Goal: Information Seeking & Learning: Learn about a topic

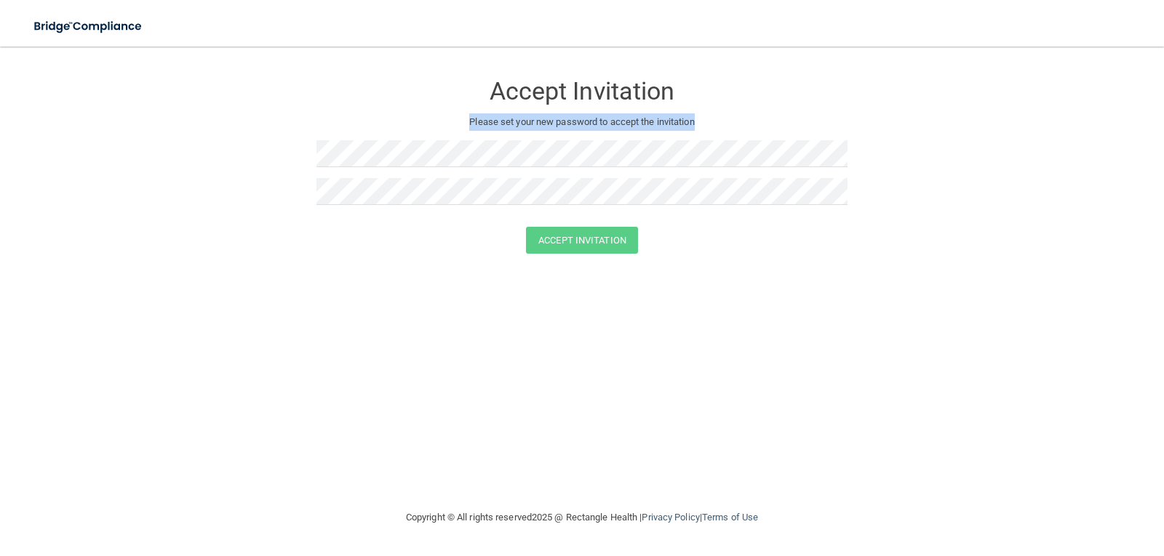
click at [451, 131] on div "Accept Invitation Please set your new password to accept the invitation" at bounding box center [581, 144] width 531 height 166
click at [110, 23] on img at bounding box center [89, 27] width 134 height 30
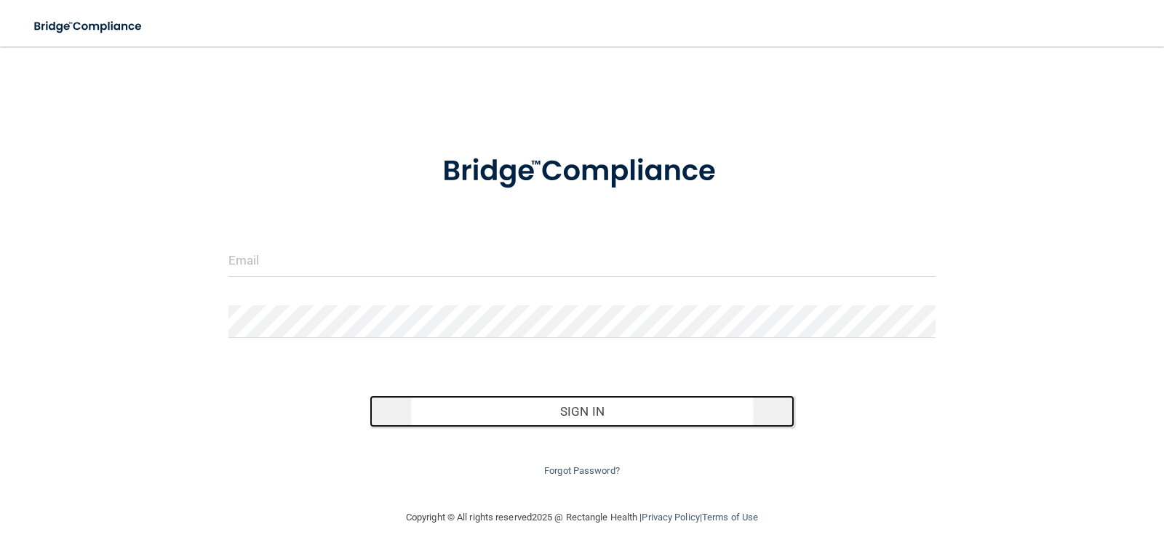
click at [582, 412] on button "Sign In" at bounding box center [581, 412] width 425 height 32
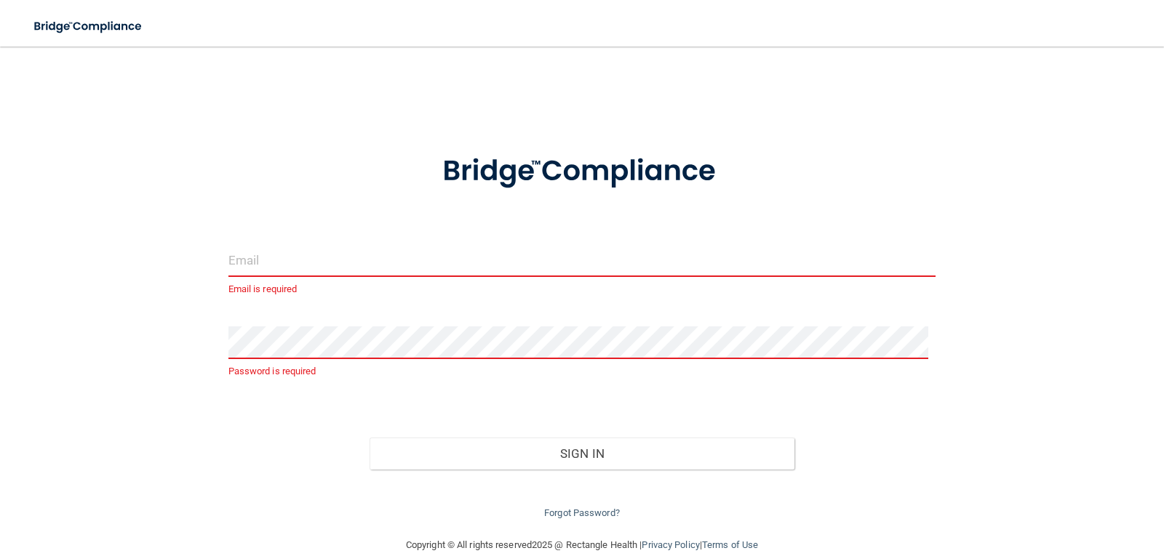
click at [481, 256] on input "email" at bounding box center [582, 260] width 708 height 33
type input "[EMAIL_ADDRESS][DOMAIN_NAME]"
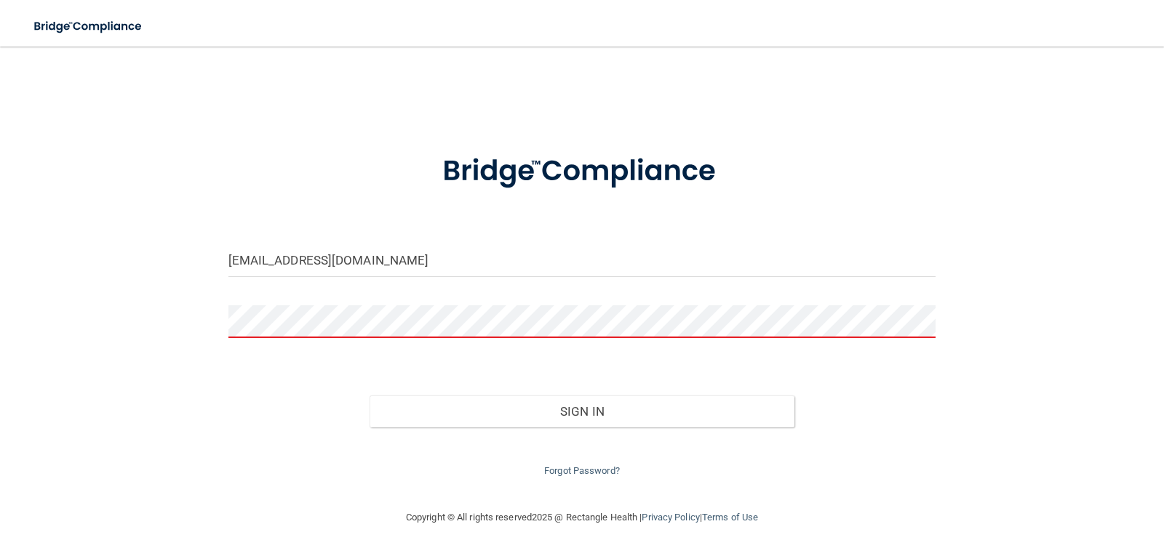
click at [369, 396] on button "Sign In" at bounding box center [581, 412] width 425 height 32
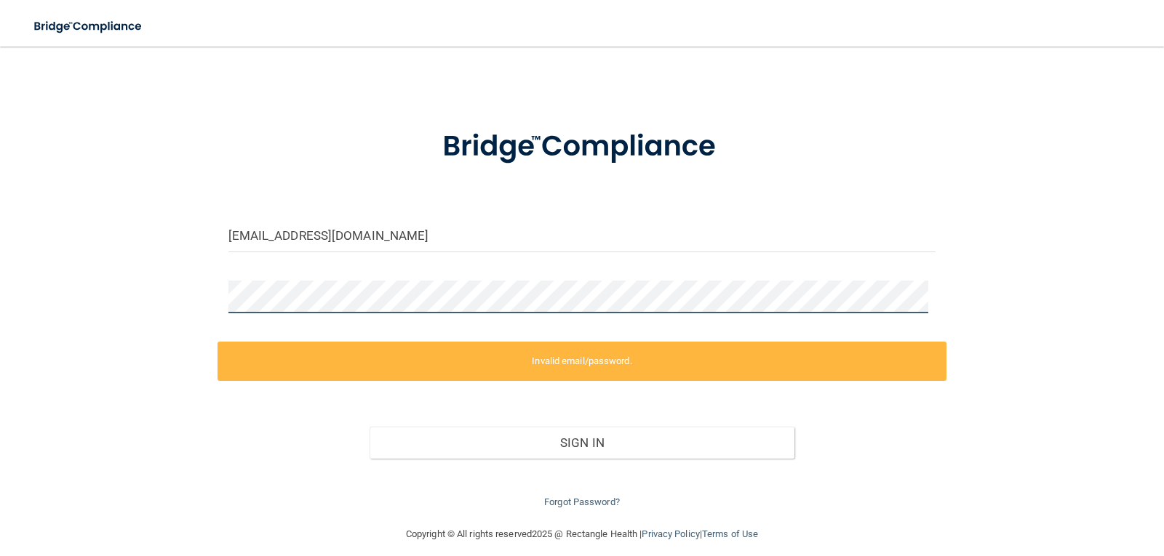
scroll to position [38, 0]
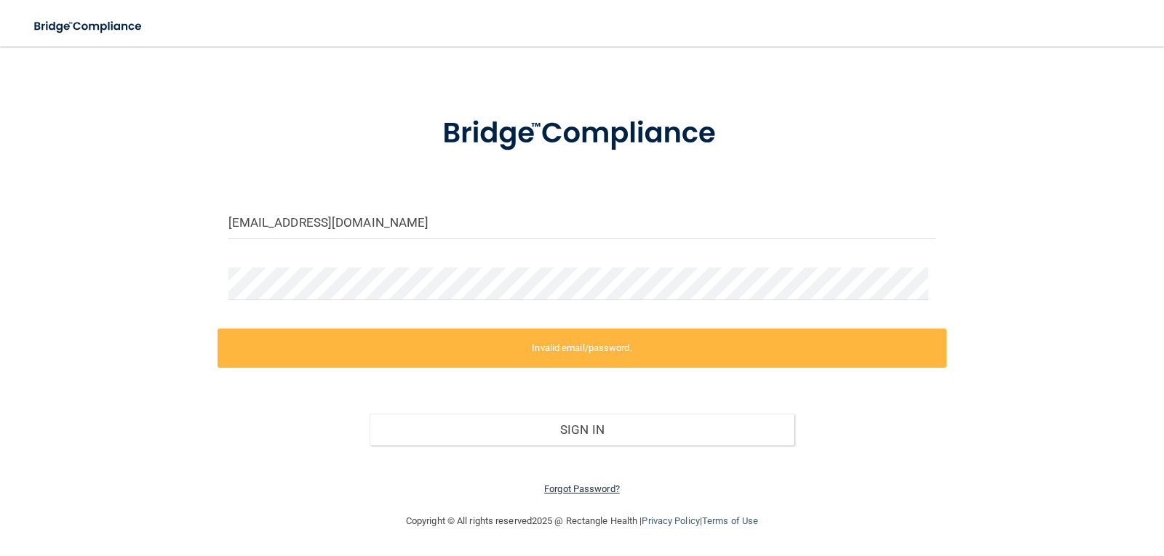
click at [596, 487] on link "Forgot Password?" at bounding box center [582, 489] width 76 height 11
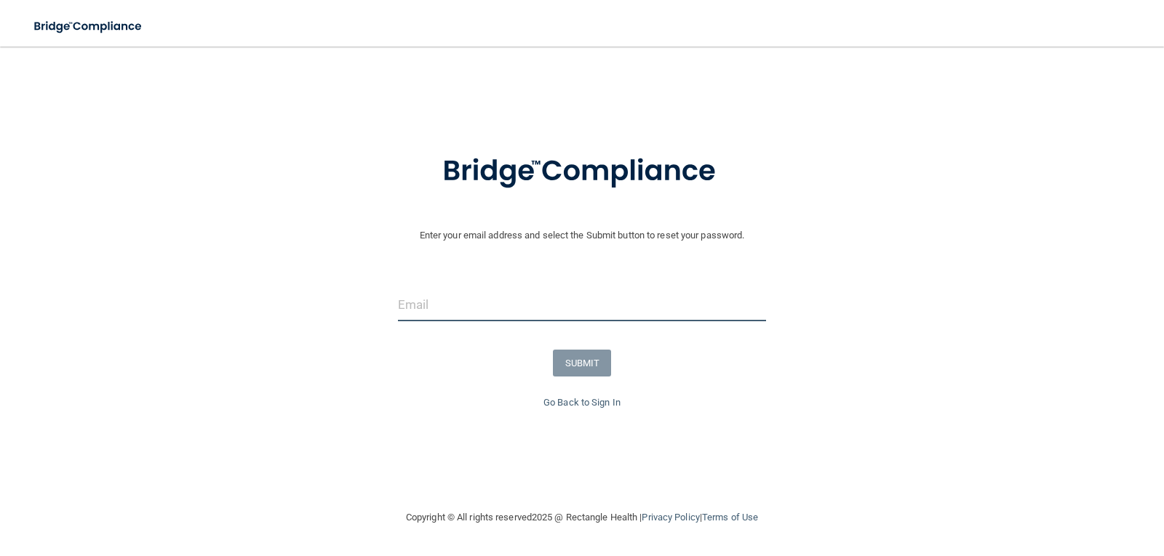
click at [489, 320] on input "email" at bounding box center [582, 305] width 369 height 33
type input "[EMAIL_ADDRESS][DOMAIN_NAME]"
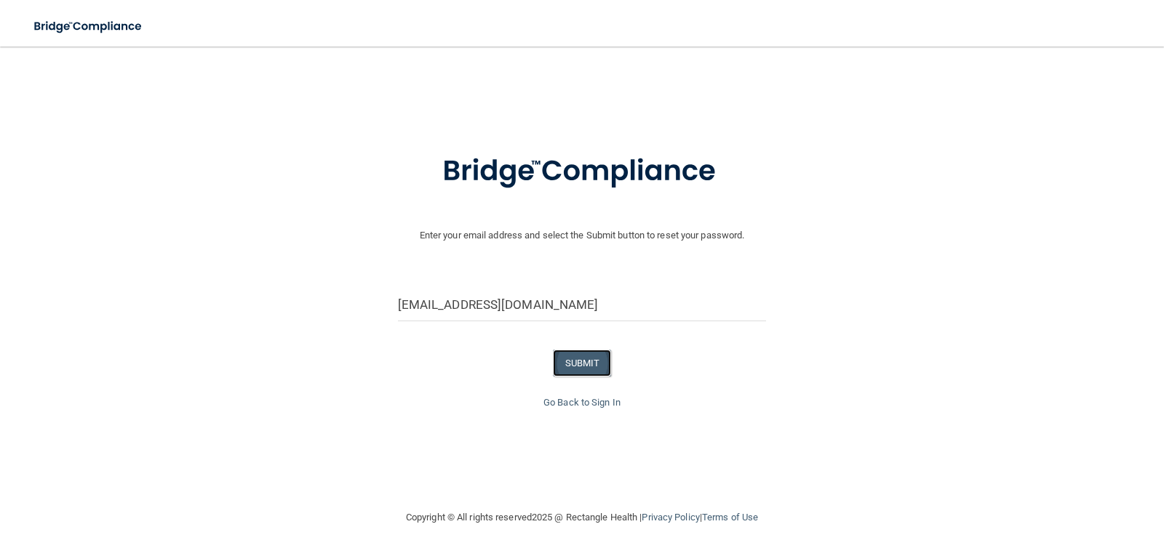
click at [569, 365] on button "SUBMIT" at bounding box center [582, 363] width 59 height 27
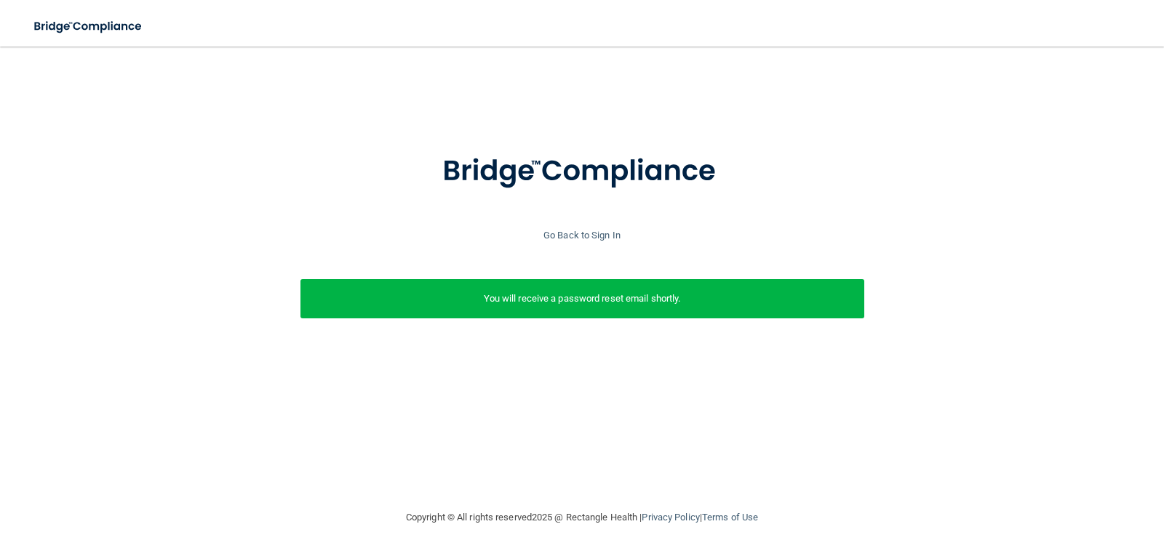
click at [532, 303] on p "You will receive a password reset email shortly." at bounding box center [582, 298] width 542 height 17
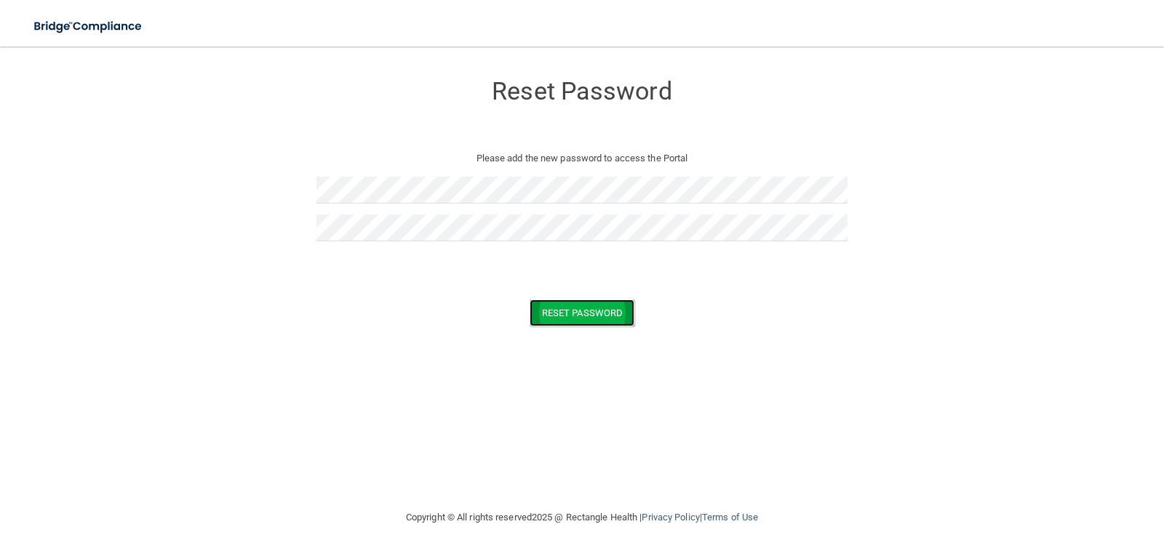
click at [560, 313] on button "Reset Password" at bounding box center [581, 313] width 105 height 27
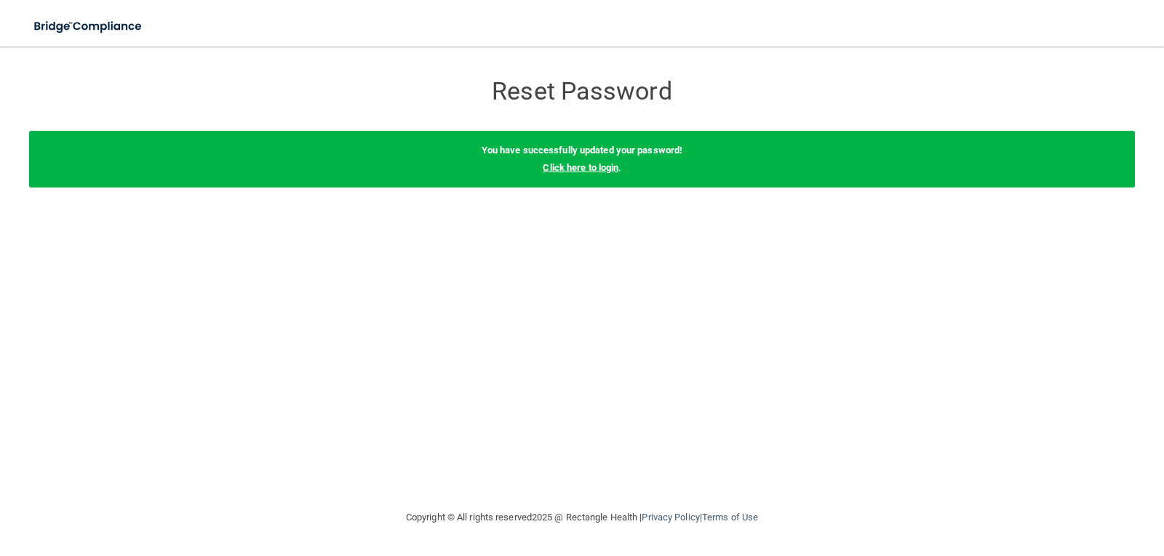
click at [575, 168] on link "Click here to login" at bounding box center [581, 167] width 76 height 11
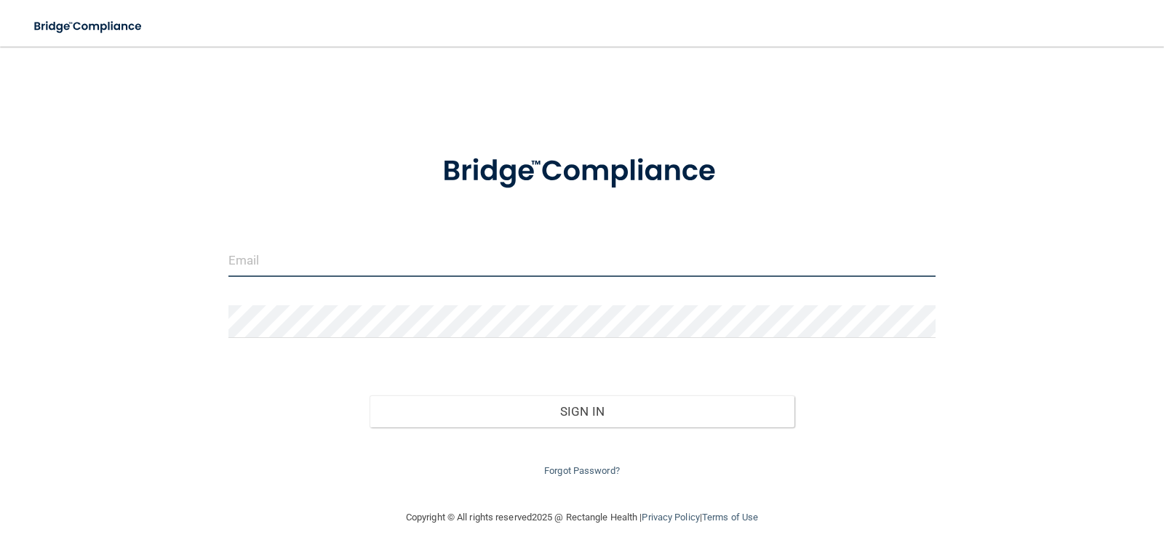
click at [453, 258] on input "email" at bounding box center [582, 260] width 708 height 33
type input "[EMAIL_ADDRESS][DOMAIN_NAME]"
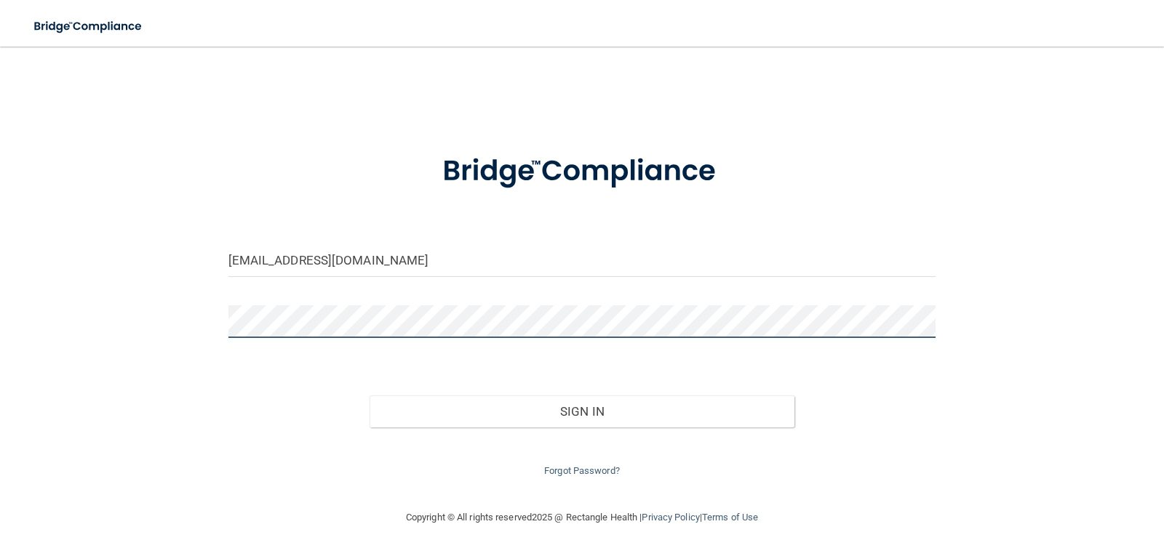
click at [369, 396] on button "Sign In" at bounding box center [581, 412] width 425 height 32
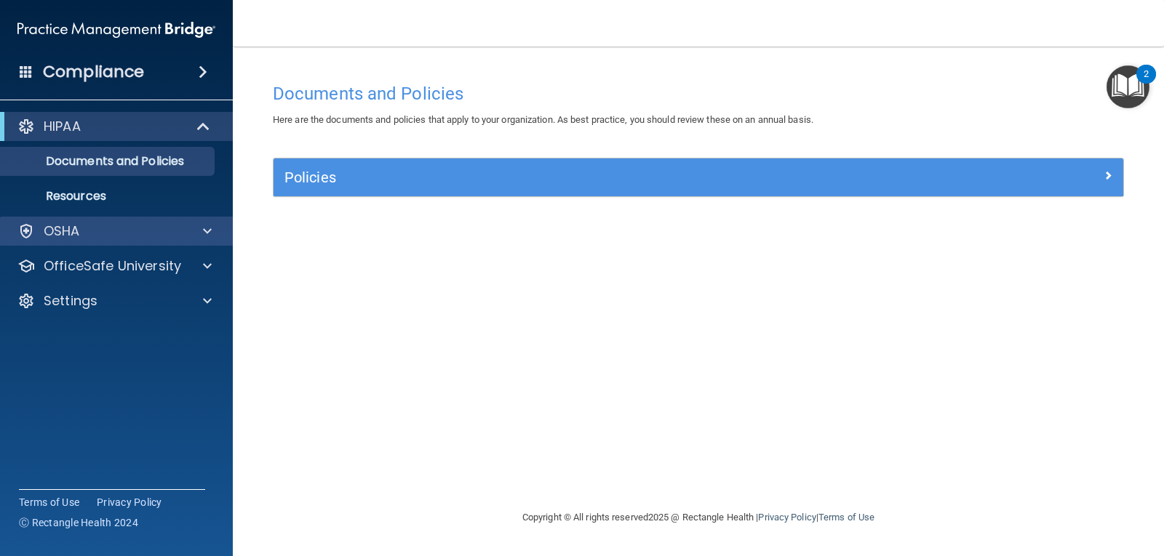
click at [207, 222] on div "OSHA" at bounding box center [116, 231] width 233 height 29
click at [201, 237] on div at bounding box center [205, 231] width 36 height 17
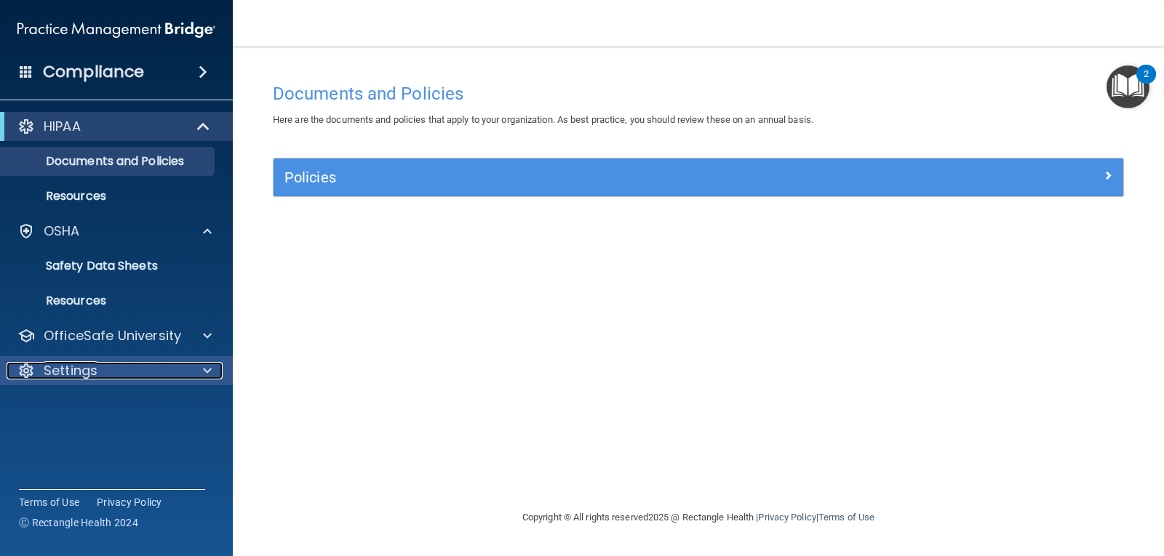
click at [212, 372] on div at bounding box center [205, 370] width 36 height 17
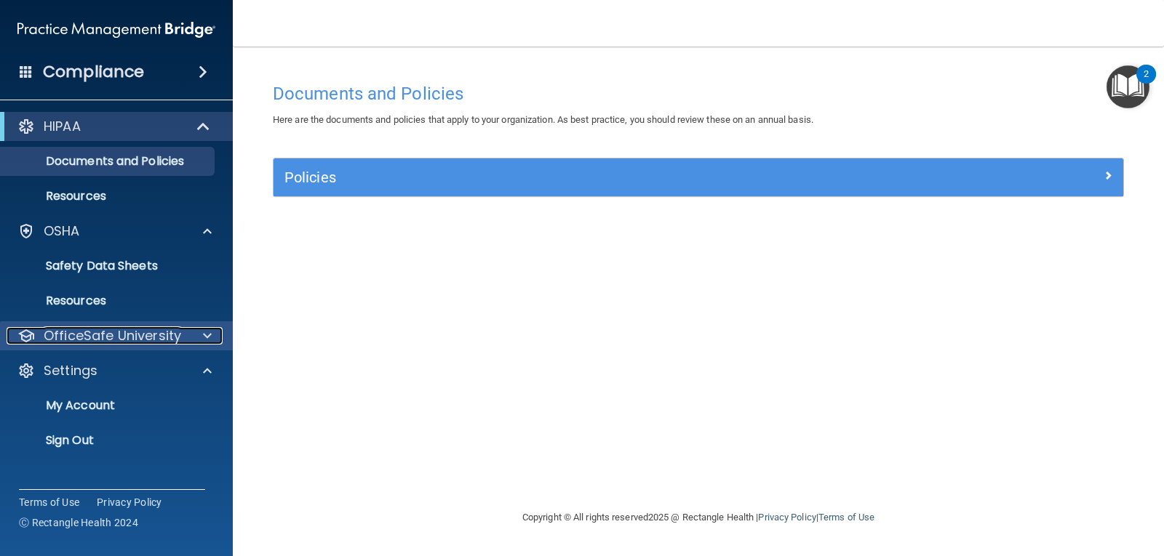
click at [209, 341] on span at bounding box center [207, 335] width 9 height 17
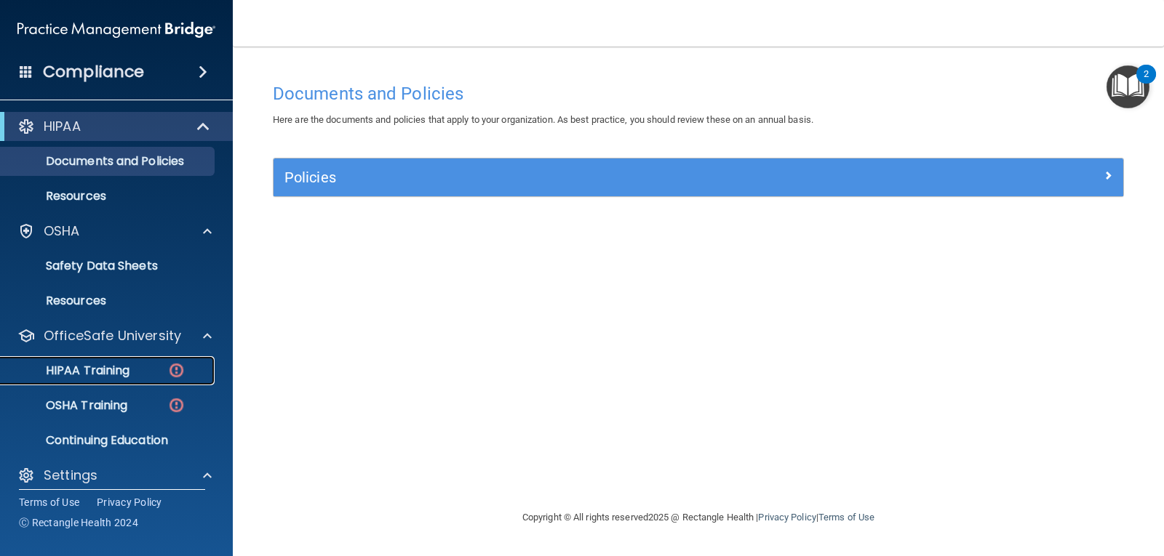
click at [175, 370] on img at bounding box center [176, 370] width 18 height 18
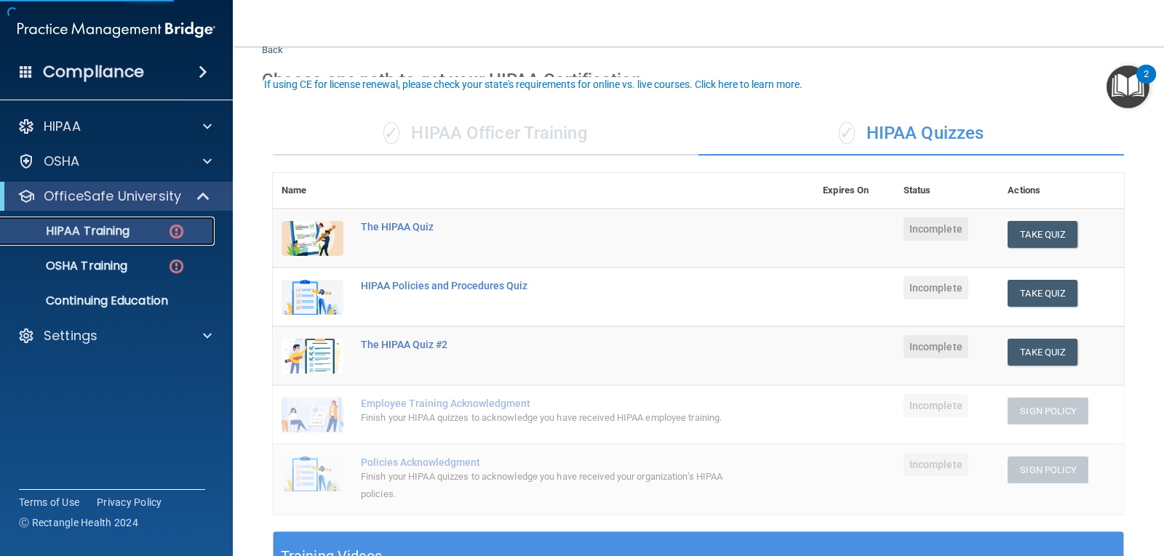
scroll to position [73, 0]
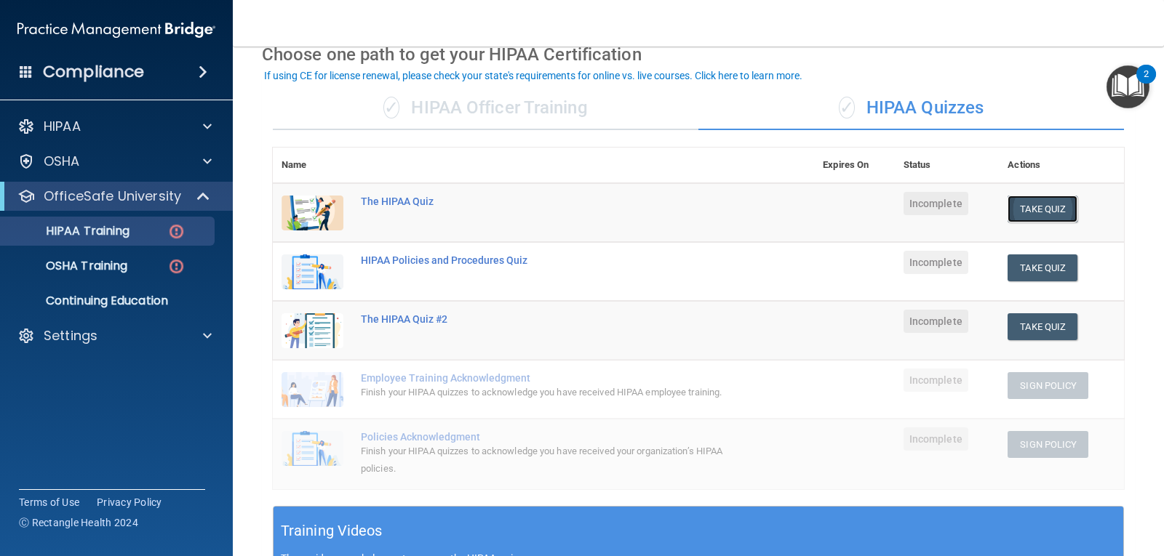
click at [1039, 210] on button "Take Quiz" at bounding box center [1042, 209] width 70 height 27
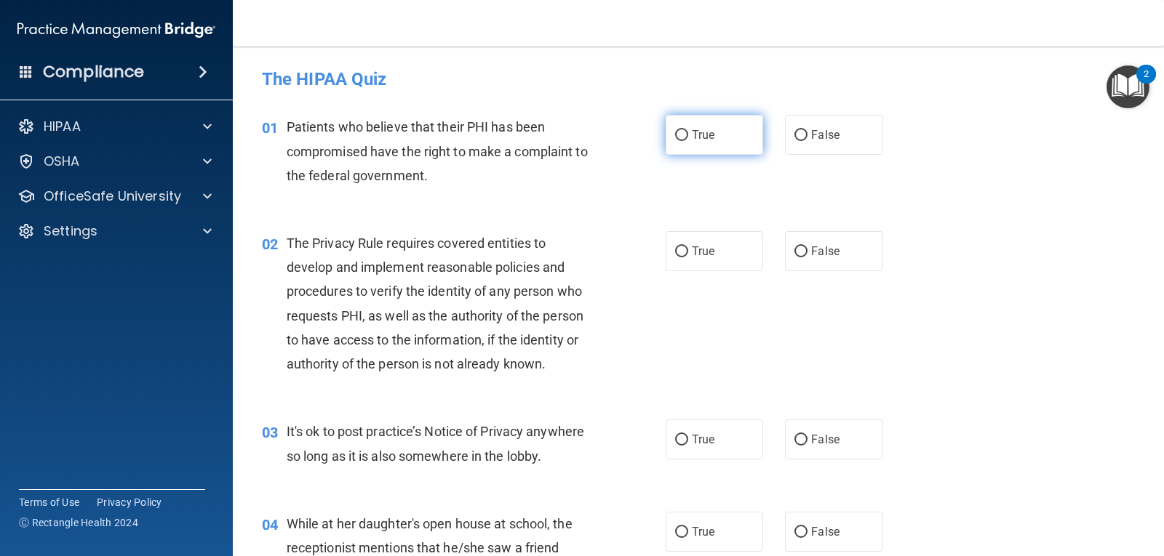
click at [679, 132] on input "True" at bounding box center [681, 135] width 13 height 11
radio input "true"
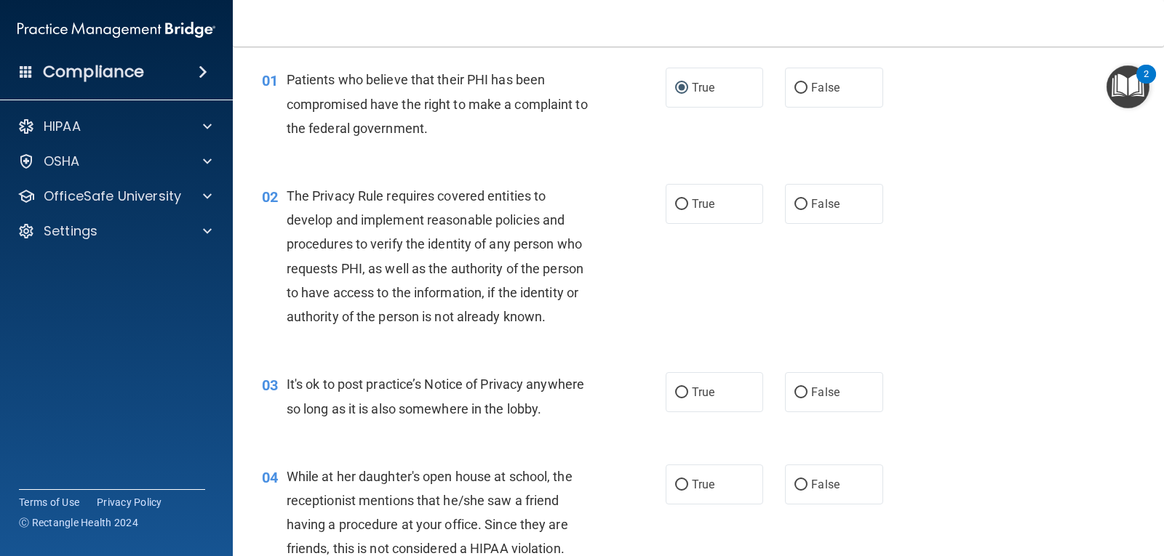
scroll to position [73, 0]
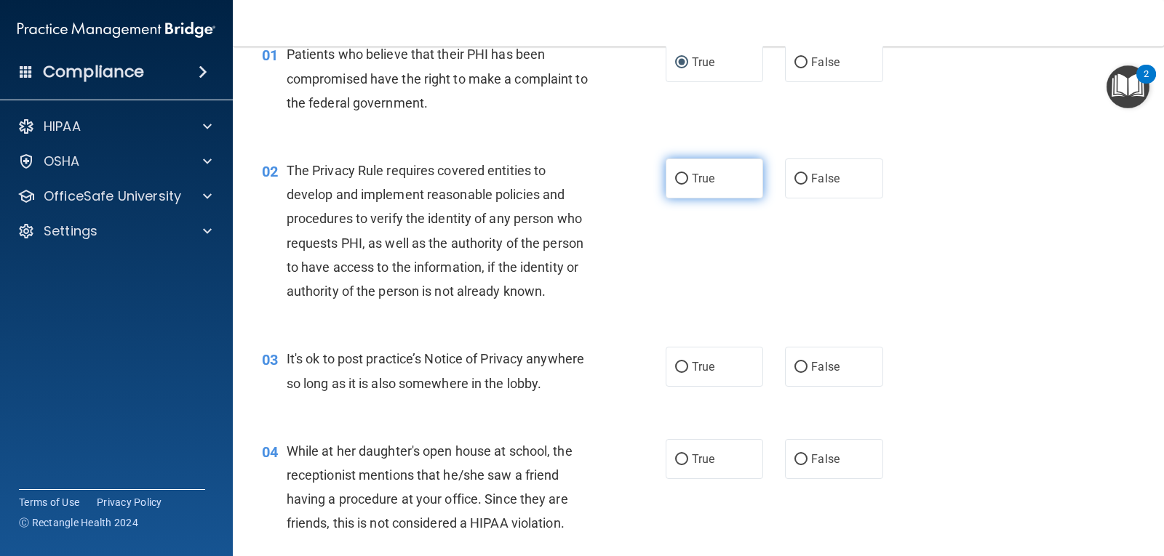
click at [684, 183] on label "True" at bounding box center [713, 179] width 97 height 40
click at [684, 183] on input "True" at bounding box center [681, 179] width 13 height 11
radio input "true"
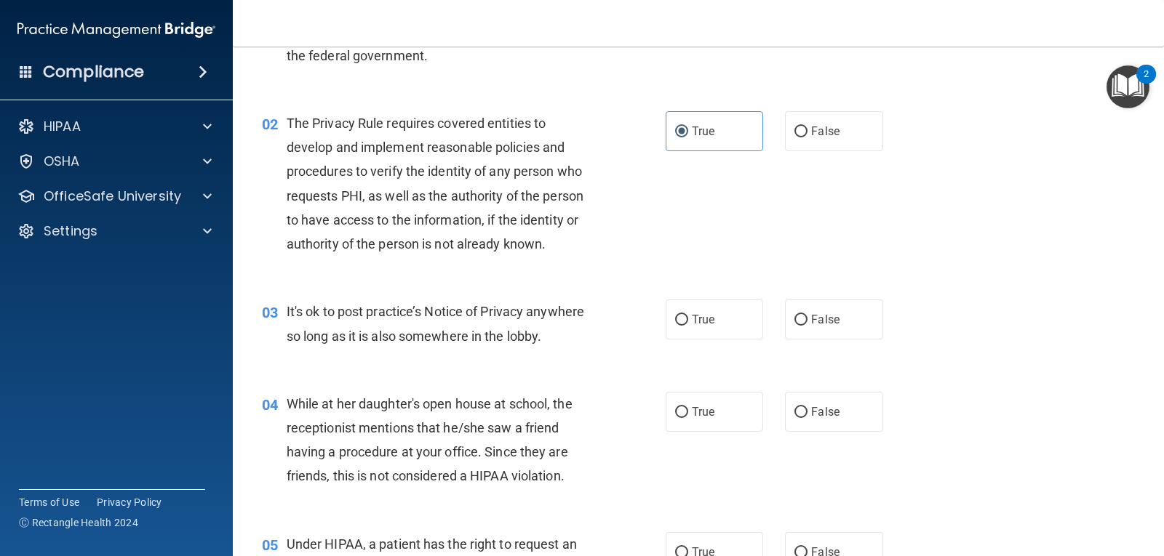
scroll to position [145, 0]
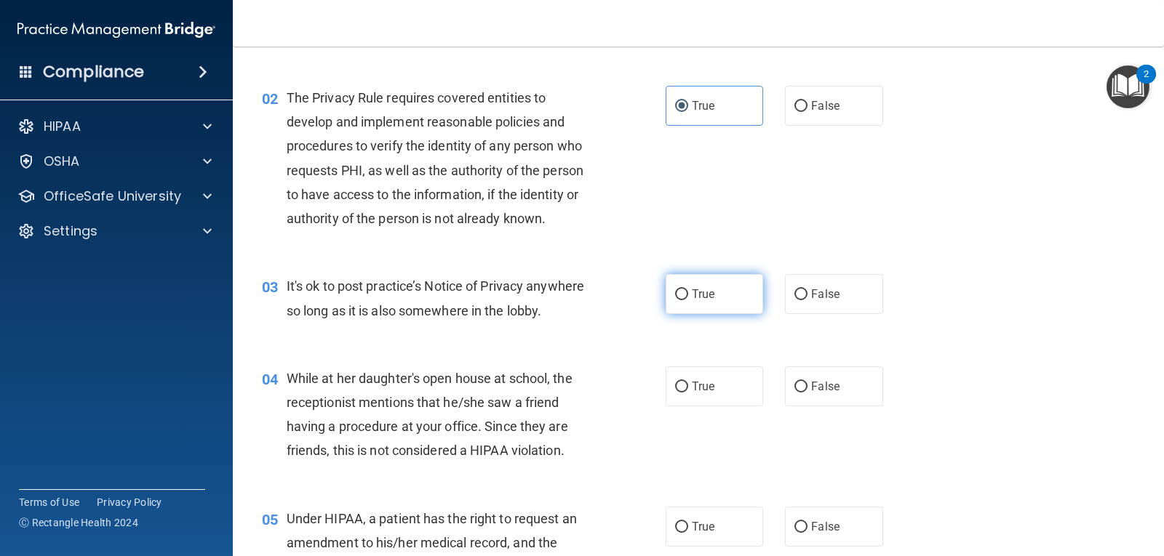
click at [692, 297] on span "True" at bounding box center [703, 294] width 23 height 14
click at [687, 297] on input "True" at bounding box center [681, 294] width 13 height 11
radio input "true"
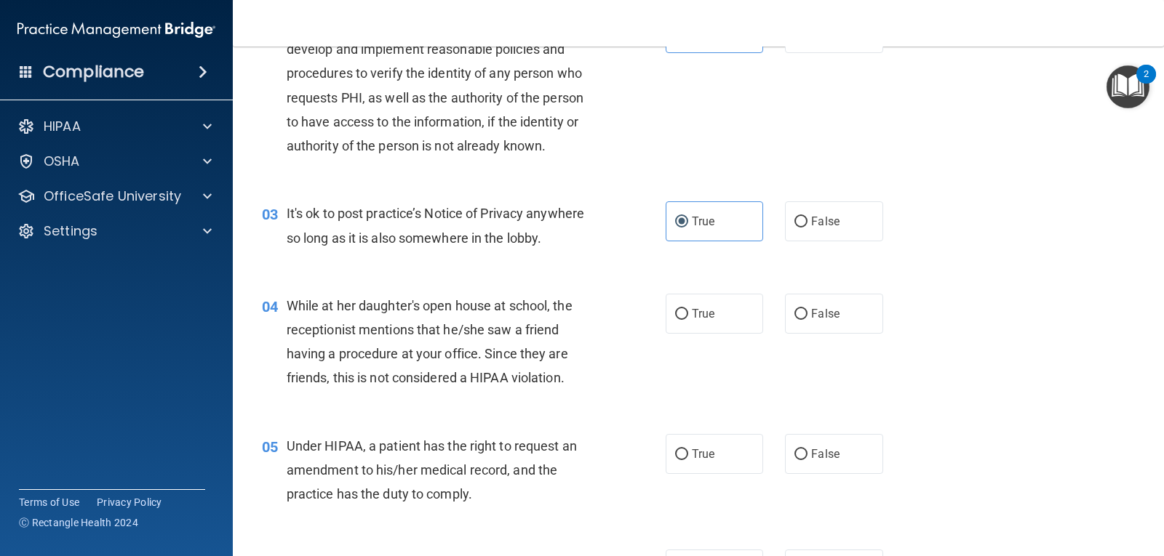
scroll to position [291, 0]
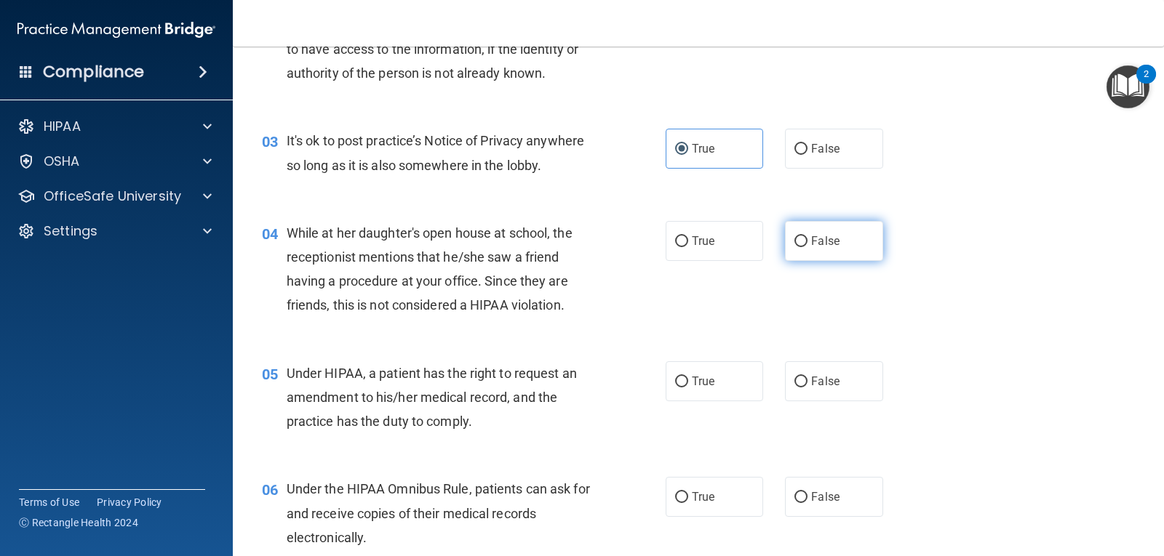
click at [786, 238] on label "False" at bounding box center [833, 241] width 97 height 40
click at [794, 238] on input "False" at bounding box center [800, 241] width 13 height 11
radio input "true"
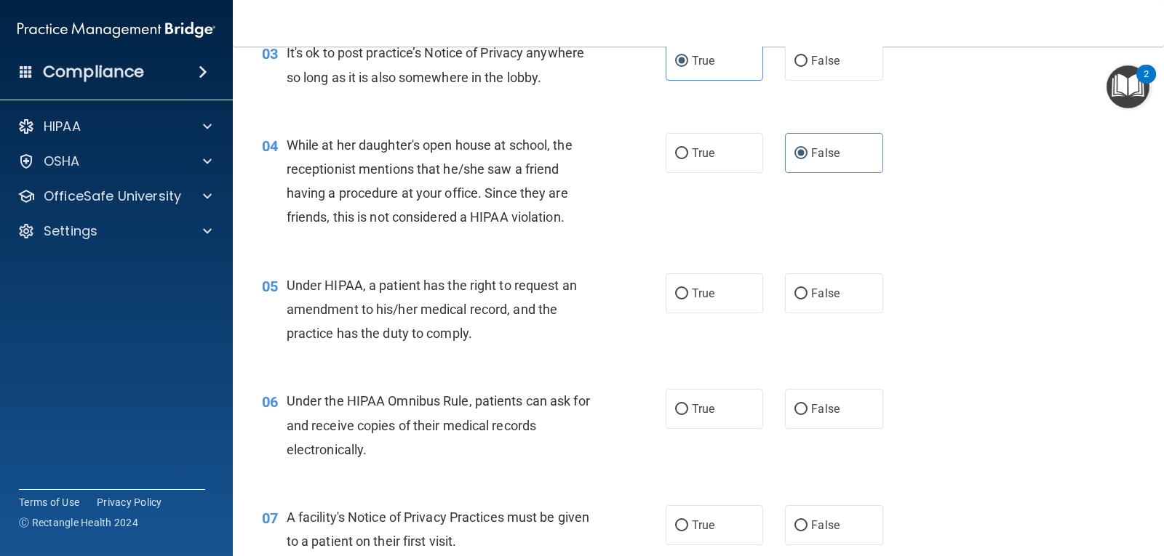
scroll to position [436, 0]
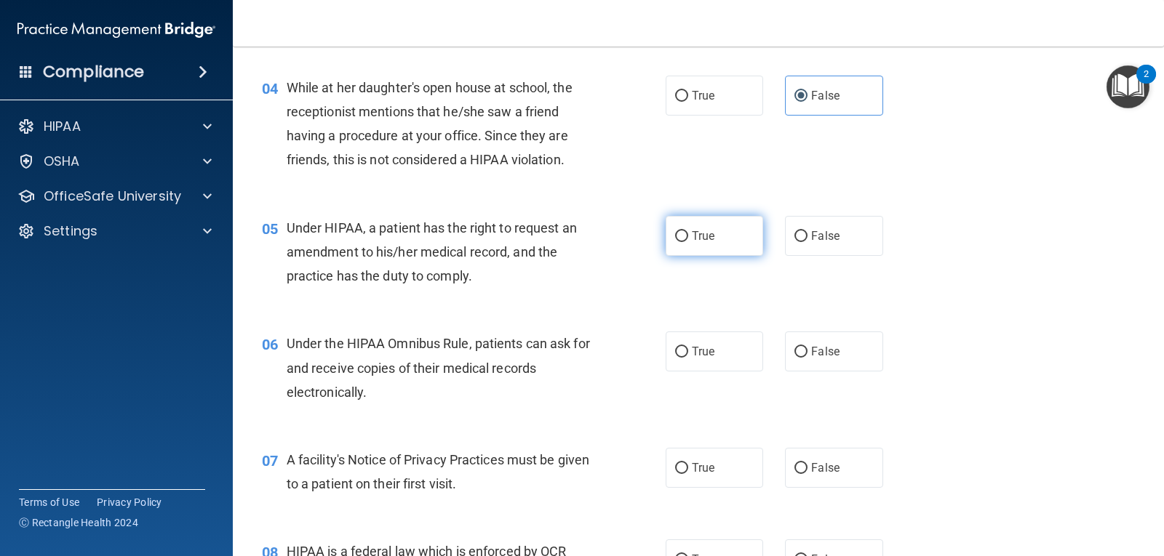
click at [675, 231] on input "True" at bounding box center [681, 236] width 13 height 11
radio input "true"
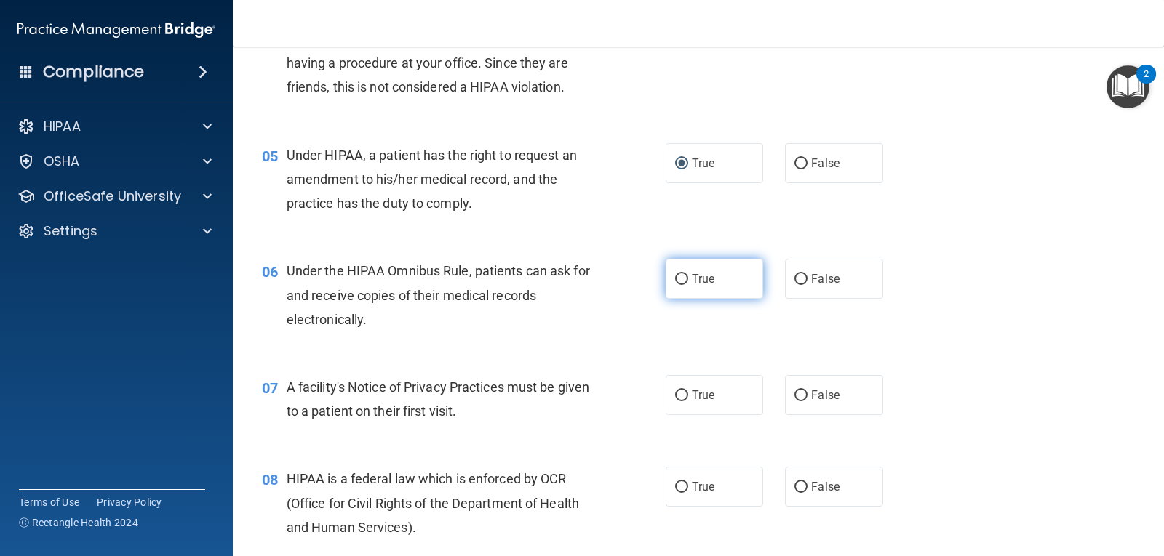
click at [678, 284] on input "True" at bounding box center [681, 279] width 13 height 11
radio input "true"
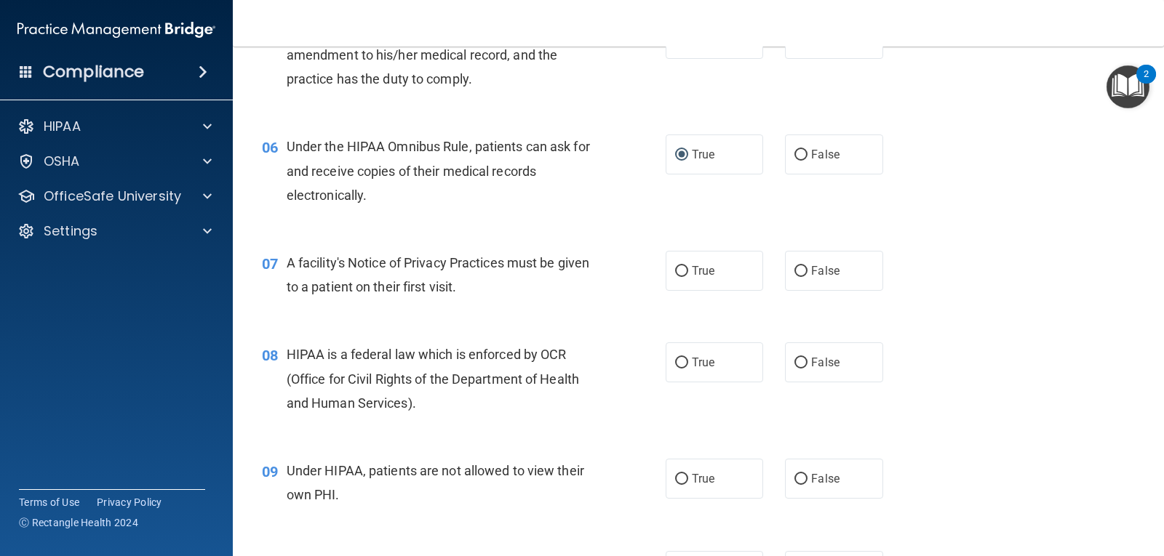
scroll to position [655, 0]
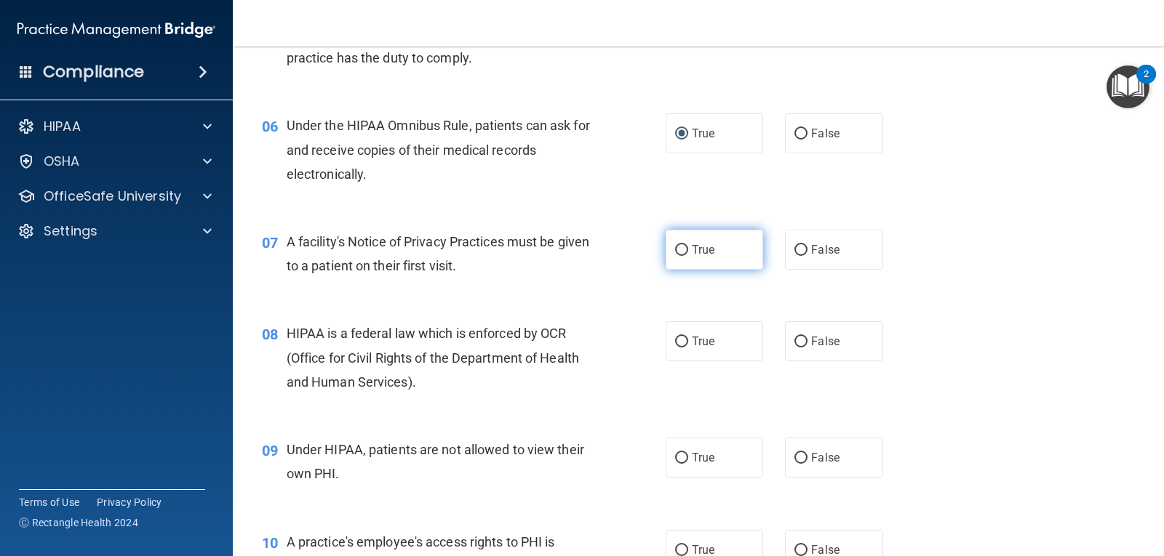
click at [675, 256] on label "True" at bounding box center [713, 250] width 97 height 40
click at [675, 256] on input "True" at bounding box center [681, 250] width 13 height 11
radio input "true"
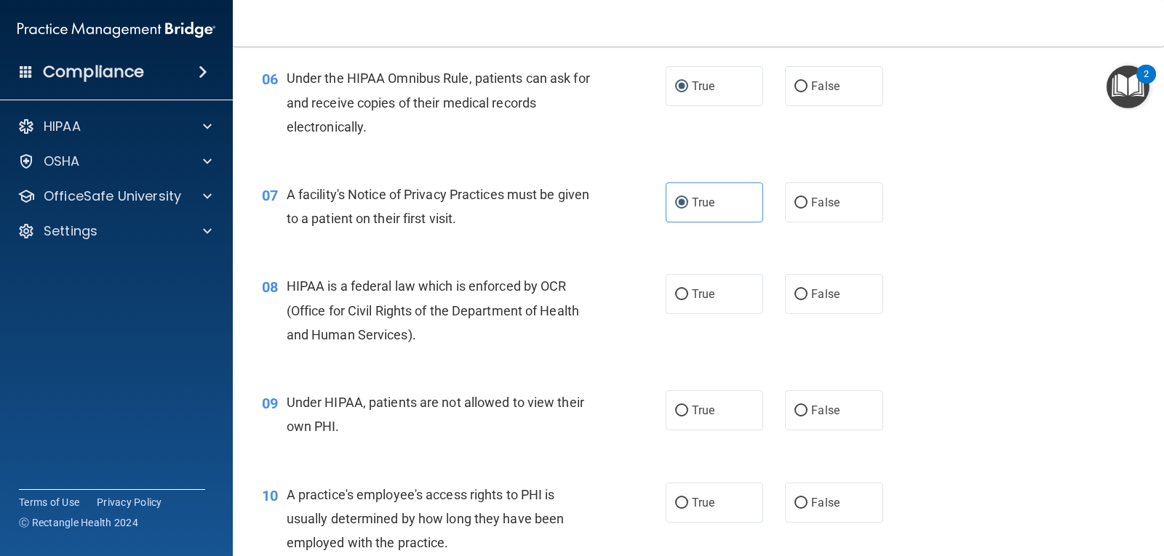
scroll to position [727, 0]
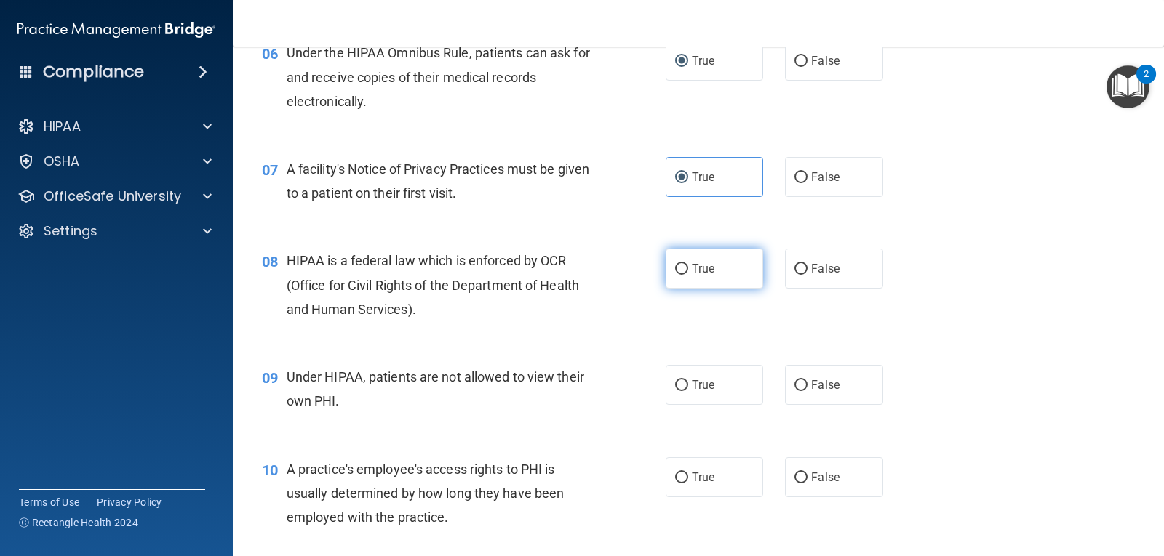
click at [673, 278] on label "True" at bounding box center [713, 269] width 97 height 40
click at [675, 275] on input "True" at bounding box center [681, 269] width 13 height 11
radio input "true"
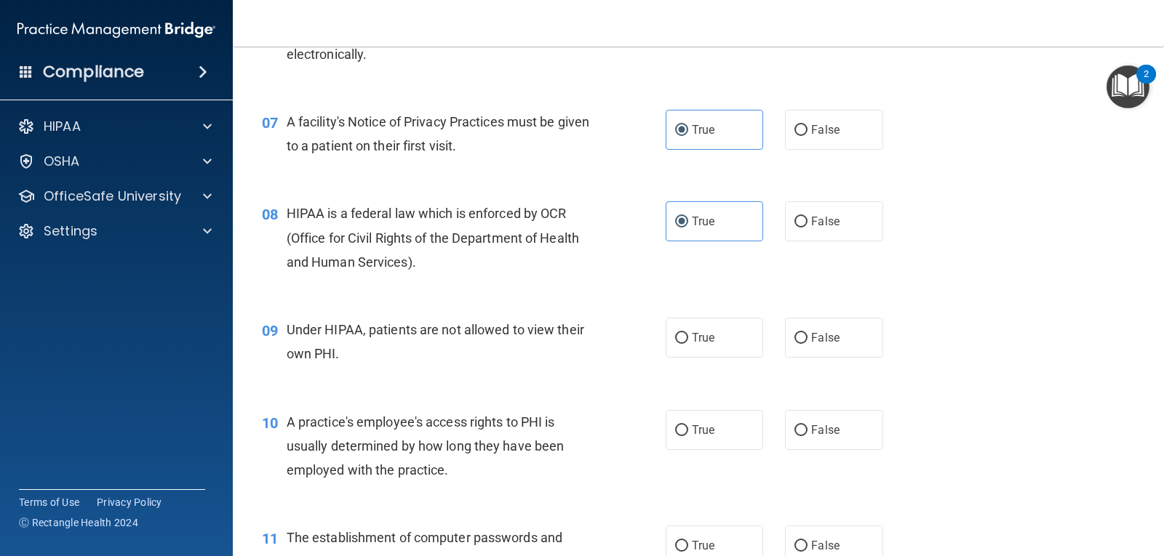
scroll to position [800, 0]
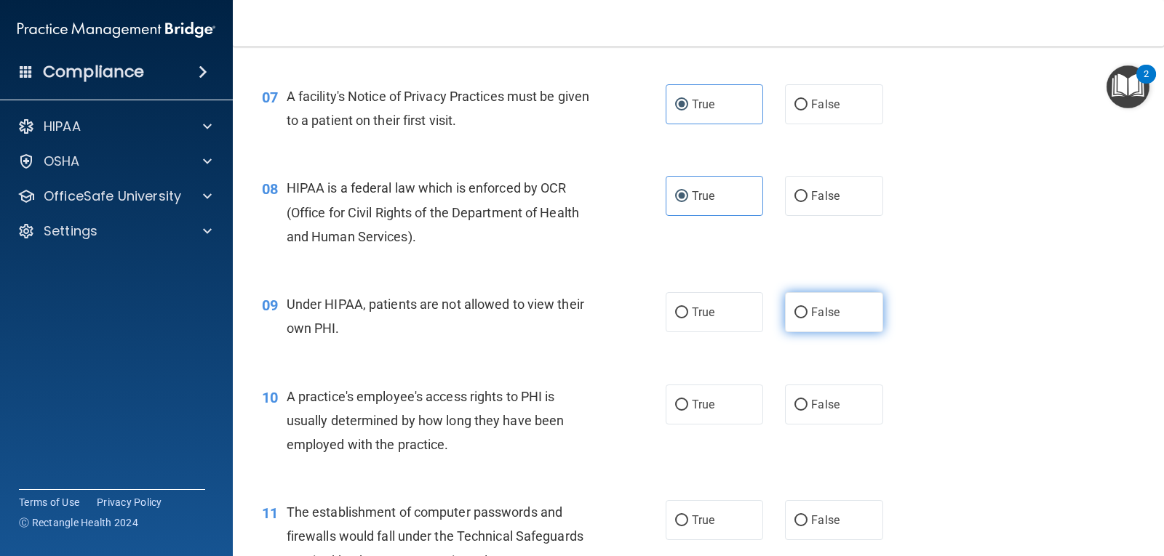
click at [808, 300] on label "False" at bounding box center [833, 312] width 97 height 40
click at [807, 308] on input "False" at bounding box center [800, 313] width 13 height 11
radio input "true"
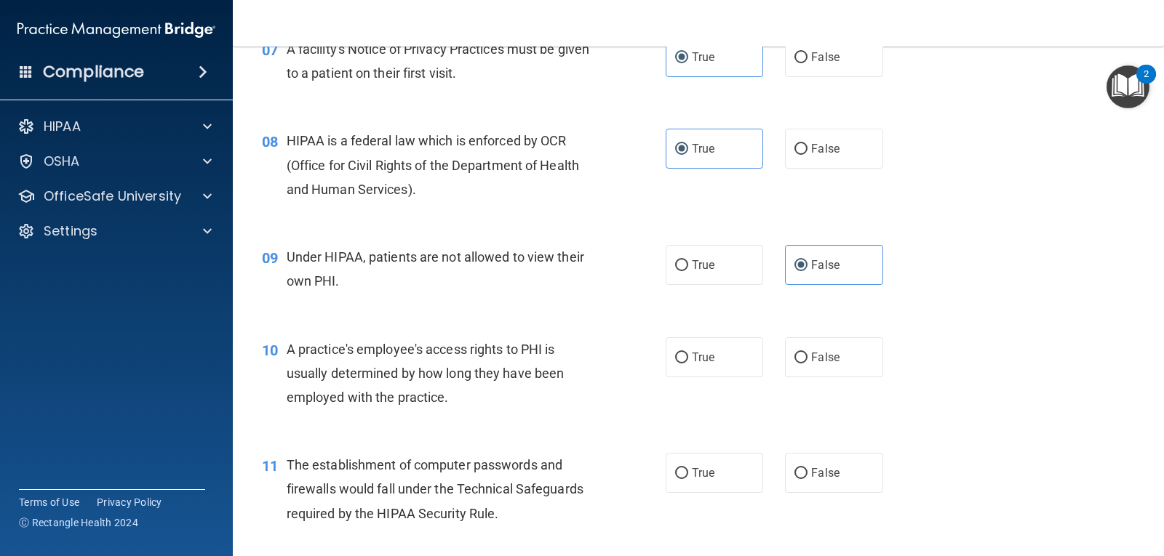
scroll to position [873, 0]
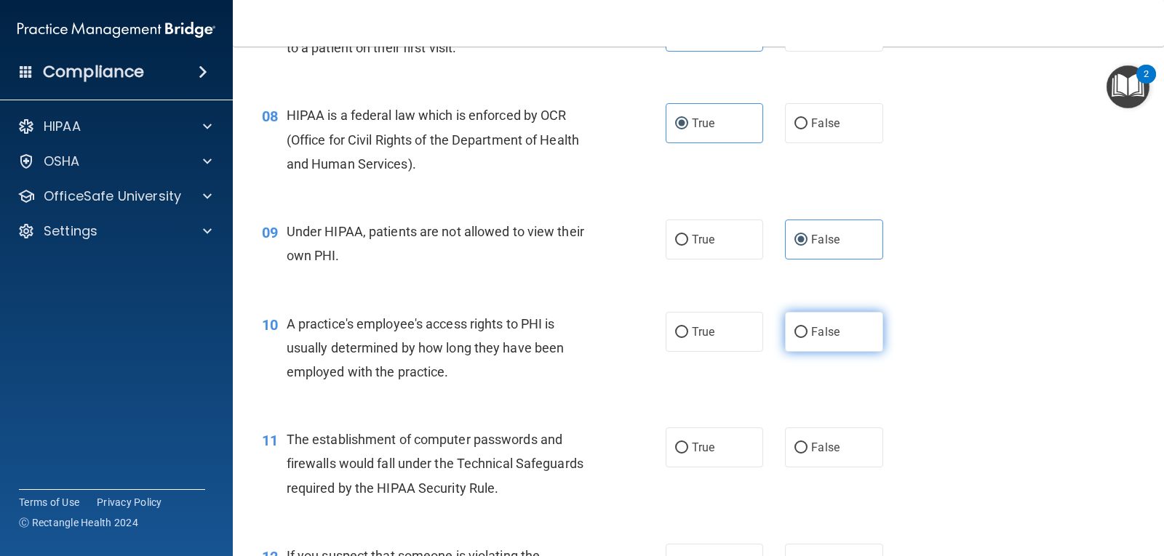
click at [811, 337] on span "False" at bounding box center [825, 332] width 28 height 14
click at [807, 337] on input "False" at bounding box center [800, 332] width 13 height 11
radio input "true"
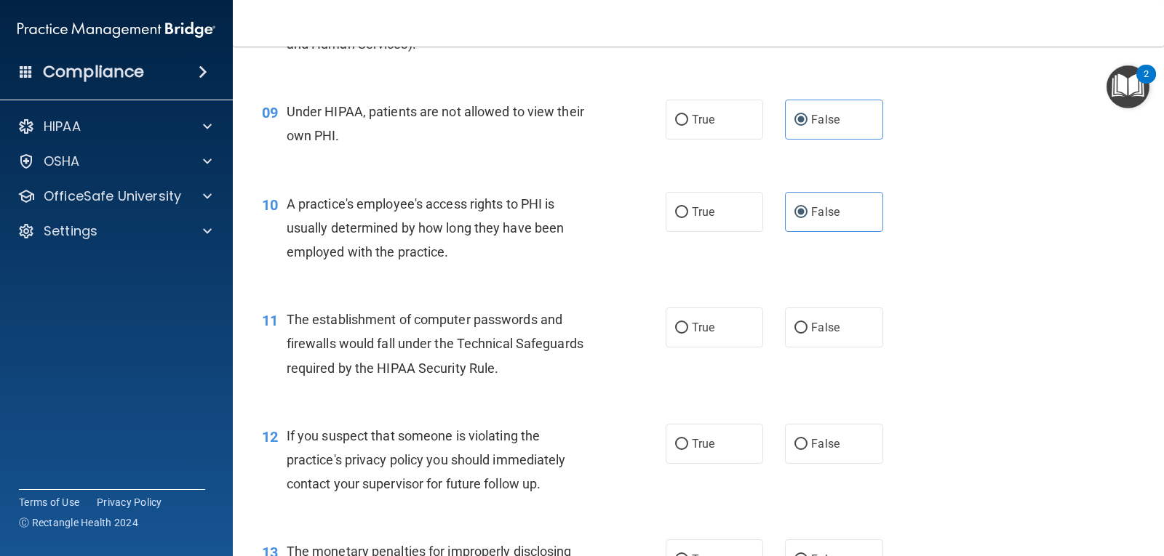
scroll to position [1018, 0]
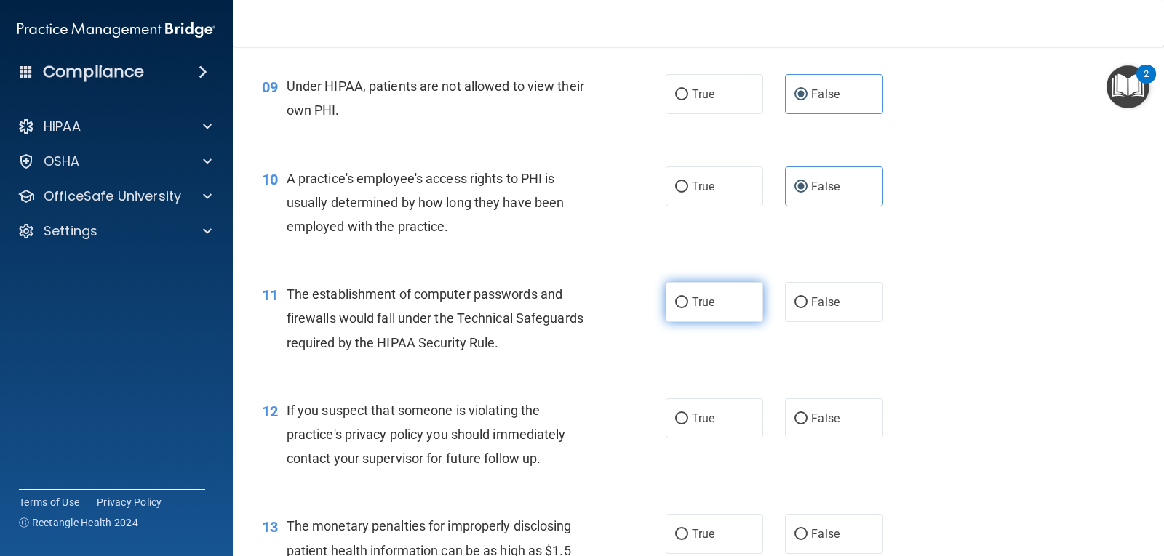
click at [689, 309] on label "True" at bounding box center [713, 302] width 97 height 40
click at [688, 308] on input "True" at bounding box center [681, 302] width 13 height 11
radio input "true"
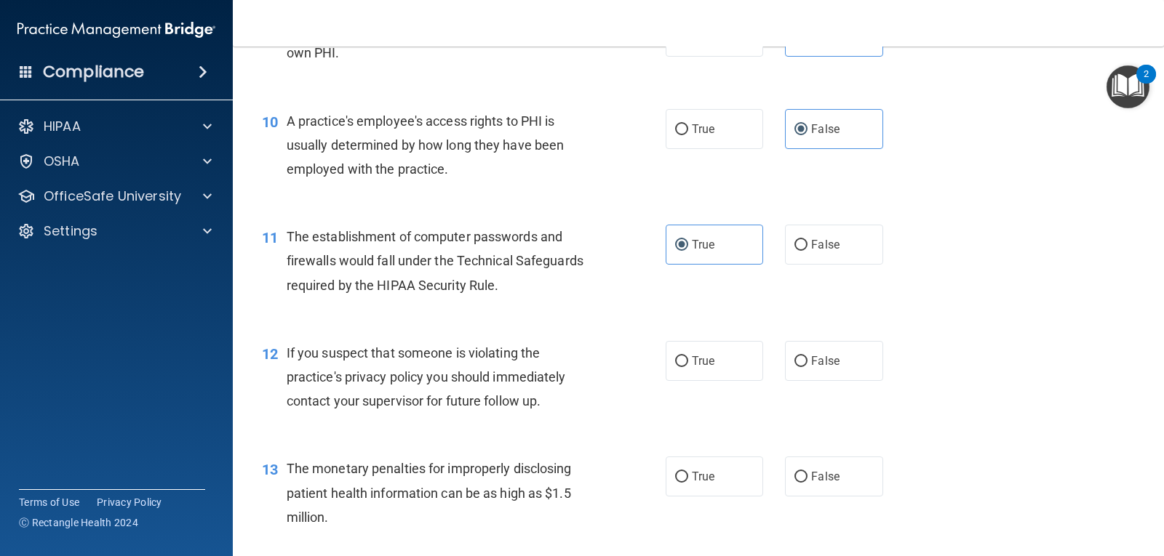
scroll to position [1164, 0]
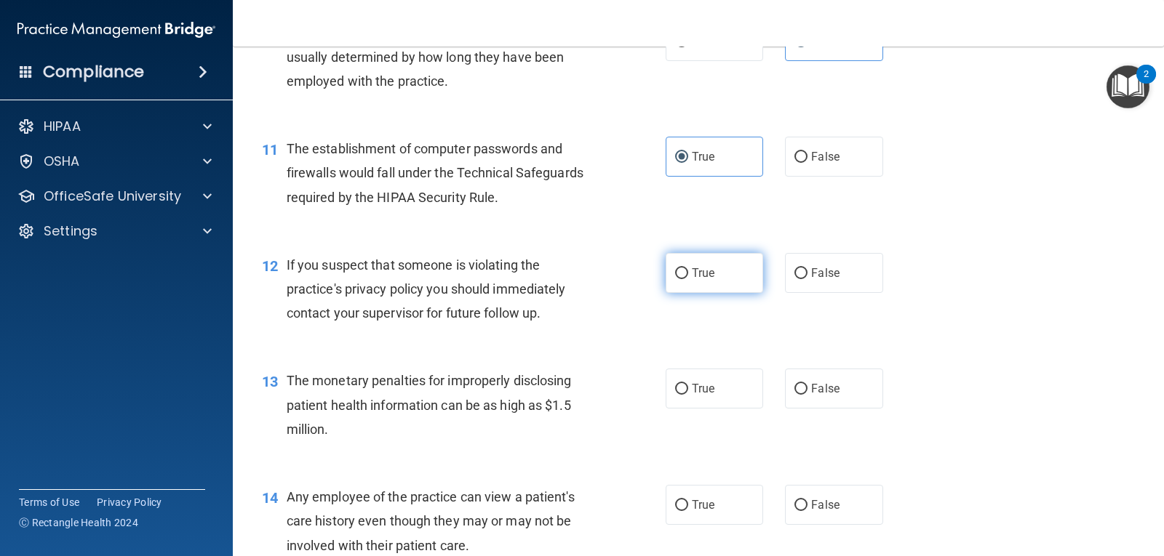
click at [692, 273] on span "True" at bounding box center [703, 273] width 23 height 14
click at [688, 273] on input "True" at bounding box center [681, 273] width 13 height 11
radio input "true"
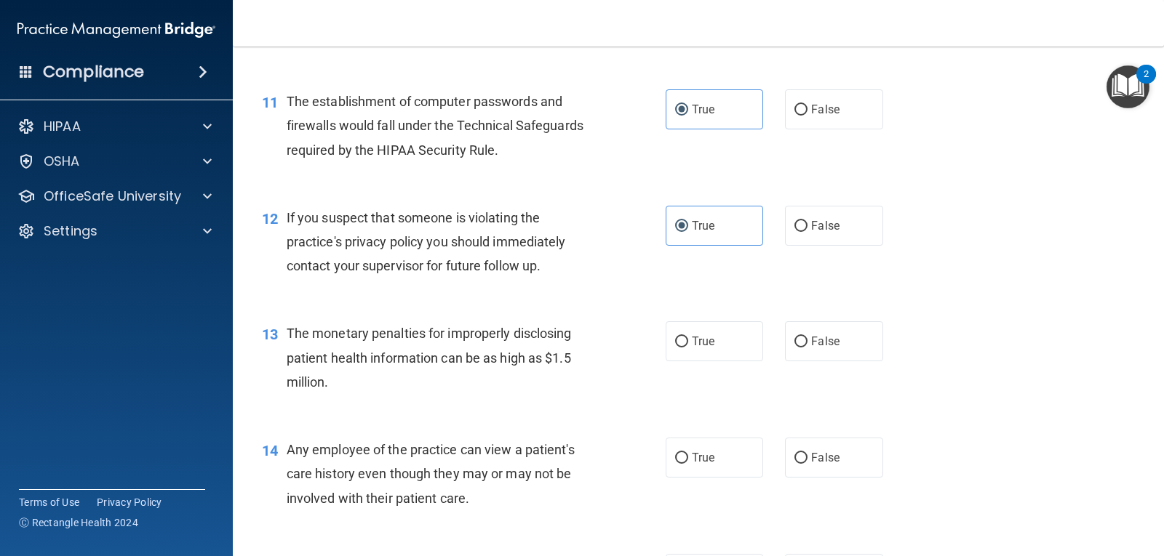
scroll to position [1236, 0]
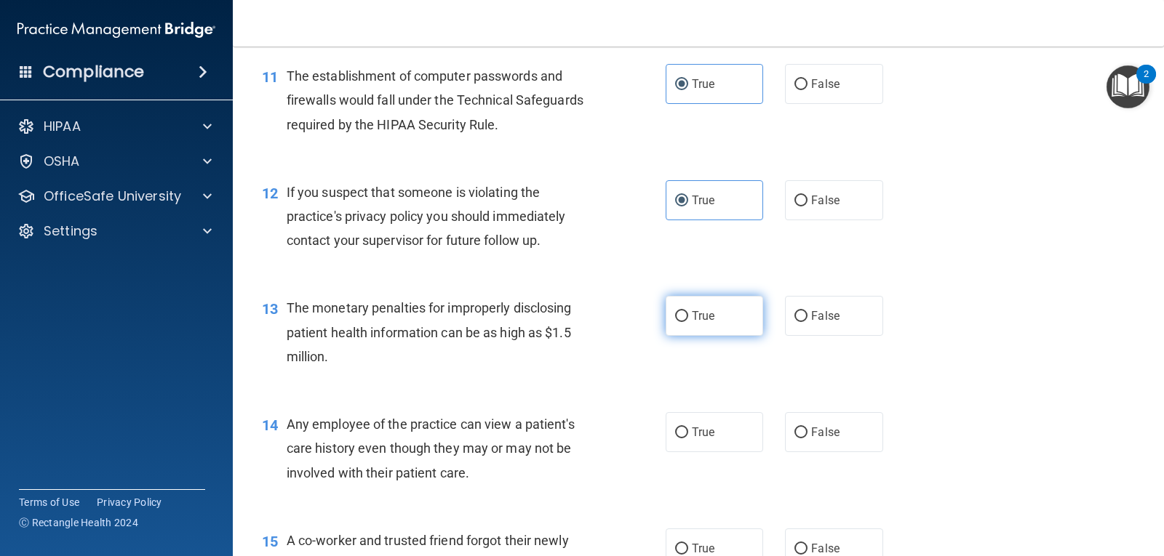
click at [721, 316] on label "True" at bounding box center [713, 316] width 97 height 40
click at [688, 316] on input "True" at bounding box center [681, 316] width 13 height 11
radio input "true"
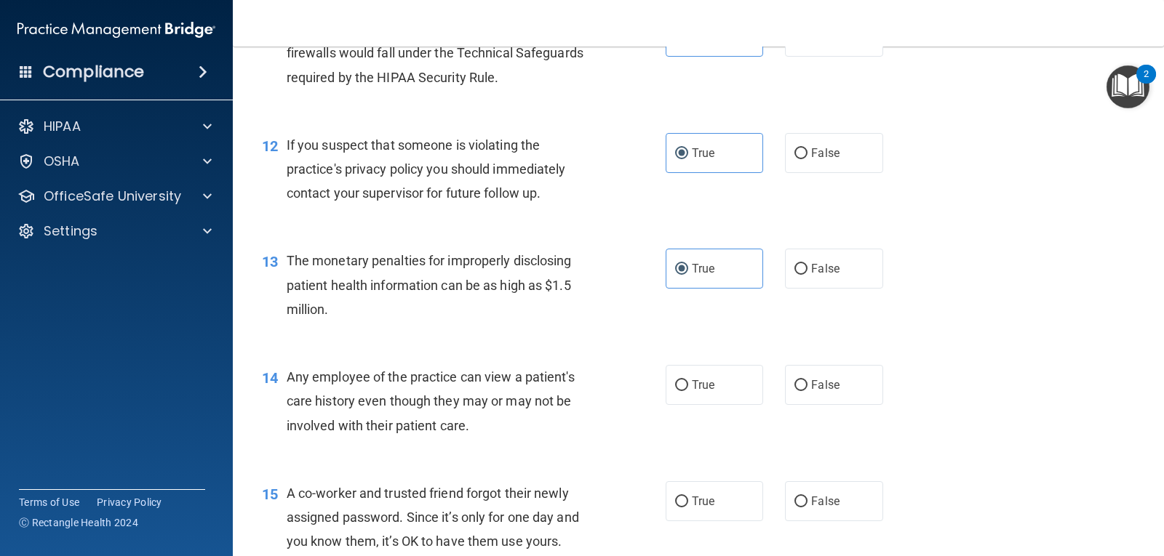
scroll to position [1309, 0]
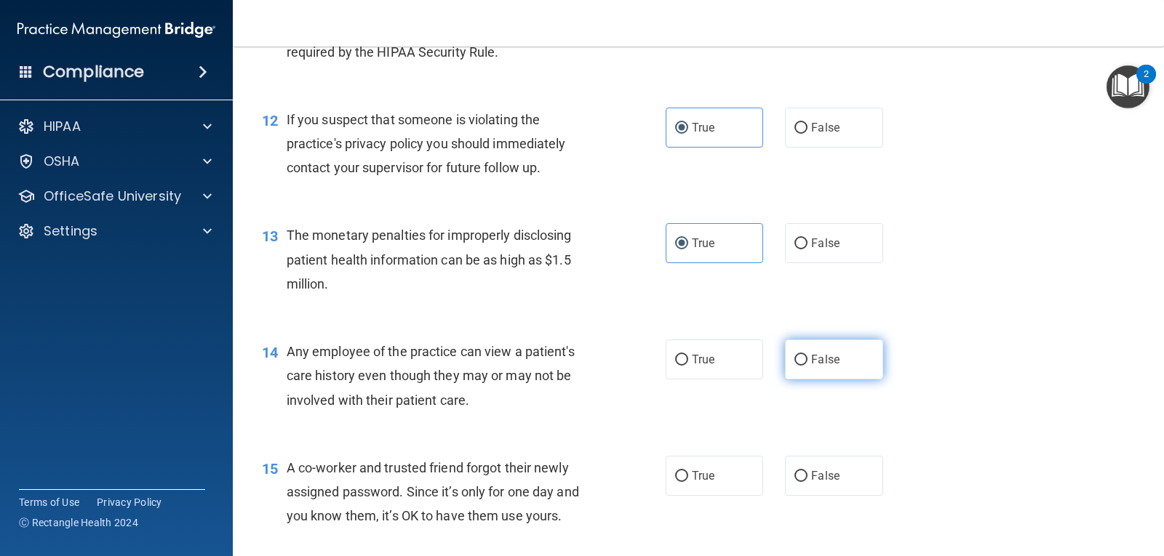
click at [831, 357] on span "False" at bounding box center [825, 360] width 28 height 14
click at [807, 357] on input "False" at bounding box center [800, 360] width 13 height 11
radio input "true"
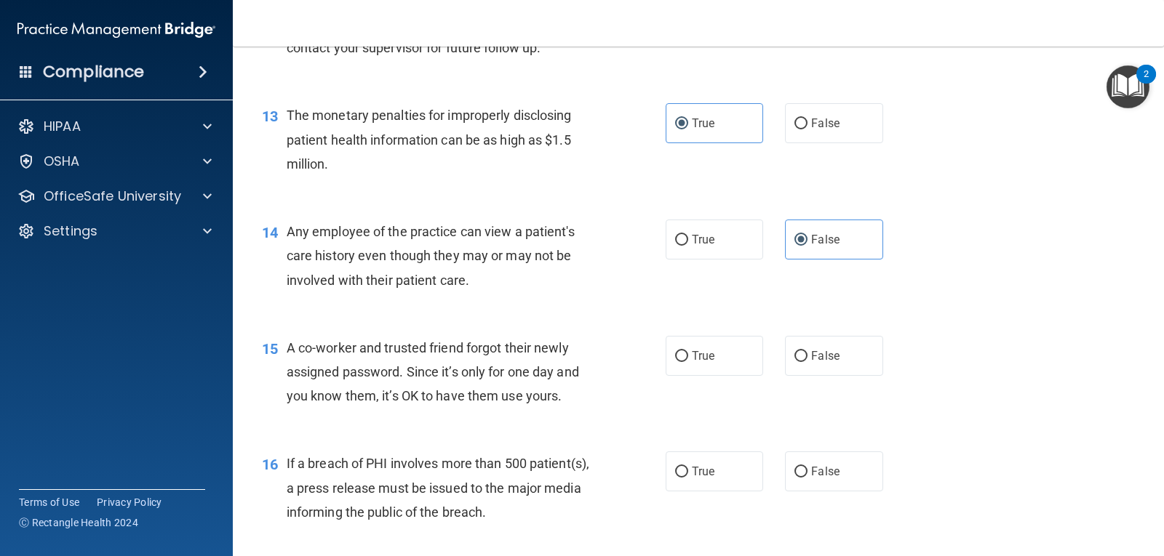
scroll to position [1455, 0]
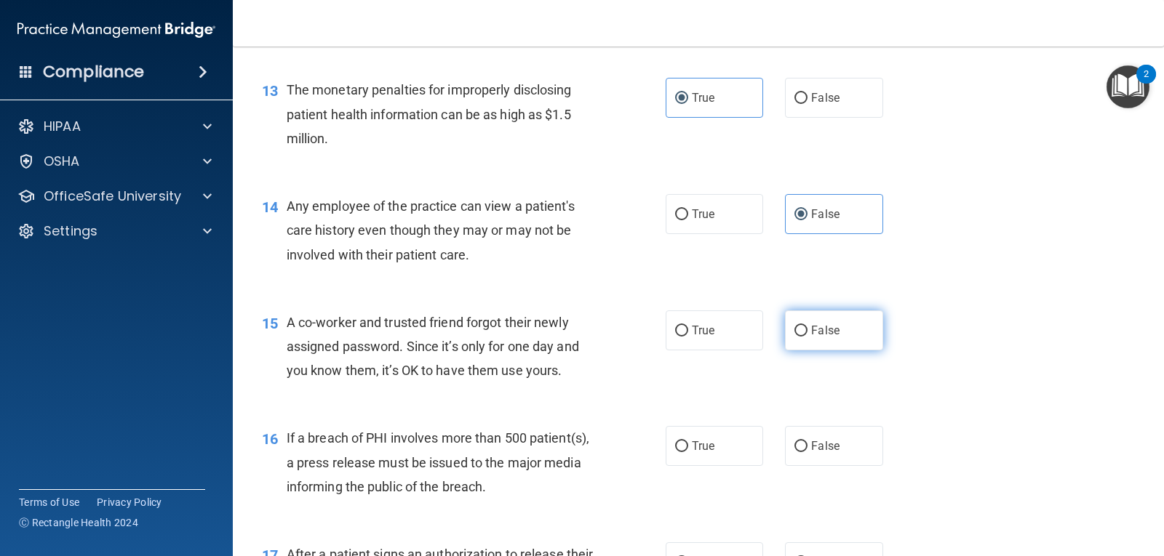
click at [810, 341] on label "False" at bounding box center [833, 331] width 97 height 40
click at [807, 337] on input "False" at bounding box center [800, 331] width 13 height 11
radio input "true"
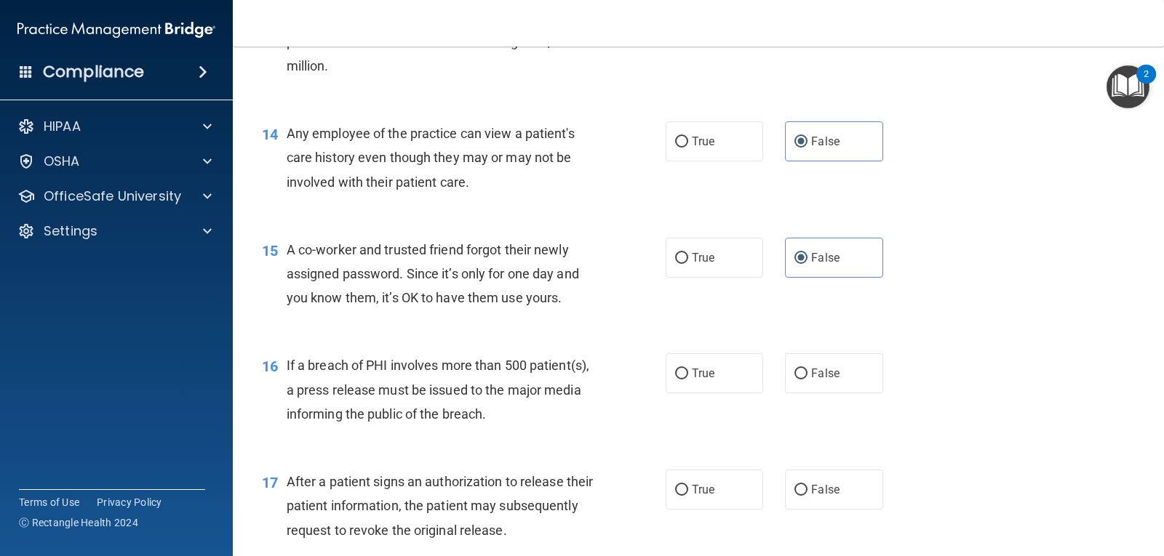
scroll to position [1600, 0]
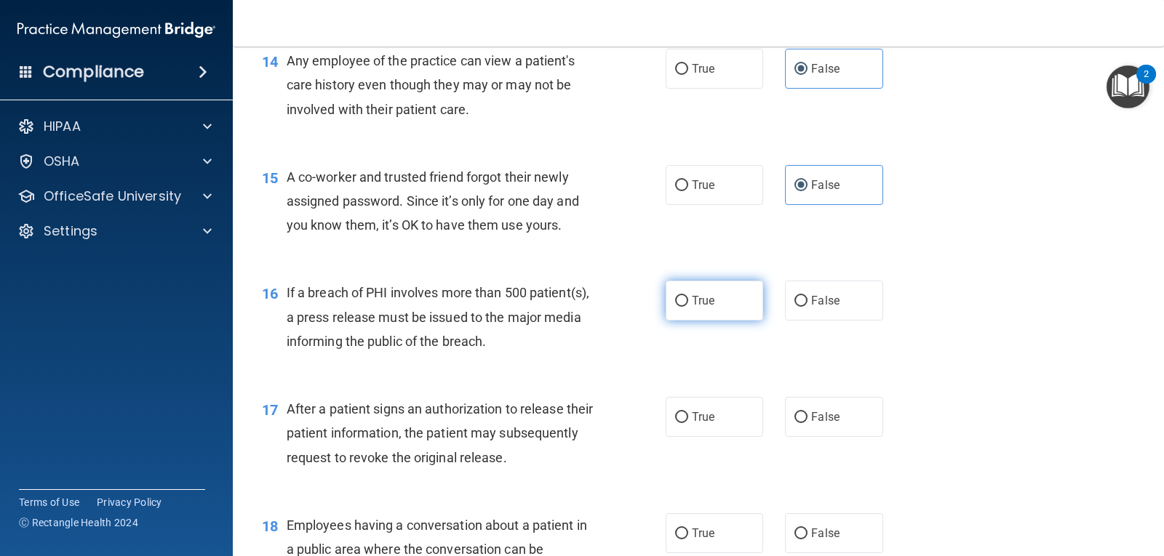
click at [678, 305] on input "True" at bounding box center [681, 301] width 13 height 11
radio input "true"
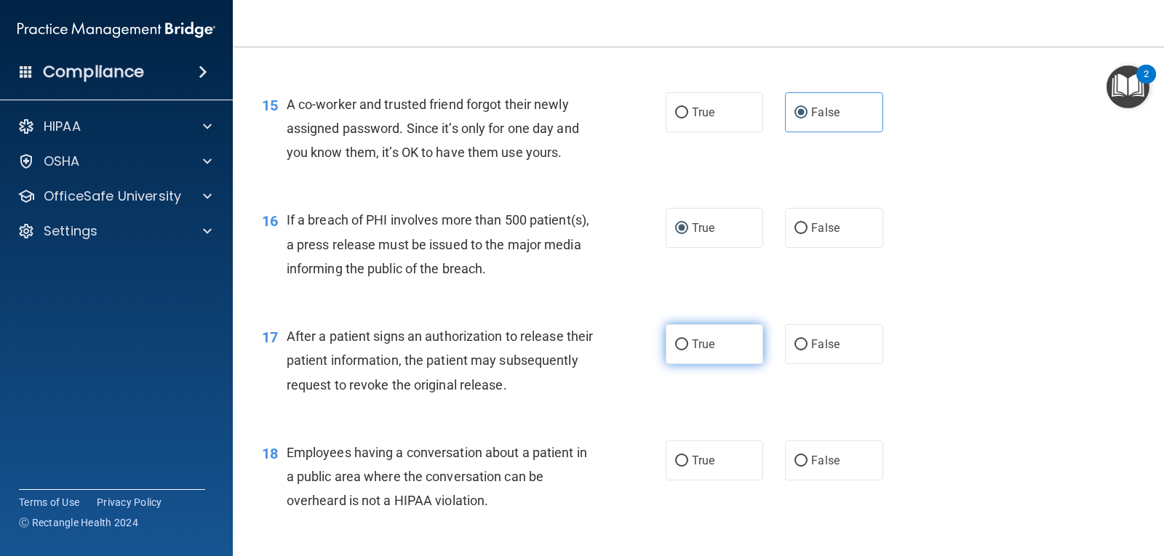
click at [681, 349] on input "True" at bounding box center [681, 345] width 13 height 11
radio input "true"
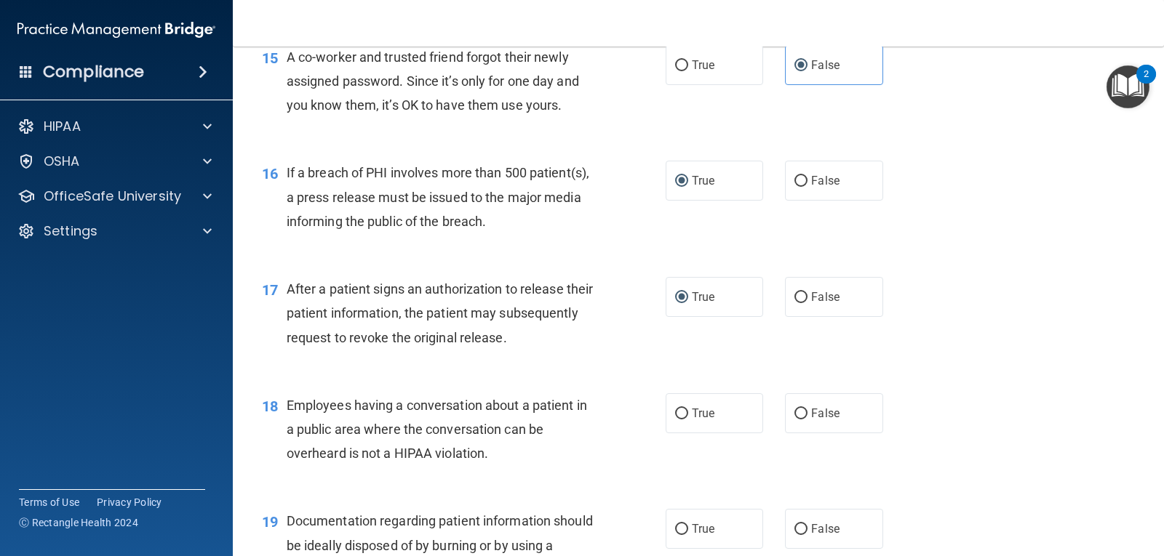
scroll to position [1745, 0]
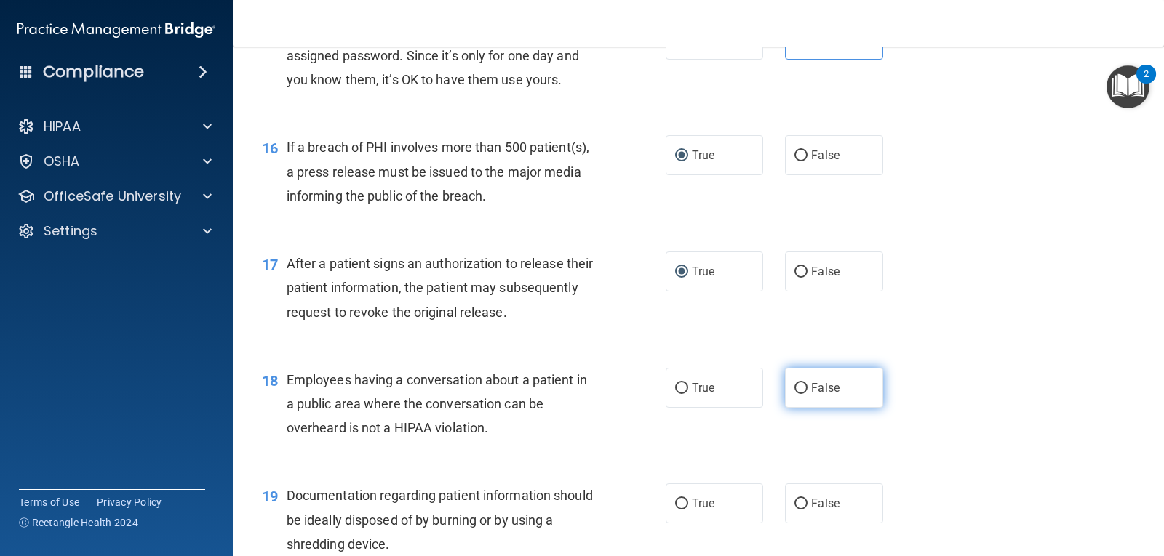
click at [844, 381] on label "False" at bounding box center [833, 388] width 97 height 40
click at [807, 383] on input "False" at bounding box center [800, 388] width 13 height 11
radio input "true"
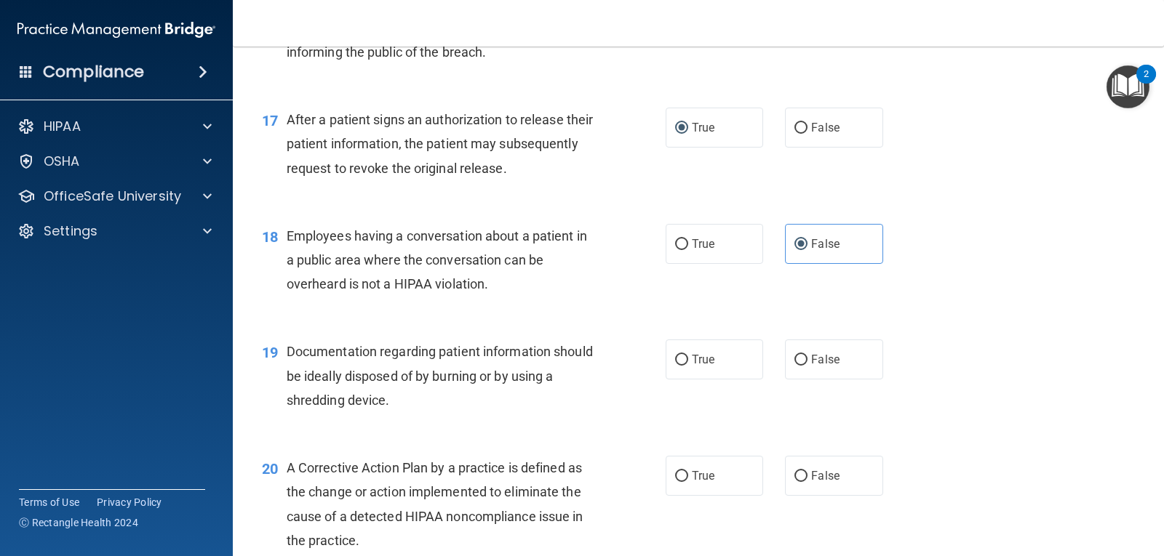
scroll to position [1891, 0]
click at [703, 361] on span "True" at bounding box center [703, 358] width 23 height 14
click at [688, 361] on input "True" at bounding box center [681, 358] width 13 height 11
radio input "true"
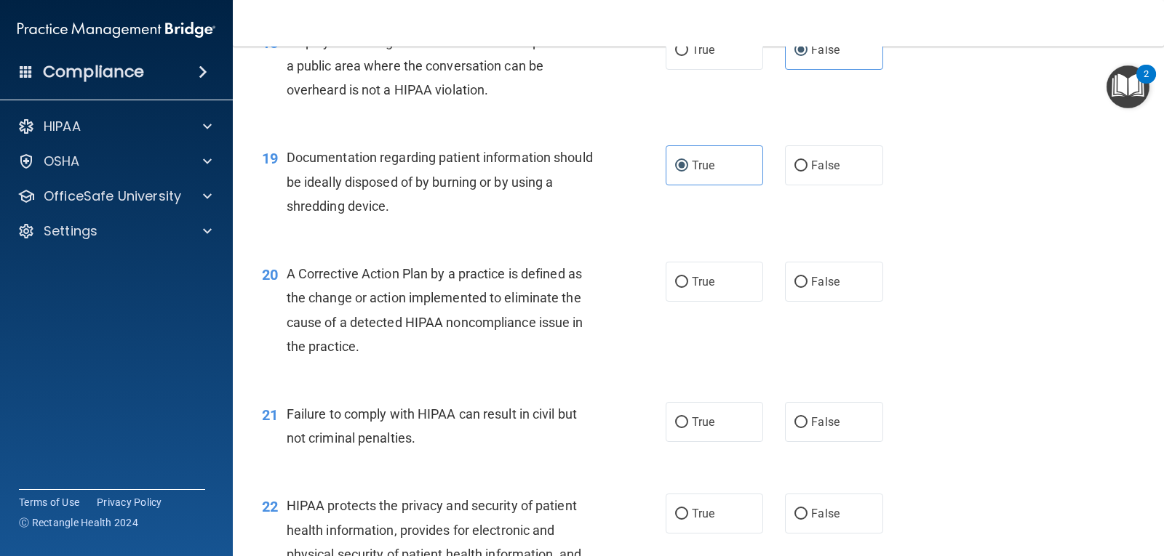
scroll to position [2109, 0]
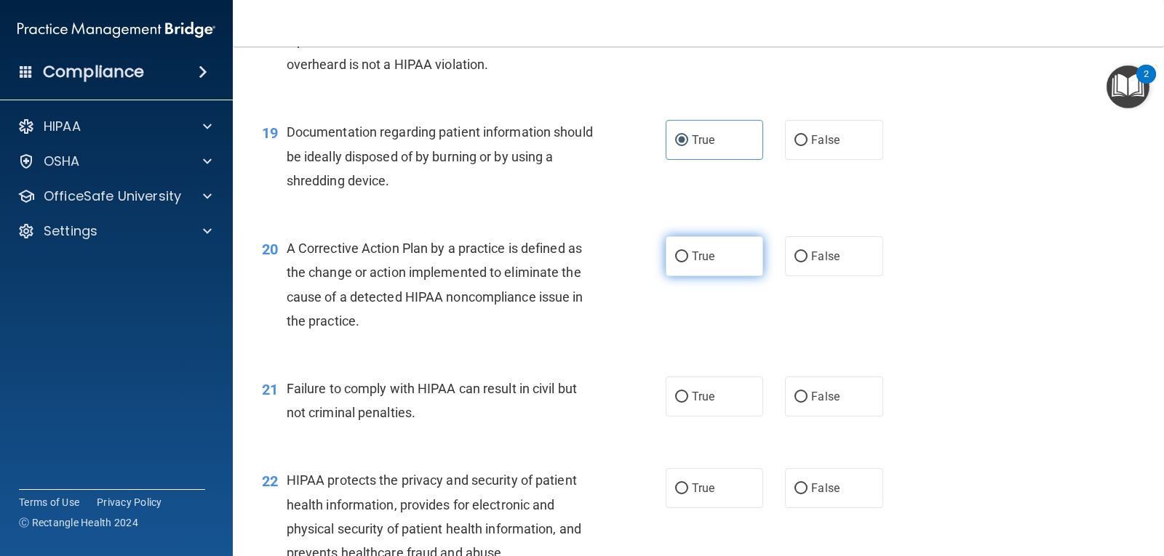
click at [719, 257] on label "True" at bounding box center [713, 256] width 97 height 40
click at [688, 257] on input "True" at bounding box center [681, 257] width 13 height 11
radio input "true"
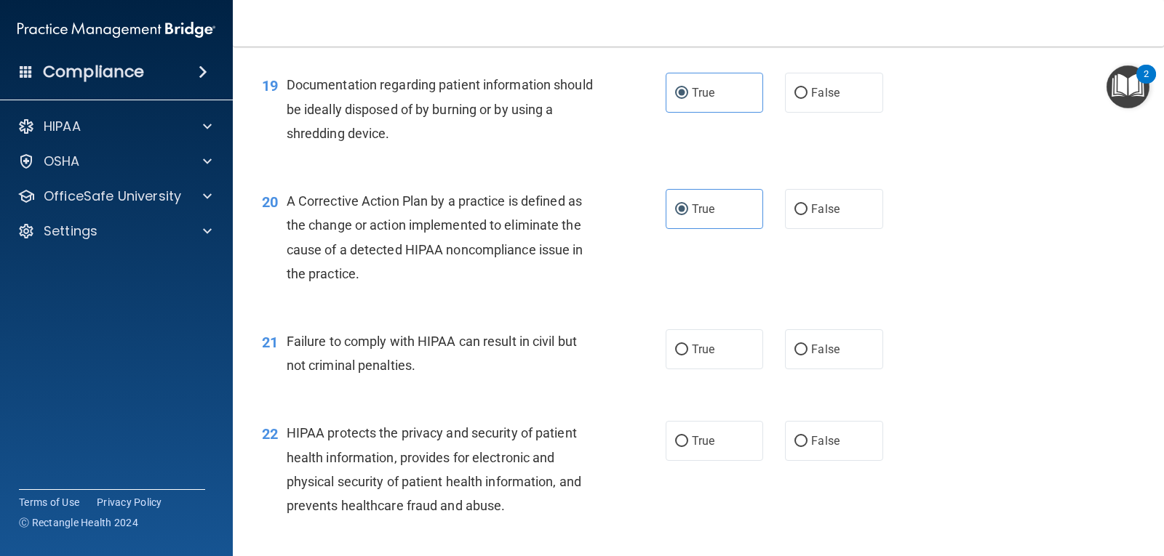
scroll to position [2182, 0]
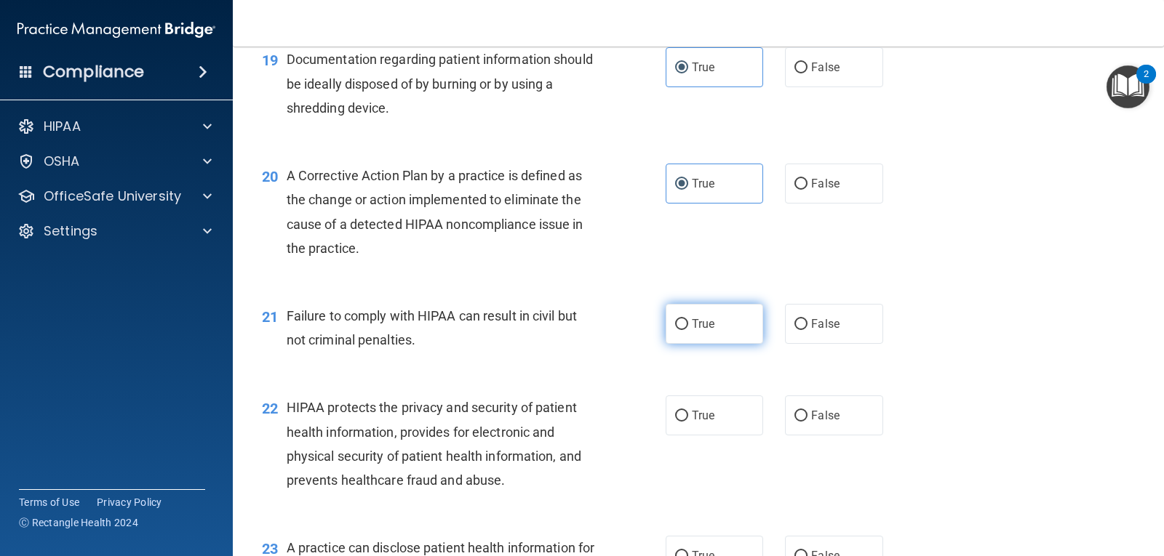
click at [692, 319] on span "True" at bounding box center [703, 324] width 23 height 14
click at [688, 319] on input "True" at bounding box center [681, 324] width 13 height 11
radio input "true"
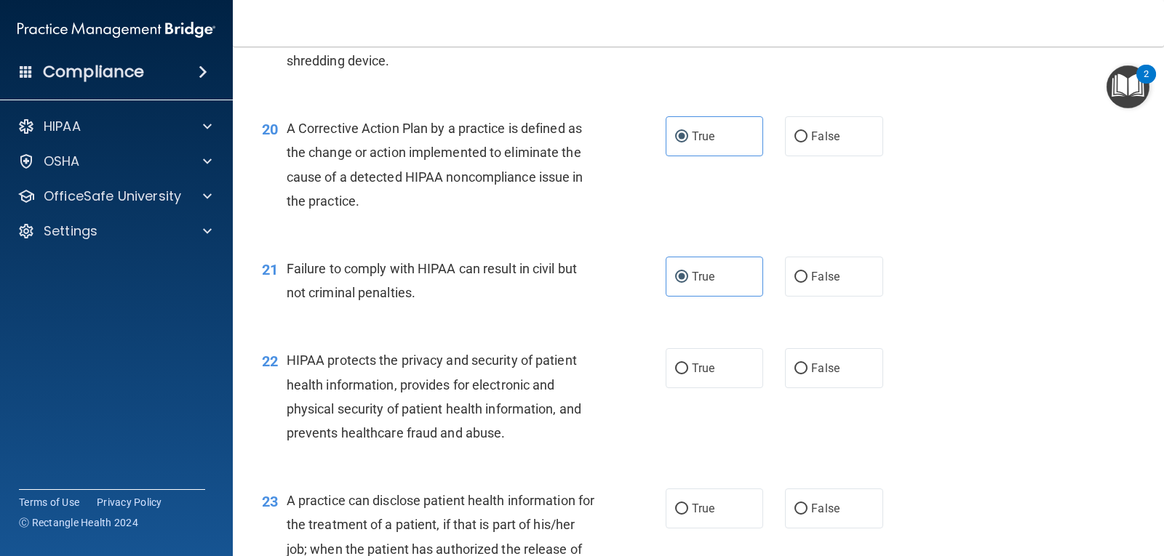
scroll to position [2254, 0]
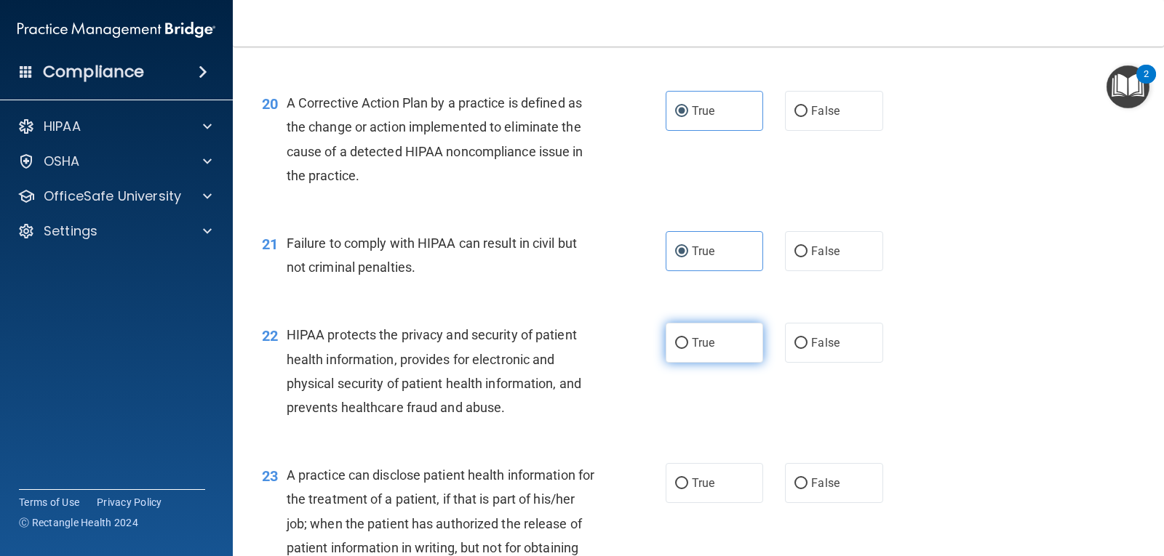
click at [692, 346] on span "True" at bounding box center [703, 343] width 23 height 14
click at [688, 346] on input "True" at bounding box center [681, 343] width 13 height 11
radio input "true"
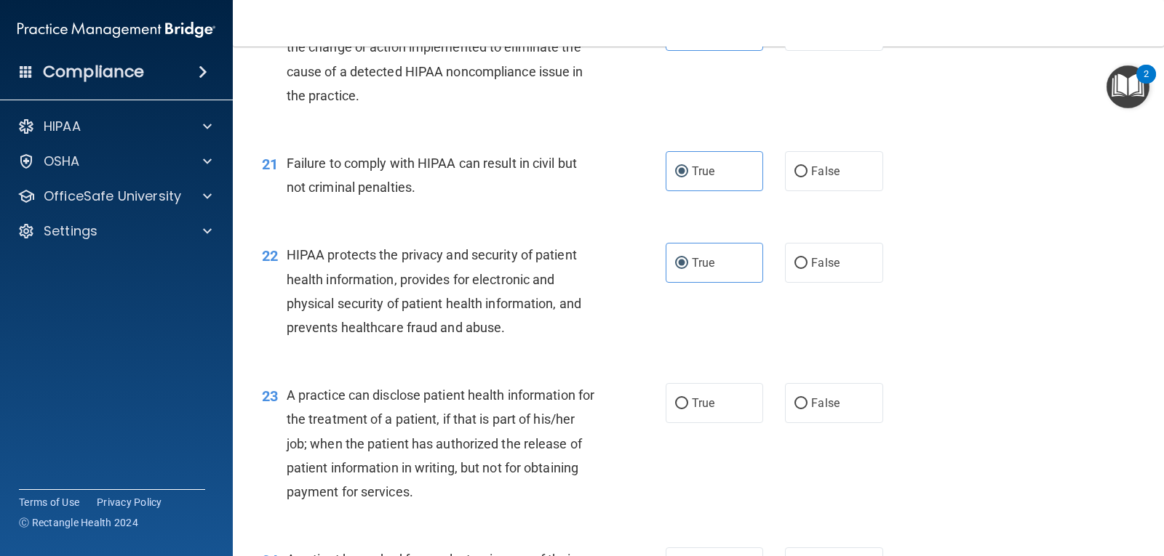
scroll to position [2400, 0]
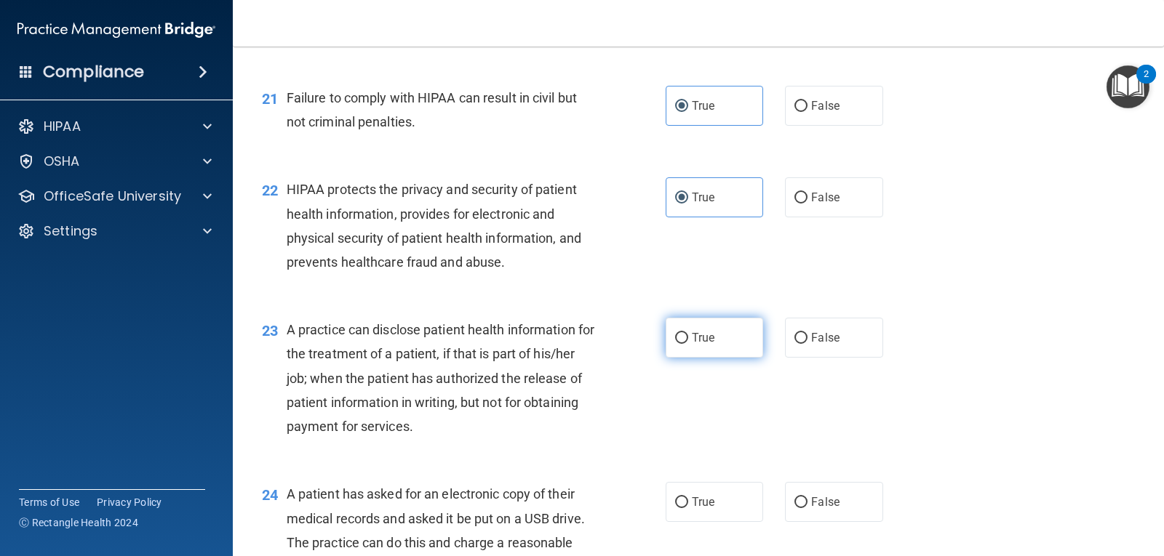
click at [683, 342] on label "True" at bounding box center [713, 338] width 97 height 40
click at [683, 342] on input "True" at bounding box center [681, 338] width 13 height 11
radio input "true"
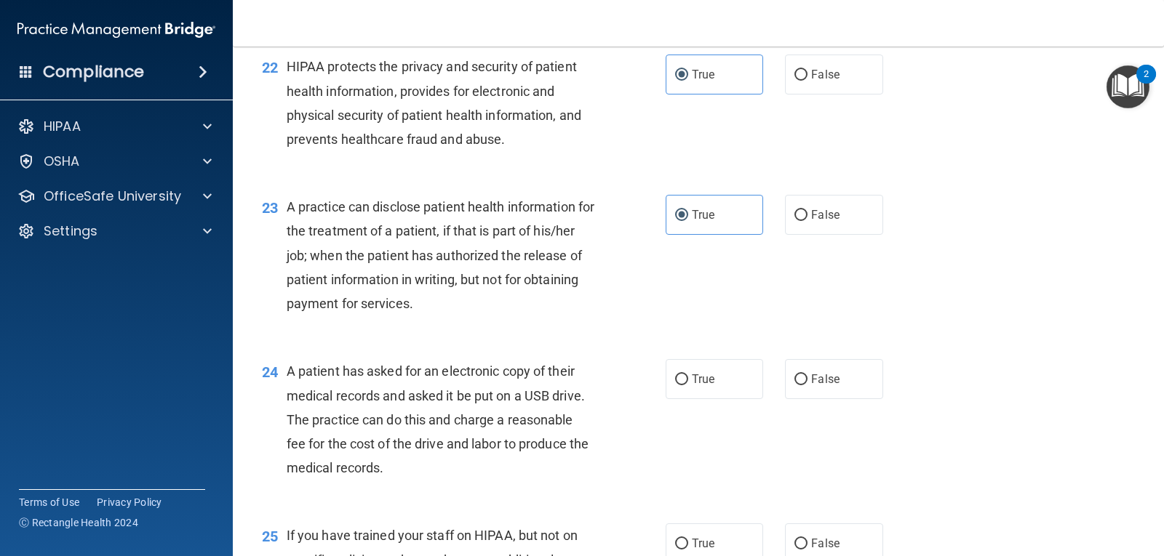
scroll to position [2545, 0]
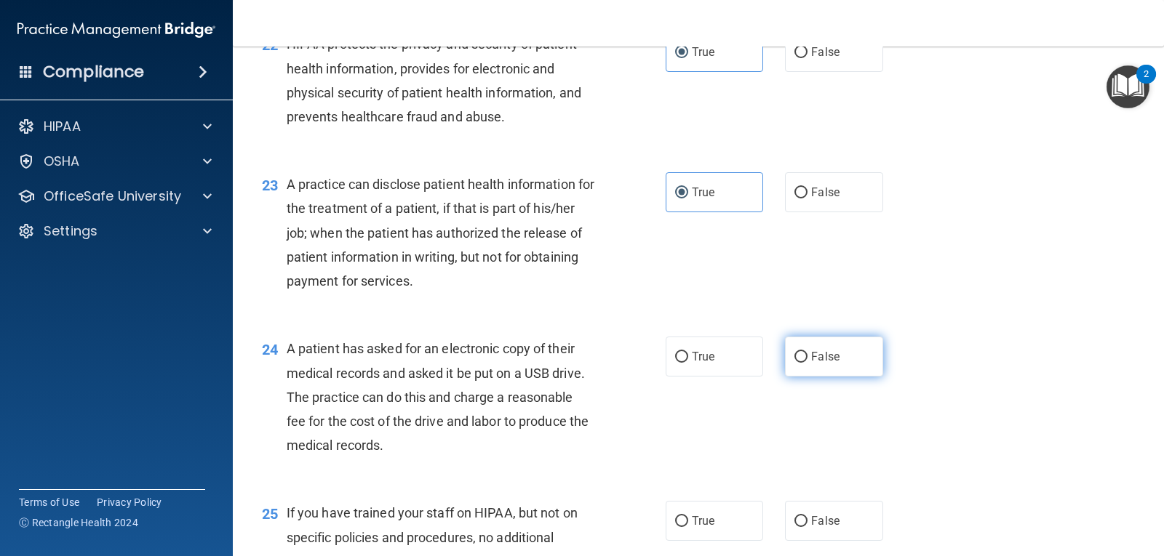
click at [809, 343] on label "False" at bounding box center [833, 357] width 97 height 40
click at [807, 352] on input "False" at bounding box center [800, 357] width 13 height 11
radio input "true"
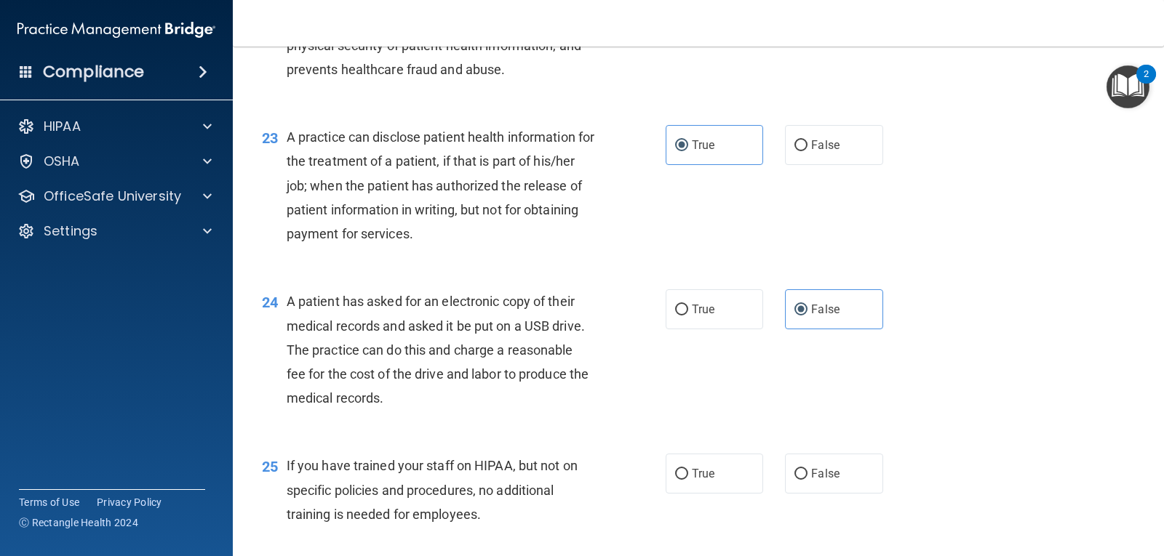
scroll to position [2691, 0]
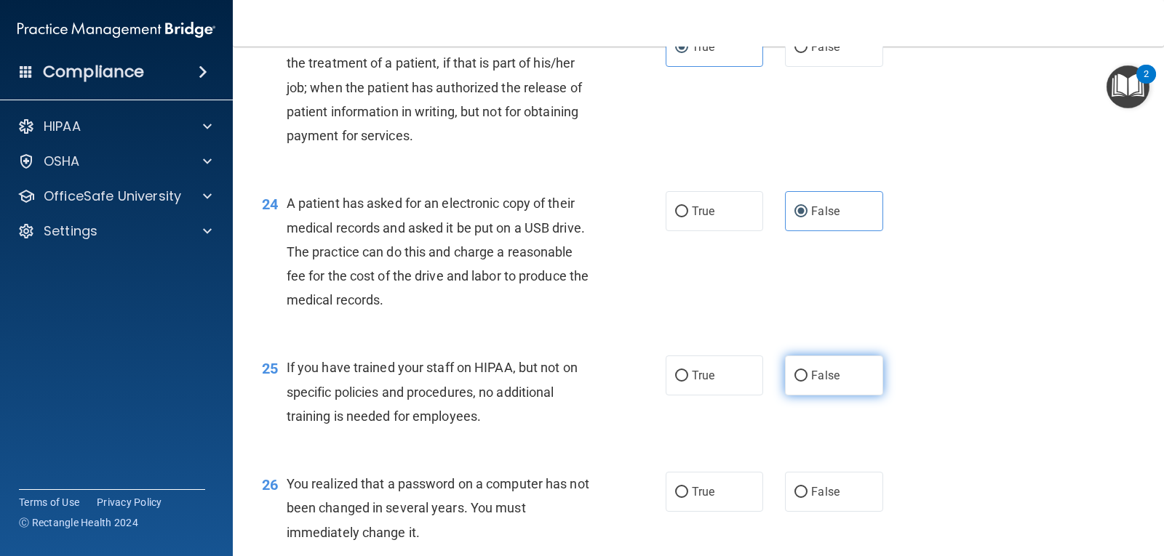
click at [803, 382] on label "False" at bounding box center [833, 376] width 97 height 40
click at [803, 382] on input "False" at bounding box center [800, 376] width 13 height 11
radio input "true"
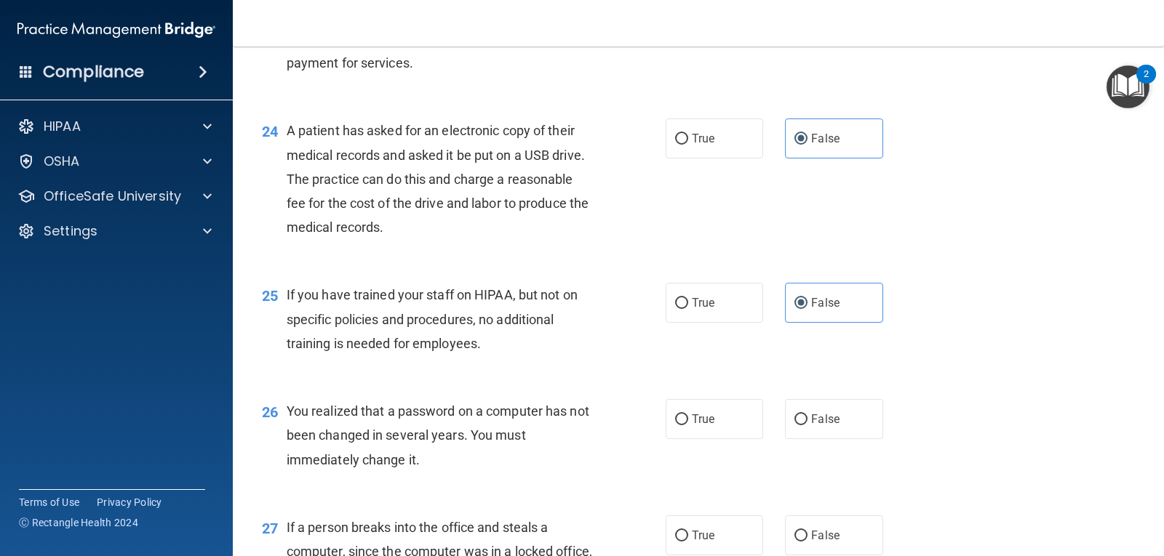
scroll to position [2836, 0]
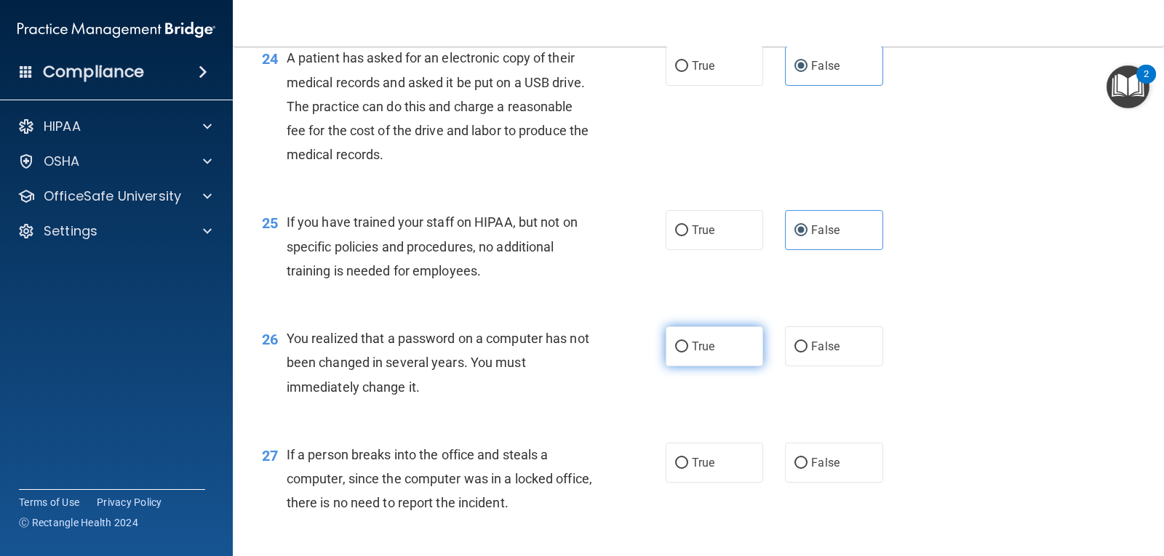
click at [711, 353] on label "True" at bounding box center [713, 347] width 97 height 40
click at [688, 353] on input "True" at bounding box center [681, 347] width 13 height 11
radio input "true"
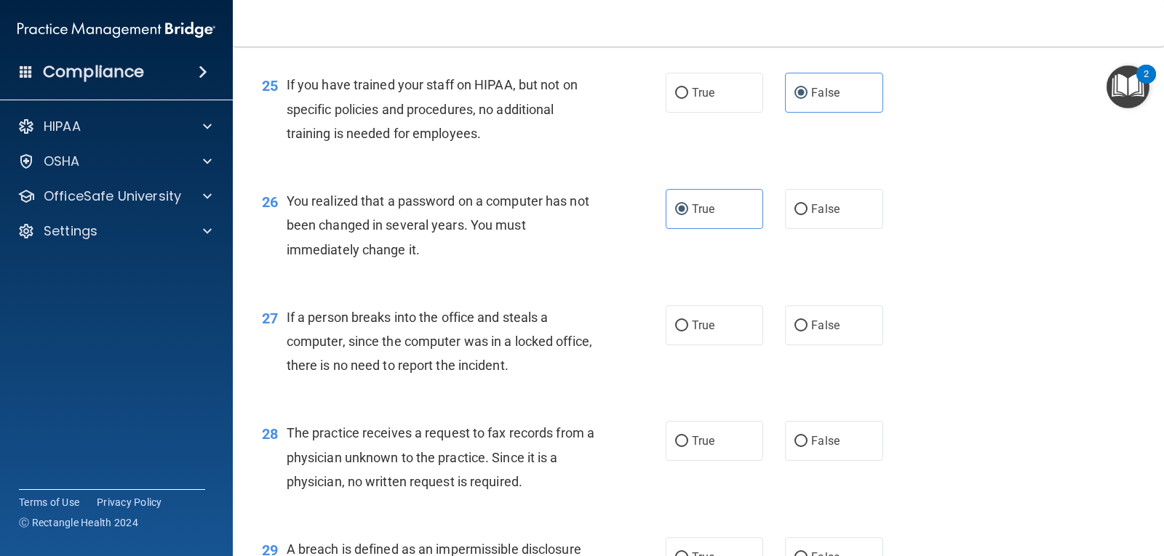
scroll to position [2982, 0]
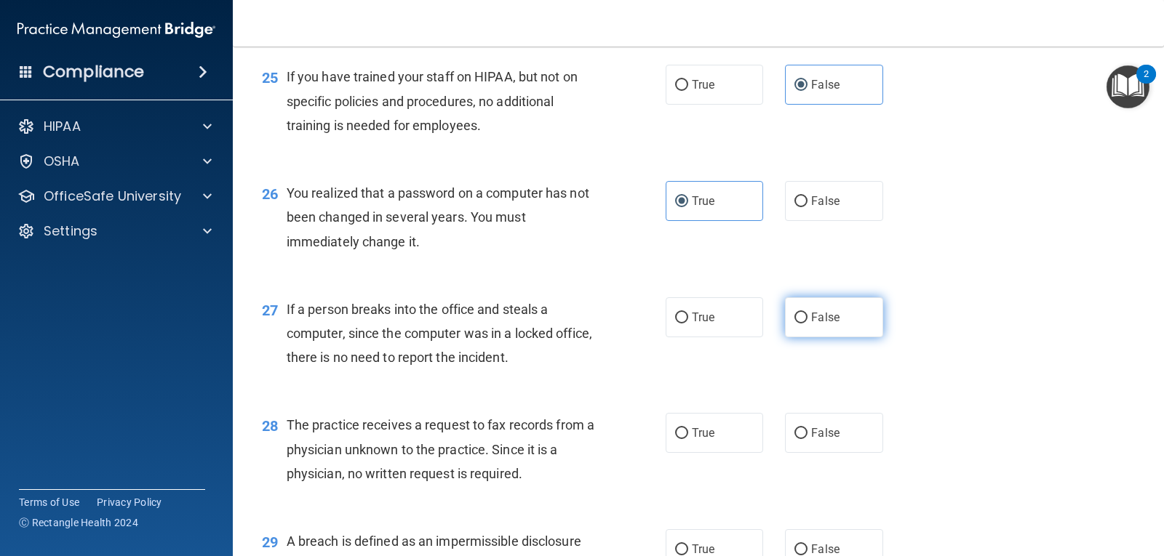
click at [812, 308] on label "False" at bounding box center [833, 317] width 97 height 40
click at [807, 313] on input "False" at bounding box center [800, 318] width 13 height 11
radio input "true"
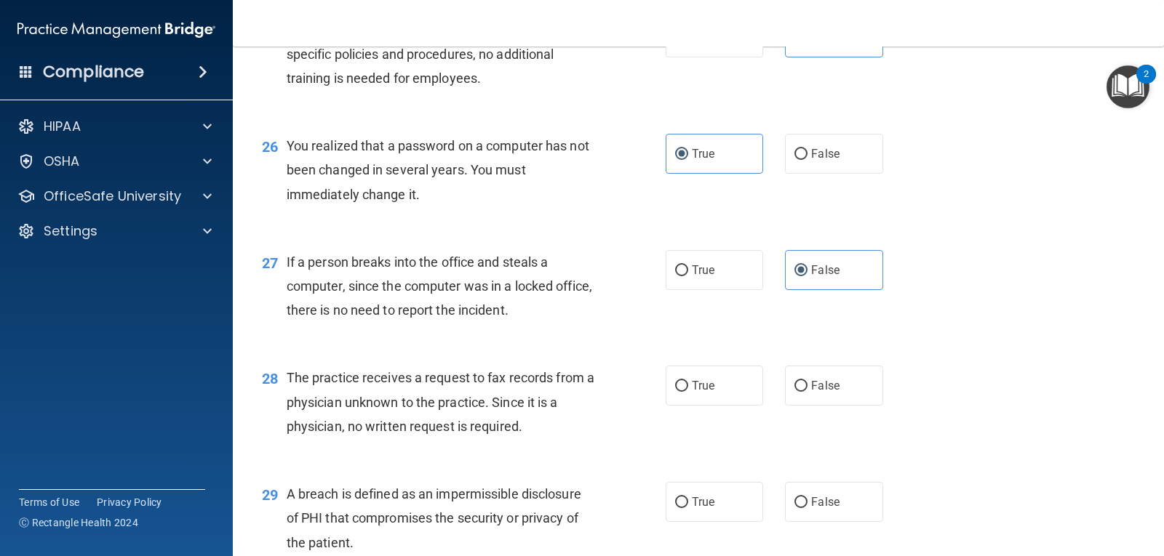
scroll to position [3054, 0]
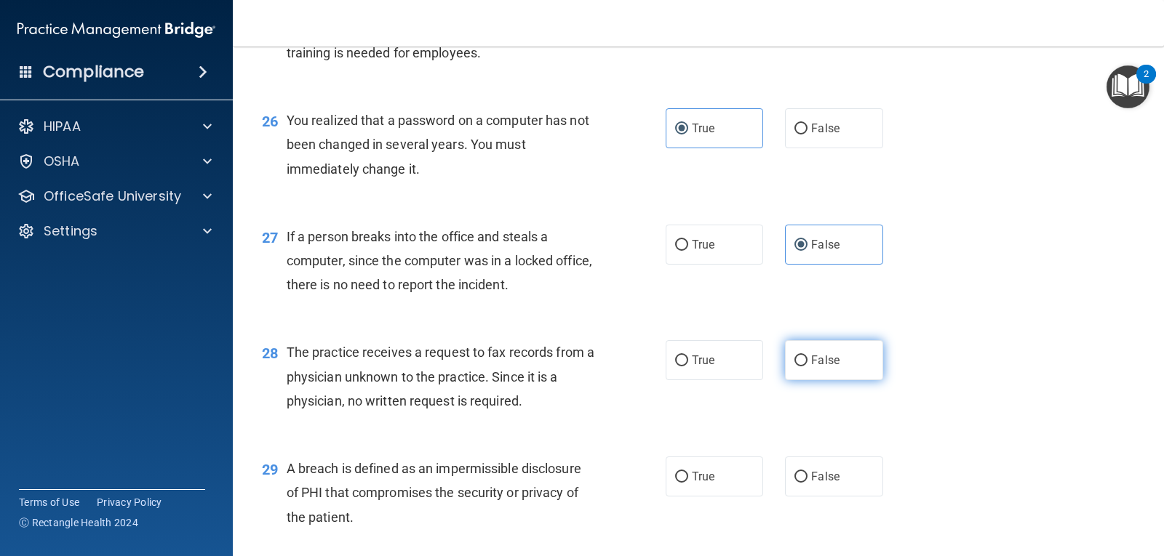
click at [785, 357] on label "False" at bounding box center [833, 360] width 97 height 40
click at [794, 357] on input "False" at bounding box center [800, 361] width 13 height 11
radio input "true"
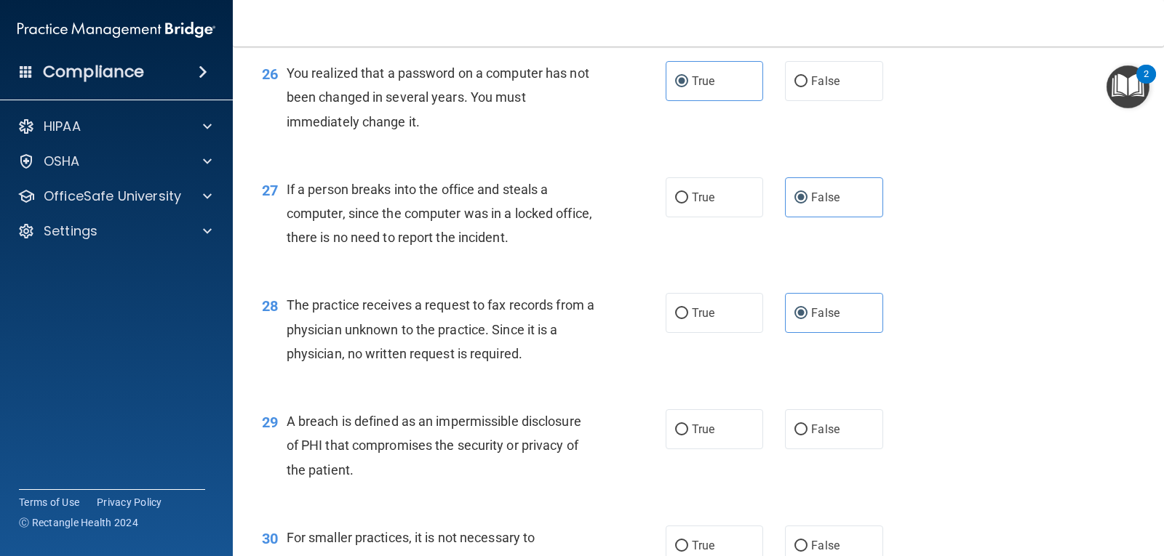
scroll to position [3200, 0]
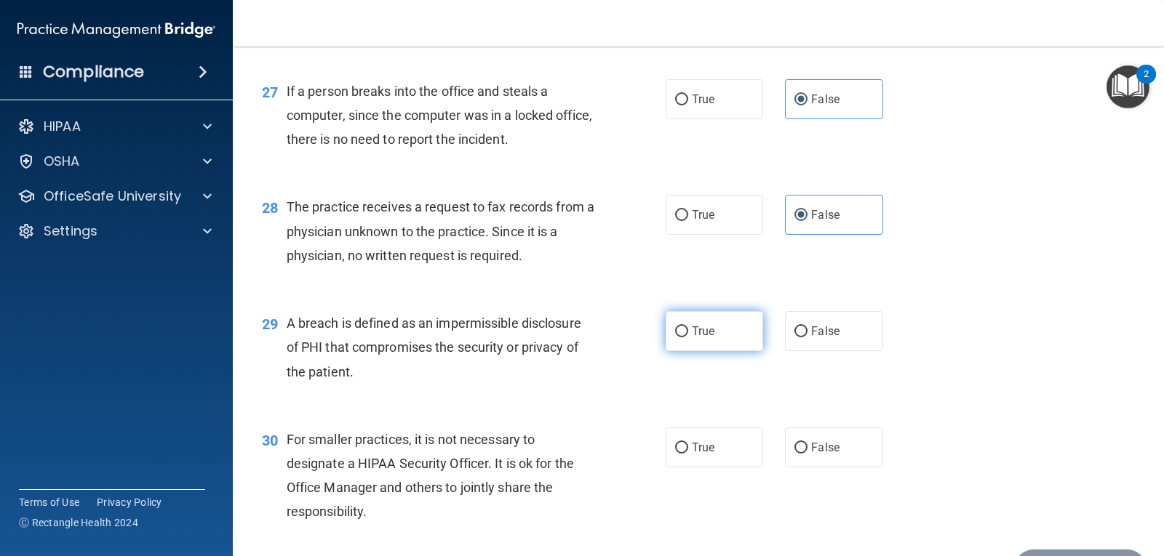
click at [692, 327] on span "True" at bounding box center [703, 331] width 23 height 14
click at [687, 327] on input "True" at bounding box center [681, 332] width 13 height 11
radio input "true"
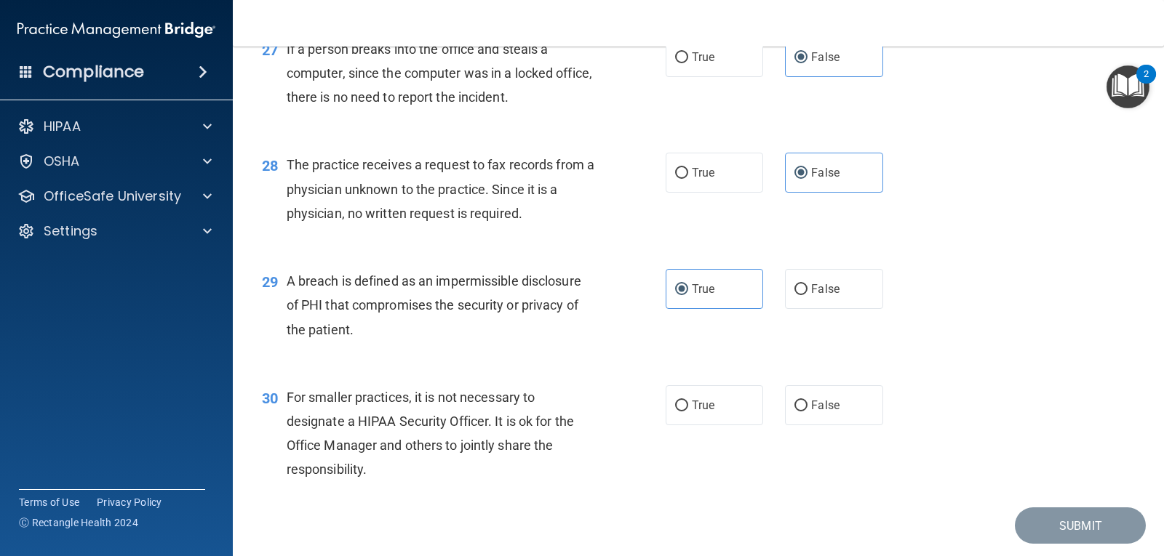
scroll to position [3288, 0]
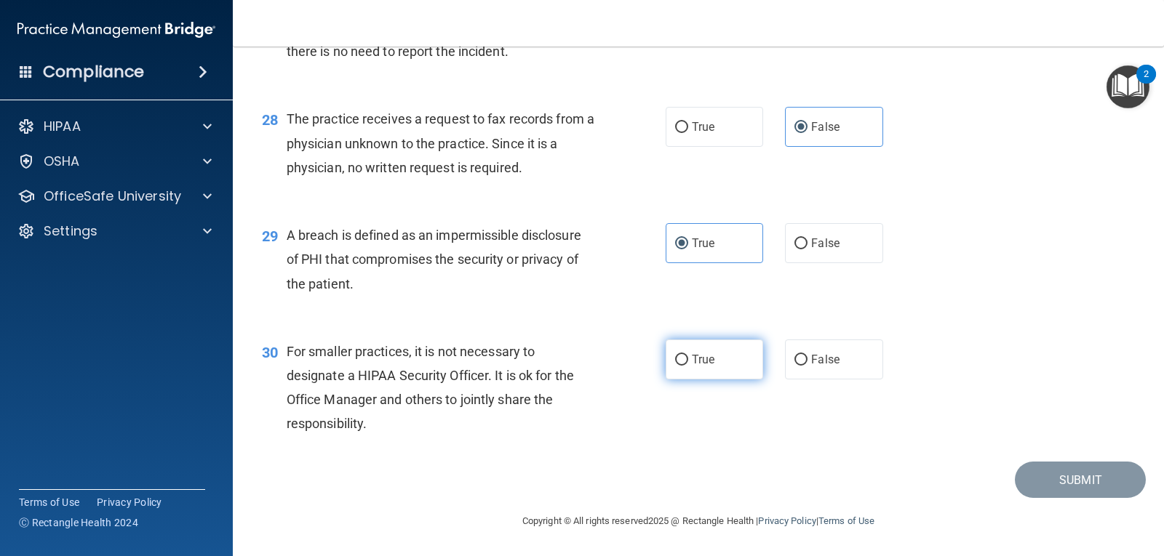
click at [713, 365] on label "True" at bounding box center [713, 360] width 97 height 40
click at [688, 365] on input "True" at bounding box center [681, 360] width 13 height 11
radio input "true"
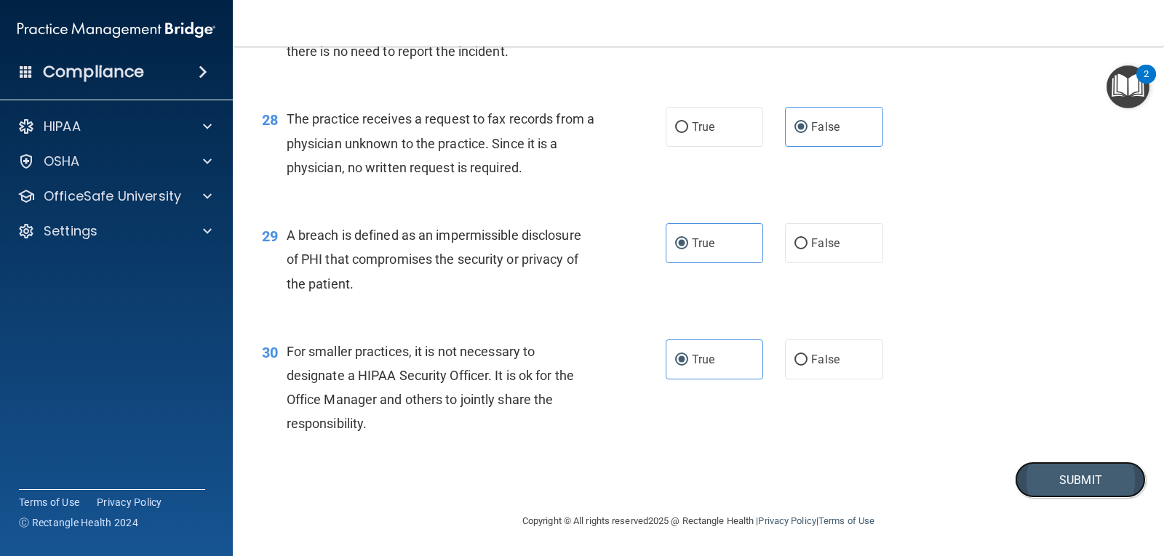
click at [1051, 476] on button "Submit" at bounding box center [1080, 480] width 131 height 37
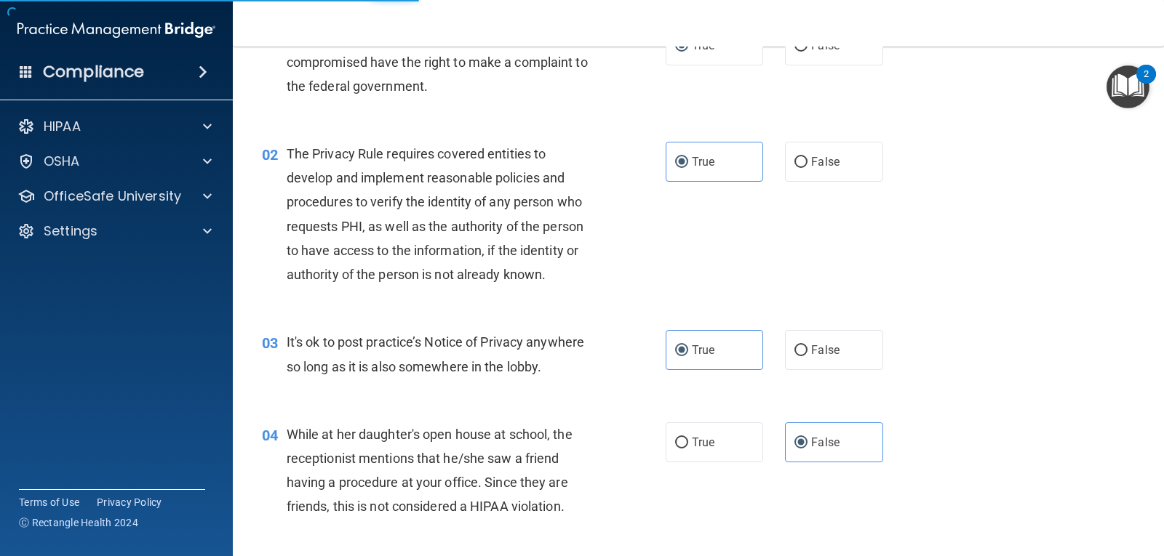
scroll to position [0, 0]
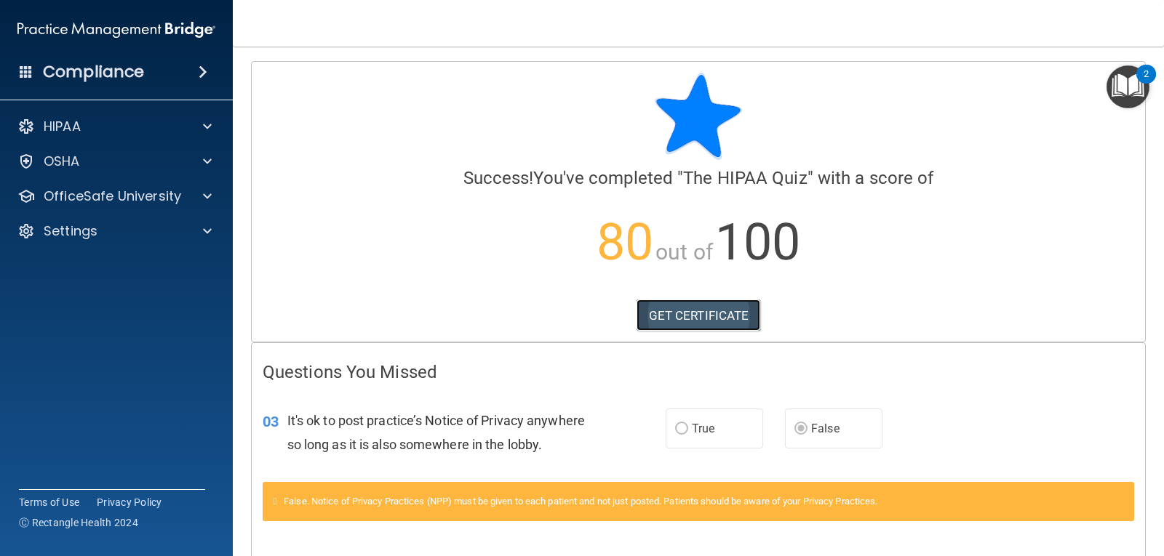
click at [663, 311] on link "GET CERTIFICATE" at bounding box center [698, 316] width 124 height 32
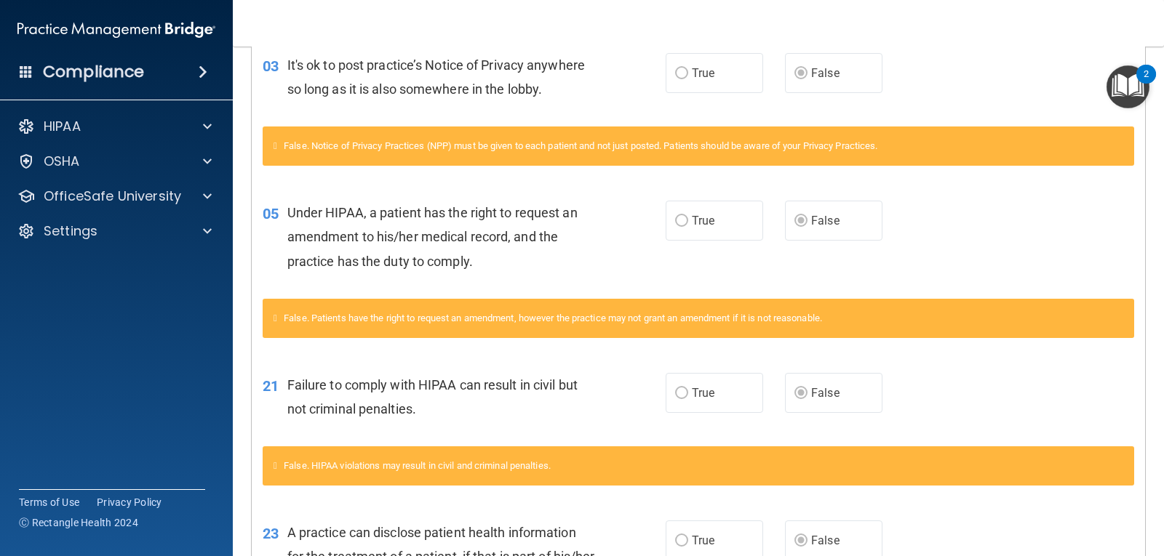
scroll to position [364, 0]
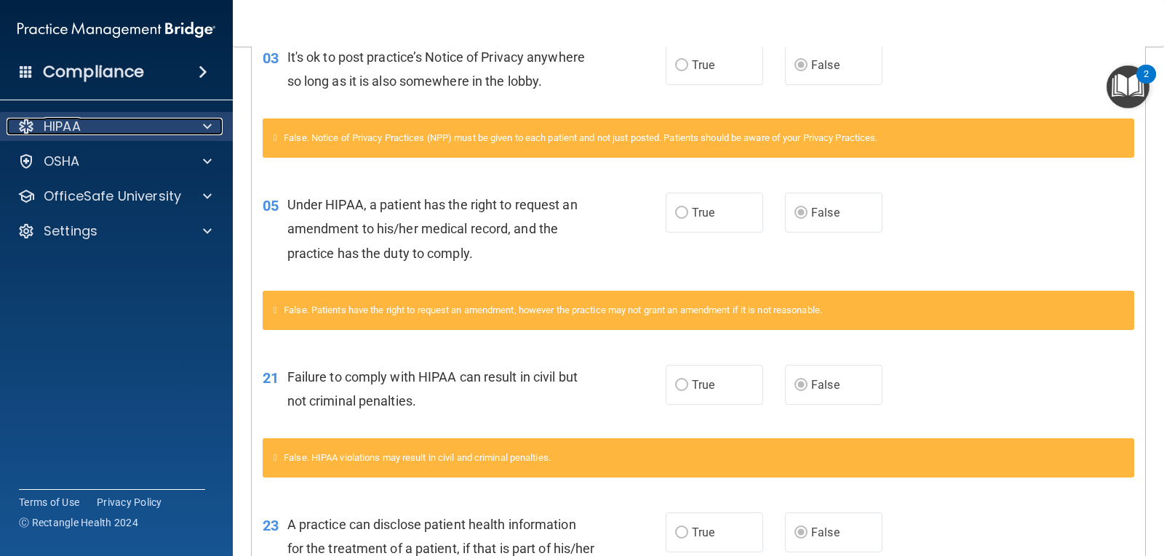
click at [211, 128] on span at bounding box center [207, 126] width 9 height 17
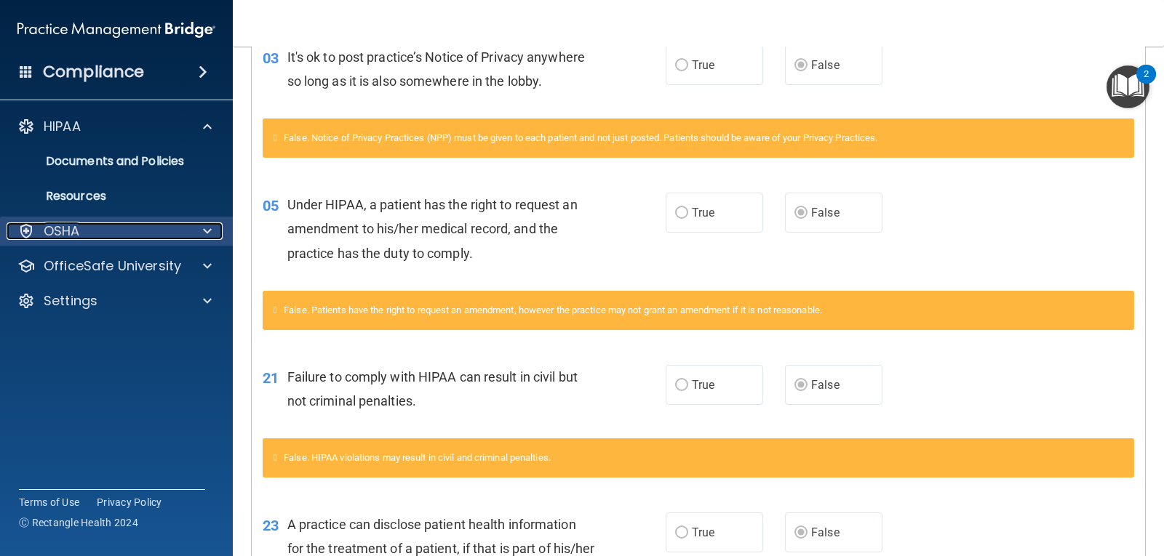
click at [215, 233] on div at bounding box center [205, 231] width 36 height 17
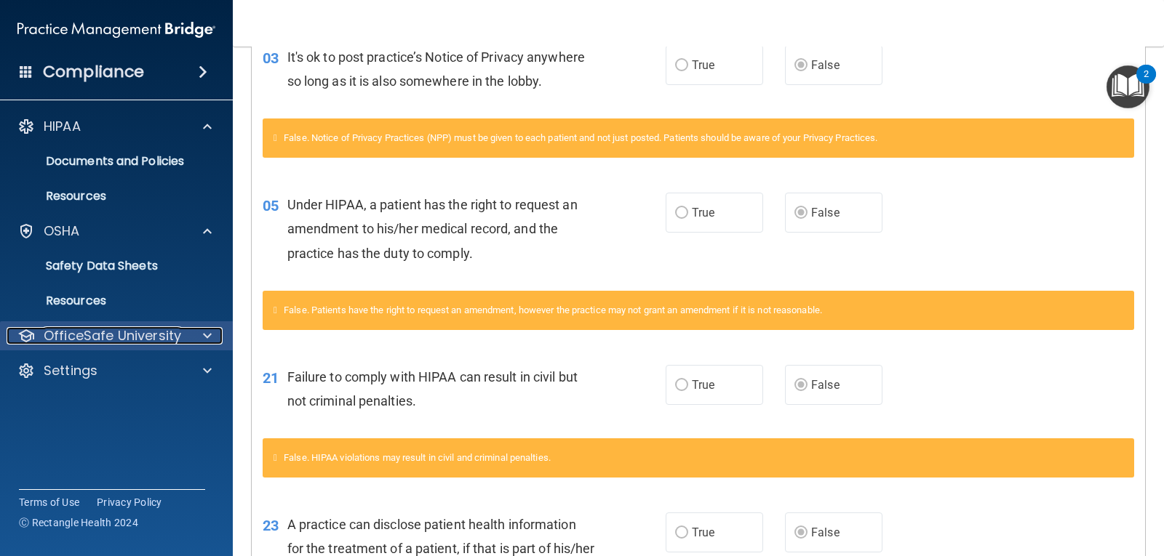
click at [201, 335] on div at bounding box center [205, 335] width 36 height 17
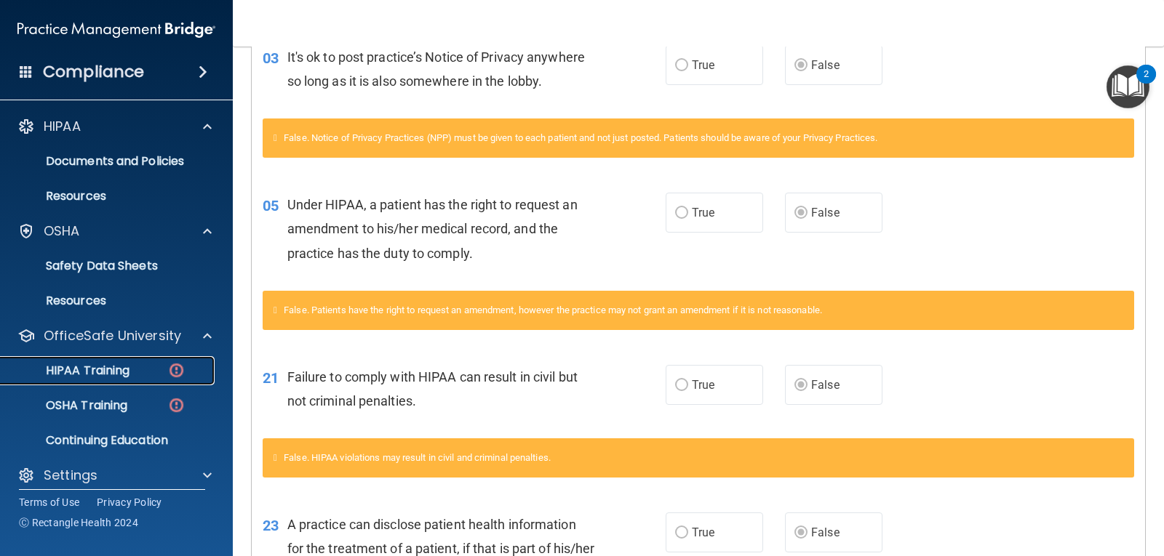
click at [177, 367] on img at bounding box center [176, 370] width 18 height 18
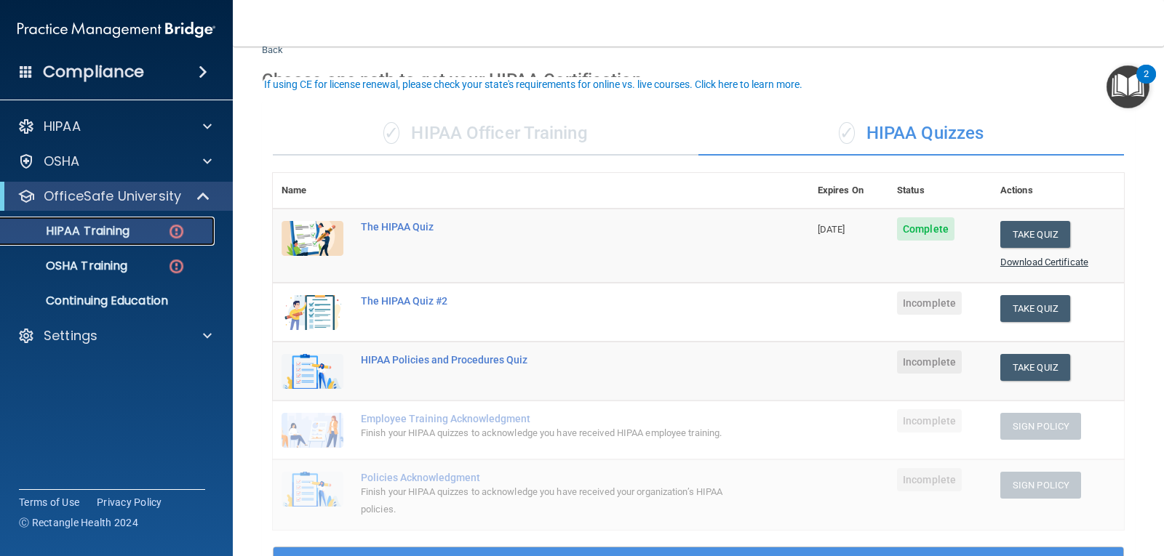
scroll to position [73, 0]
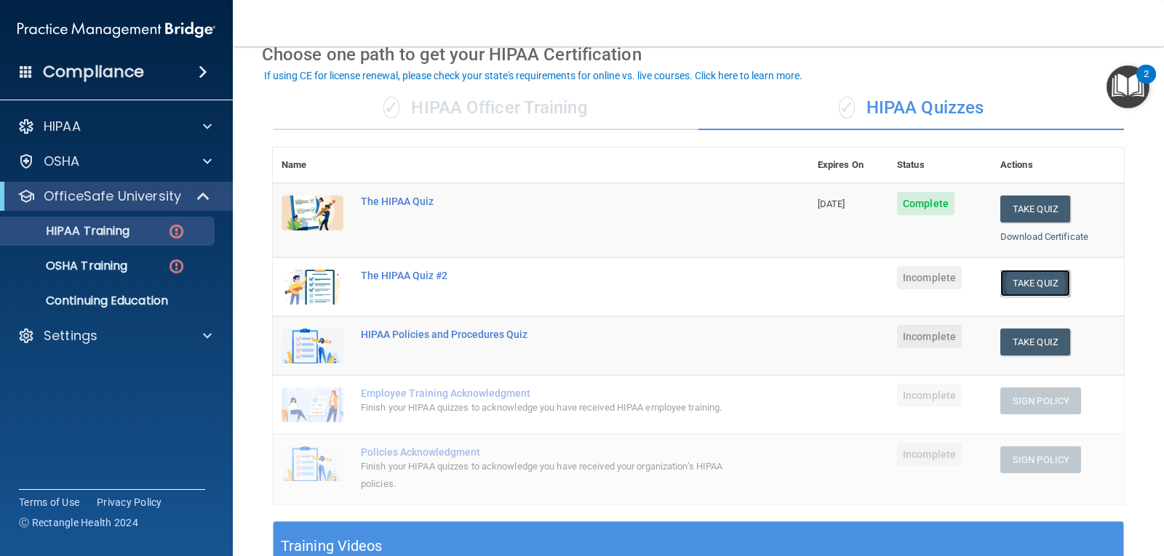
click at [1026, 283] on button "Take Quiz" at bounding box center [1035, 283] width 70 height 27
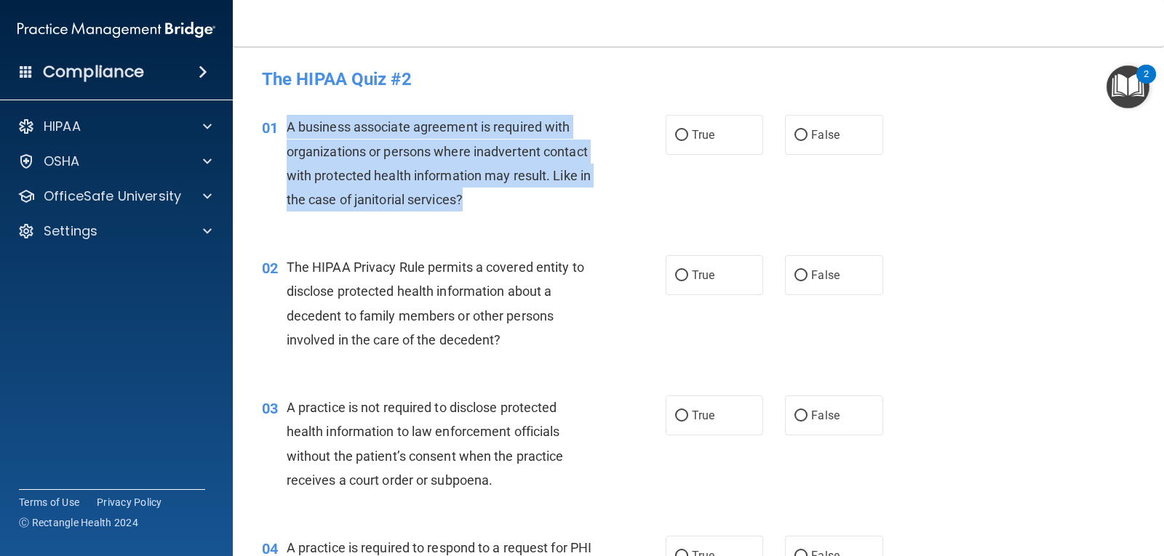
drag, startPoint x: 286, startPoint y: 123, endPoint x: 494, endPoint y: 206, distance: 223.9
click at [494, 206] on div "A business associate agreement is required with organizations or persons where …" at bounding box center [446, 163] width 319 height 97
copy span "A business associate agreement is required with organizations or persons where …"
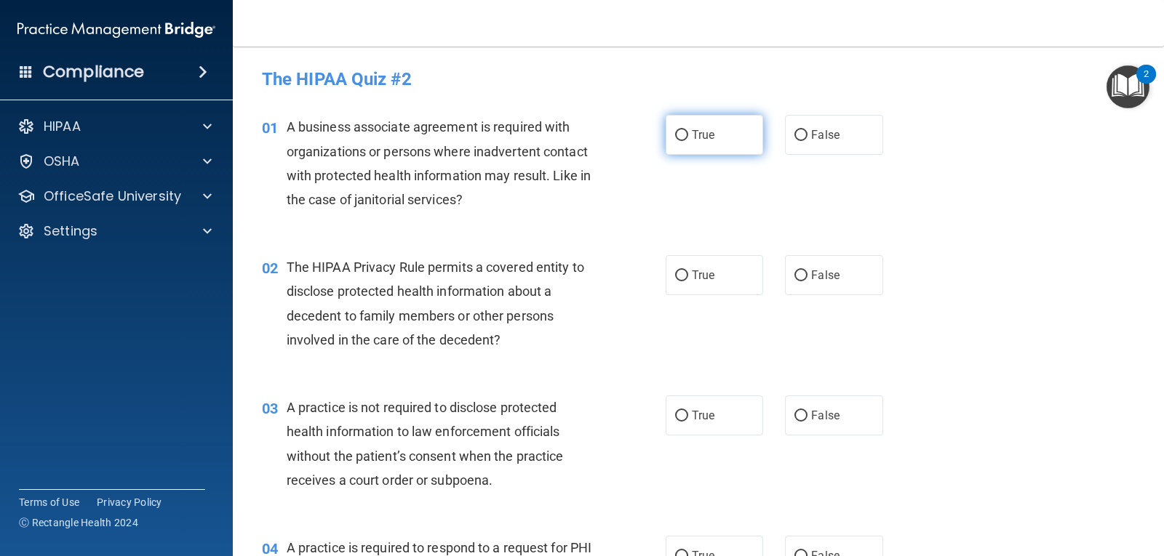
click at [692, 132] on span "True" at bounding box center [703, 135] width 23 height 14
click at [688, 132] on input "True" at bounding box center [681, 135] width 13 height 11
radio input "true"
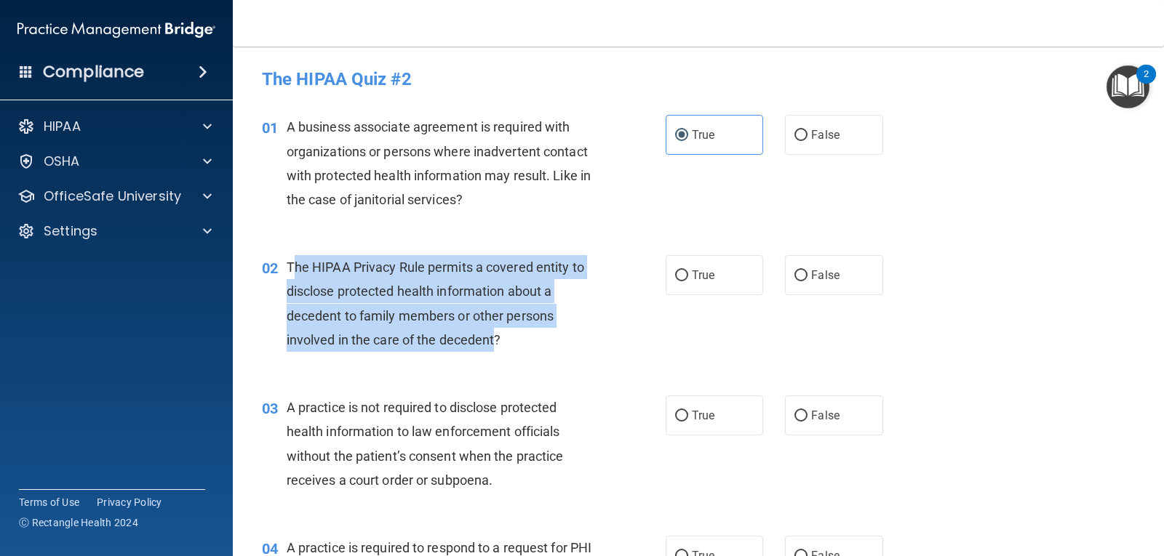
drag, startPoint x: 292, startPoint y: 268, endPoint x: 495, endPoint y: 343, distance: 217.0
click at [495, 343] on span "The HIPAA Privacy Rule permits a covered entity to disclose protected health in…" at bounding box center [435, 304] width 297 height 88
click at [292, 267] on span "The HIPAA Privacy Rule permits a covered entity to disclose protected health in…" at bounding box center [435, 304] width 297 height 88
drag, startPoint x: 287, startPoint y: 266, endPoint x: 510, endPoint y: 342, distance: 235.7
click at [510, 342] on div "The HIPAA Privacy Rule permits a covered entity to disclose protected health in…" at bounding box center [446, 303] width 319 height 97
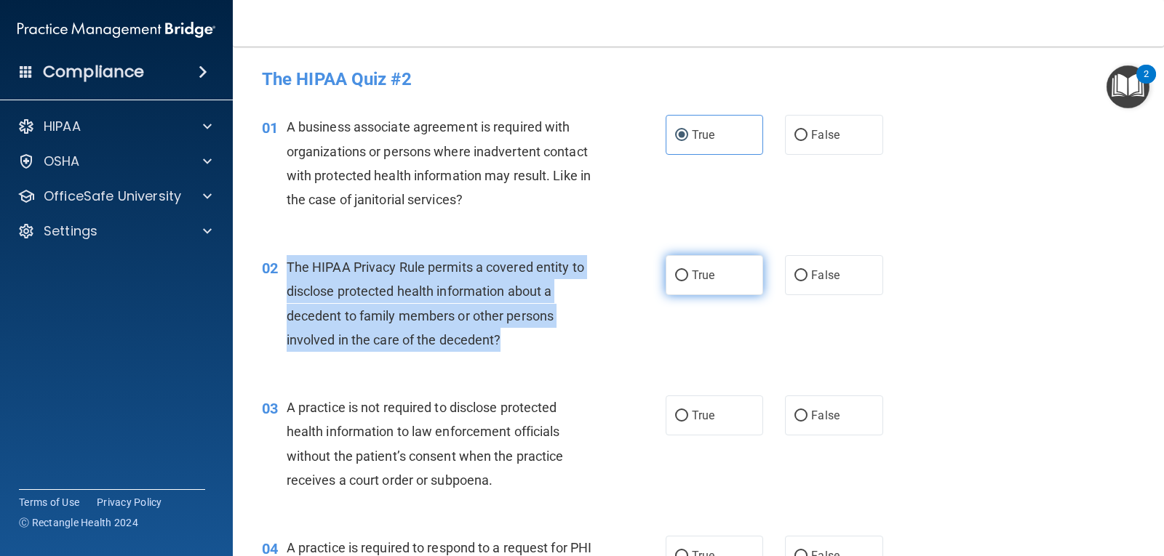
click at [679, 273] on input "True" at bounding box center [681, 276] width 13 height 11
radio input "true"
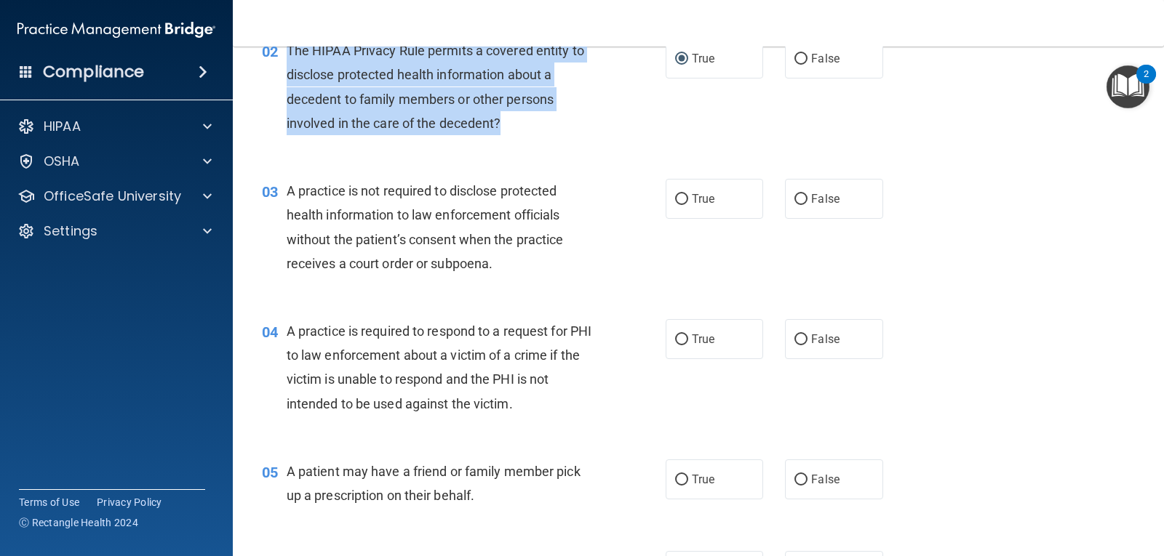
scroll to position [218, 0]
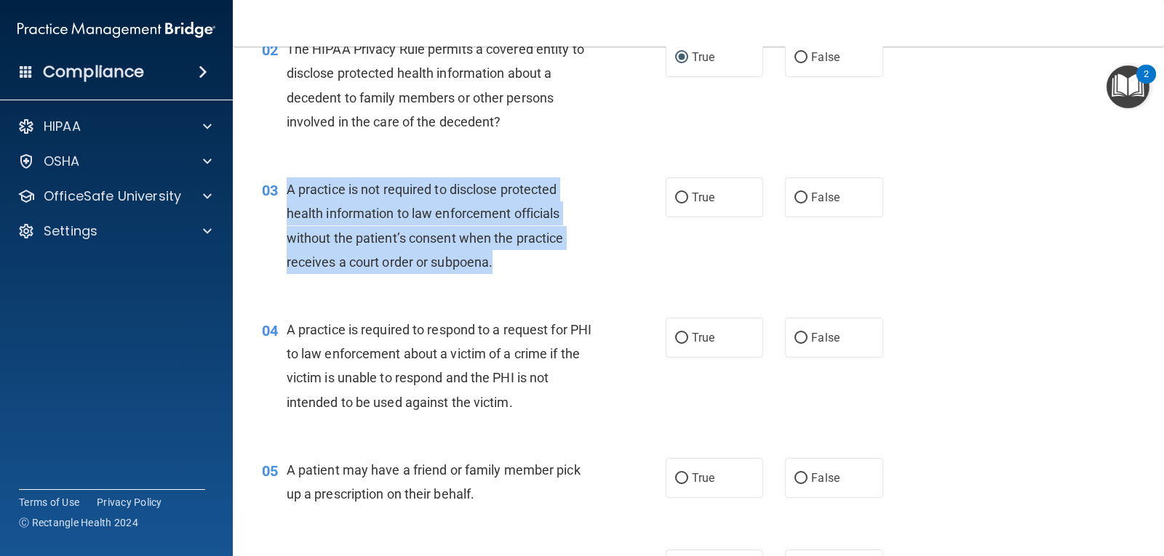
drag, startPoint x: 286, startPoint y: 191, endPoint x: 514, endPoint y: 271, distance: 242.0
click at [514, 271] on div "A practice is not required to disclose protected health information to law enfo…" at bounding box center [446, 225] width 319 height 97
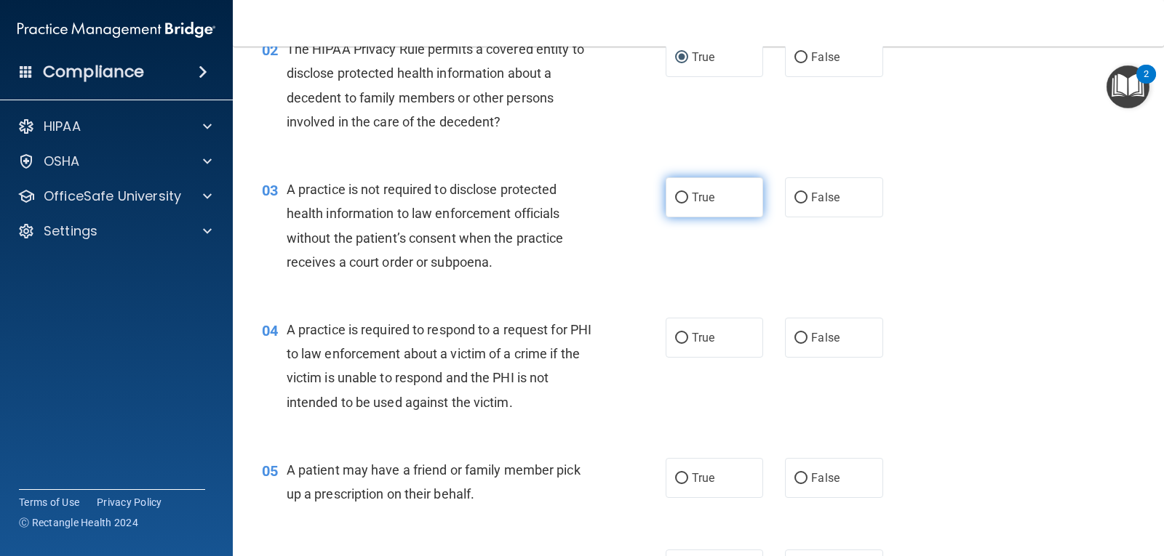
click at [668, 188] on label "True" at bounding box center [713, 197] width 97 height 40
click at [675, 193] on input "True" at bounding box center [681, 198] width 13 height 11
radio input "true"
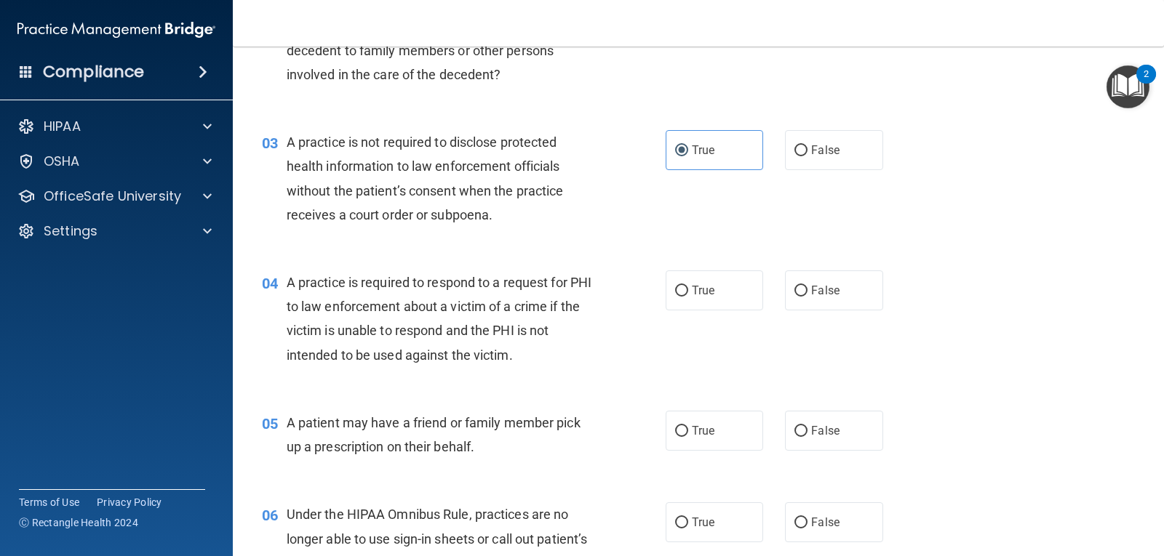
scroll to position [291, 0]
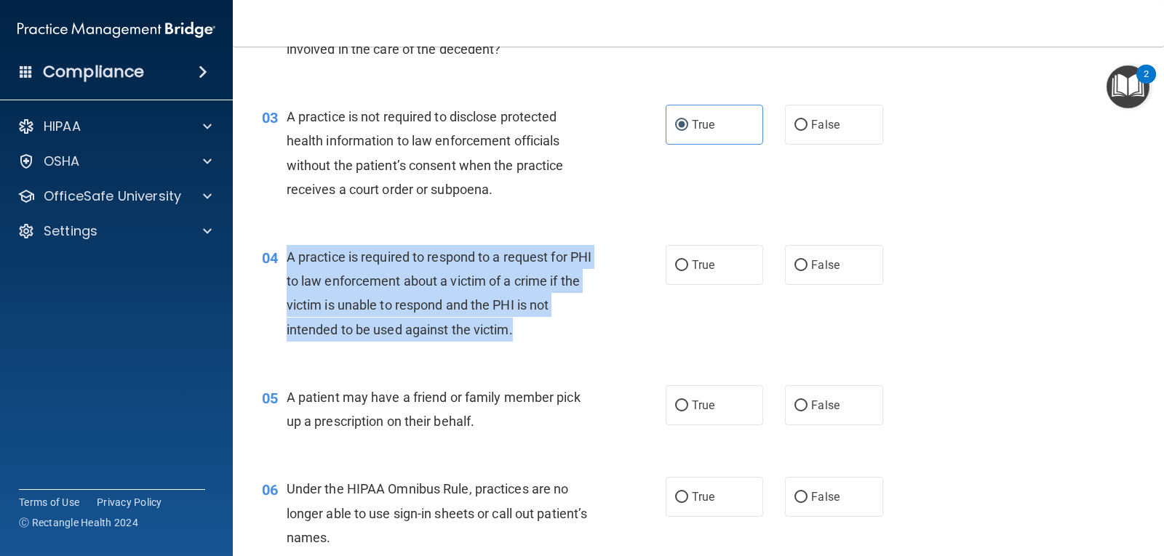
drag, startPoint x: 287, startPoint y: 259, endPoint x: 540, endPoint y: 340, distance: 265.2
click at [540, 340] on div "A practice is required to respond to a request for PHI to law enforcement about…" at bounding box center [446, 293] width 319 height 97
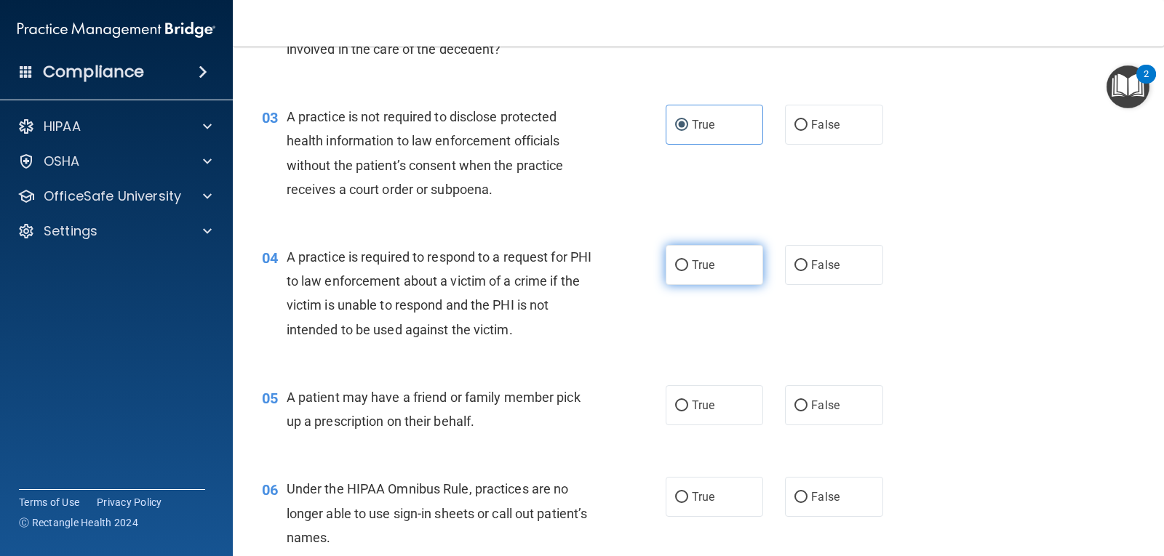
click at [739, 259] on label "True" at bounding box center [713, 265] width 97 height 40
click at [688, 260] on input "True" at bounding box center [681, 265] width 13 height 11
radio input "true"
click at [612, 281] on div "04 A practice is required to respond to a request for PHI to law enforcement ab…" at bounding box center [463, 297] width 447 height 104
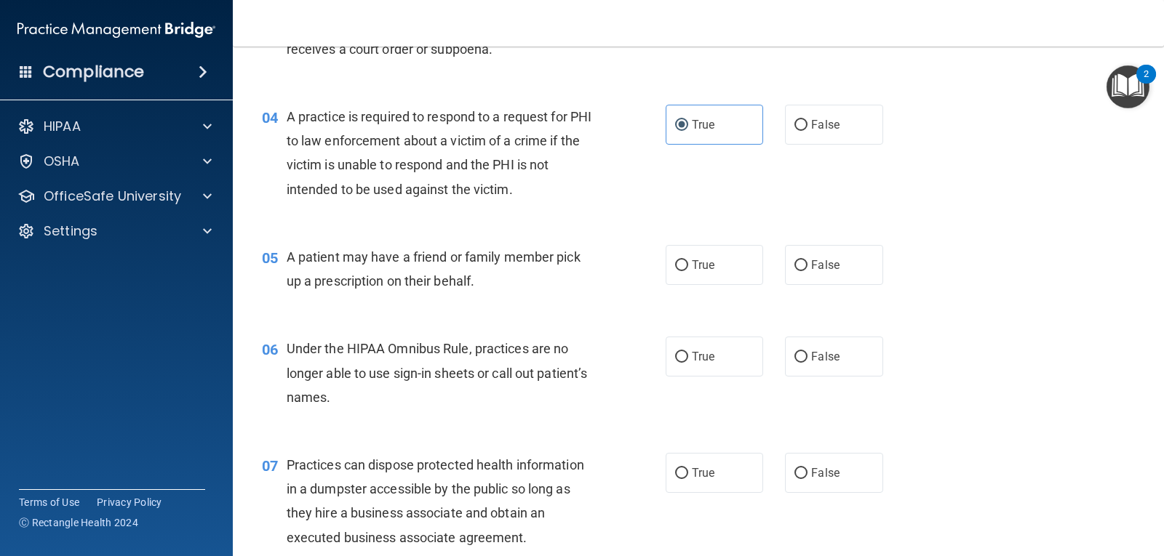
scroll to position [436, 0]
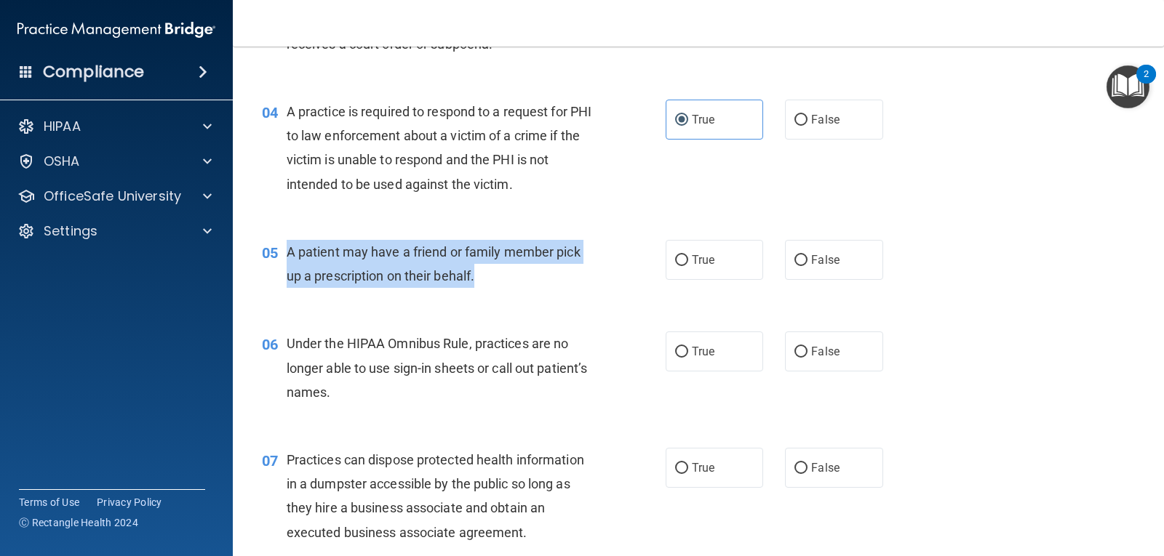
drag, startPoint x: 286, startPoint y: 255, endPoint x: 510, endPoint y: 290, distance: 226.8
click at [510, 290] on div "05 A patient may have a friend or family member pick up a prescription on their…" at bounding box center [463, 267] width 447 height 55
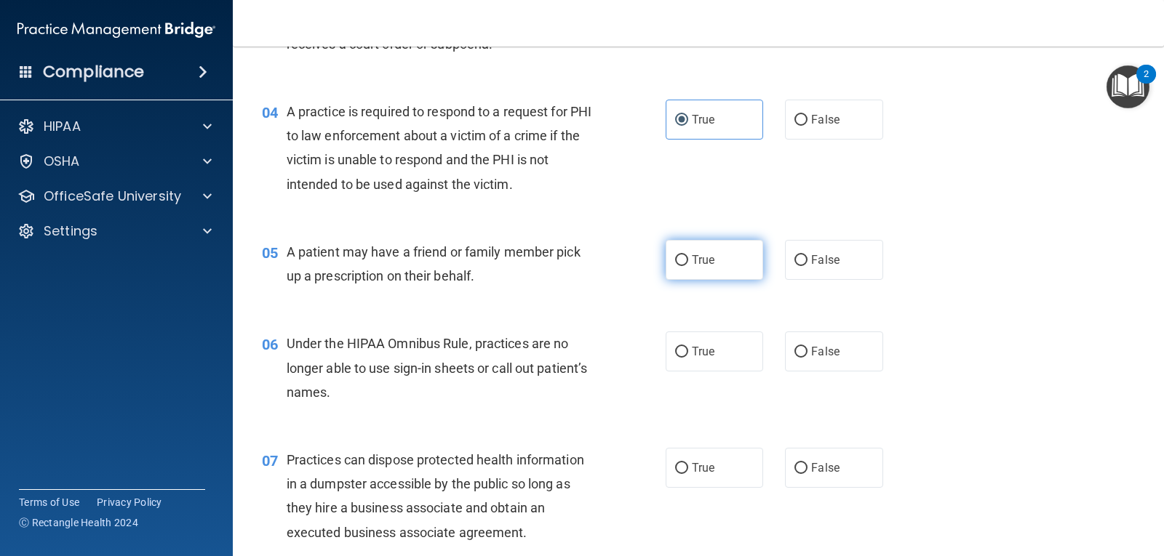
click at [689, 247] on label "True" at bounding box center [713, 260] width 97 height 40
click at [688, 255] on input "True" at bounding box center [681, 260] width 13 height 11
radio input "true"
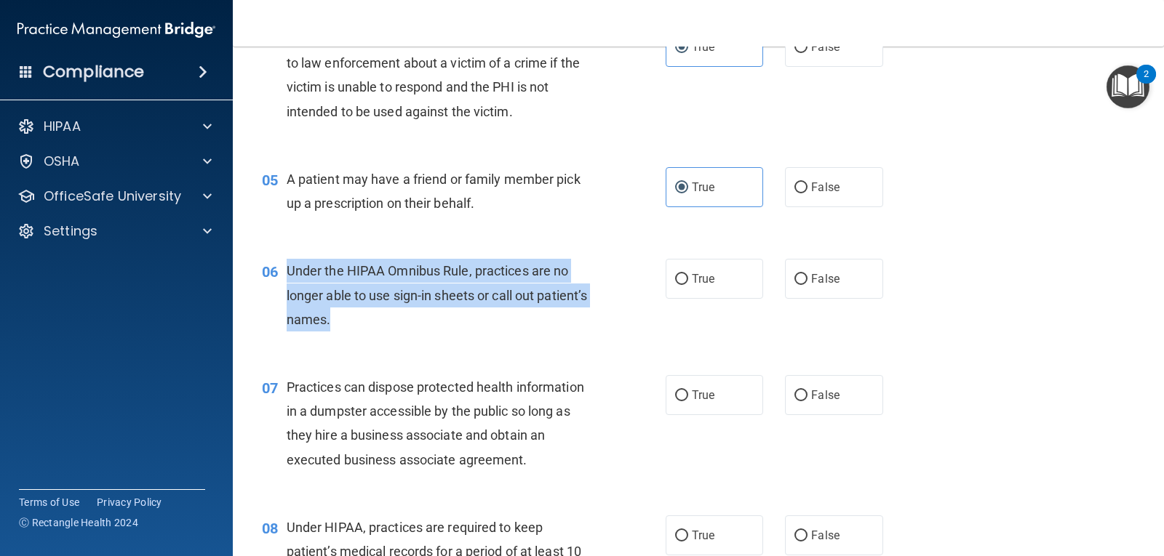
drag, startPoint x: 287, startPoint y: 268, endPoint x: 388, endPoint y: 326, distance: 116.6
click at [388, 326] on div "Under the HIPAA Omnibus Rule, practices are no longer able to use sign-in sheet…" at bounding box center [446, 295] width 319 height 73
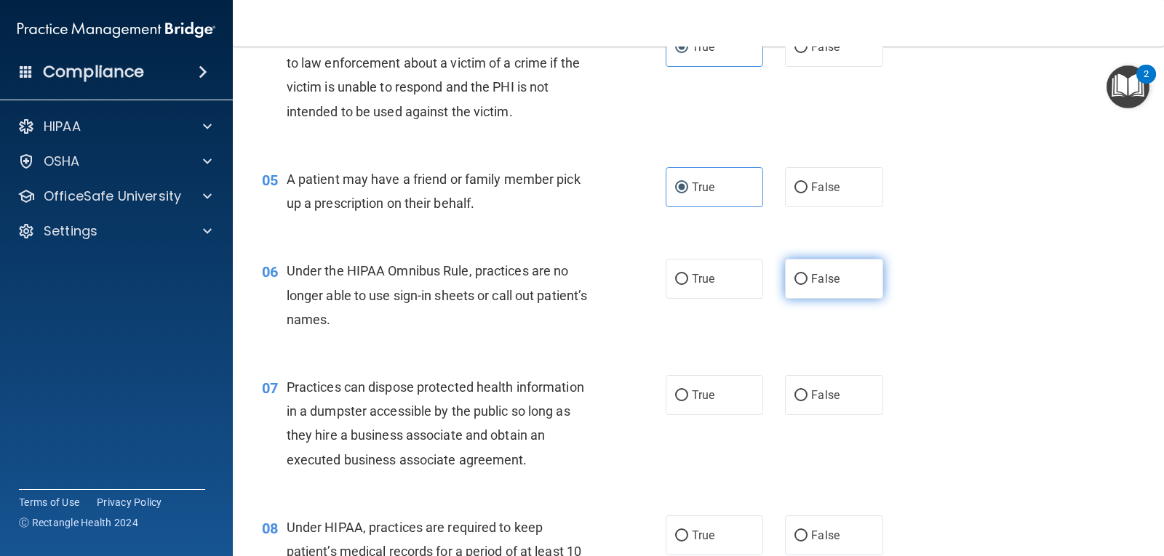
click at [831, 269] on label "False" at bounding box center [833, 279] width 97 height 40
click at [807, 274] on input "False" at bounding box center [800, 279] width 13 height 11
radio input "true"
click at [527, 345] on div "06 Under the HIPAA Omnibus Rule, practices are no longer able to use sign-in sh…" at bounding box center [698, 299] width 895 height 116
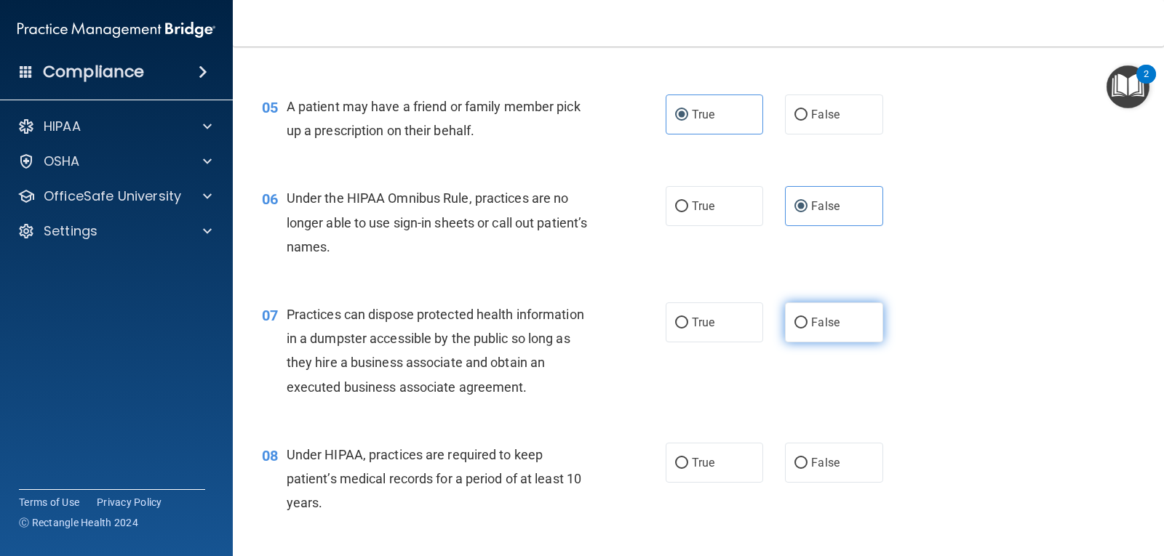
click at [802, 311] on label "False" at bounding box center [833, 323] width 97 height 40
click at [802, 318] on input "False" at bounding box center [800, 323] width 13 height 11
radio input "true"
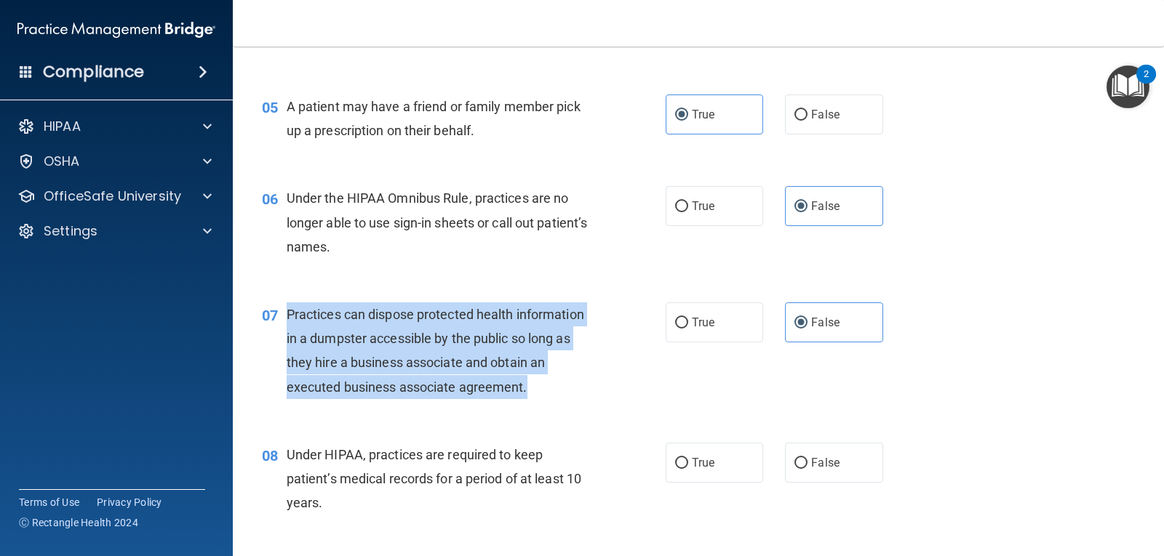
drag, startPoint x: 287, startPoint y: 314, endPoint x: 531, endPoint y: 397, distance: 258.0
click at [531, 397] on div "Practices can dispose protected health information in a dumpster accessible by …" at bounding box center [446, 351] width 319 height 97
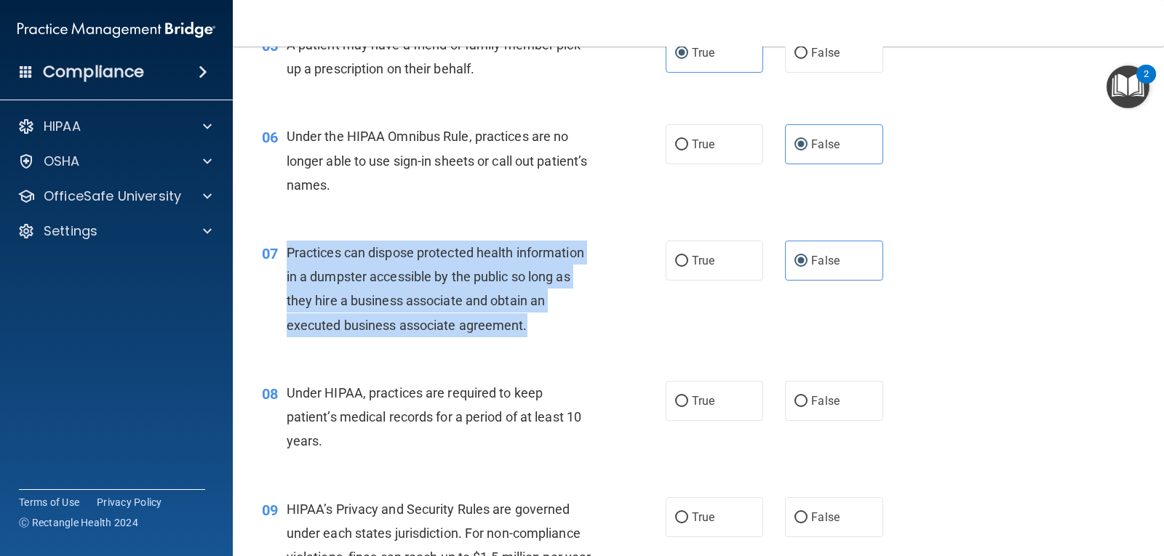
scroll to position [727, 0]
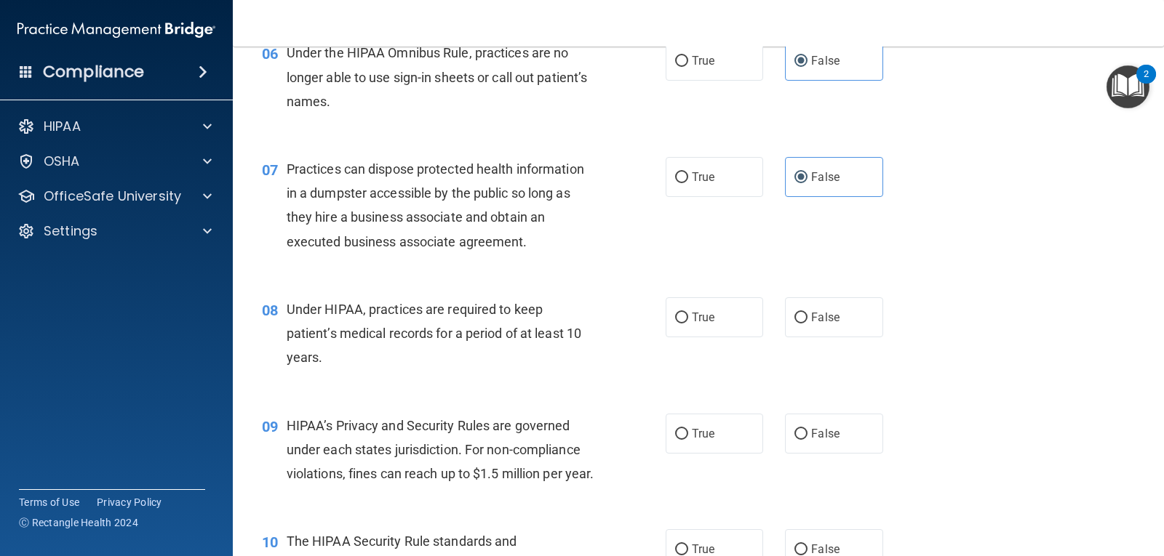
click at [287, 306] on span "Under HIPAA, practices are required to keep patient’s medical records for a per…" at bounding box center [434, 333] width 295 height 63
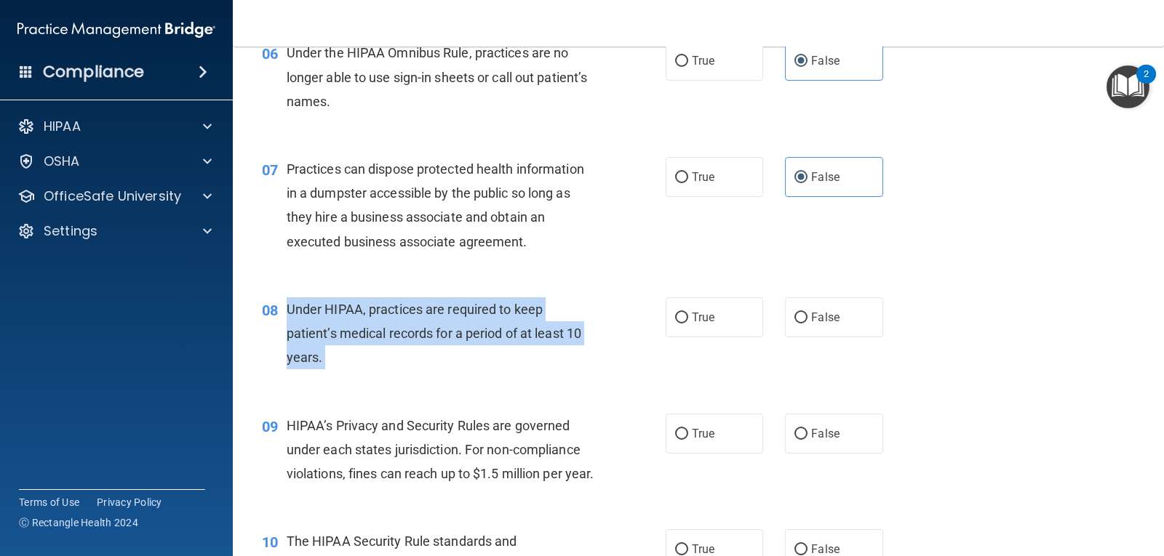
drag, startPoint x: 287, startPoint y: 306, endPoint x: 332, endPoint y: 350, distance: 62.7
click at [332, 350] on div "Under HIPAA, practices are required to keep patient’s medical records for a per…" at bounding box center [446, 333] width 319 height 73
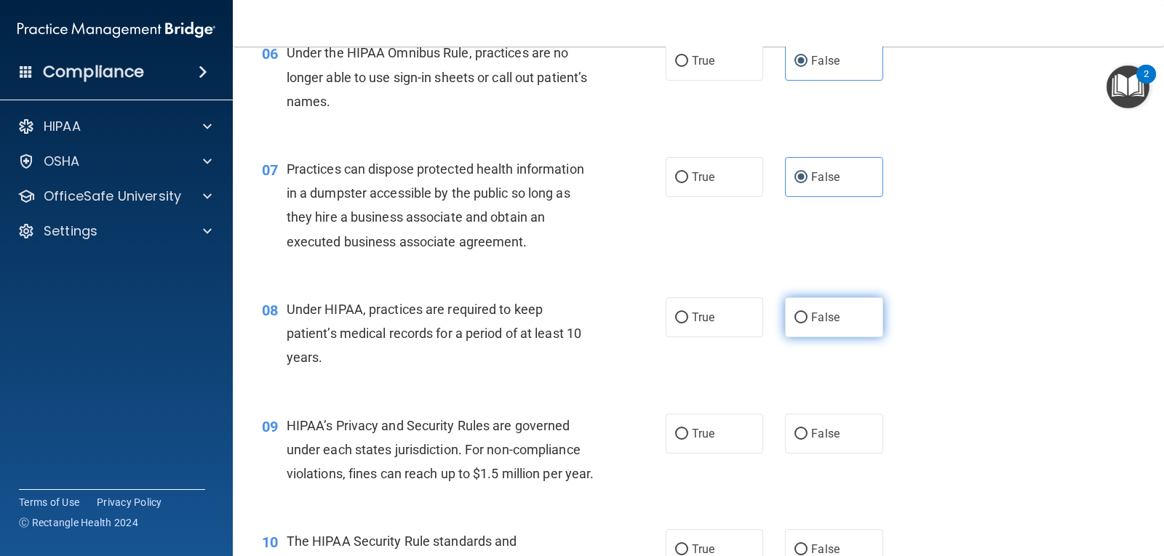
click at [785, 316] on label "False" at bounding box center [833, 317] width 97 height 40
click at [794, 316] on input "False" at bounding box center [800, 318] width 13 height 11
radio input "true"
click at [683, 324] on label "True" at bounding box center [713, 317] width 97 height 40
click at [683, 324] on input "True" at bounding box center [681, 318] width 13 height 11
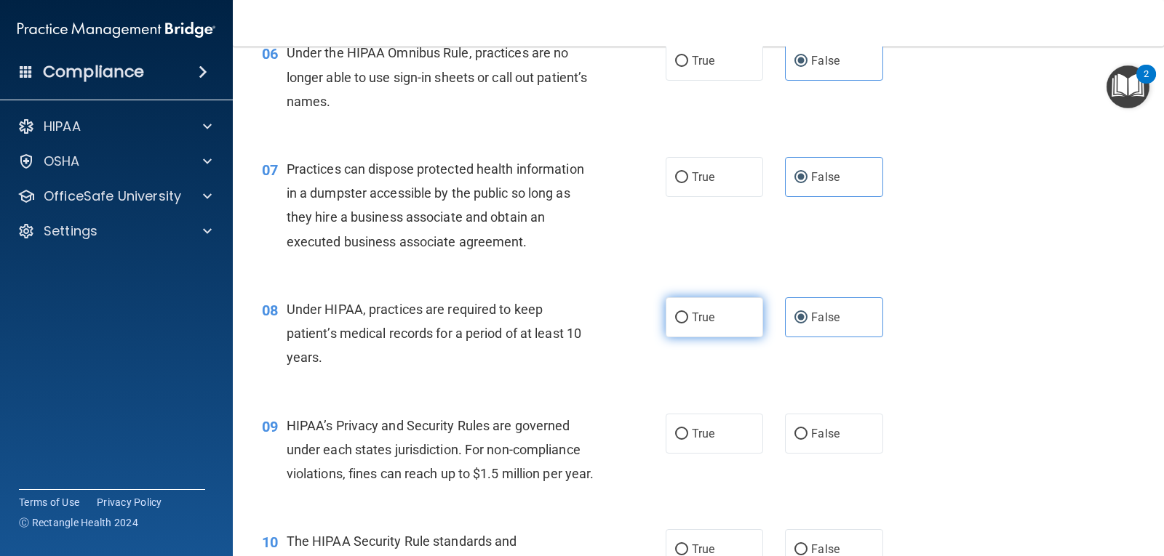
radio input "true"
radio input "false"
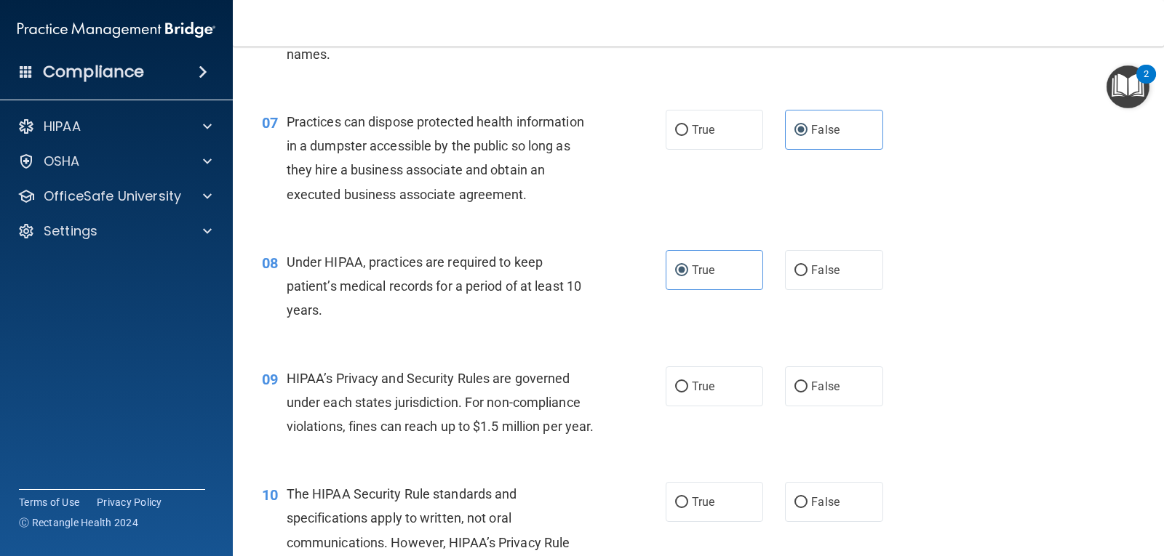
scroll to position [800, 0]
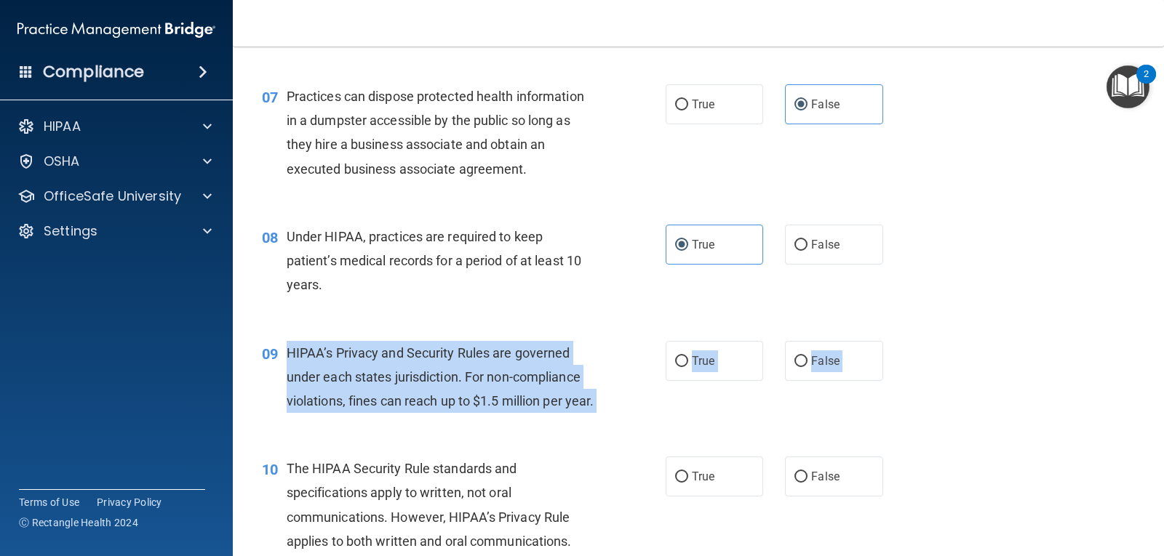
drag, startPoint x: 287, startPoint y: 348, endPoint x: 343, endPoint y: 447, distance: 113.4
click at [343, 439] on div "09 HIPAA’s Privacy and Security Rules are governed under each states jurisdicti…" at bounding box center [698, 381] width 895 height 116
drag, startPoint x: 384, startPoint y: 372, endPoint x: 620, endPoint y: 415, distance: 239.6
click at [643, 421] on div "09 HIPAA’s Privacy and Security Rules are governed under each states jurisdicti…" at bounding box center [463, 381] width 447 height 80
drag, startPoint x: 313, startPoint y: 377, endPoint x: 330, endPoint y: 418, distance: 44.3
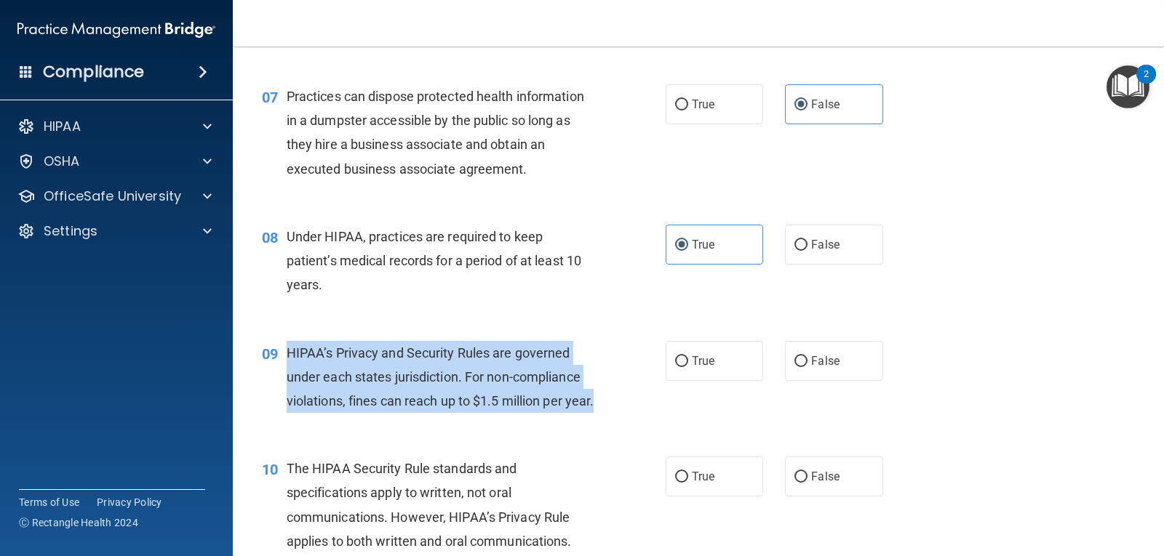
click at [330, 414] on div "HIPAA’s Privacy and Security Rules are governed under each states jurisdiction.…" at bounding box center [446, 377] width 319 height 73
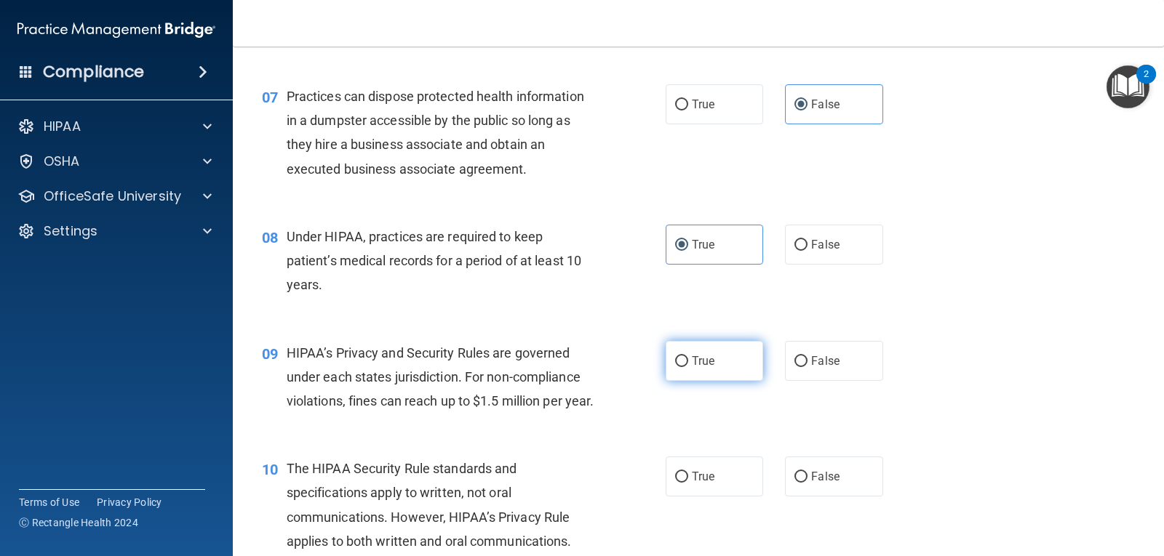
click at [679, 350] on label "True" at bounding box center [713, 361] width 97 height 40
click at [679, 356] on input "True" at bounding box center [681, 361] width 13 height 11
radio input "true"
click at [606, 373] on div "09 HIPAA’s Privacy and Security Rules are governed under each states jurisdicti…" at bounding box center [463, 381] width 447 height 80
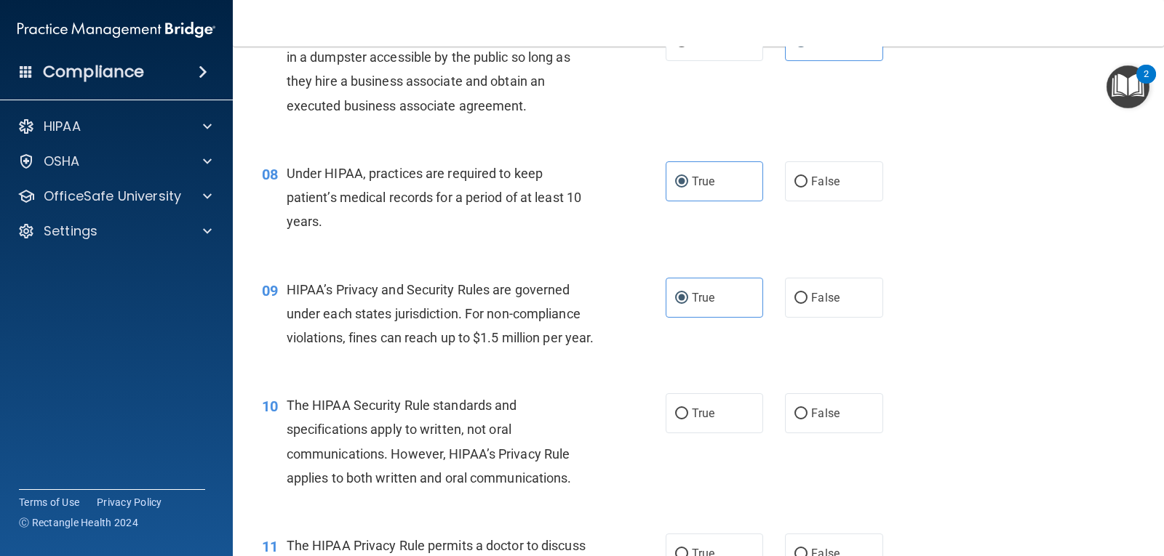
scroll to position [945, 0]
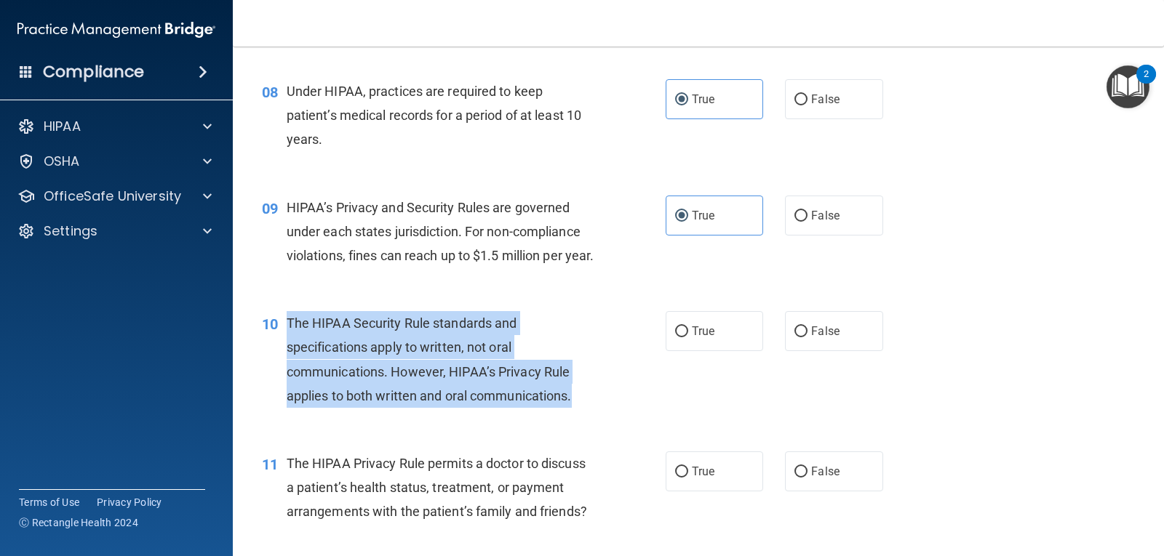
drag, startPoint x: 289, startPoint y: 347, endPoint x: 569, endPoint y: 417, distance: 289.4
click at [583, 408] on div "The HIPAA Security Rule standards and specifications apply to written, not oral…" at bounding box center [446, 359] width 319 height 97
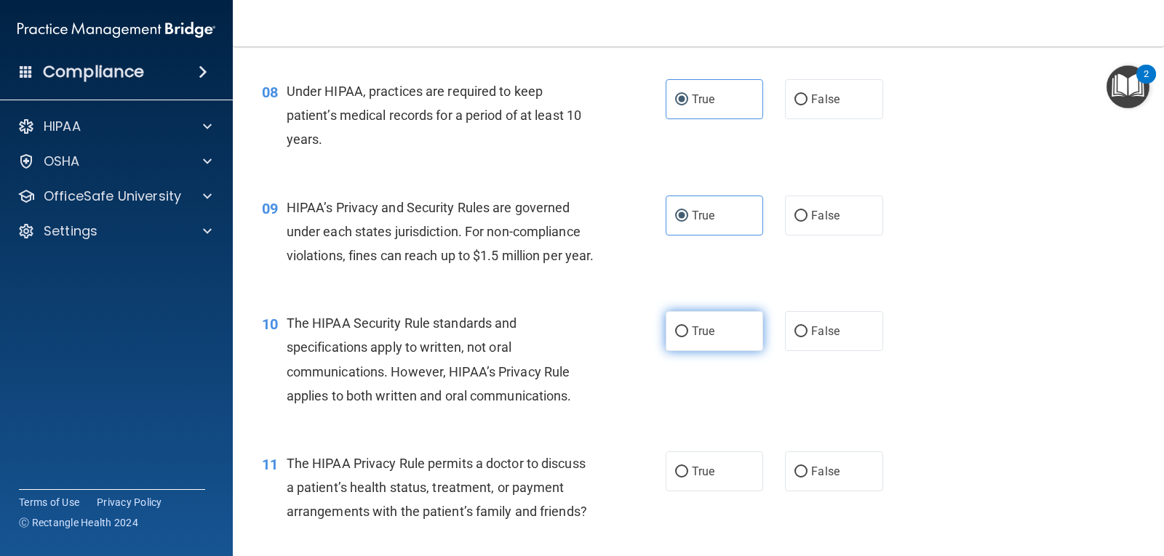
click at [701, 338] on span "True" at bounding box center [703, 331] width 23 height 14
click at [688, 337] on input "True" at bounding box center [681, 332] width 13 height 11
radio input "true"
click at [637, 361] on div "10 The HIPAA Security Rule standards and specifications apply to written, not o…" at bounding box center [463, 363] width 447 height 104
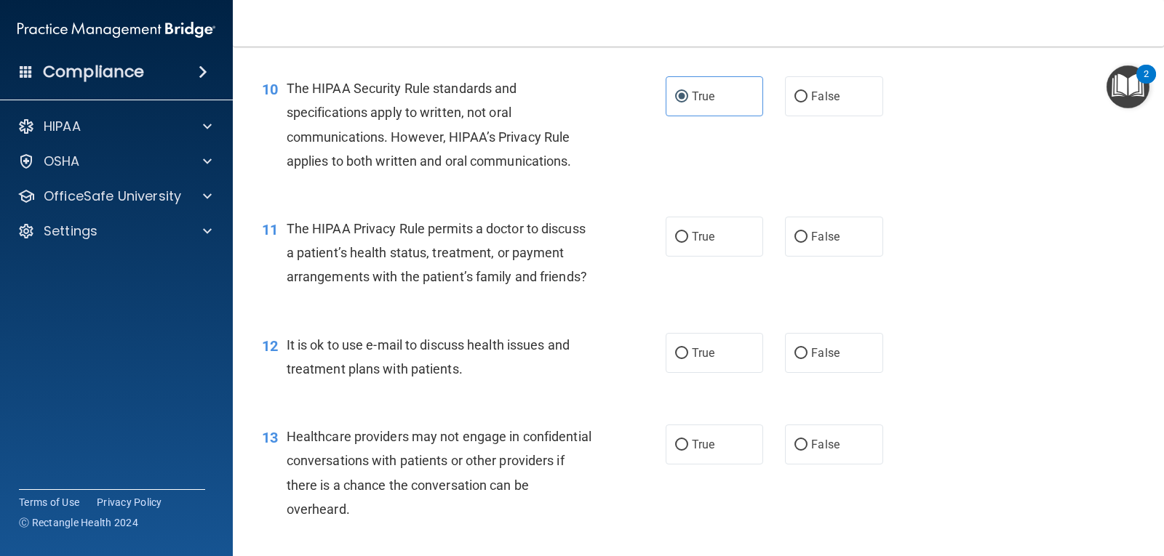
scroll to position [1236, 0]
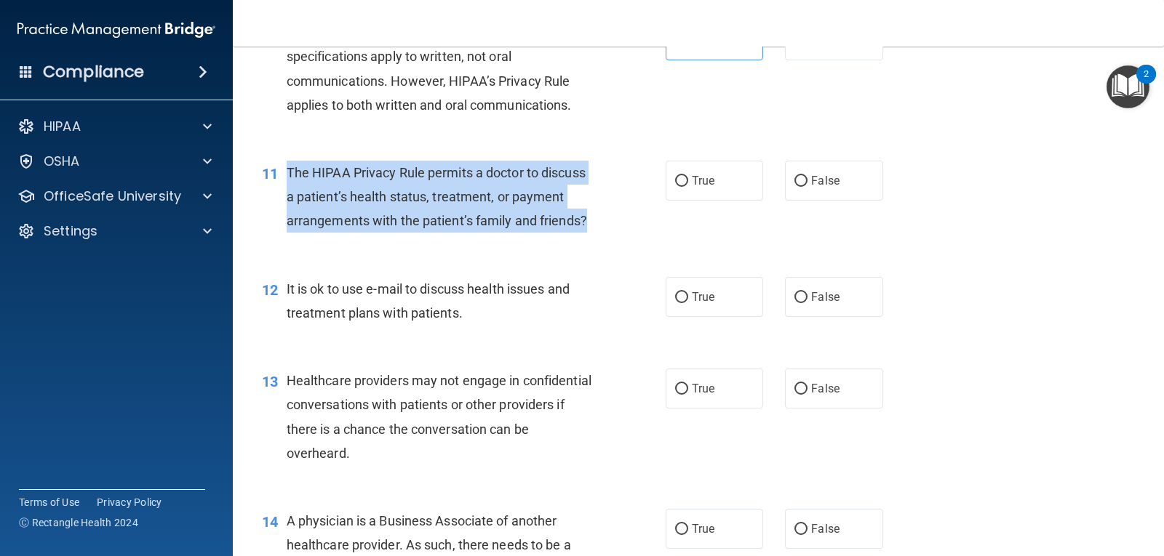
drag, startPoint x: 287, startPoint y: 193, endPoint x: 585, endPoint y: 249, distance: 303.5
click at [585, 228] on span "The HIPAA Privacy Rule permits a doctor to discuss a patient’s health status, t…" at bounding box center [437, 196] width 300 height 63
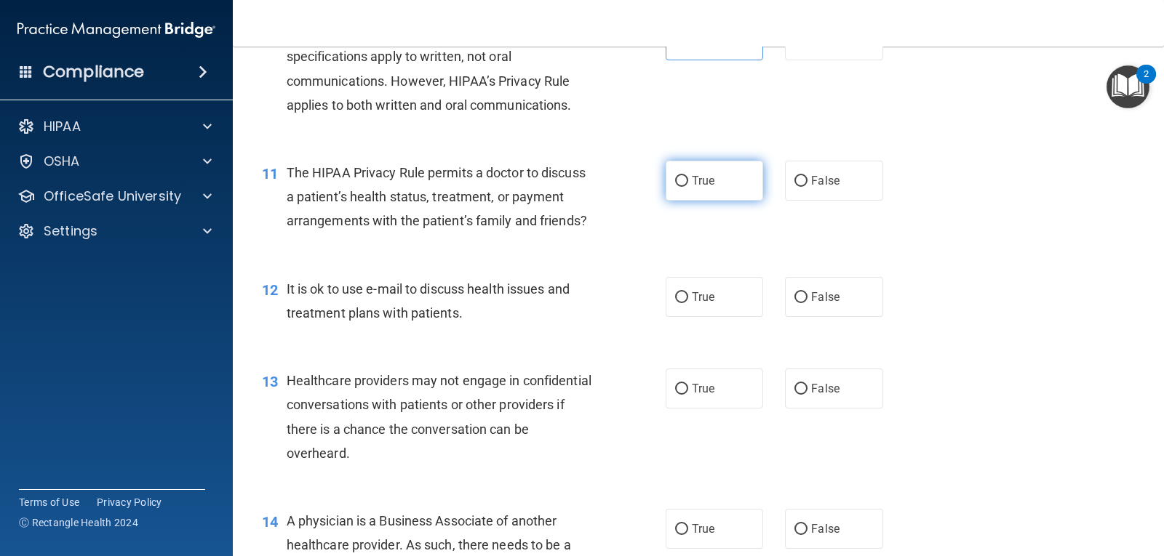
click at [684, 201] on label "True" at bounding box center [713, 181] width 97 height 40
click at [684, 187] on input "True" at bounding box center [681, 181] width 13 height 11
radio input "true"
click at [620, 259] on div "11 The HIPAA Privacy Rule permits a doctor to discuss a patient’s health status…" at bounding box center [698, 201] width 895 height 116
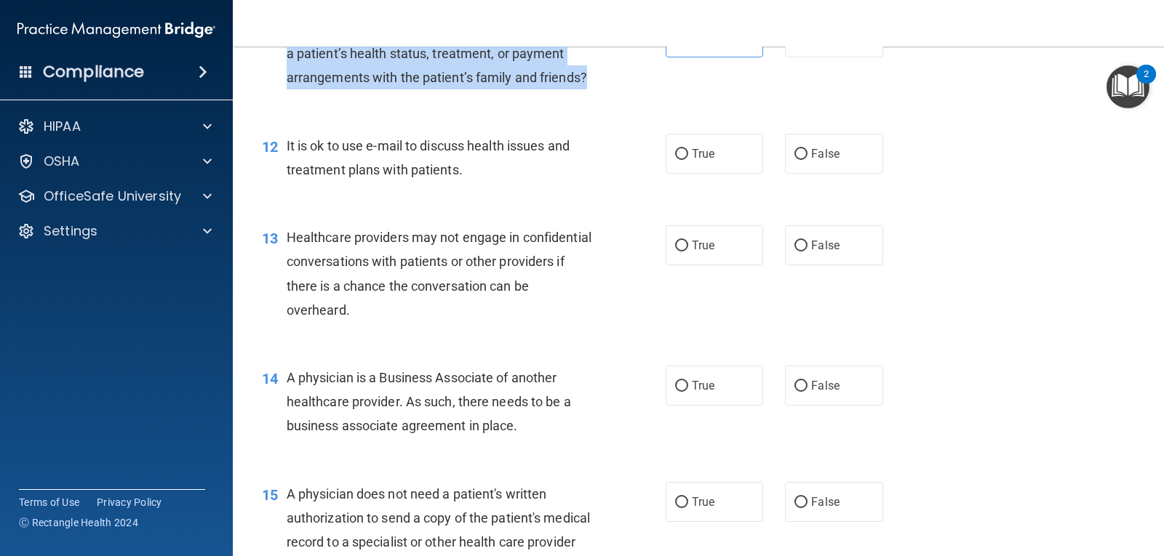
scroll to position [1382, 0]
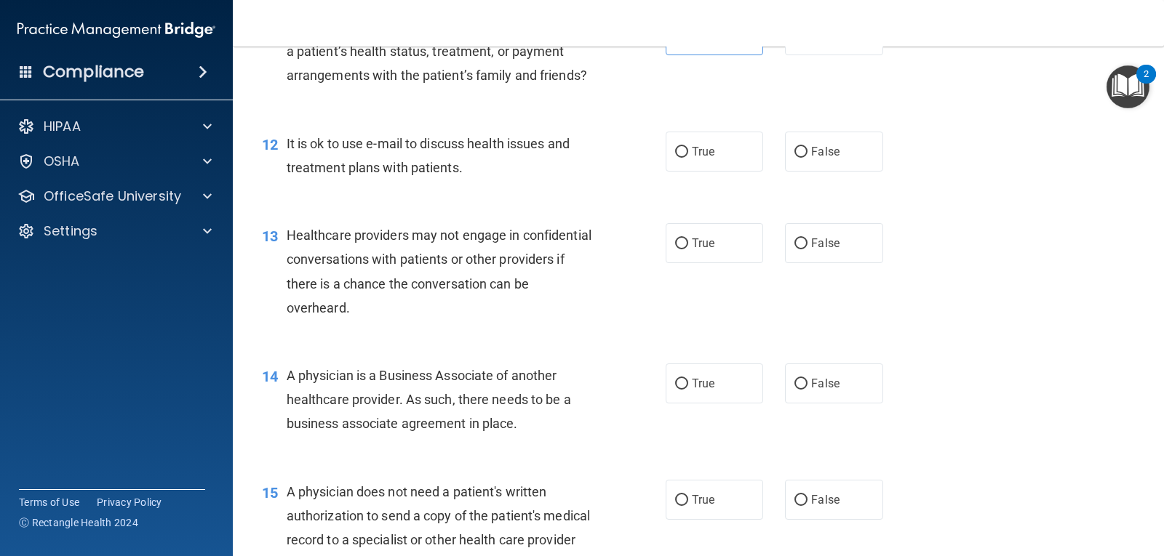
drag, startPoint x: 377, startPoint y: 252, endPoint x: 364, endPoint y: 236, distance: 20.1
click at [376, 251] on span "Healthcare providers may not engage in confidential conversations with patients…" at bounding box center [439, 272] width 305 height 88
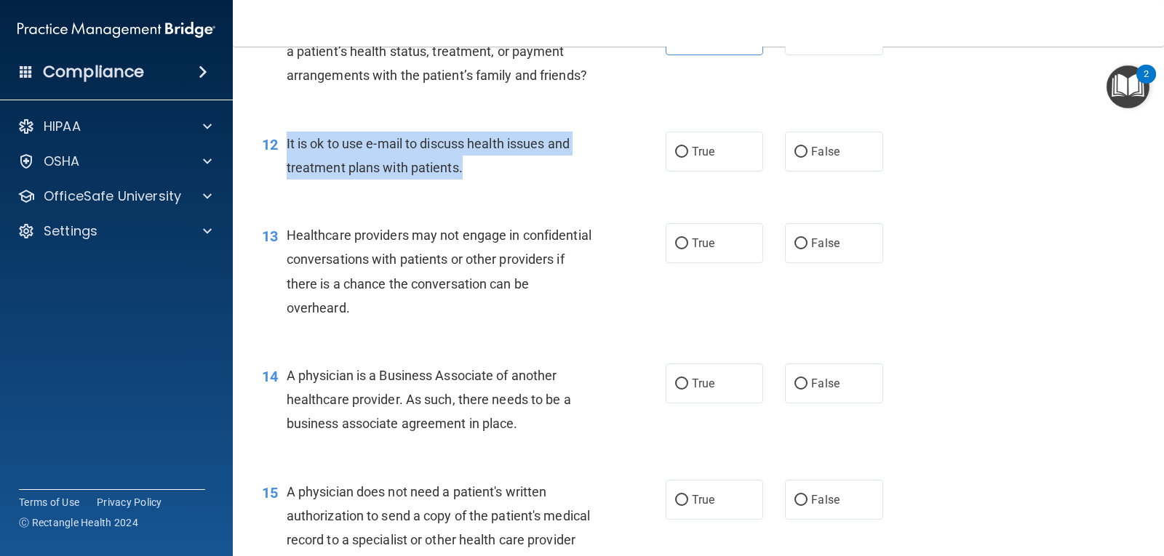
drag, startPoint x: 285, startPoint y: 164, endPoint x: 482, endPoint y: 207, distance: 201.9
click at [482, 187] on div "12 It is ok to use e-mail to discuss health issues and treatment plans with pat…" at bounding box center [463, 159] width 447 height 55
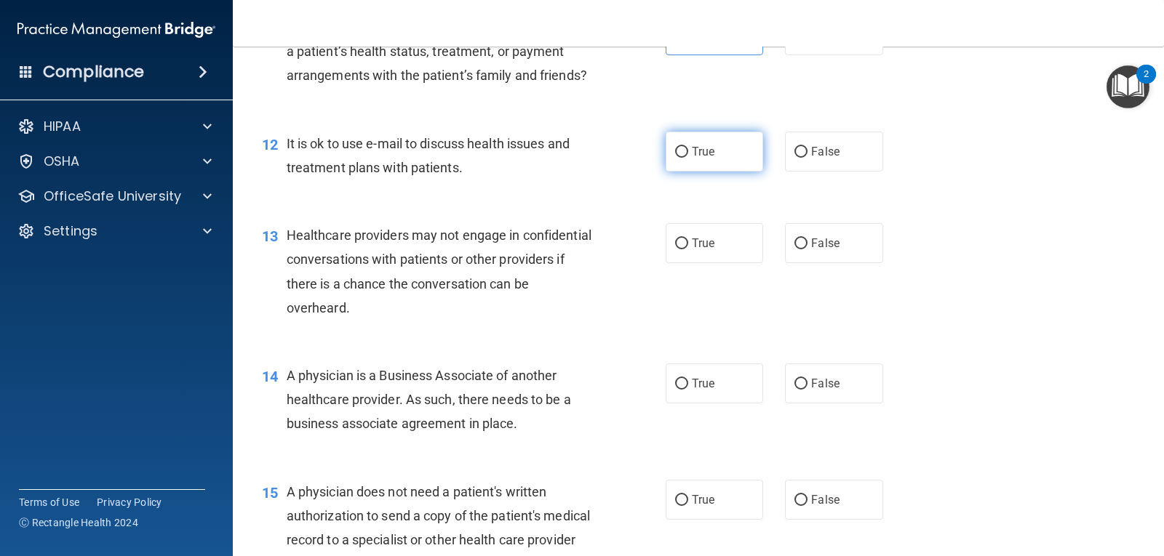
click at [692, 159] on span "True" at bounding box center [703, 152] width 23 height 14
click at [688, 158] on input "True" at bounding box center [681, 152] width 13 height 11
radio input "true"
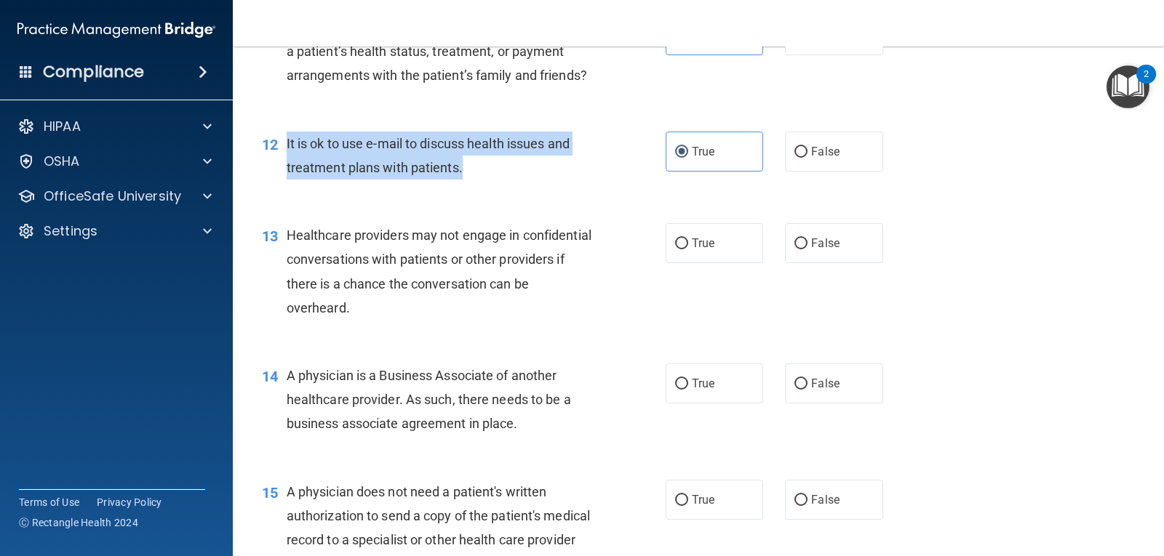
drag, startPoint x: 287, startPoint y: 163, endPoint x: 461, endPoint y: 194, distance: 177.3
click at [461, 175] on span "It is ok to use e-mail to discuss health issues and treatment plans with patien…" at bounding box center [428, 155] width 283 height 39
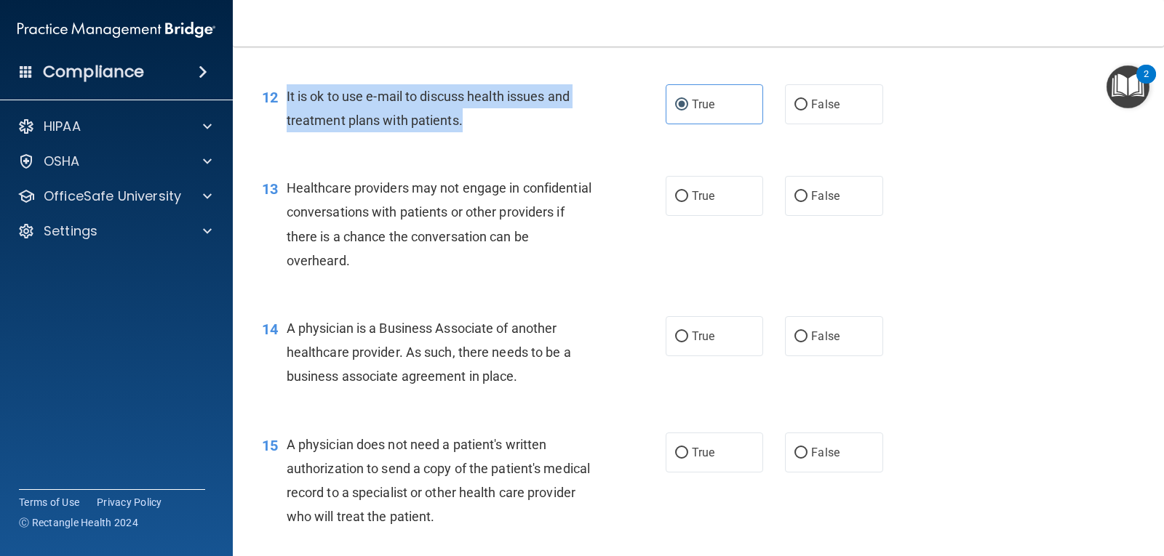
scroll to position [1455, 0]
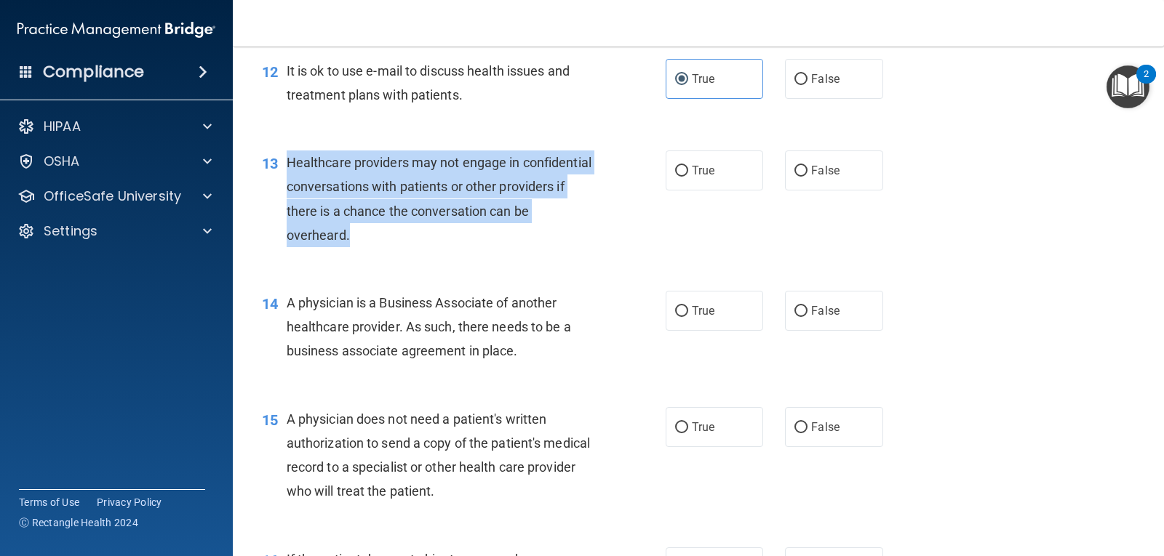
drag, startPoint x: 287, startPoint y: 180, endPoint x: 366, endPoint y: 265, distance: 115.3
click at [366, 247] on div "Healthcare providers may not engage in confidential conversations with patients…" at bounding box center [446, 199] width 319 height 97
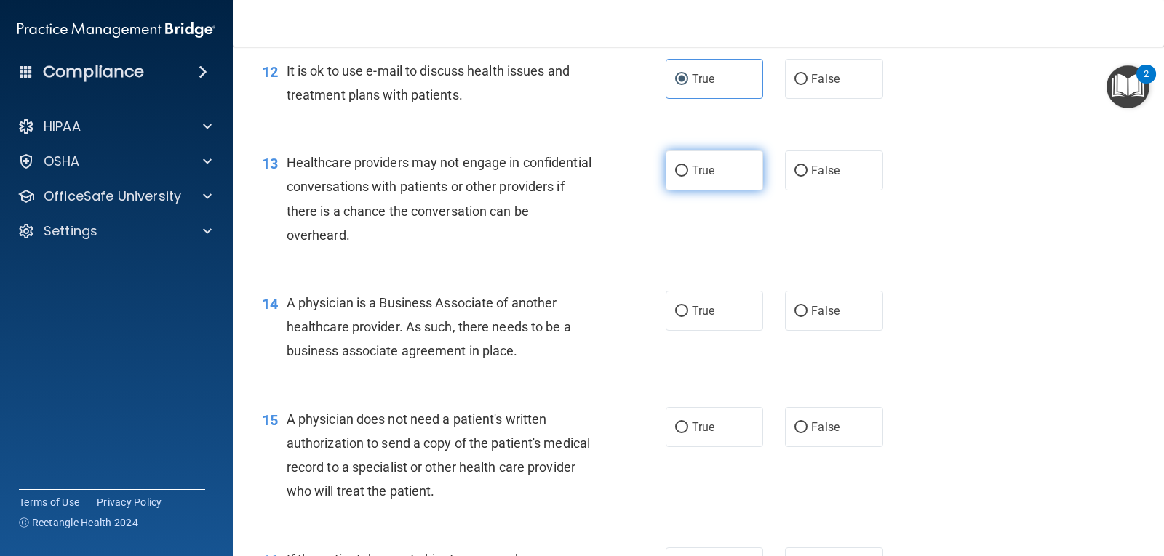
click at [699, 191] on label "True" at bounding box center [713, 171] width 97 height 40
click at [688, 177] on input "True" at bounding box center [681, 171] width 13 height 11
radio input "true"
click at [621, 247] on div "13 Healthcare providers may not engage in confidential conversations with patie…" at bounding box center [463, 203] width 447 height 104
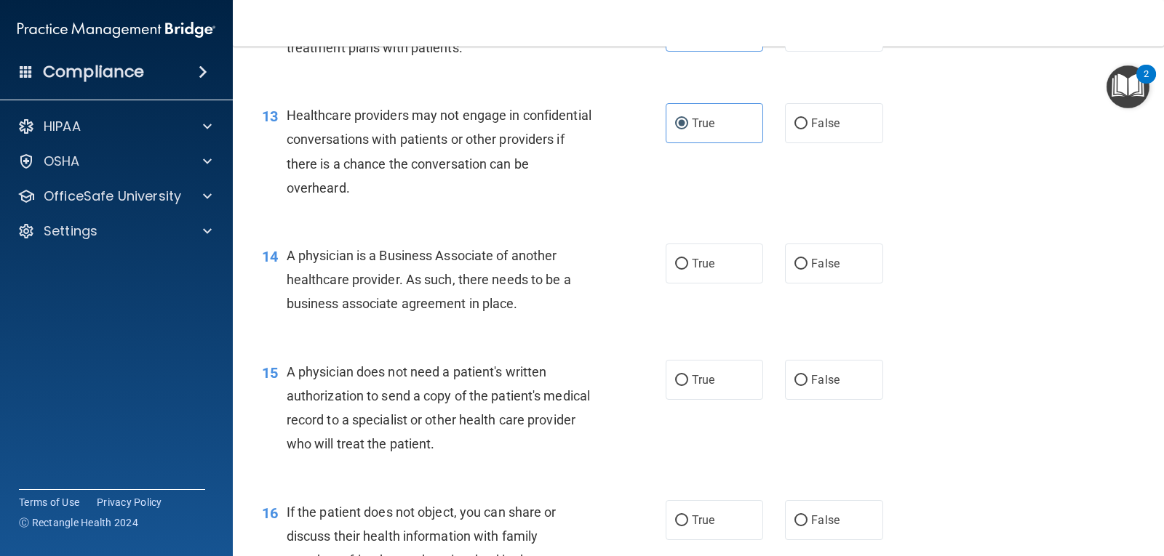
scroll to position [1527, 0]
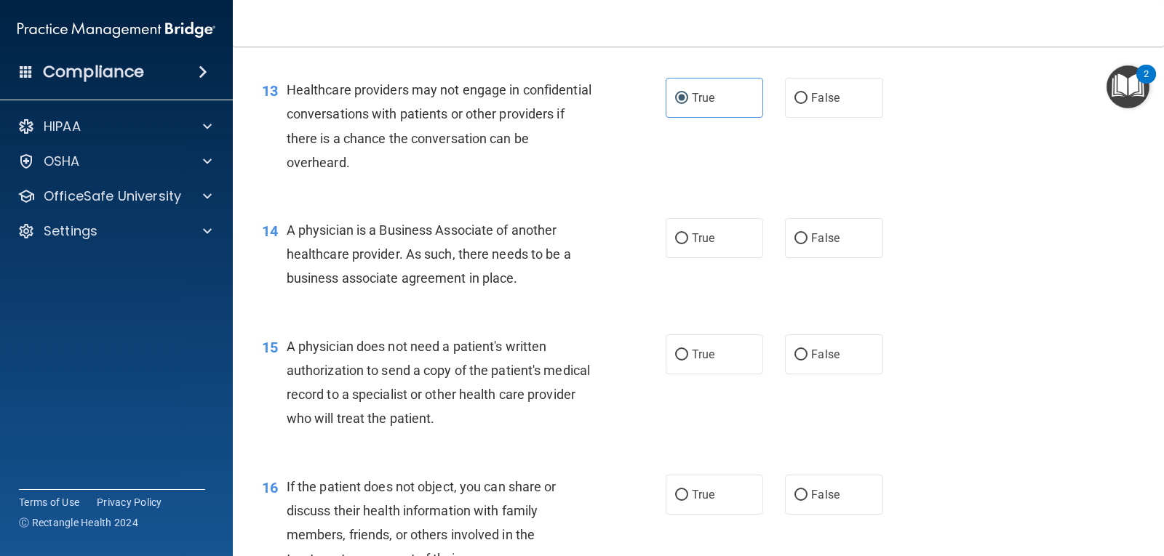
drag, startPoint x: 288, startPoint y: 251, endPoint x: 554, endPoint y: 305, distance: 271.7
click at [554, 291] on div "A physician is a Business Associate of another healthcare provider. As such, th…" at bounding box center [446, 254] width 319 height 73
click at [847, 254] on label "False" at bounding box center [833, 238] width 97 height 40
click at [807, 244] on input "False" at bounding box center [800, 238] width 13 height 11
radio input "true"
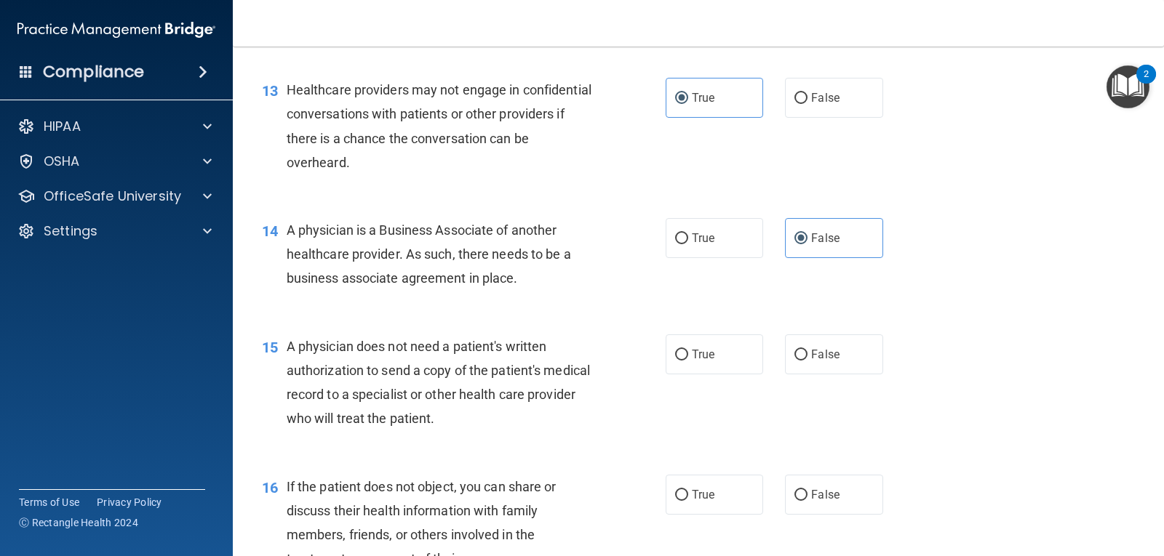
click at [641, 298] on div "14 A physician is a Business Associate of another healthcare provider. As such,…" at bounding box center [463, 258] width 447 height 80
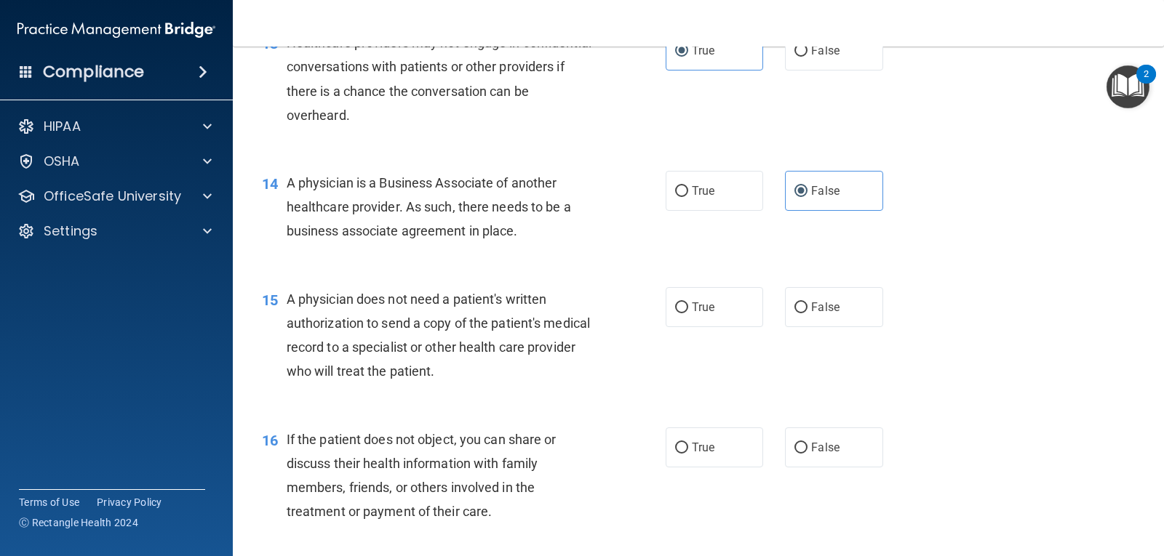
scroll to position [1600, 0]
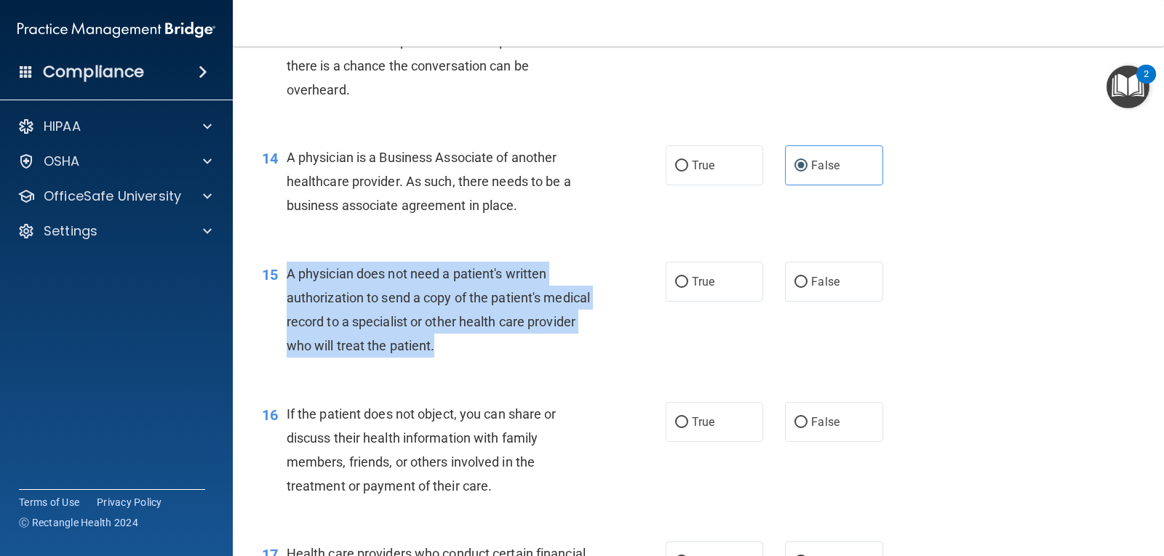
drag, startPoint x: 286, startPoint y: 294, endPoint x: 500, endPoint y: 372, distance: 228.5
click at [500, 359] on div "A physician does not need a patient's written authorization to send a copy of t…" at bounding box center [446, 310] width 319 height 97
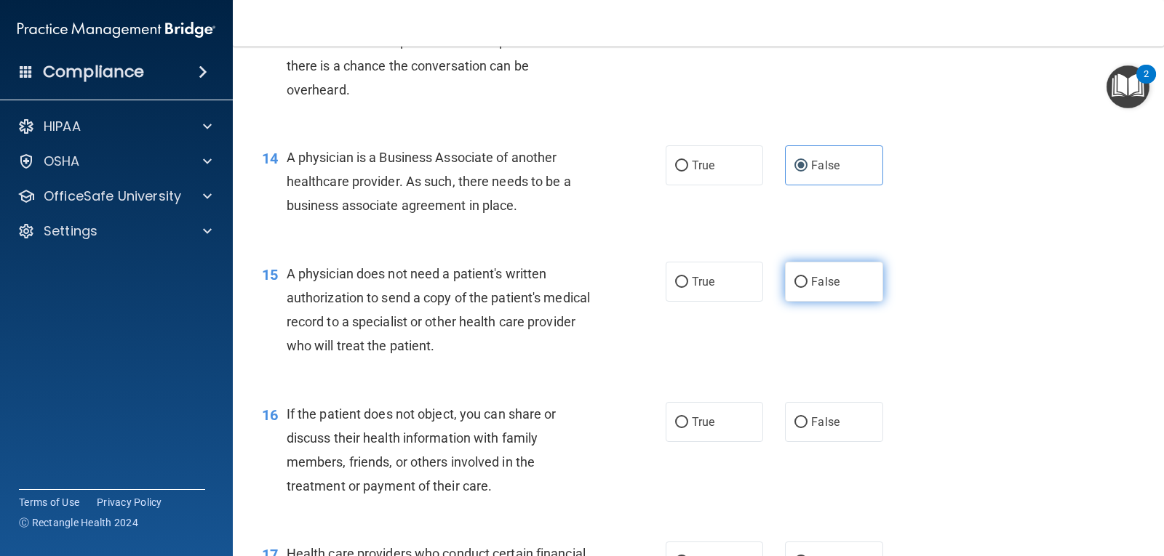
click at [824, 289] on span "False" at bounding box center [825, 282] width 28 height 14
click at [807, 288] on input "False" at bounding box center [800, 282] width 13 height 11
radio input "true"
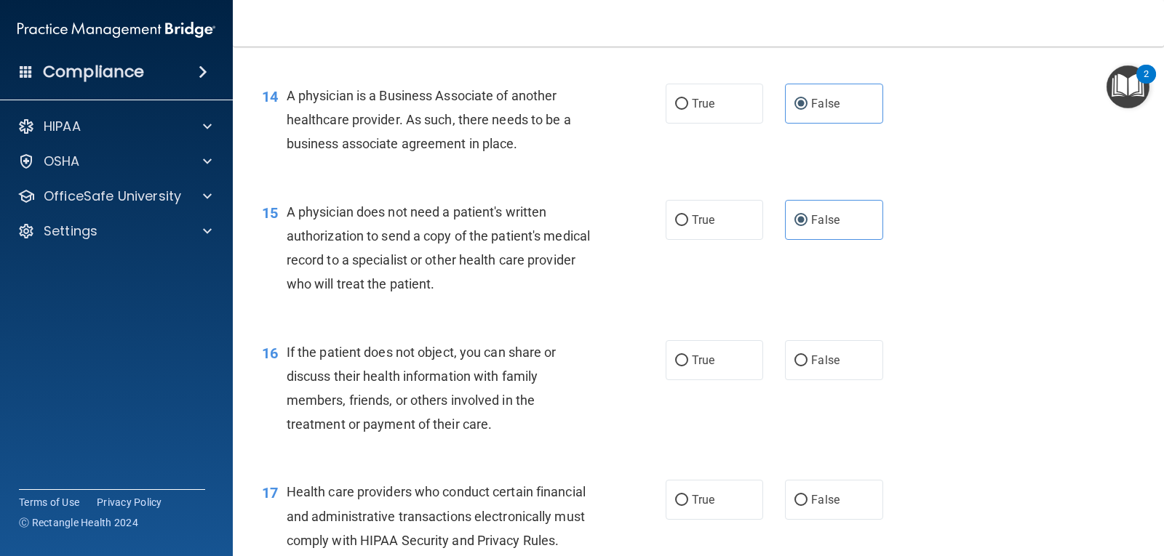
scroll to position [1745, 0]
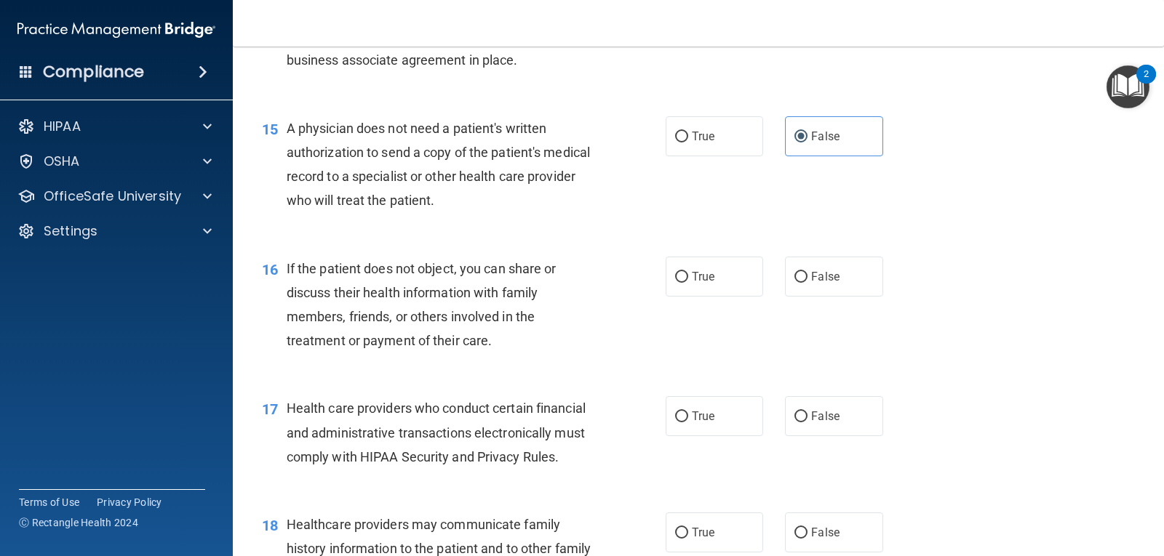
click at [284, 284] on div "16" at bounding box center [269, 270] width 36 height 27
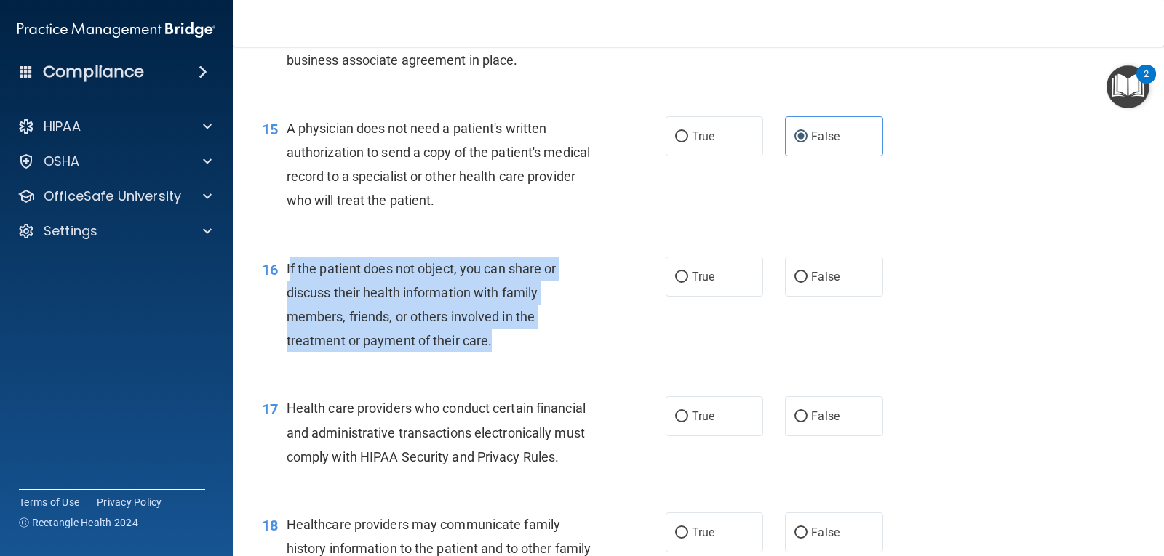
drag, startPoint x: 288, startPoint y: 289, endPoint x: 508, endPoint y: 368, distance: 233.9
click at [508, 353] on div "If the patient does not object, you can share or discuss their health informati…" at bounding box center [446, 305] width 319 height 97
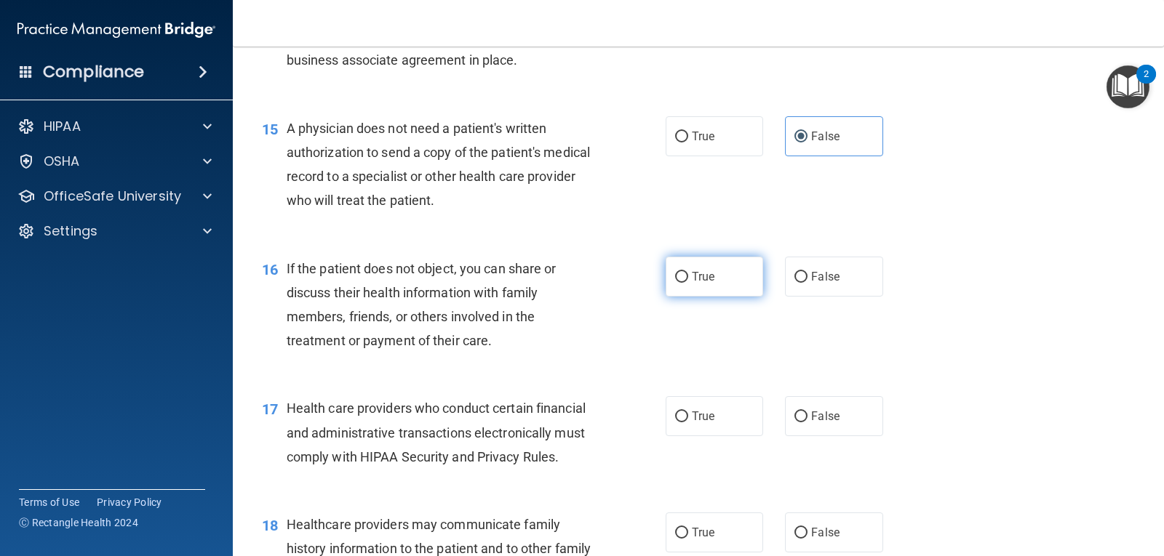
click at [704, 289] on label "True" at bounding box center [713, 277] width 97 height 40
click at [688, 283] on input "True" at bounding box center [681, 277] width 13 height 11
radio input "true"
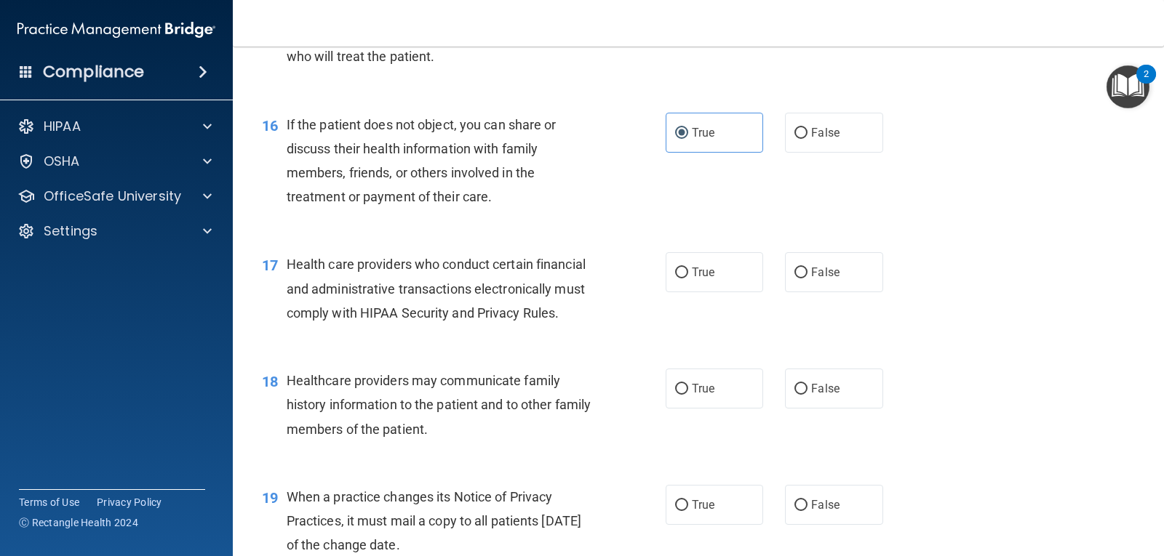
scroll to position [1891, 0]
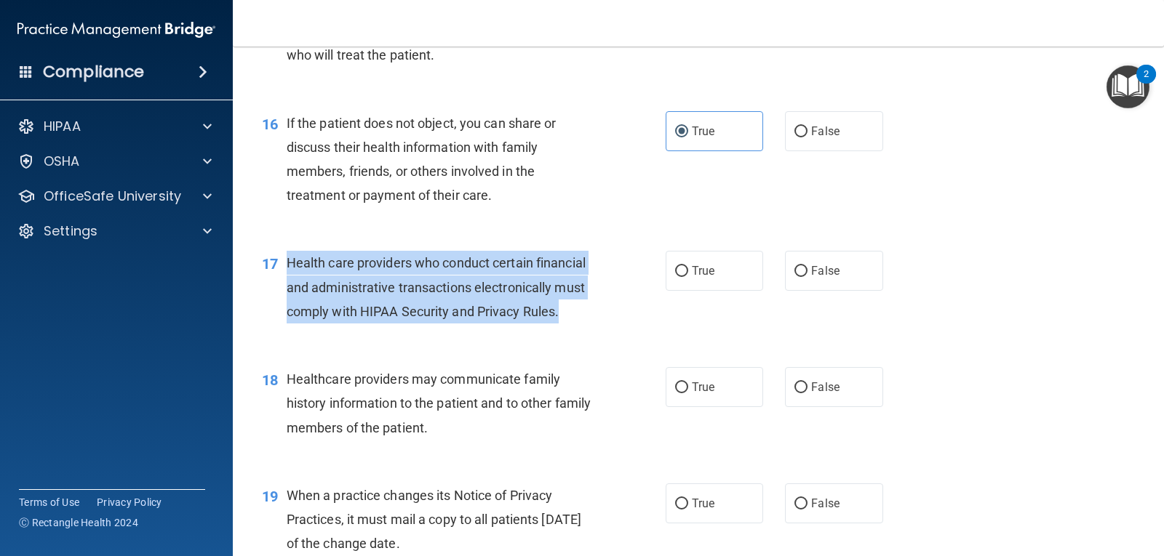
drag, startPoint x: 286, startPoint y: 284, endPoint x: 594, endPoint y: 344, distance: 314.2
click at [594, 324] on div "Health care providers who conduct certain financial and administrative transact…" at bounding box center [446, 287] width 319 height 73
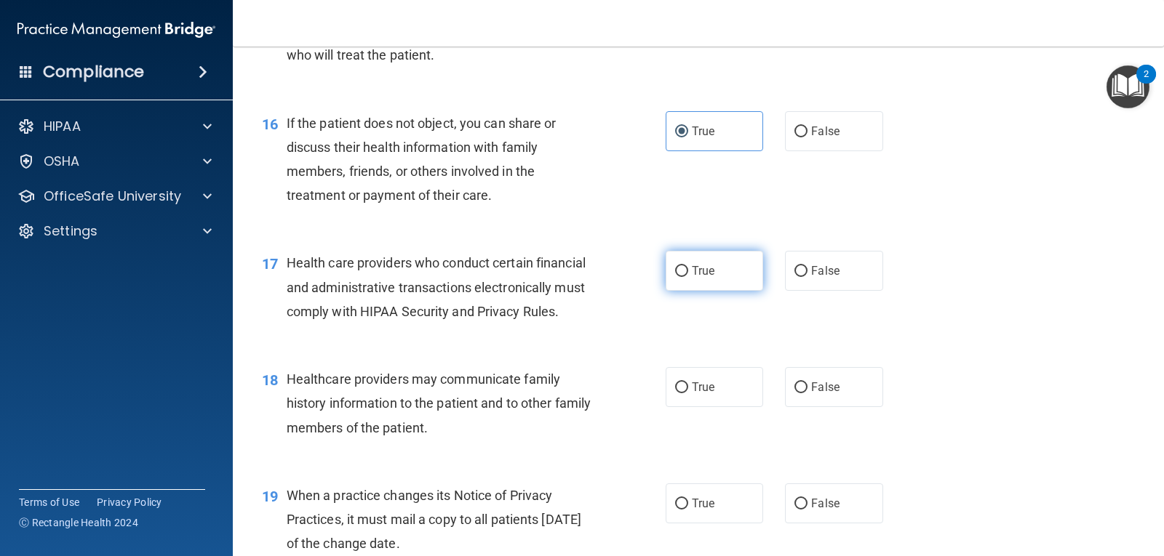
click at [679, 291] on label "True" at bounding box center [713, 271] width 97 height 40
click at [679, 277] on input "True" at bounding box center [681, 271] width 13 height 11
radio input "true"
click at [565, 324] on div "Health care providers who conduct certain financial and administrative transact…" at bounding box center [446, 287] width 319 height 73
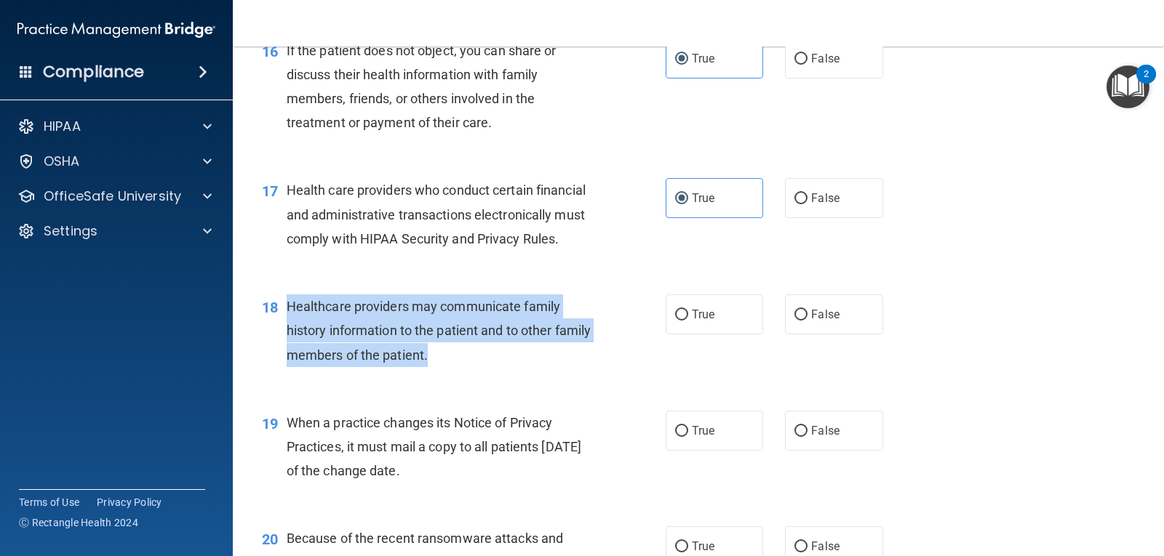
drag, startPoint x: 285, startPoint y: 328, endPoint x: 491, endPoint y: 396, distance: 216.6
click at [491, 375] on div "18 Healthcare providers may communicate family history information to the patie…" at bounding box center [463, 335] width 447 height 80
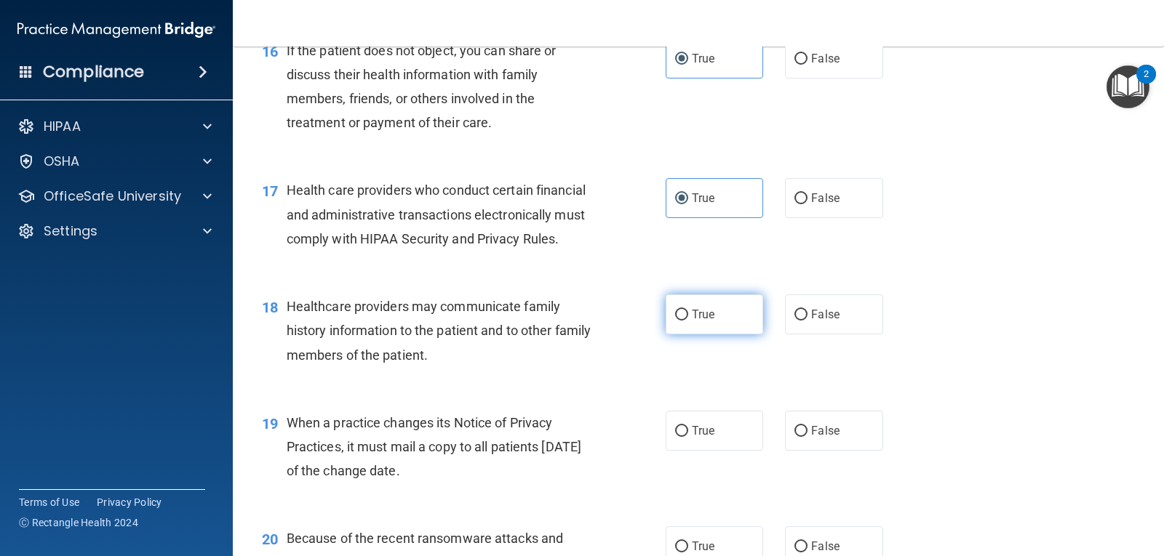
click at [704, 335] on label "True" at bounding box center [713, 315] width 97 height 40
click at [688, 321] on input "True" at bounding box center [681, 315] width 13 height 11
radio input "true"
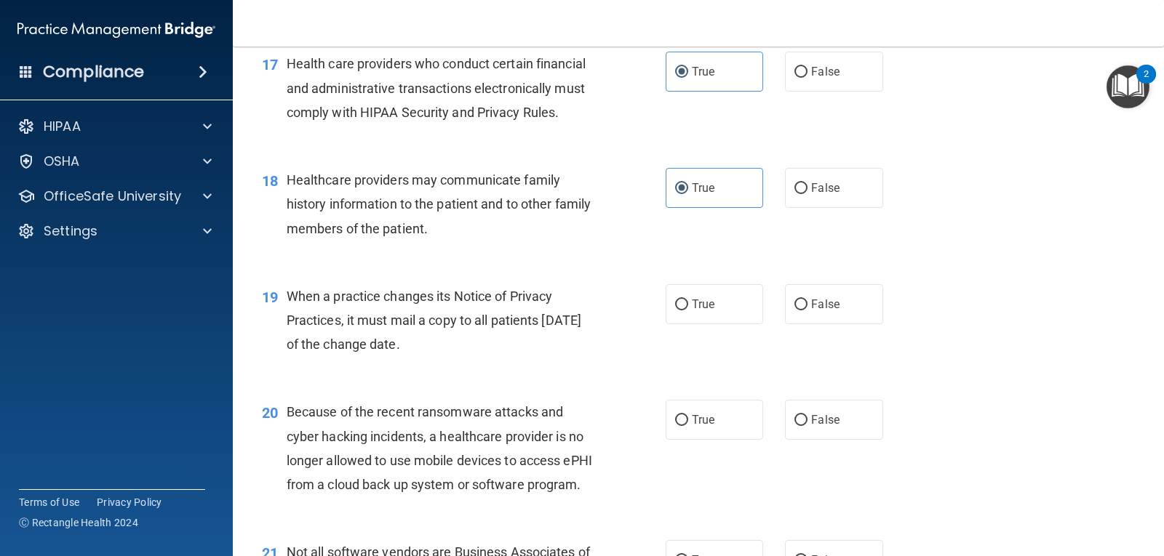
scroll to position [2109, 0]
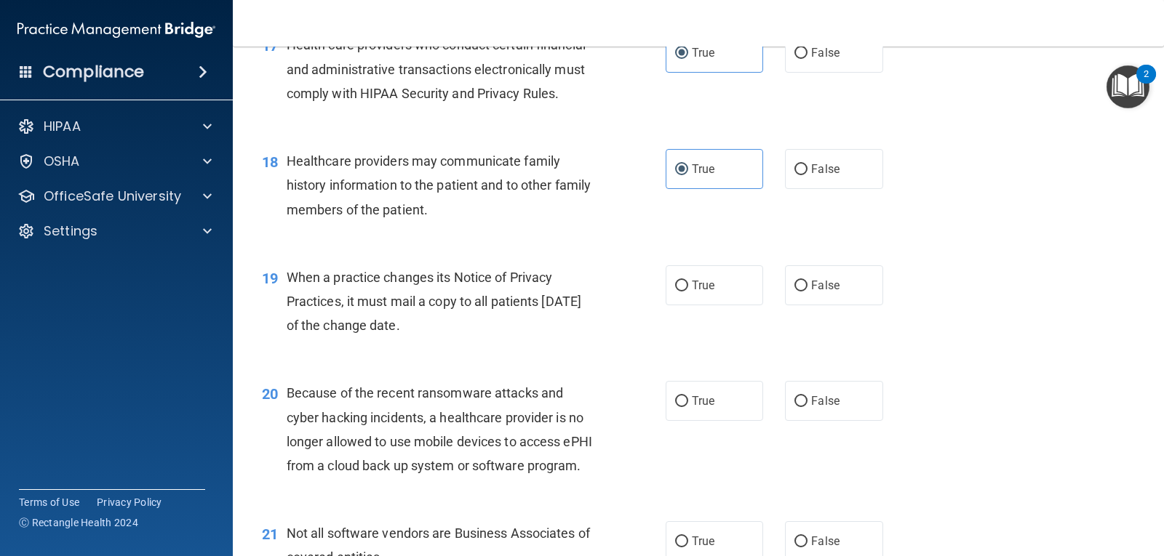
drag, startPoint x: 289, startPoint y: 300, endPoint x: 446, endPoint y: 353, distance: 165.6
click at [446, 333] on span "When a practice changes its Notice of Privacy Practices, it must mail a copy to…" at bounding box center [434, 301] width 295 height 63
click at [713, 305] on label "True" at bounding box center [713, 285] width 97 height 40
click at [688, 292] on input "True" at bounding box center [681, 286] width 13 height 11
radio input "true"
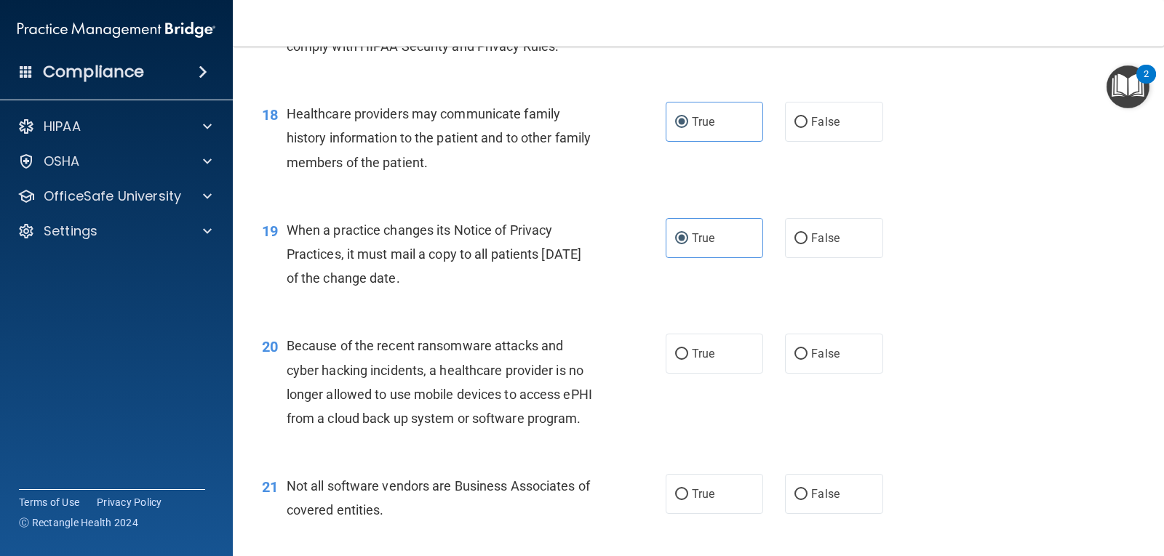
scroll to position [2182, 0]
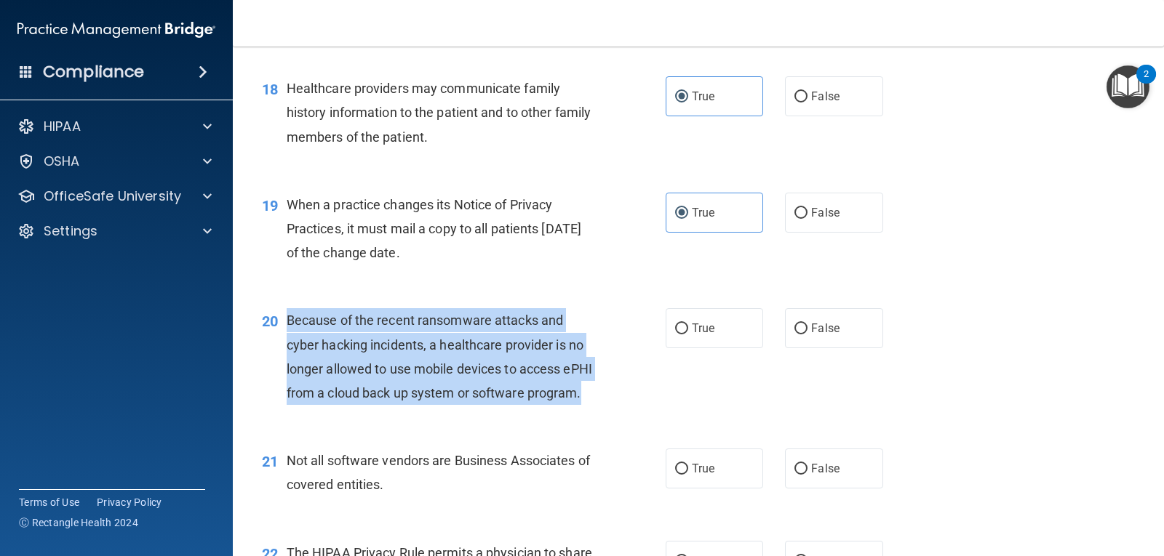
drag, startPoint x: 287, startPoint y: 345, endPoint x: 404, endPoint y: 447, distance: 155.2
click at [404, 405] on div "Because of the recent ransomware attacks and cyber hacking incidents, a healthc…" at bounding box center [446, 356] width 319 height 97
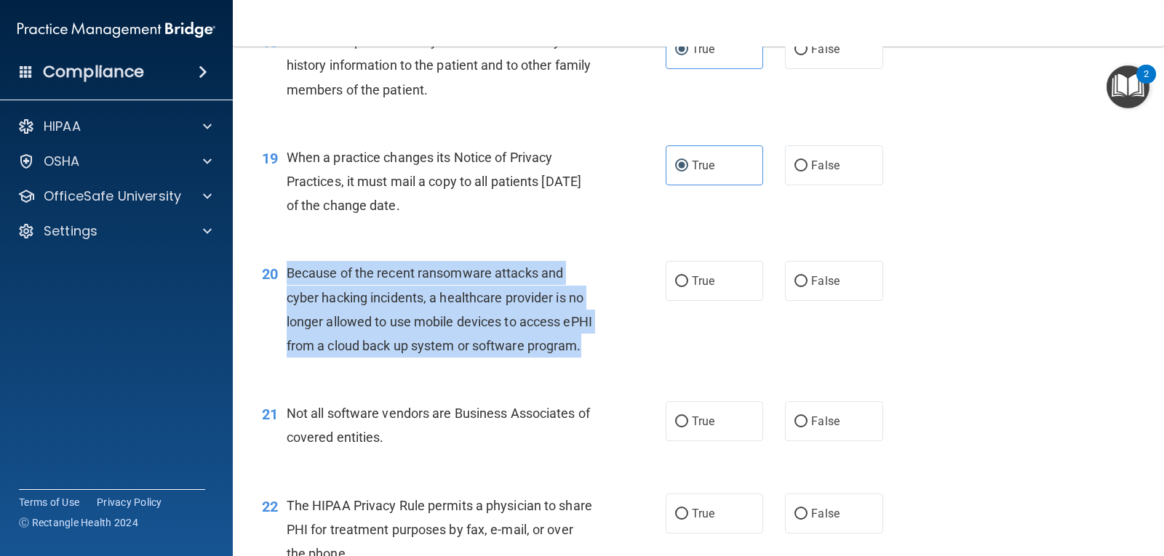
scroll to position [2254, 0]
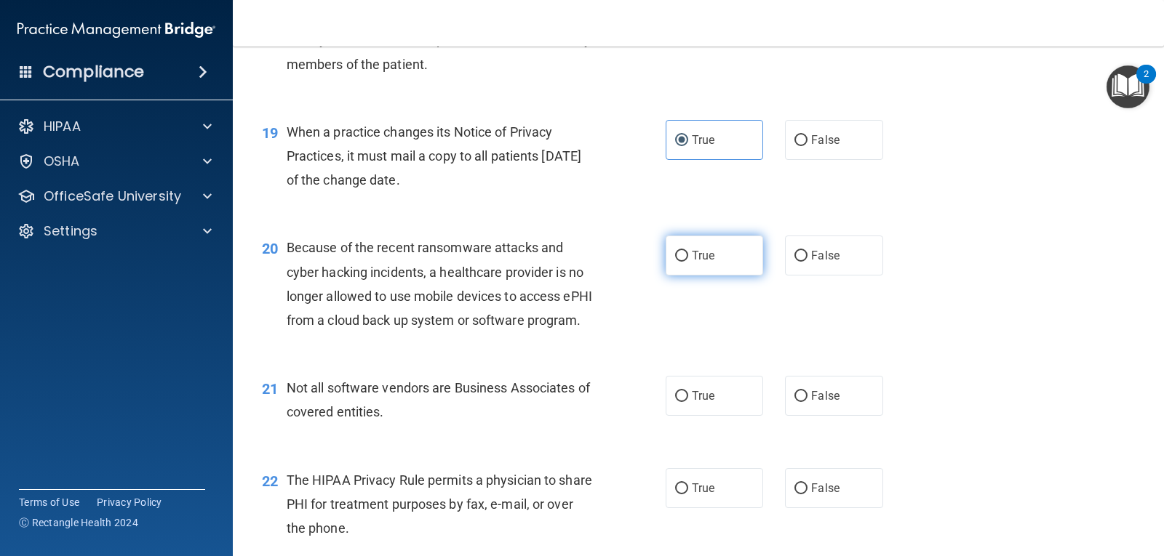
click at [682, 276] on label "True" at bounding box center [713, 256] width 97 height 40
click at [682, 262] on input "True" at bounding box center [681, 256] width 13 height 11
radio input "true"
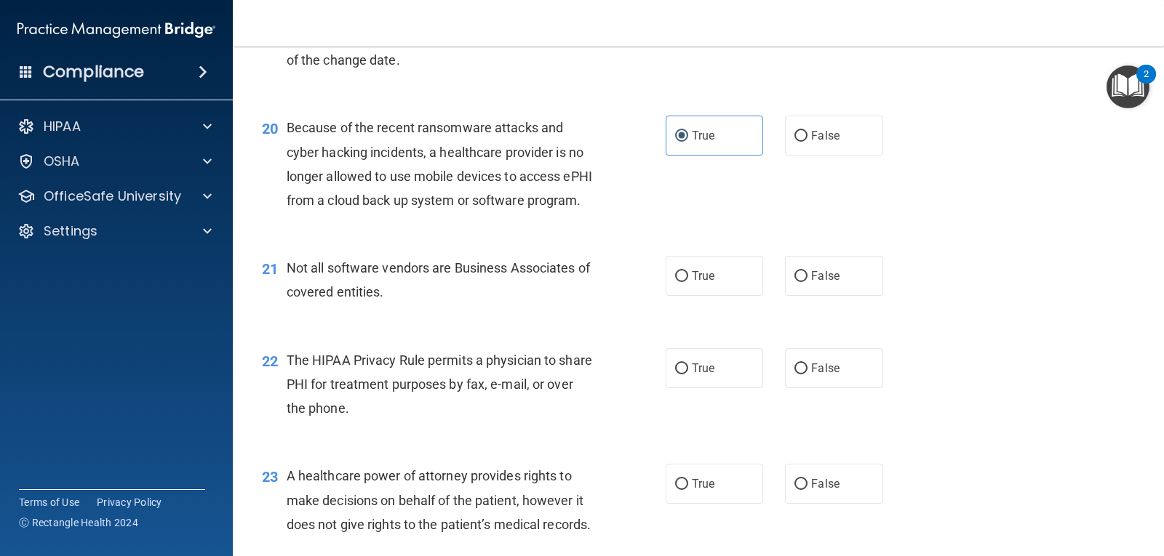
scroll to position [2400, 0]
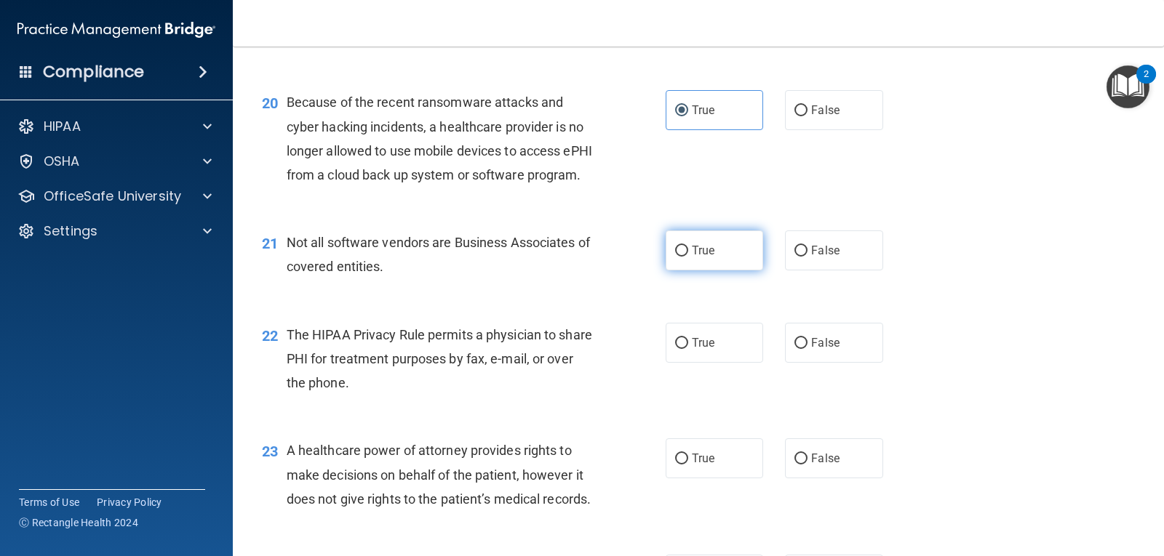
click at [695, 257] on span "True" at bounding box center [703, 251] width 23 height 14
click at [688, 257] on input "True" at bounding box center [681, 251] width 13 height 11
radio input "true"
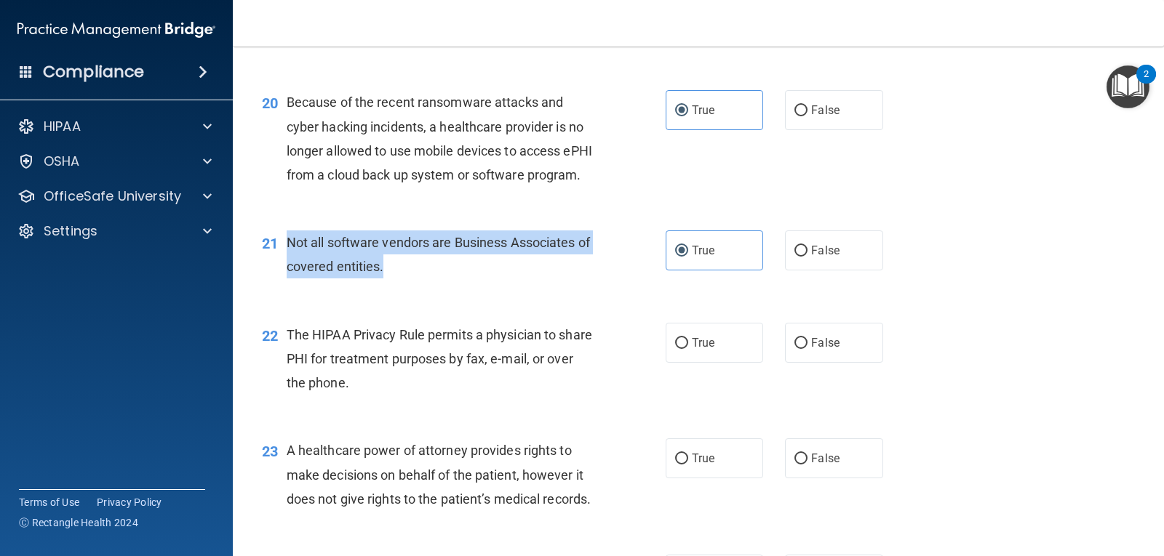
drag, startPoint x: 288, startPoint y: 282, endPoint x: 412, endPoint y: 319, distance: 129.1
click at [412, 279] on div "Not all software vendors are Business Associates of covered entities." at bounding box center [446, 255] width 319 height 48
click at [447, 279] on div "Not all software vendors are Business Associates of covered entities." at bounding box center [446, 255] width 319 height 48
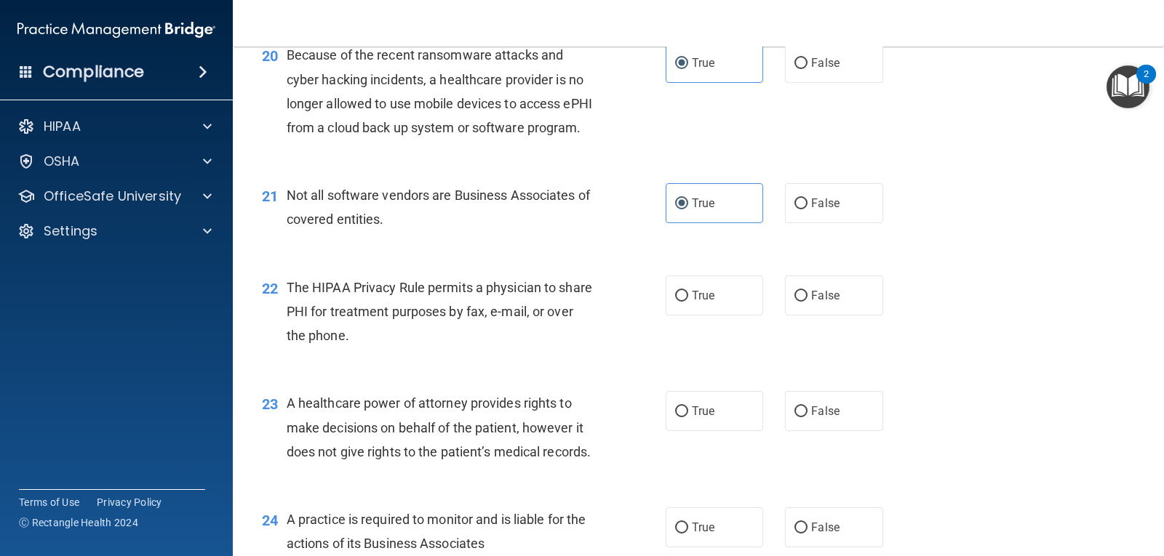
scroll to position [2473, 0]
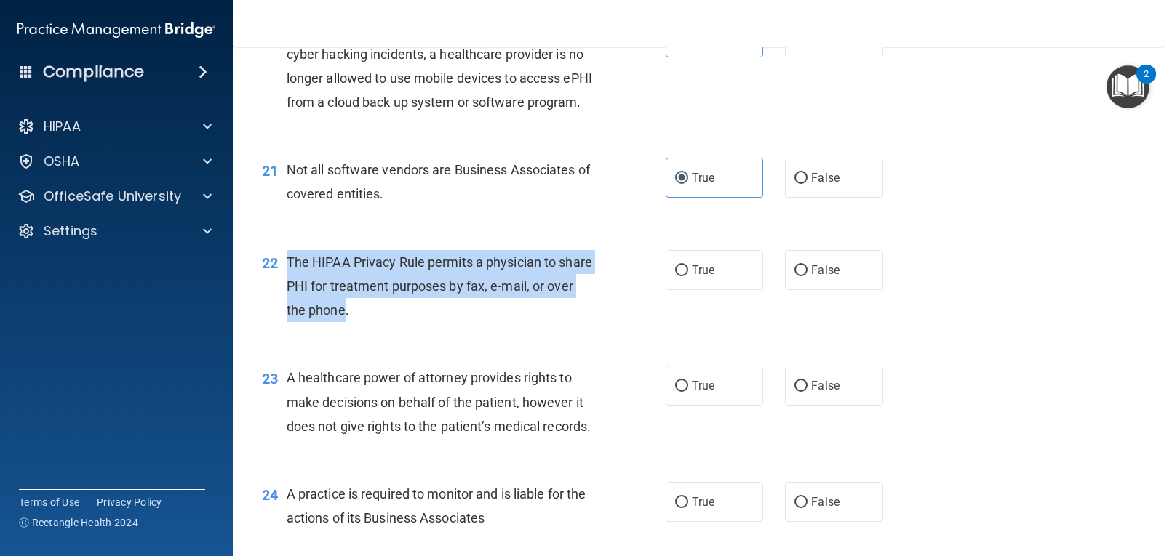
drag, startPoint x: 288, startPoint y: 306, endPoint x: 375, endPoint y: 361, distance: 102.7
click at [375, 318] on span "The HIPAA Privacy Rule permits a physician to share PHI for treatment purposes …" at bounding box center [439, 286] width 305 height 63
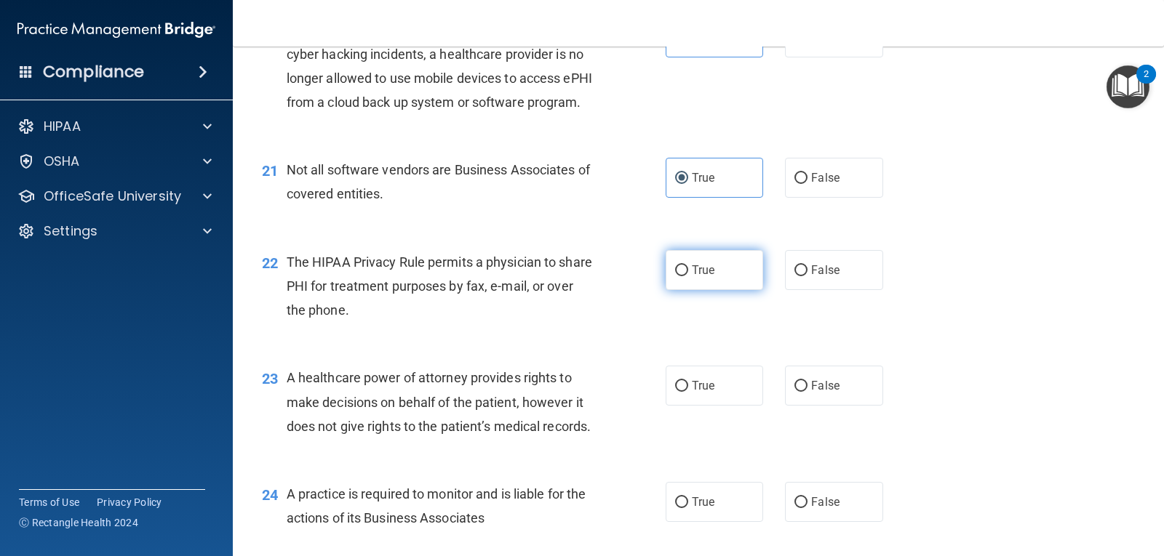
click at [712, 290] on label "True" at bounding box center [713, 270] width 97 height 40
click at [688, 276] on input "True" at bounding box center [681, 270] width 13 height 11
radio input "true"
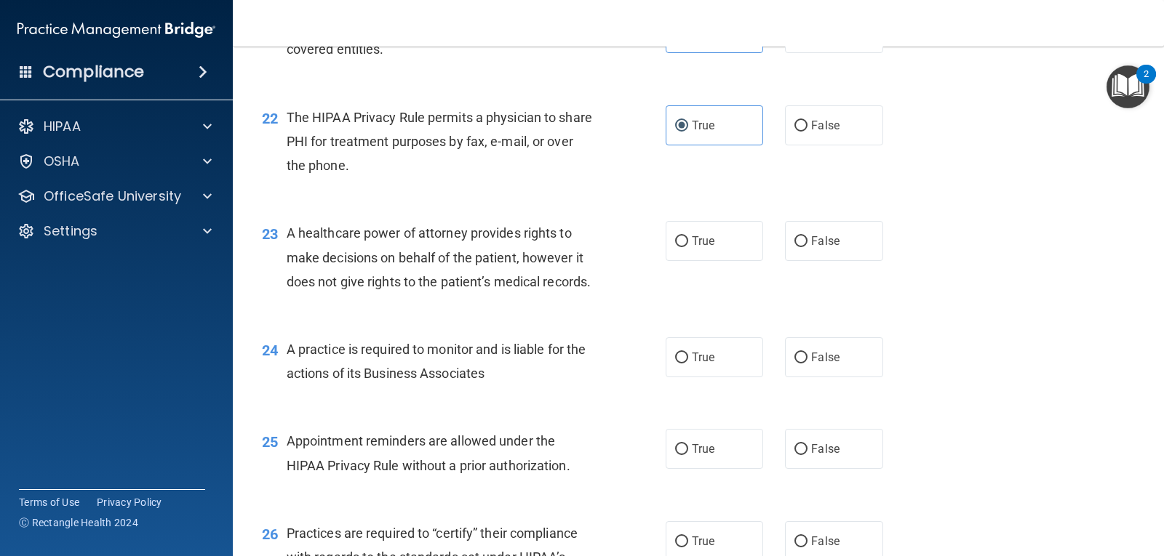
scroll to position [2618, 0]
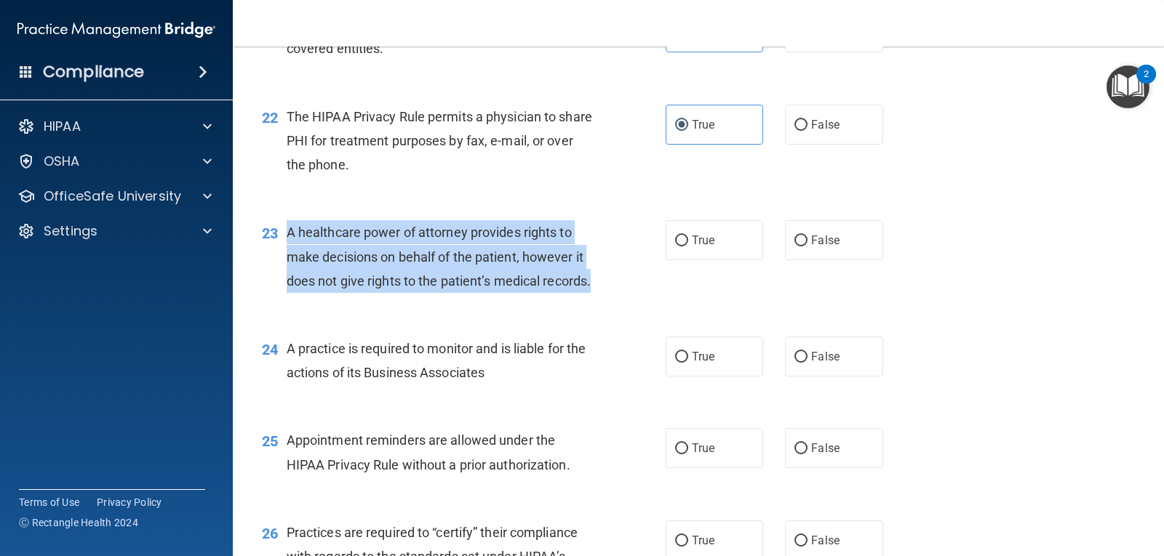
drag, startPoint x: 287, startPoint y: 279, endPoint x: 363, endPoint y: 344, distance: 99.5
click at [363, 293] on div "A healthcare power of attorney provides rights to make decisions on behalf of t…" at bounding box center [446, 256] width 319 height 73
click at [201, 122] on div at bounding box center [205, 126] width 36 height 17
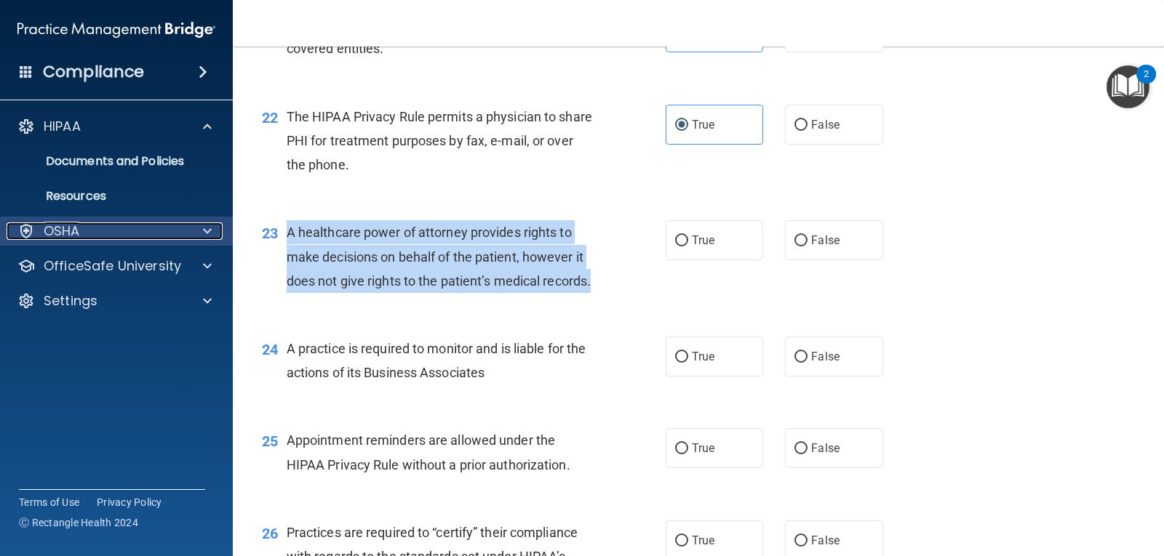
click at [206, 223] on span at bounding box center [207, 231] width 9 height 17
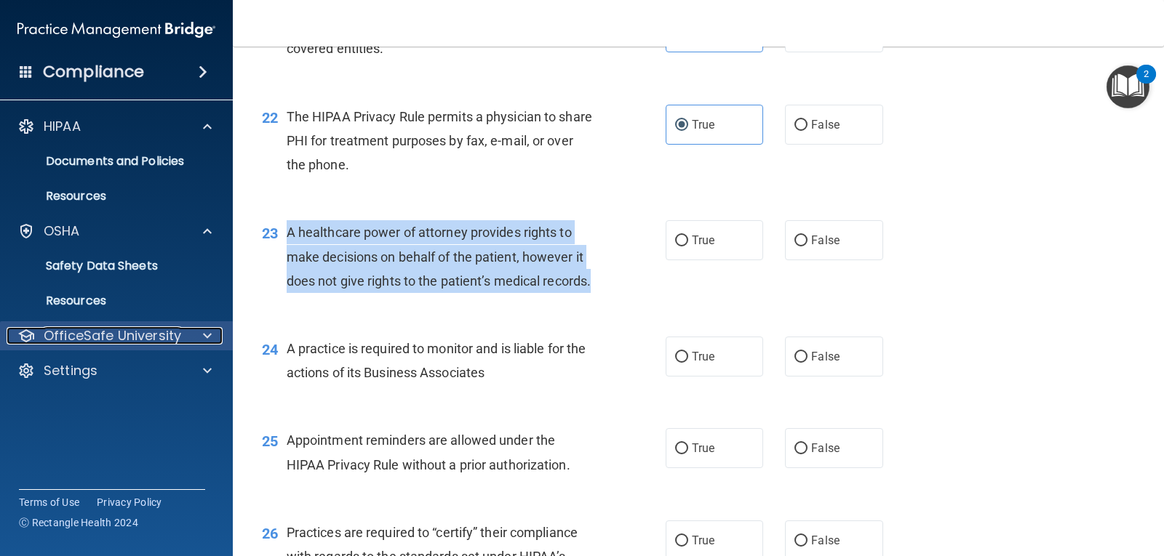
click at [209, 338] on span at bounding box center [207, 335] width 9 height 17
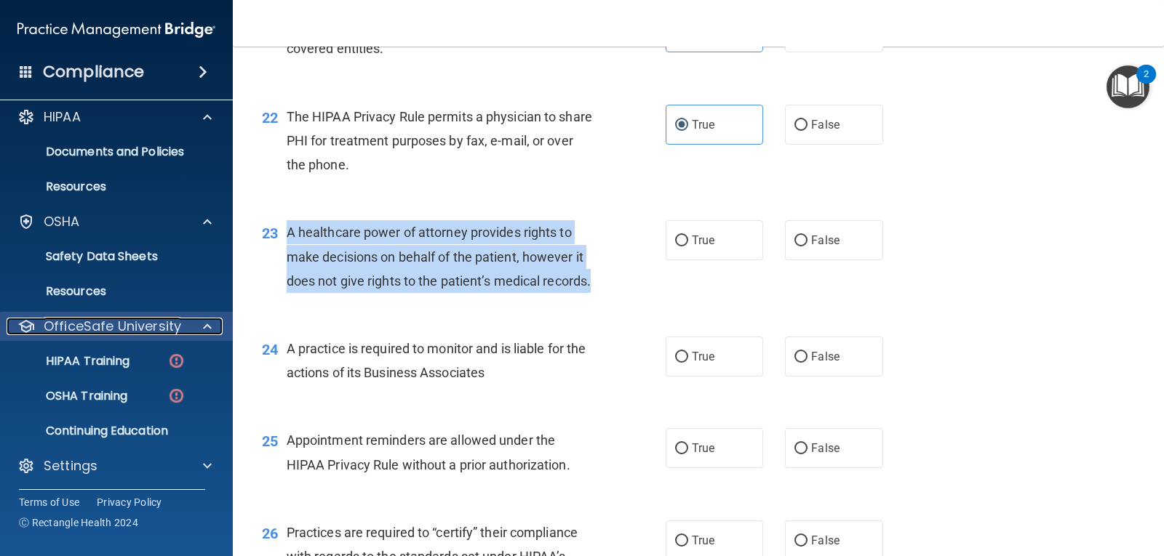
scroll to position [12, 0]
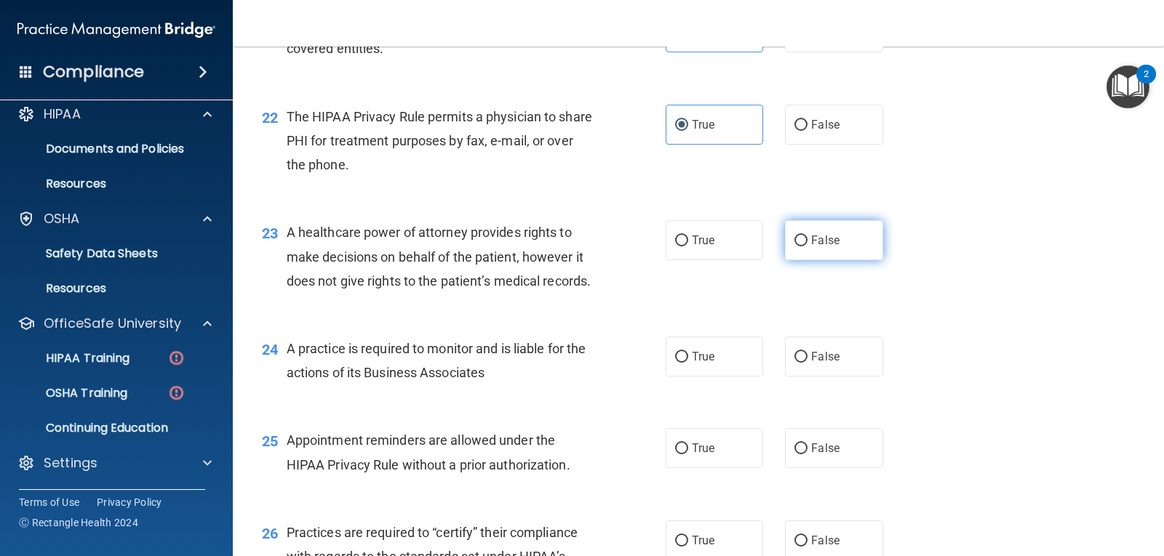
click at [849, 260] on label "False" at bounding box center [833, 240] width 97 height 40
click at [807, 247] on input "False" at bounding box center [800, 241] width 13 height 11
radio input "true"
click at [577, 293] on div "A healthcare power of attorney provides rights to make decisions on behalf of t…" at bounding box center [446, 256] width 319 height 73
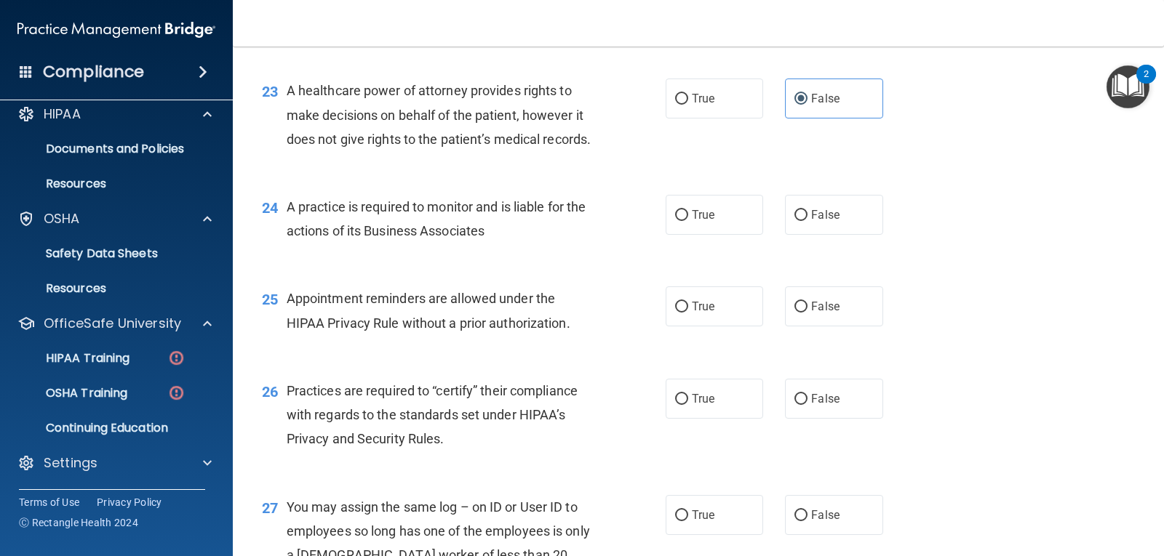
scroll to position [2764, 0]
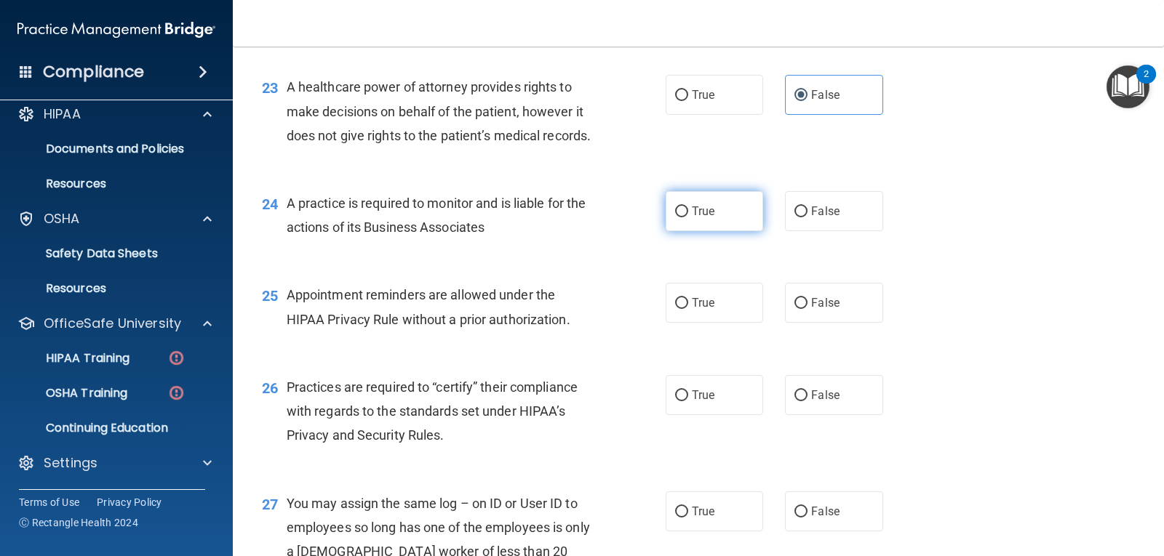
click at [700, 218] on span "True" at bounding box center [703, 211] width 23 height 14
click at [688, 217] on input "True" at bounding box center [681, 212] width 13 height 11
radio input "true"
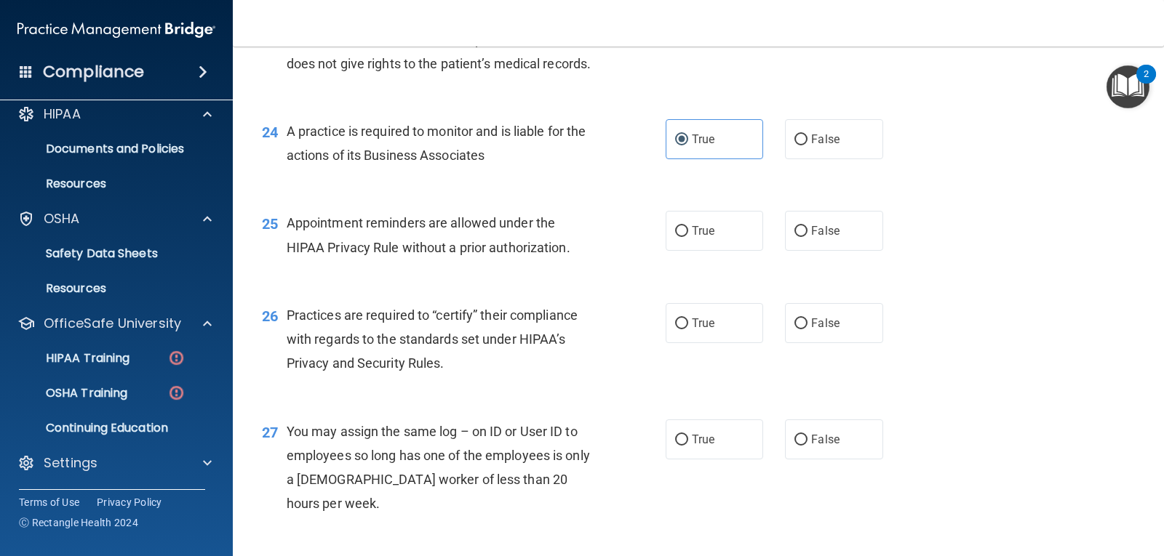
scroll to position [2836, 0]
click at [695, 250] on label "True" at bounding box center [713, 230] width 97 height 40
click at [688, 236] on input "True" at bounding box center [681, 230] width 13 height 11
radio input "true"
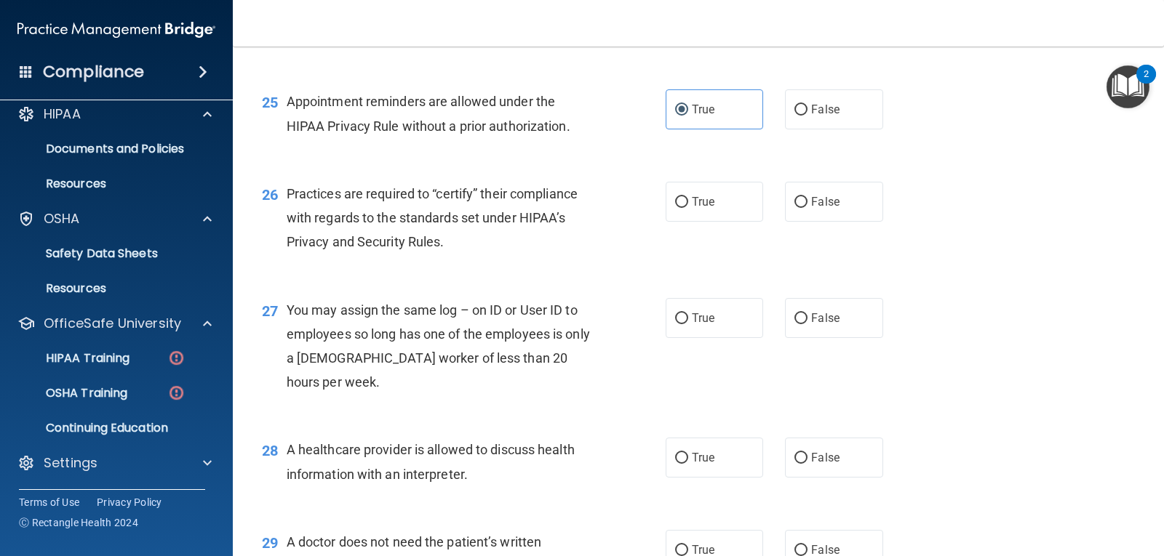
scroll to position [2982, 0]
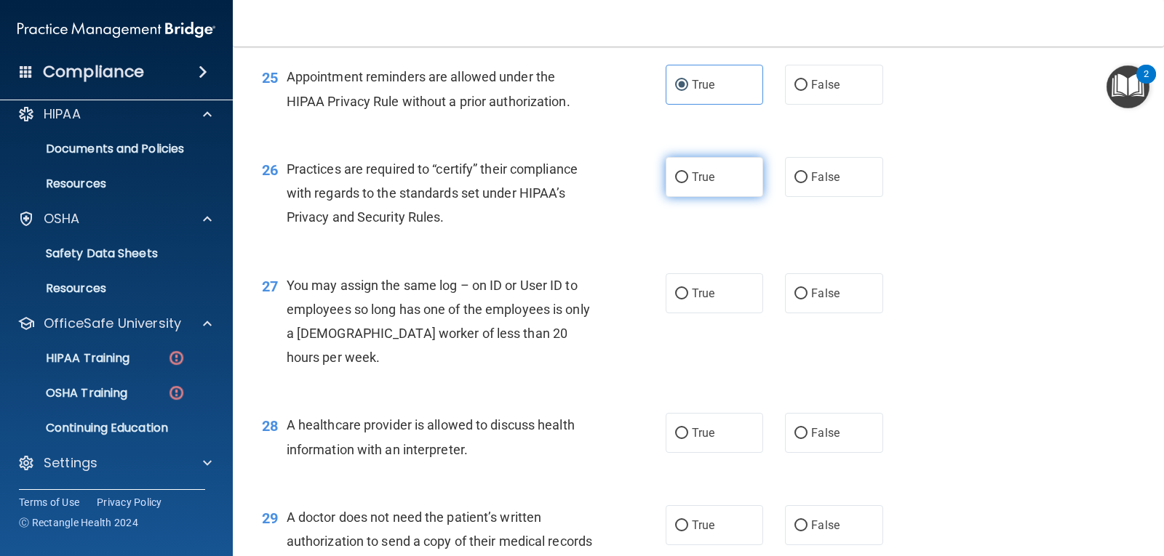
click at [692, 184] on span "True" at bounding box center [703, 177] width 23 height 14
click at [687, 183] on input "True" at bounding box center [681, 177] width 13 height 11
radio input "true"
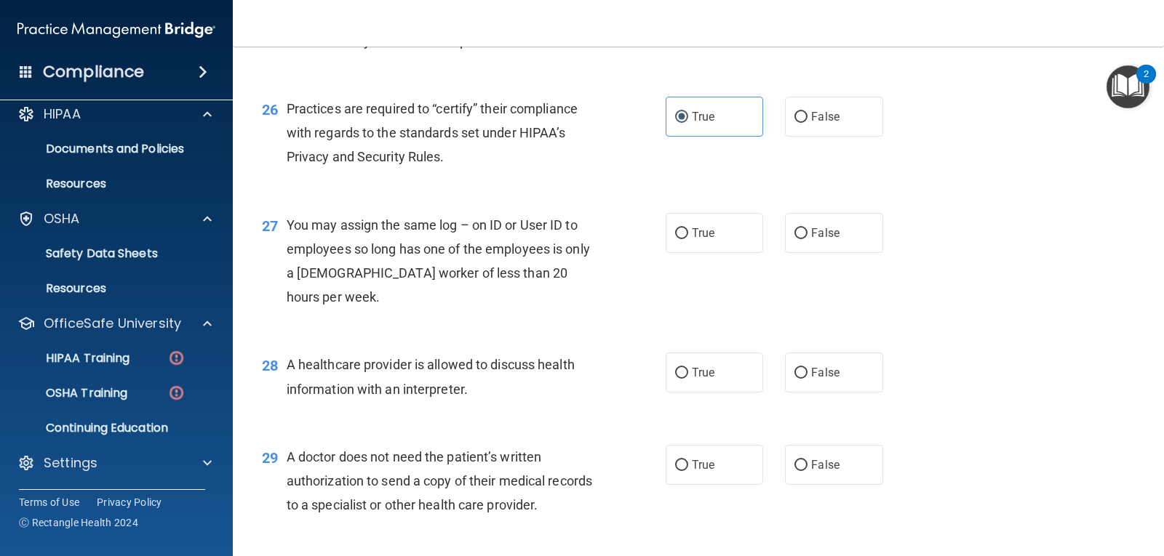
scroll to position [3127, 0]
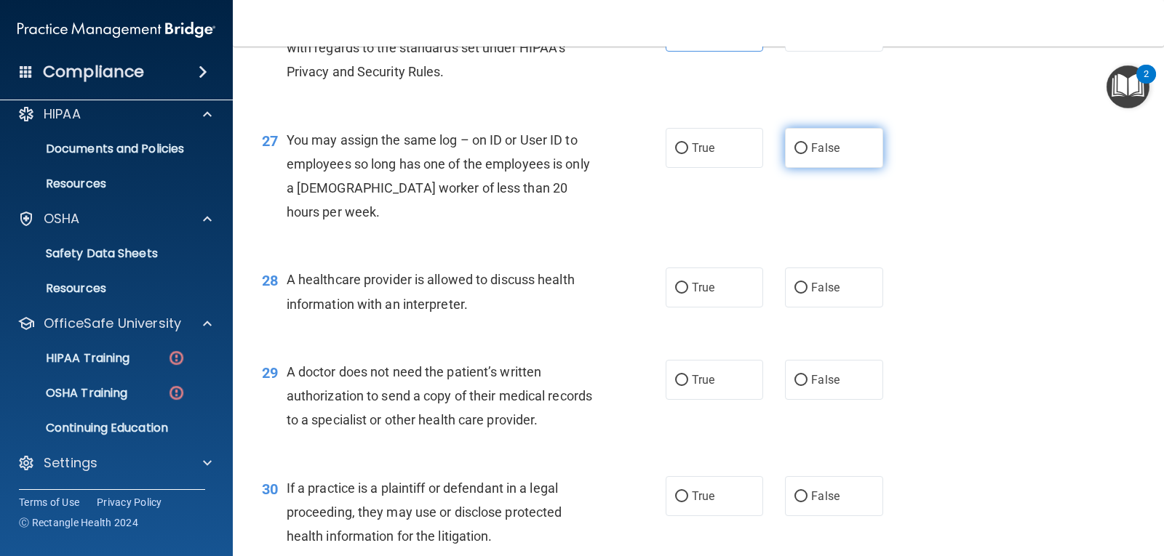
click at [857, 168] on label "False" at bounding box center [833, 148] width 97 height 40
click at [807, 154] on input "False" at bounding box center [800, 148] width 13 height 11
radio input "true"
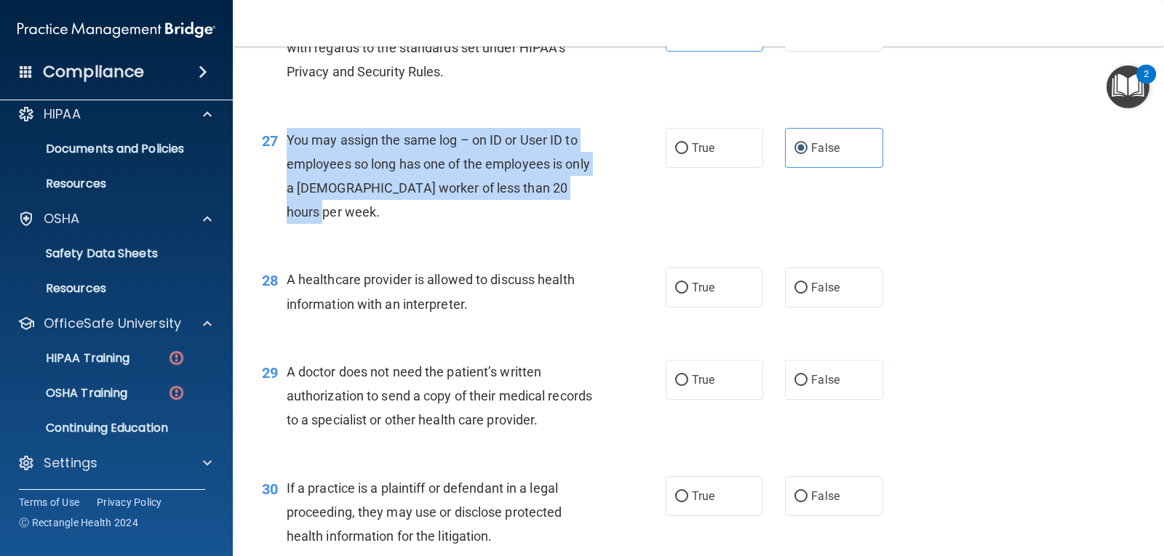
drag, startPoint x: 289, startPoint y: 207, endPoint x: 369, endPoint y: 236, distance: 84.9
click at [346, 225] on div "You may assign the same log – on ID or User ID to employees so long has one of …" at bounding box center [446, 176] width 319 height 97
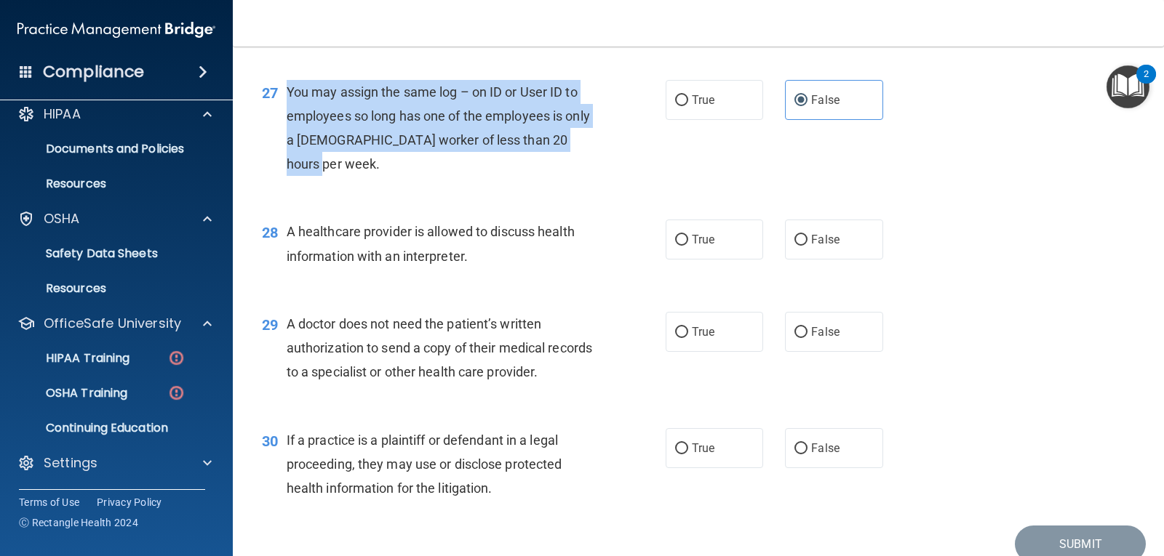
scroll to position [3200, 0]
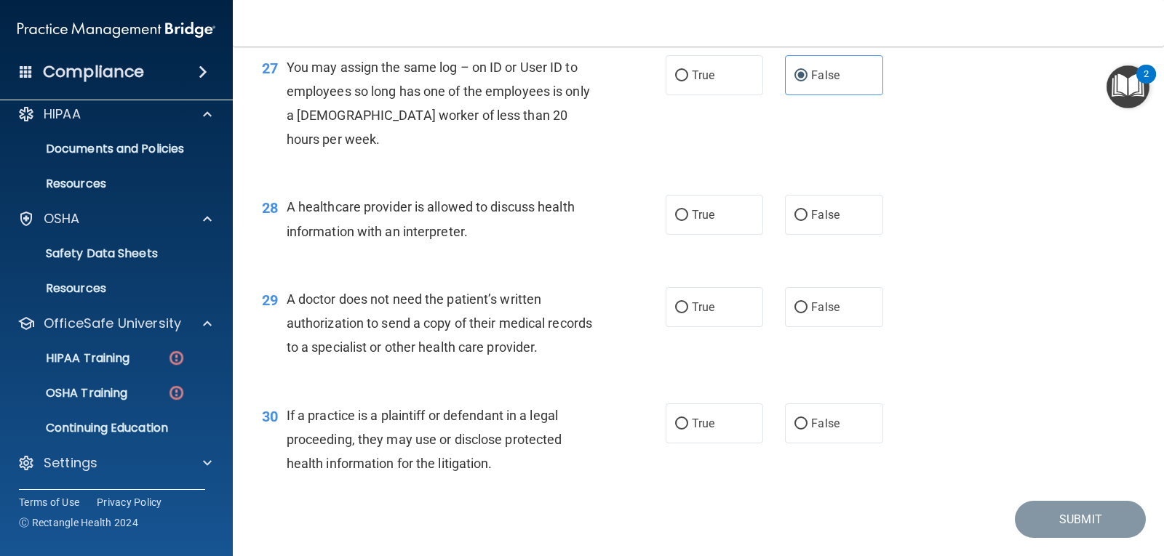
click at [396, 239] on span "A healthcare provider is allowed to discuss health information with an interpre…" at bounding box center [431, 218] width 288 height 39
click at [708, 222] on span "True" at bounding box center [703, 215] width 23 height 14
click at [688, 221] on input "True" at bounding box center [681, 215] width 13 height 11
radio input "true"
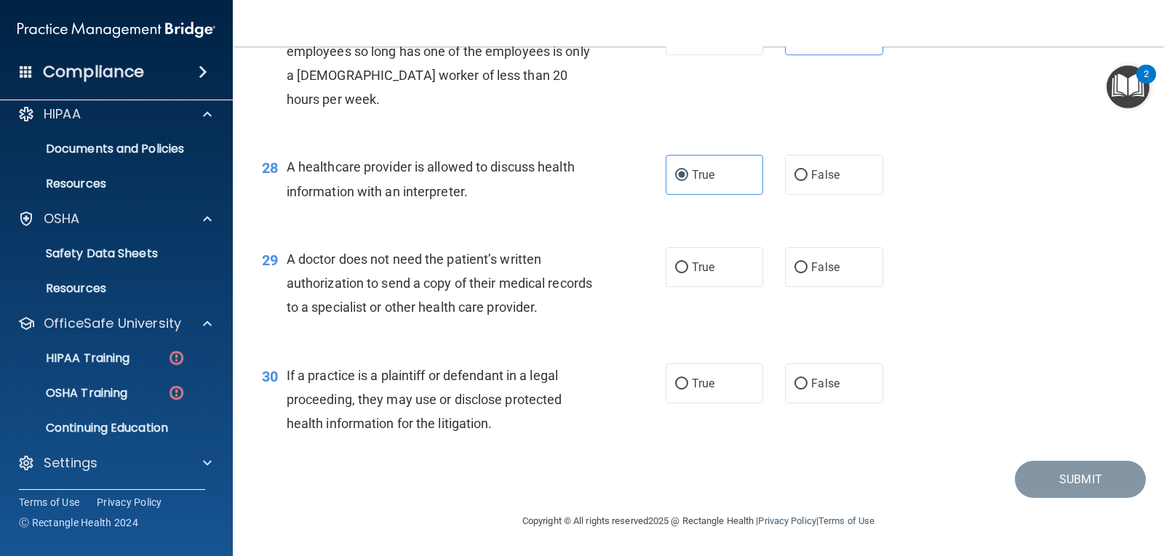
scroll to position [3312, 0]
click at [822, 275] on label "False" at bounding box center [833, 267] width 97 height 40
click at [807, 273] on input "False" at bounding box center [800, 268] width 13 height 11
radio input "true"
click at [692, 396] on label "True" at bounding box center [713, 384] width 97 height 40
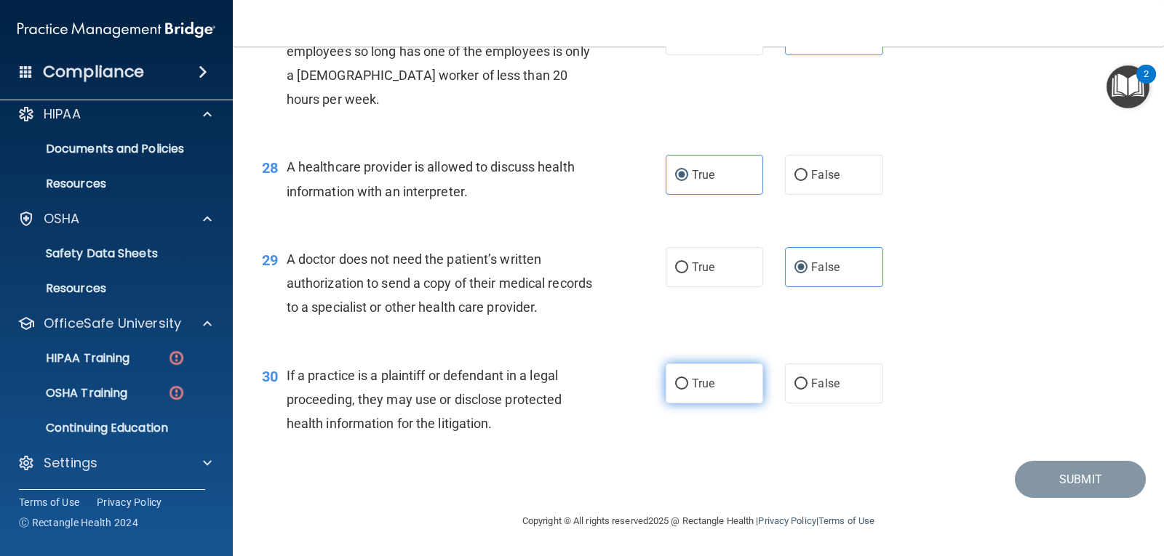
click at [688, 390] on input "True" at bounding box center [681, 384] width 13 height 11
radio input "true"
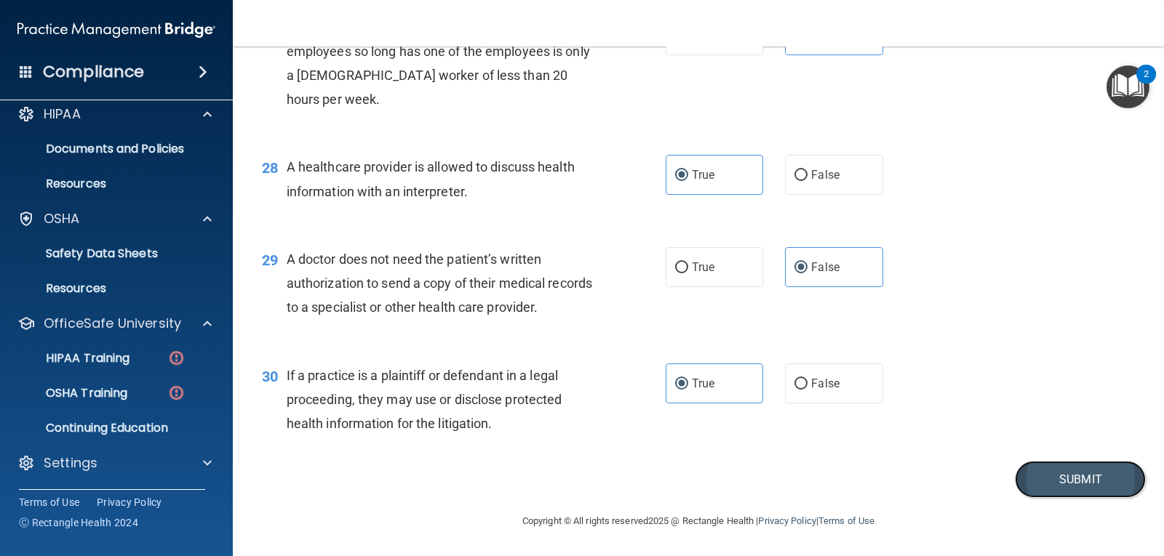
click at [1052, 486] on button "Submit" at bounding box center [1080, 479] width 131 height 37
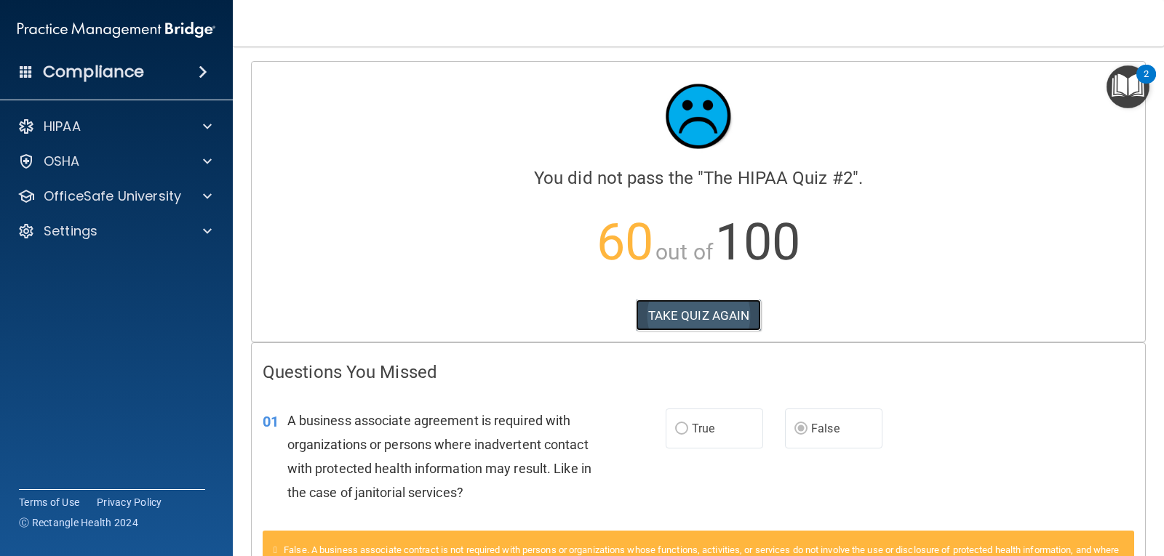
click at [705, 310] on button "TAKE QUIZ AGAIN" at bounding box center [699, 316] width 126 height 32
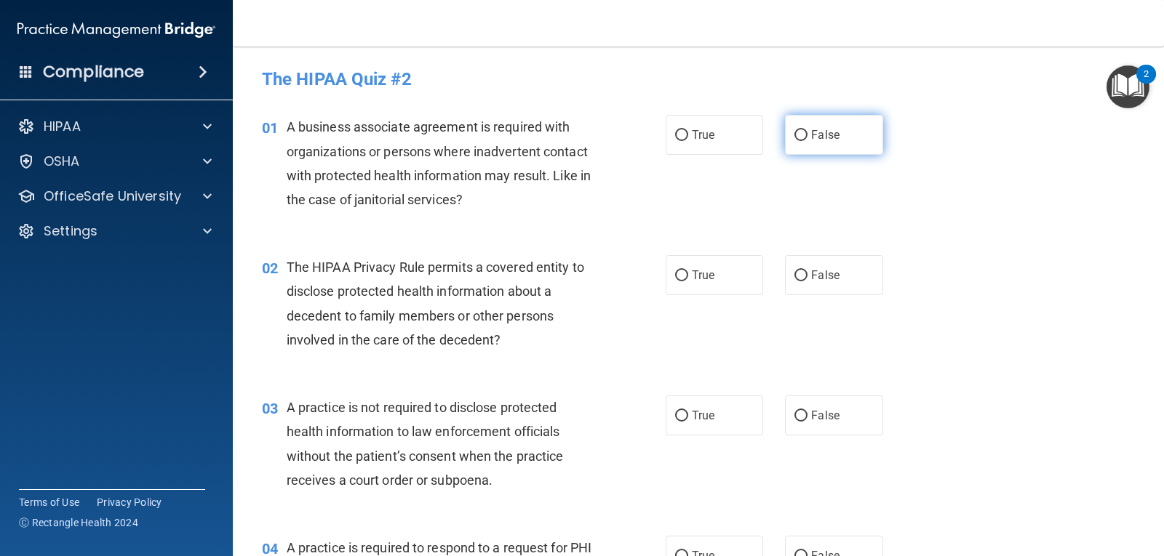
click at [803, 133] on label "False" at bounding box center [833, 135] width 97 height 40
click at [803, 133] on input "False" at bounding box center [800, 135] width 13 height 11
radio input "true"
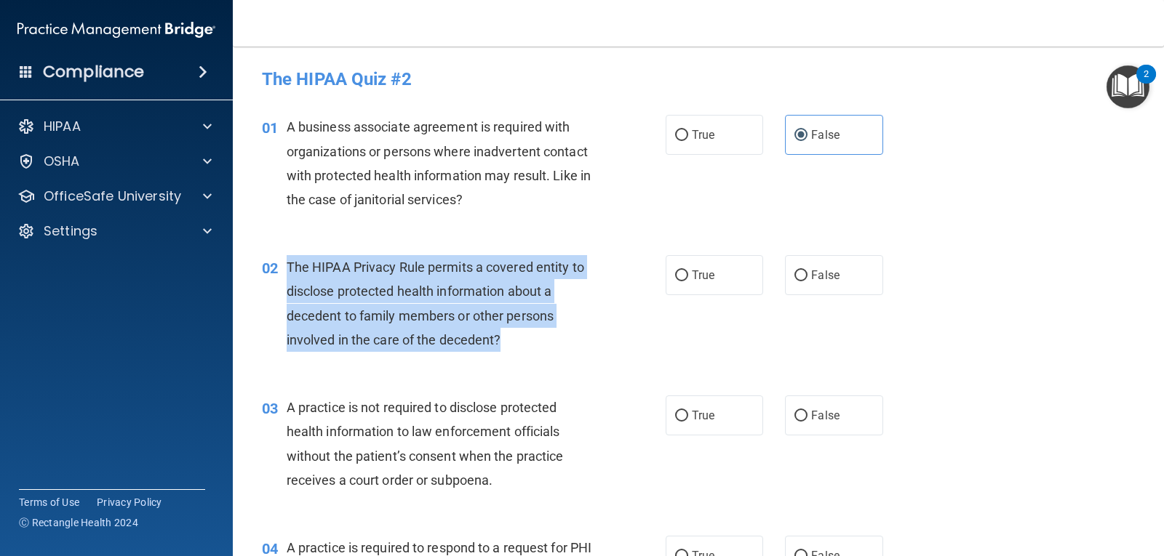
drag, startPoint x: 287, startPoint y: 263, endPoint x: 511, endPoint y: 343, distance: 238.3
click at [511, 343] on div "The HIPAA Privacy Rule permits a covered entity to disclose protected health in…" at bounding box center [446, 303] width 319 height 97
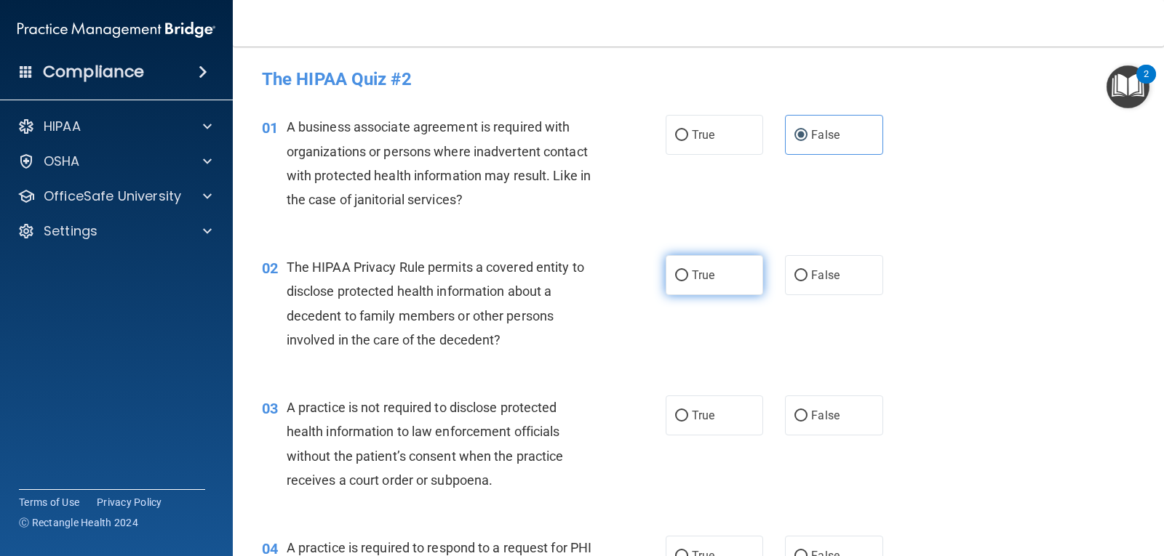
click at [692, 272] on span "True" at bounding box center [703, 275] width 23 height 14
click at [688, 272] on input "True" at bounding box center [681, 276] width 13 height 11
radio input "true"
click at [564, 342] on div "The HIPAA Privacy Rule permits a covered entity to disclose protected health in…" at bounding box center [446, 303] width 319 height 97
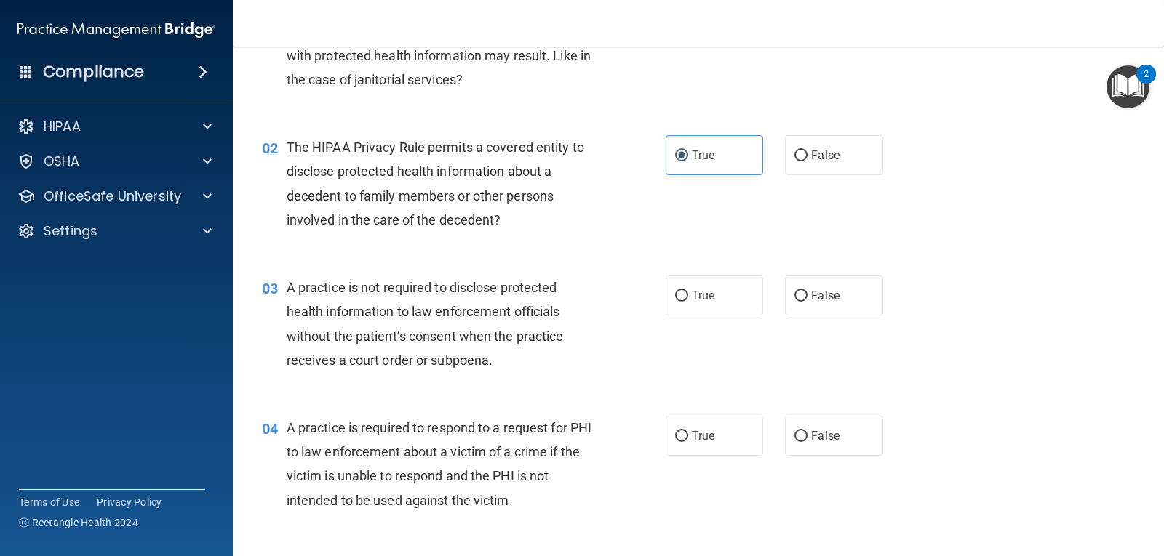
scroll to position [145, 0]
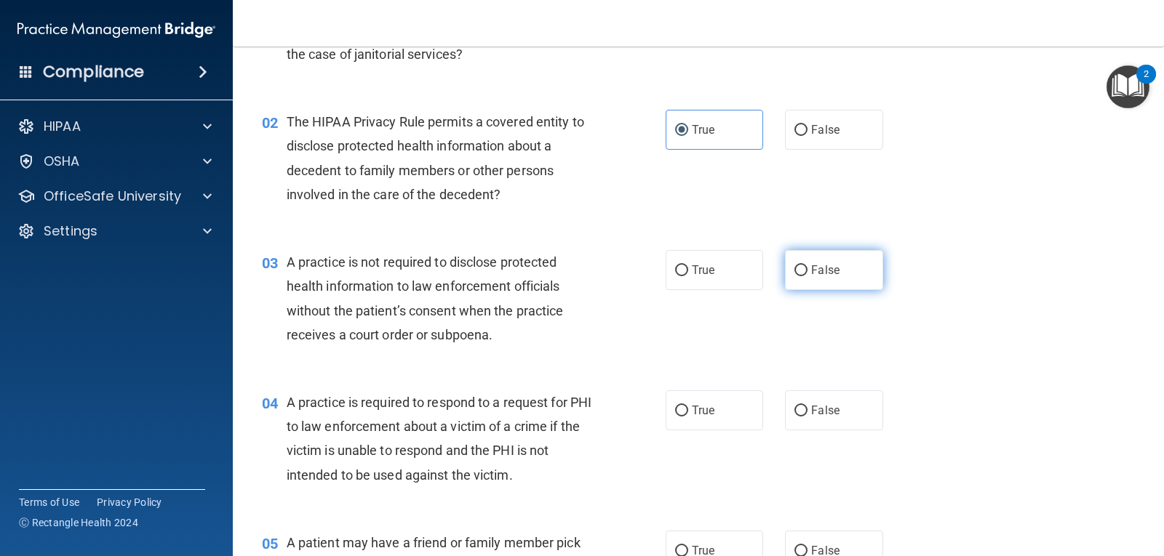
click at [811, 263] on span "False" at bounding box center [825, 270] width 28 height 14
click at [806, 265] on input "False" at bounding box center [800, 270] width 13 height 11
radio input "true"
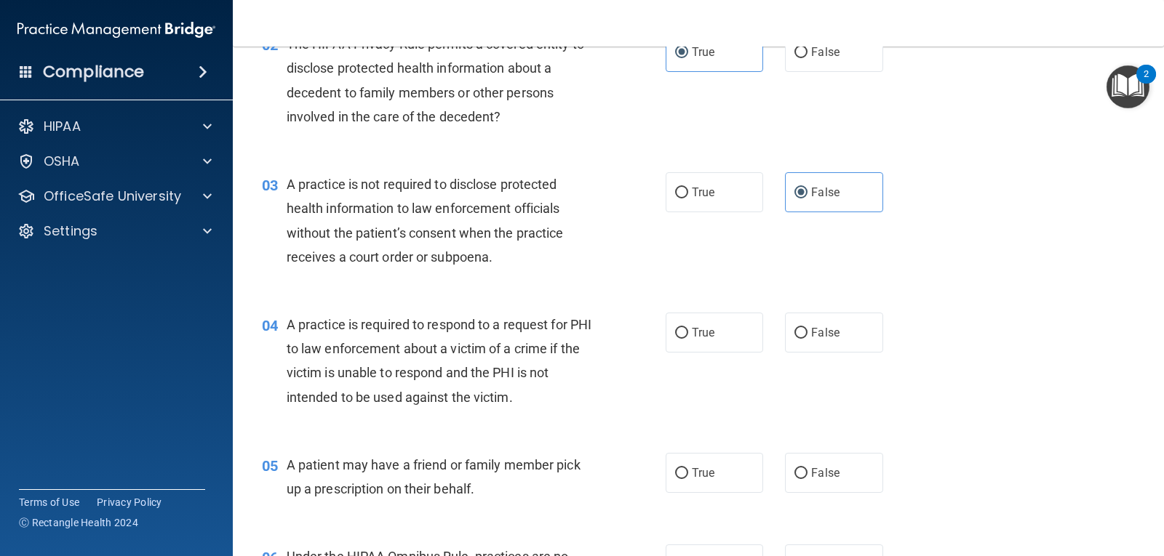
scroll to position [291, 0]
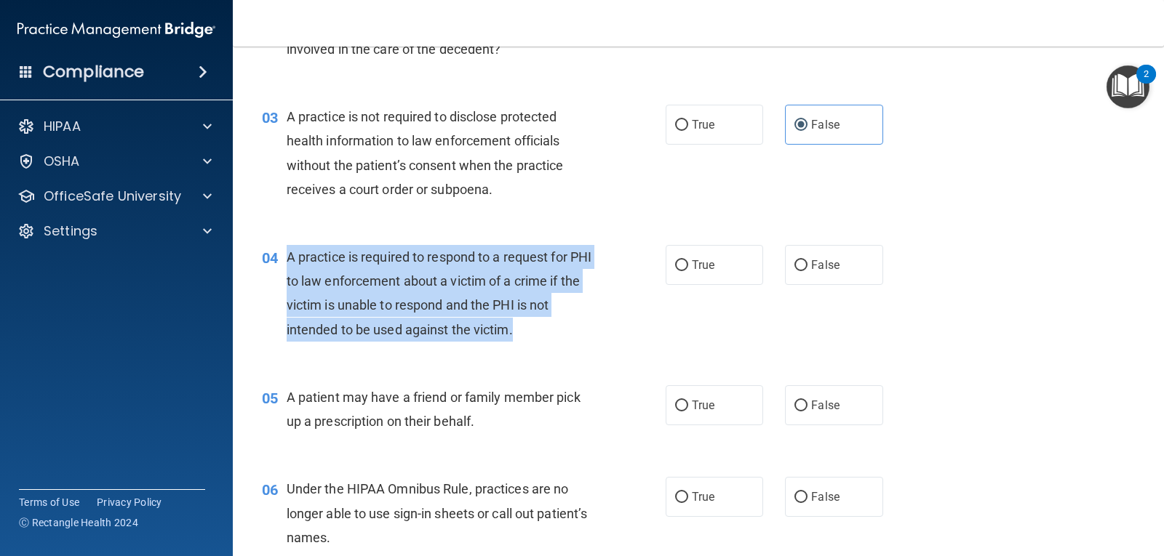
drag, startPoint x: 288, startPoint y: 254, endPoint x: 605, endPoint y: 345, distance: 329.9
click at [605, 345] on div "04 A practice is required to respond to a request for PHI to law enforcement ab…" at bounding box center [463, 297] width 447 height 104
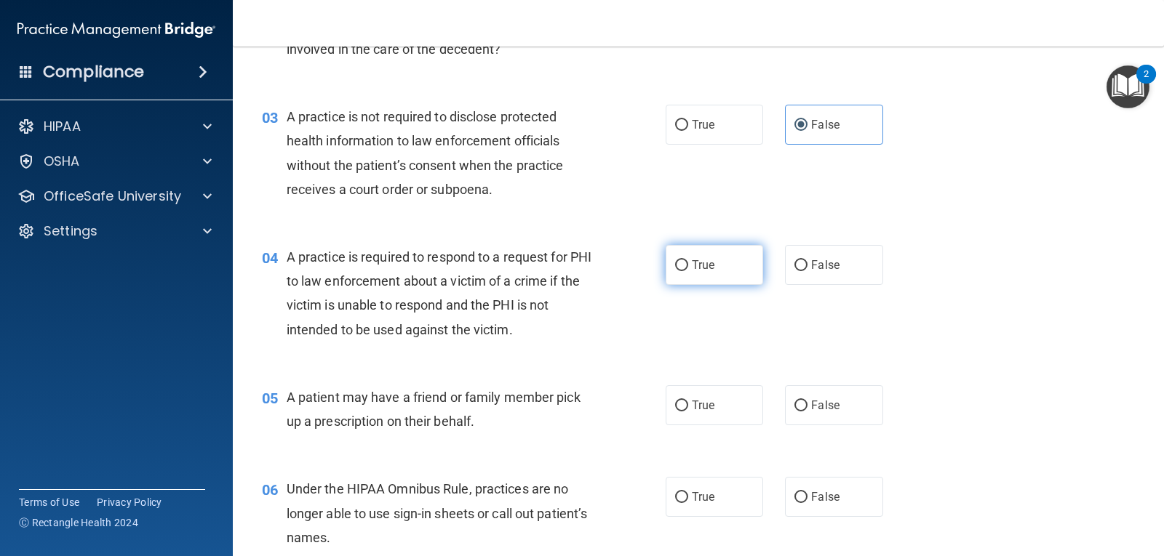
click at [724, 265] on label "True" at bounding box center [713, 265] width 97 height 40
click at [688, 265] on input "True" at bounding box center [681, 265] width 13 height 11
radio input "true"
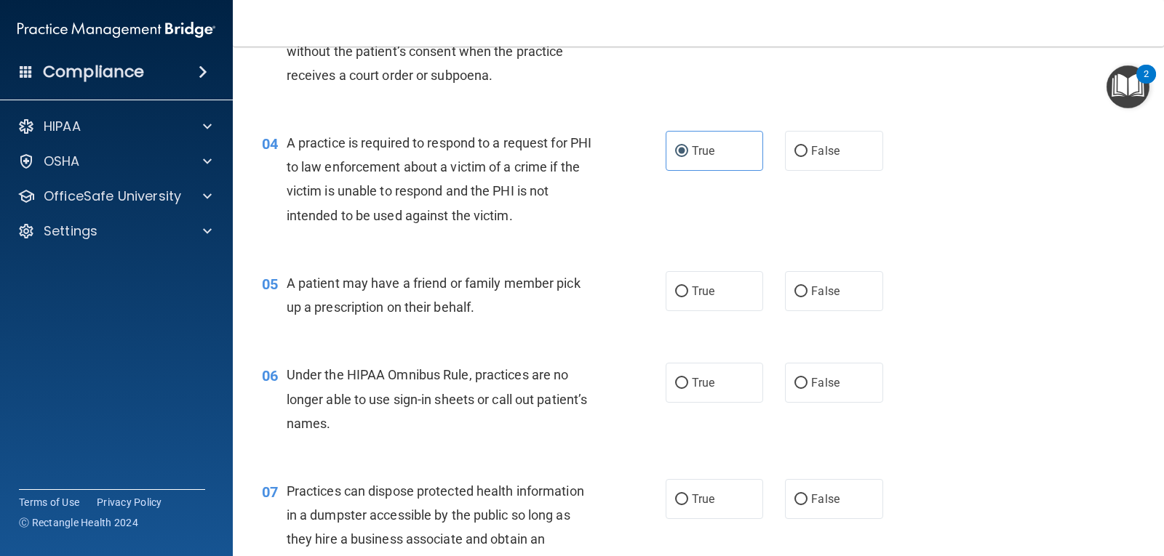
scroll to position [436, 0]
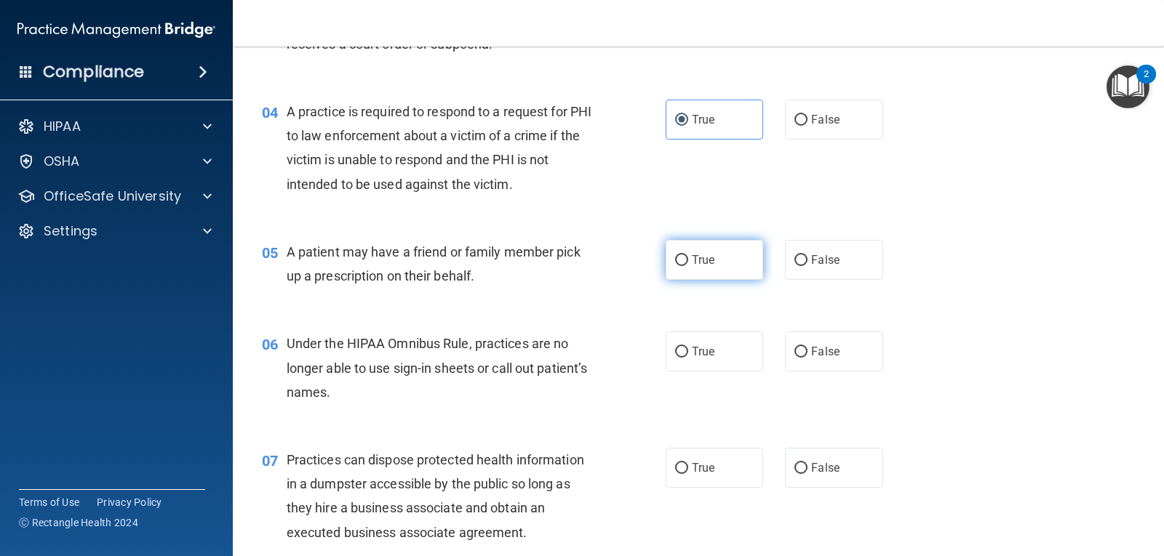
click at [701, 263] on span "True" at bounding box center [703, 260] width 23 height 14
click at [688, 263] on input "True" at bounding box center [681, 260] width 13 height 11
radio input "true"
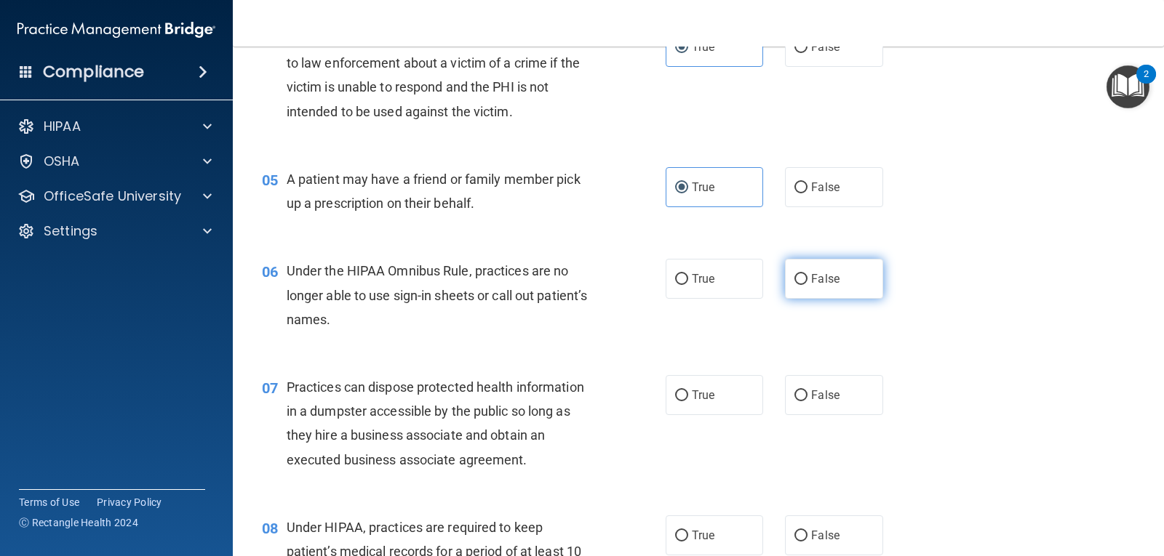
click at [837, 276] on label "False" at bounding box center [833, 279] width 97 height 40
click at [807, 276] on input "False" at bounding box center [800, 279] width 13 height 11
radio input "true"
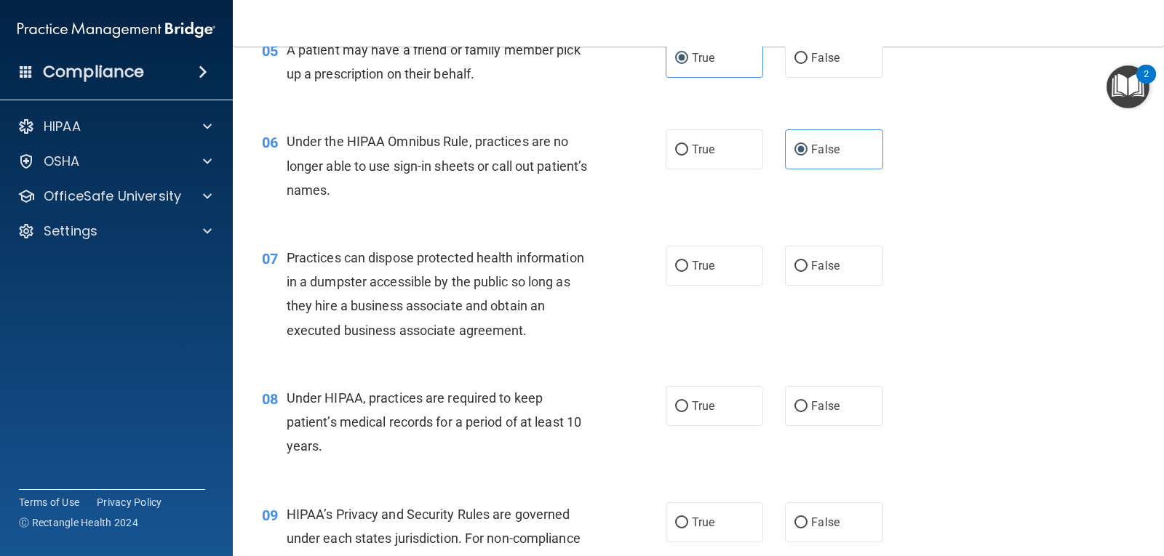
scroll to position [655, 0]
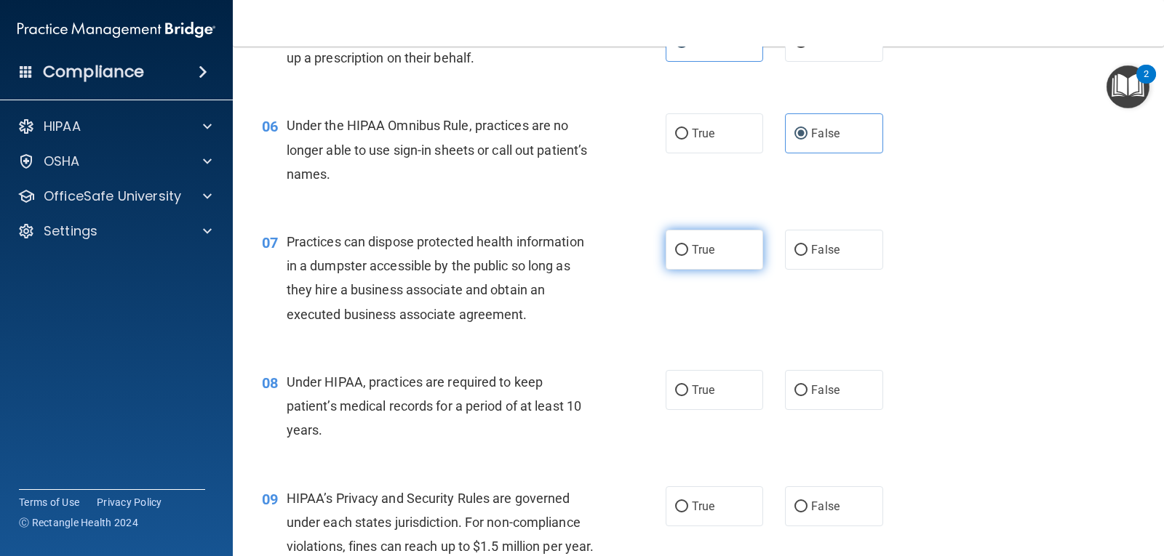
click at [710, 253] on label "True" at bounding box center [713, 250] width 97 height 40
click at [688, 253] on input "True" at bounding box center [681, 250] width 13 height 11
radio input "true"
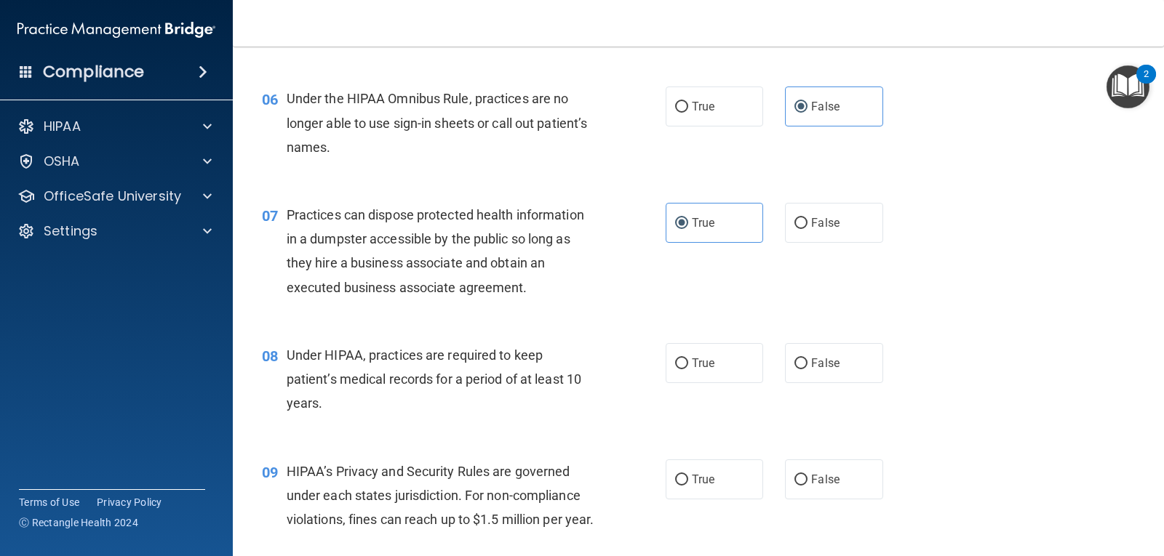
scroll to position [727, 0]
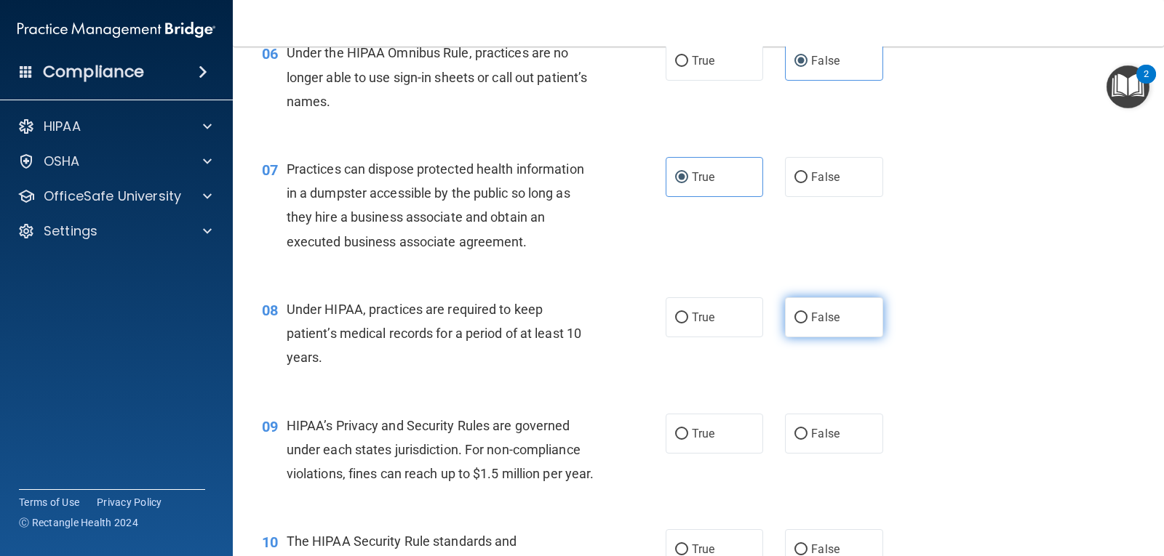
click at [825, 319] on span "False" at bounding box center [825, 318] width 28 height 14
click at [807, 319] on input "False" at bounding box center [800, 318] width 13 height 11
radio input "true"
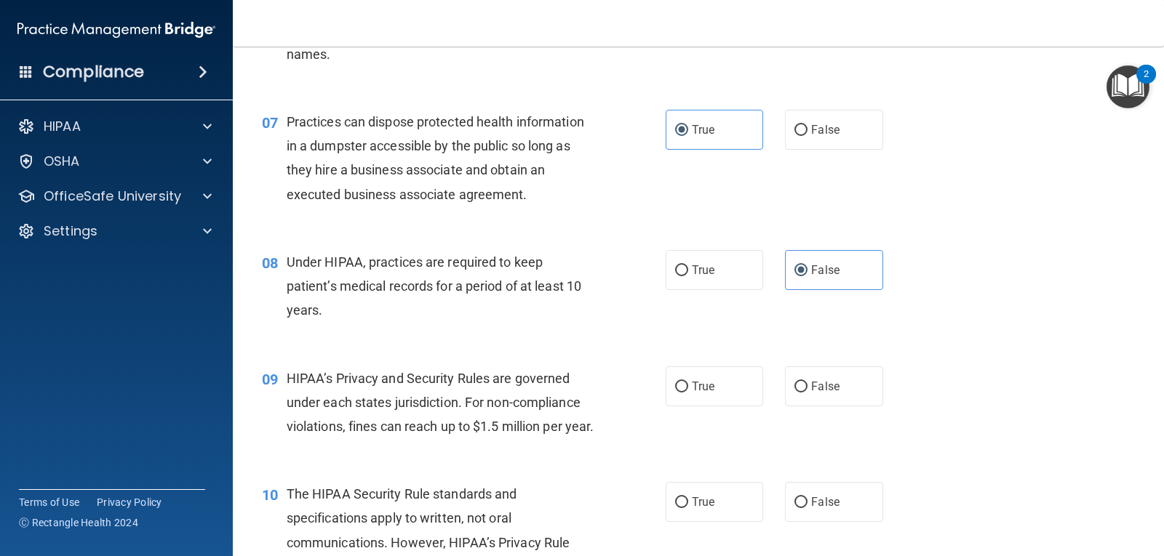
scroll to position [800, 0]
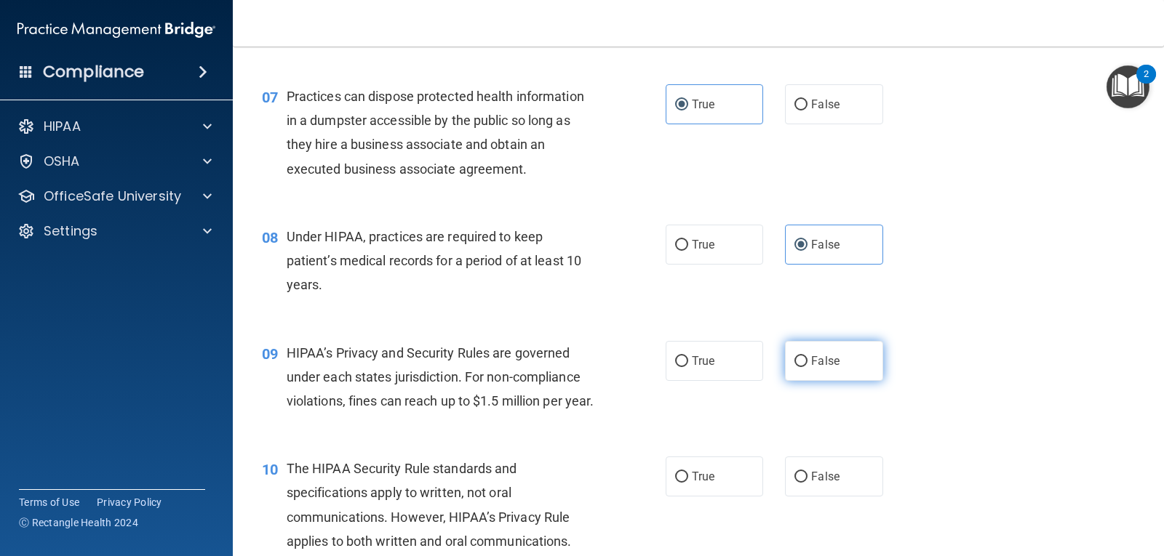
click at [771, 369] on div "True False" at bounding box center [782, 361] width 235 height 40
click at [785, 362] on label "False" at bounding box center [833, 361] width 97 height 40
click at [794, 362] on input "False" at bounding box center [800, 361] width 13 height 11
radio input "true"
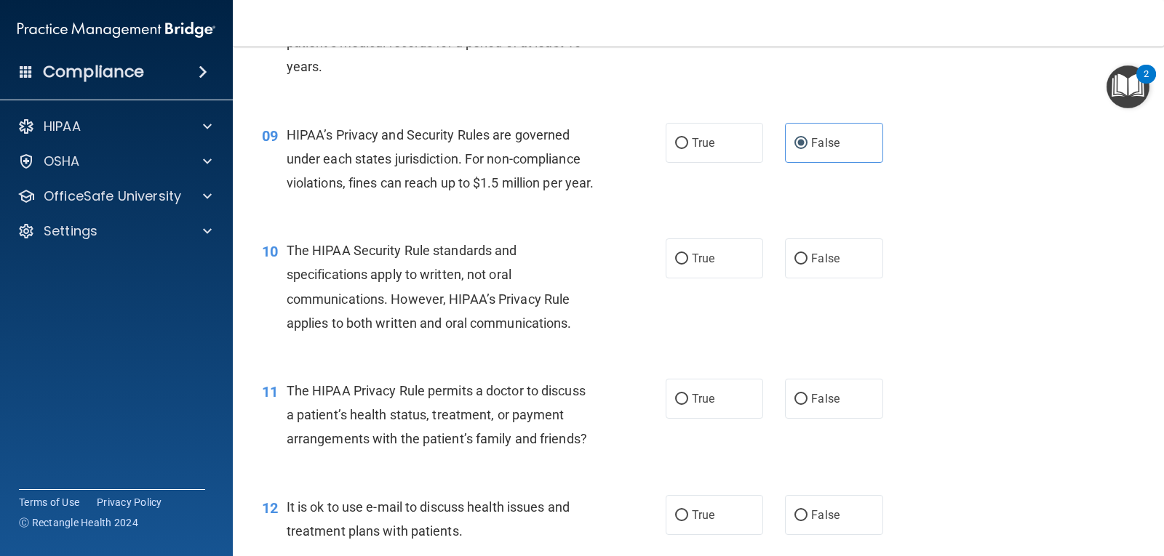
scroll to position [1091, 0]
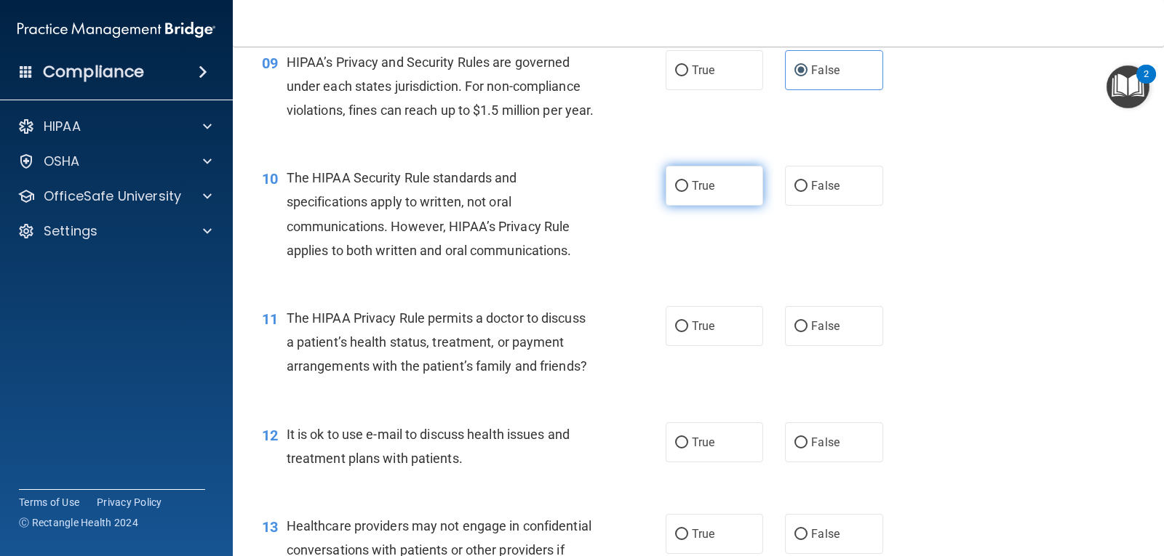
click at [713, 206] on label "True" at bounding box center [713, 186] width 97 height 40
click at [688, 192] on input "True" at bounding box center [681, 186] width 13 height 11
radio input "true"
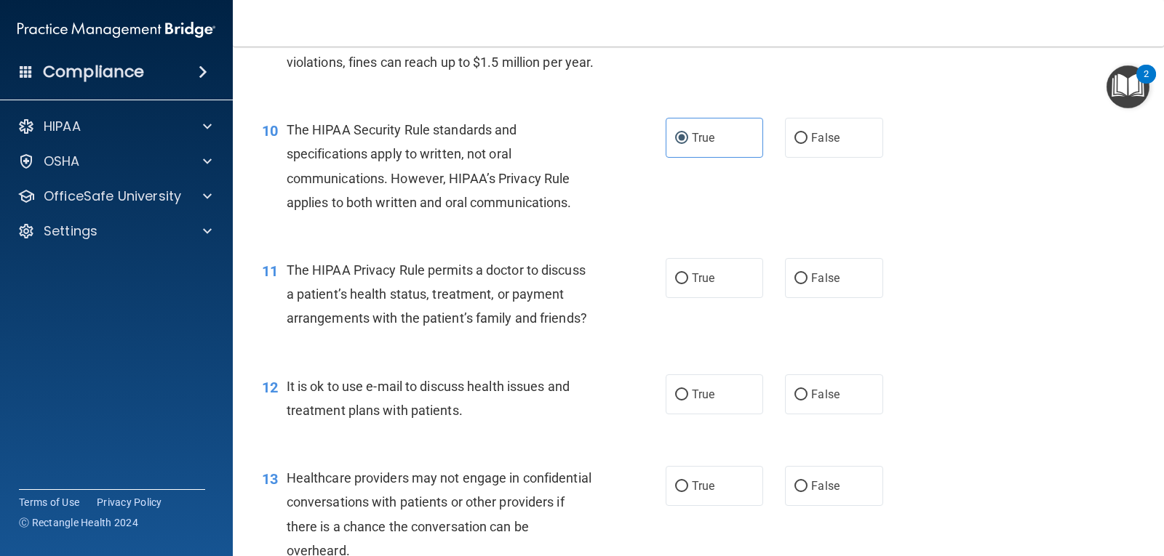
scroll to position [1164, 0]
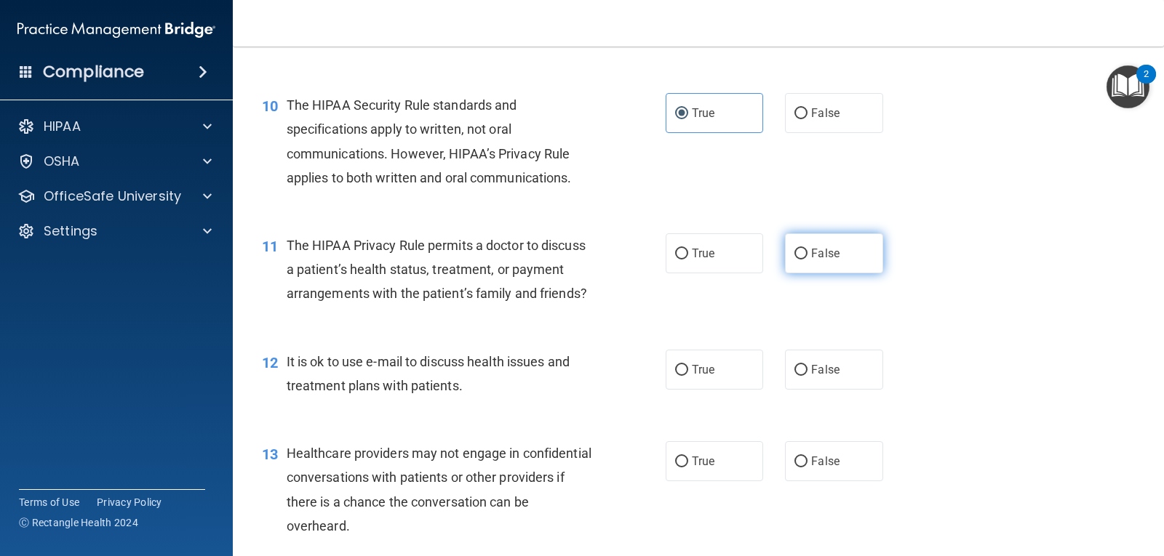
click at [827, 260] on span "False" at bounding box center [825, 254] width 28 height 14
click at [807, 260] on input "False" at bounding box center [800, 254] width 13 height 11
radio input "true"
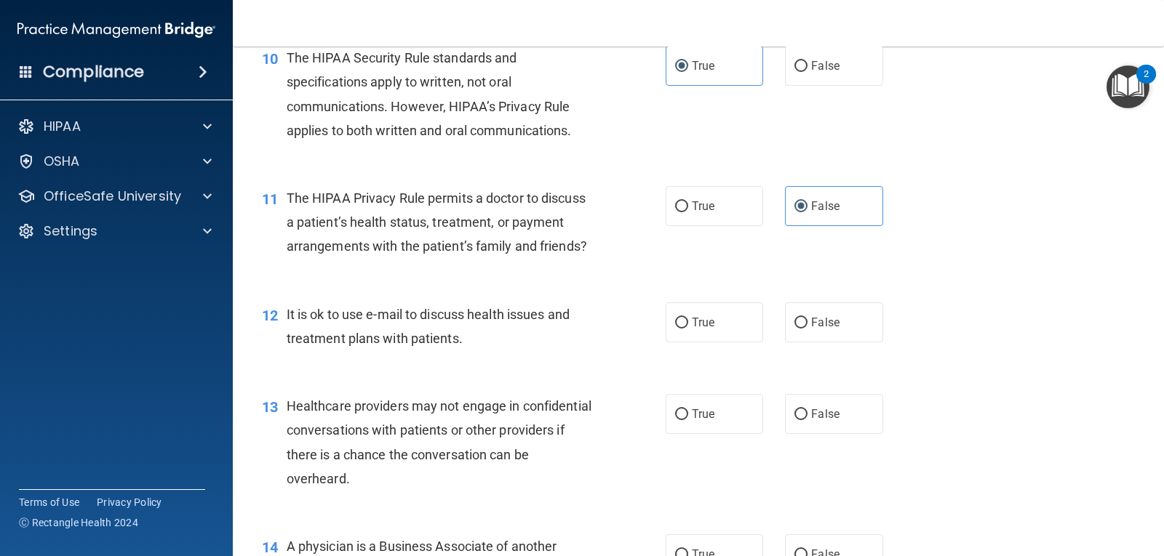
scroll to position [1236, 0]
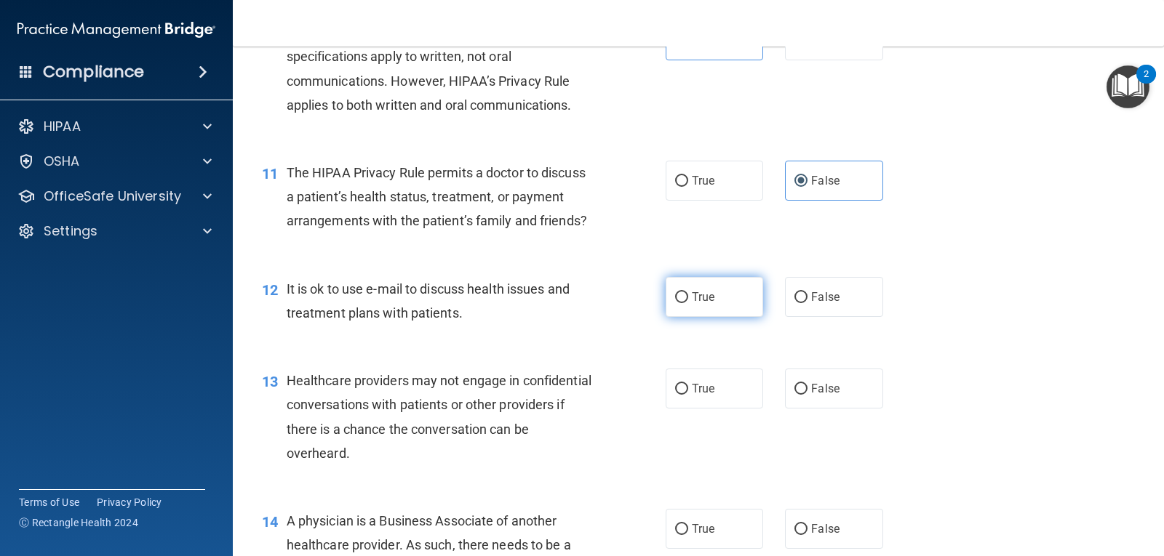
click at [705, 304] on span "True" at bounding box center [703, 297] width 23 height 14
click at [688, 303] on input "True" at bounding box center [681, 297] width 13 height 11
radio input "true"
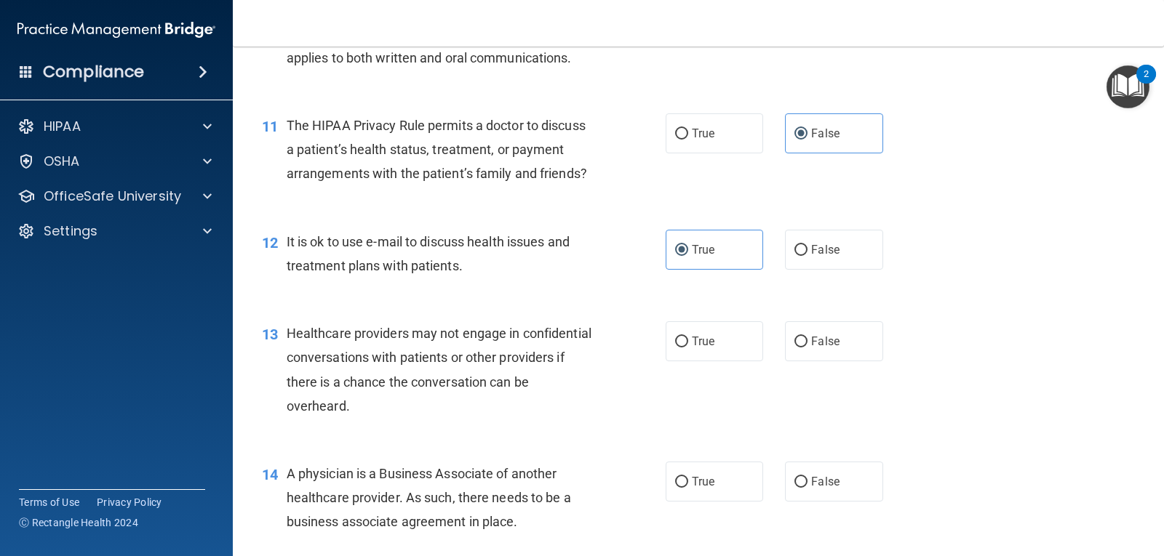
scroll to position [1309, 0]
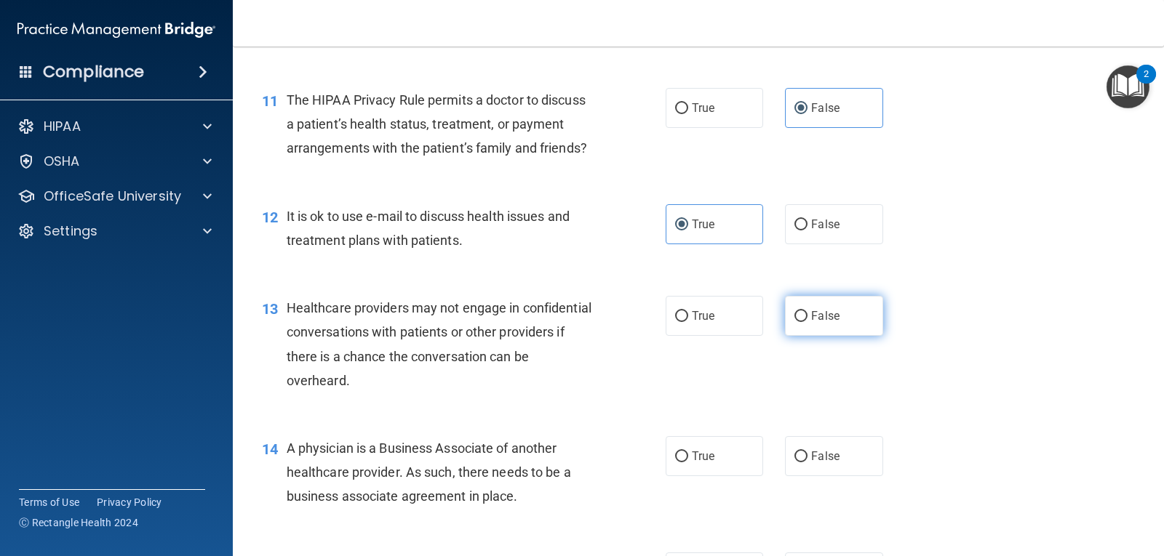
click at [827, 323] on span "False" at bounding box center [825, 316] width 28 height 14
click at [807, 322] on input "False" at bounding box center [800, 316] width 13 height 11
radio input "true"
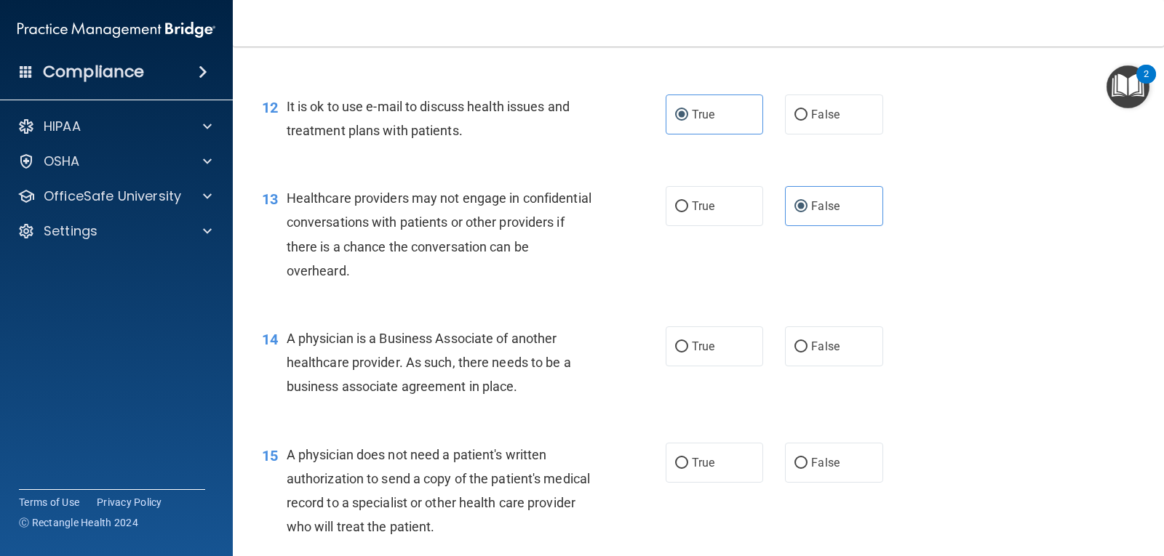
scroll to position [1455, 0]
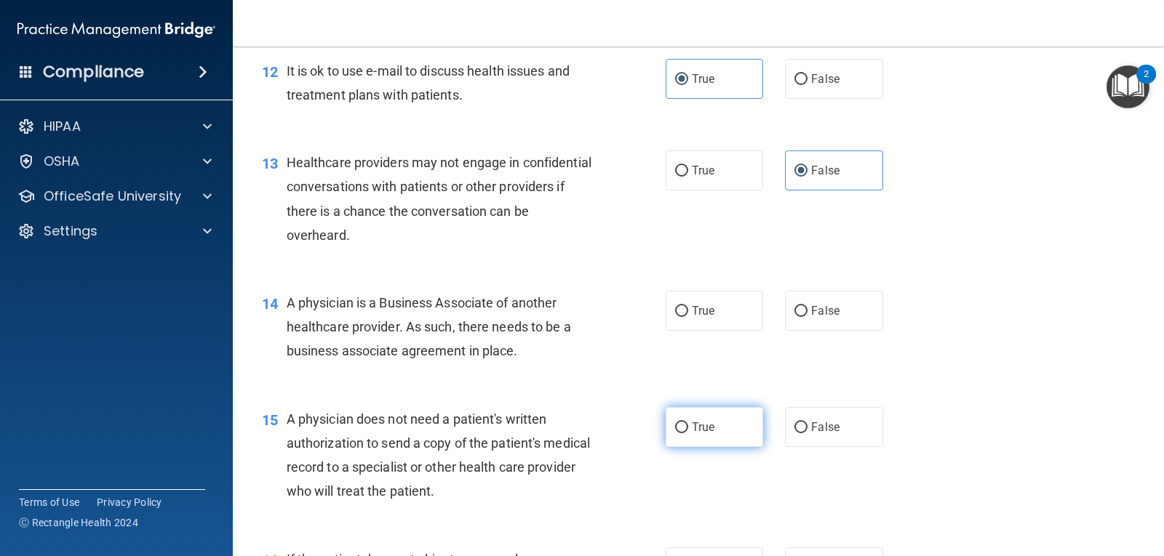
click at [675, 433] on input "True" at bounding box center [681, 428] width 13 height 11
radio input "true"
click at [812, 318] on span "False" at bounding box center [825, 311] width 28 height 14
click at [807, 317] on input "False" at bounding box center [800, 311] width 13 height 11
radio input "true"
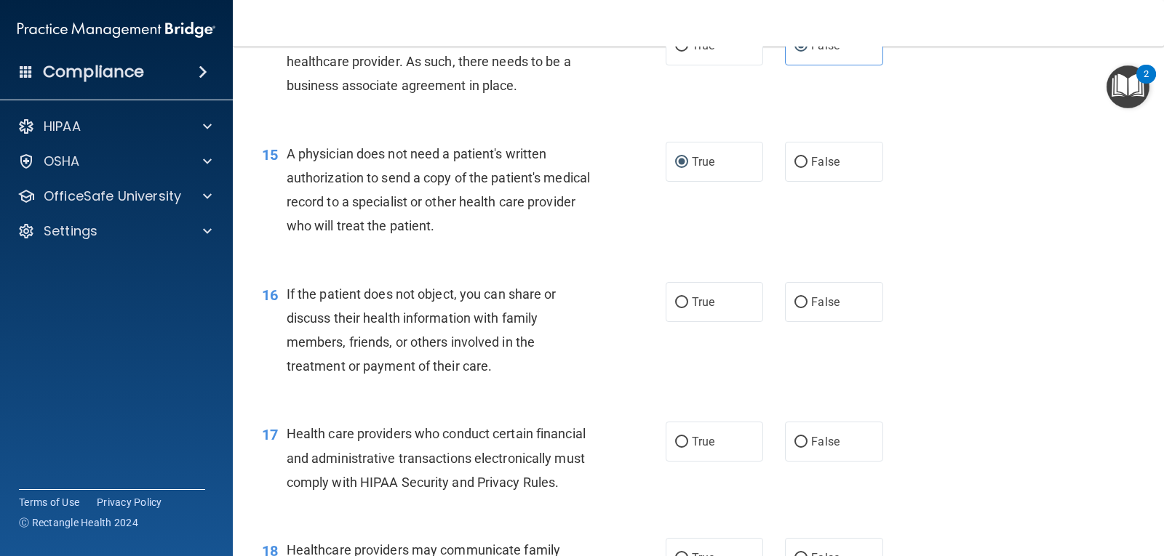
scroll to position [1745, 0]
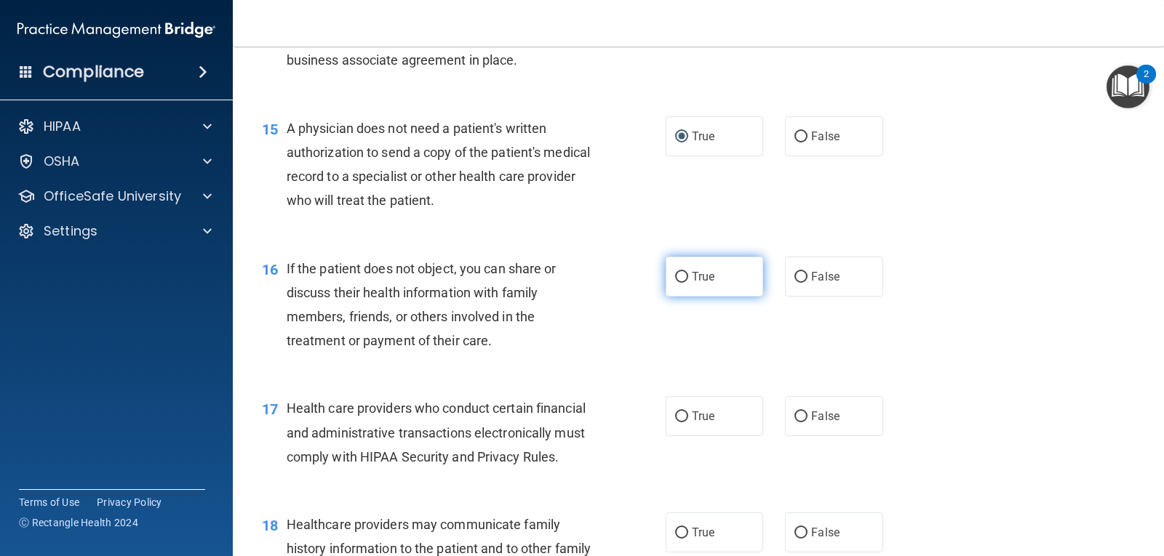
click at [684, 284] on label "True" at bounding box center [713, 277] width 97 height 40
click at [684, 283] on input "True" at bounding box center [681, 277] width 13 height 11
radio input "true"
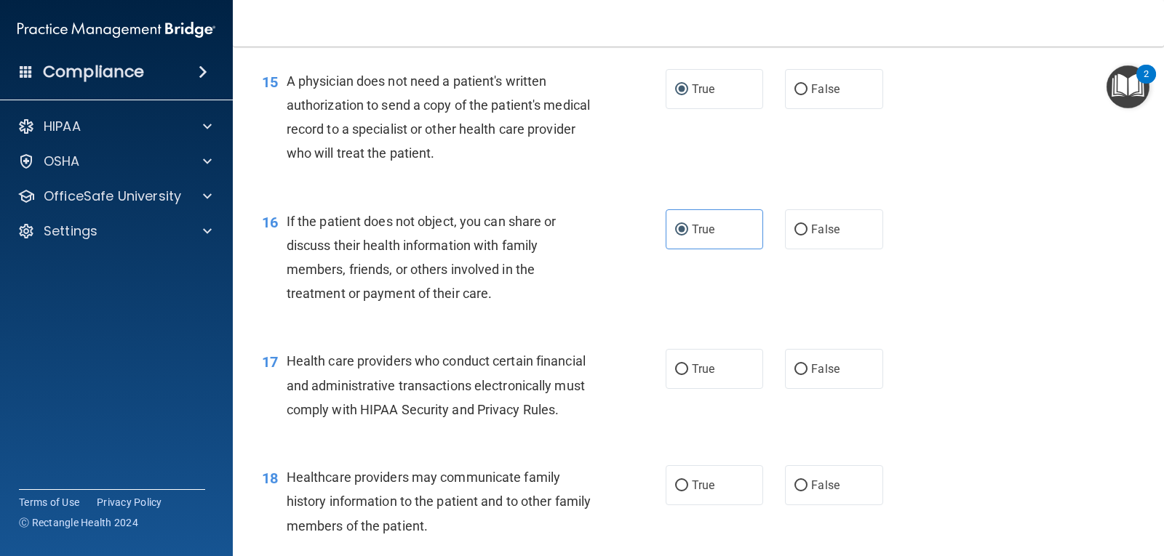
scroll to position [1818, 0]
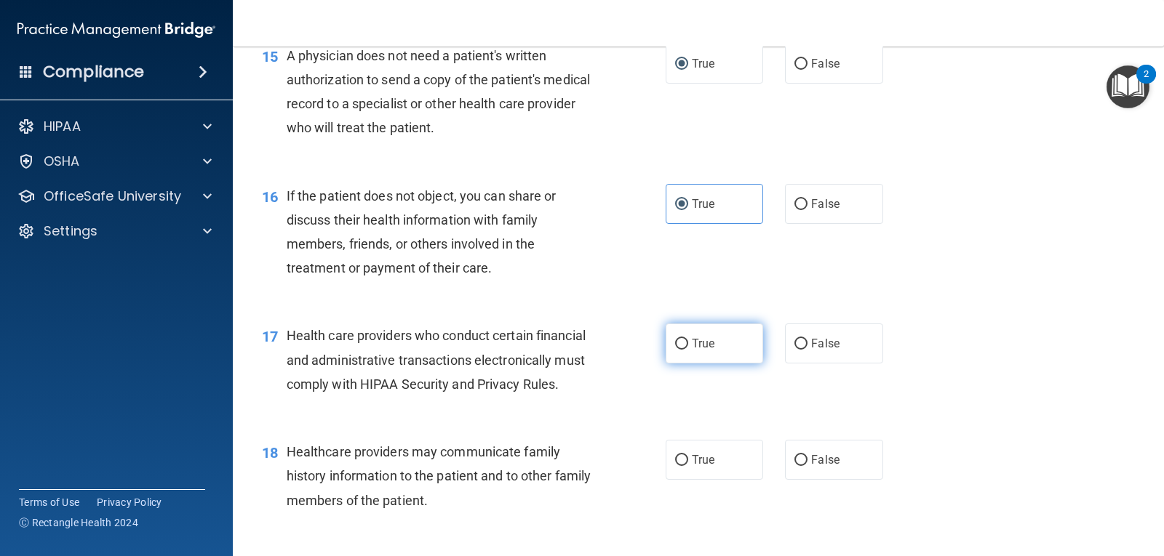
click at [705, 359] on label "True" at bounding box center [713, 344] width 97 height 40
click at [688, 350] on input "True" at bounding box center [681, 344] width 13 height 11
radio input "true"
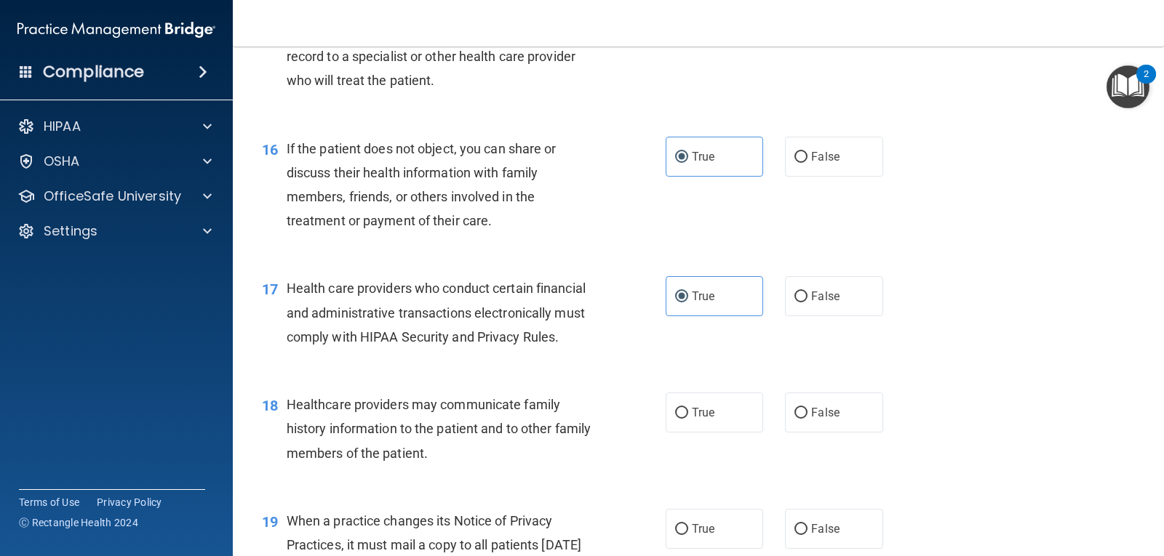
scroll to position [1891, 0]
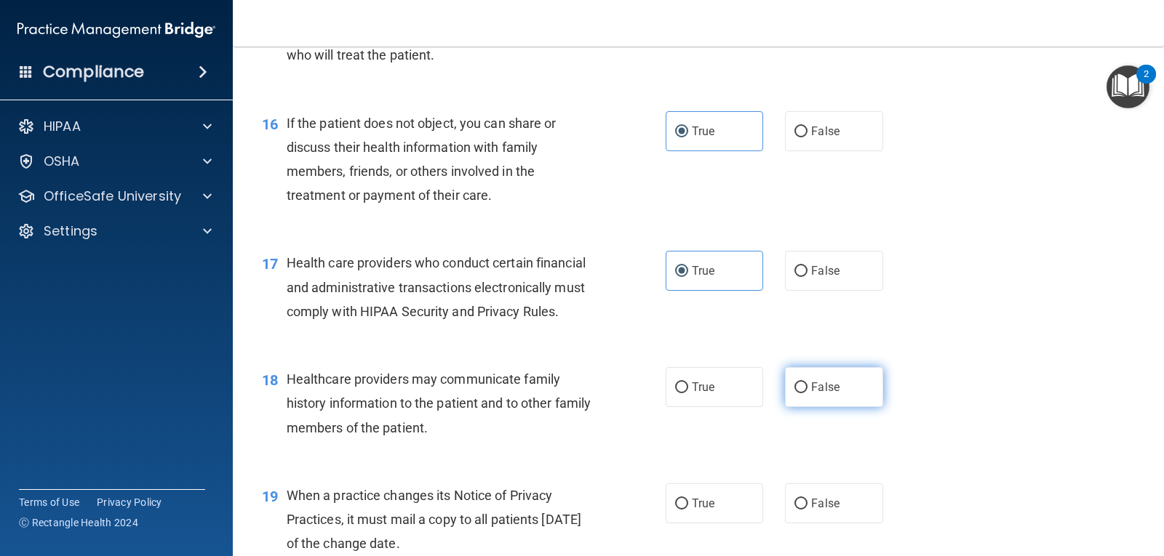
click at [803, 407] on label "False" at bounding box center [833, 387] width 97 height 40
click at [803, 393] on input "False" at bounding box center [800, 388] width 13 height 11
radio input "true"
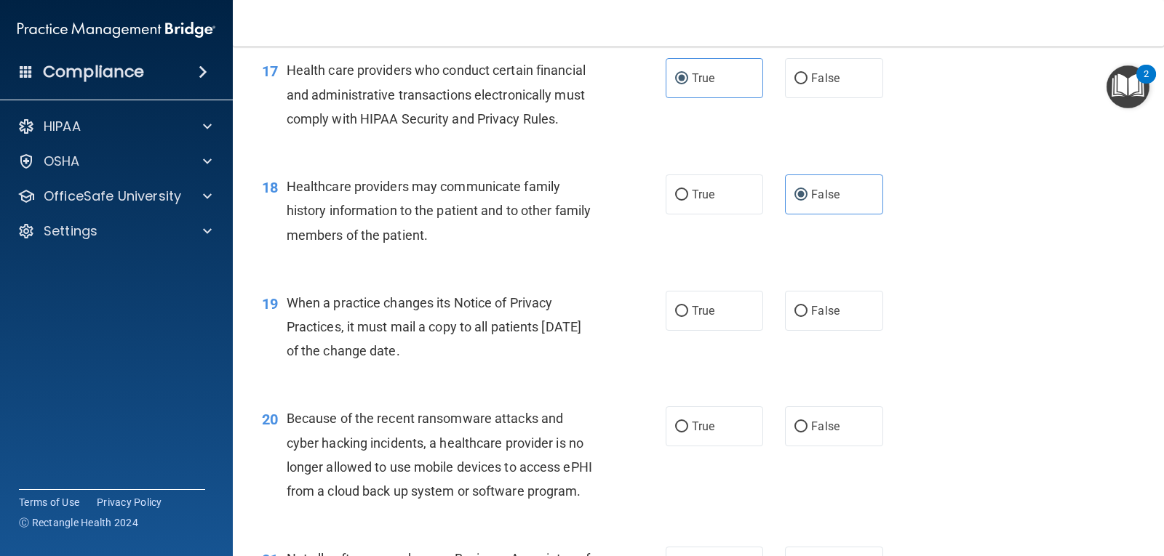
scroll to position [2109, 0]
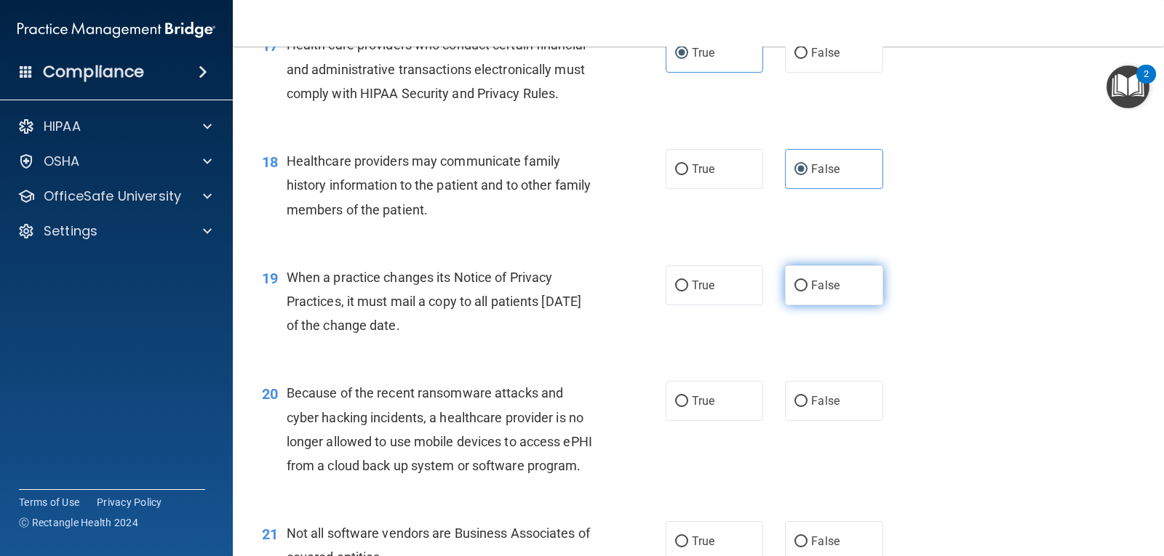
click at [796, 305] on label "False" at bounding box center [833, 285] width 97 height 40
click at [796, 292] on input "False" at bounding box center [800, 286] width 13 height 11
radio input "true"
click at [815, 408] on span "False" at bounding box center [825, 401] width 28 height 14
click at [807, 407] on input "False" at bounding box center [800, 401] width 13 height 11
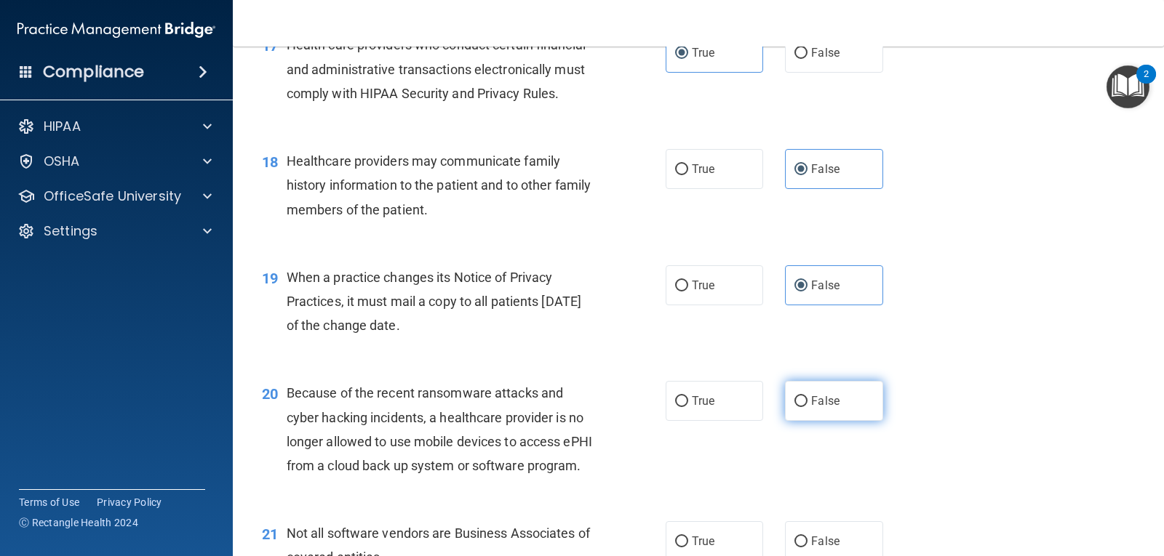
radio input "true"
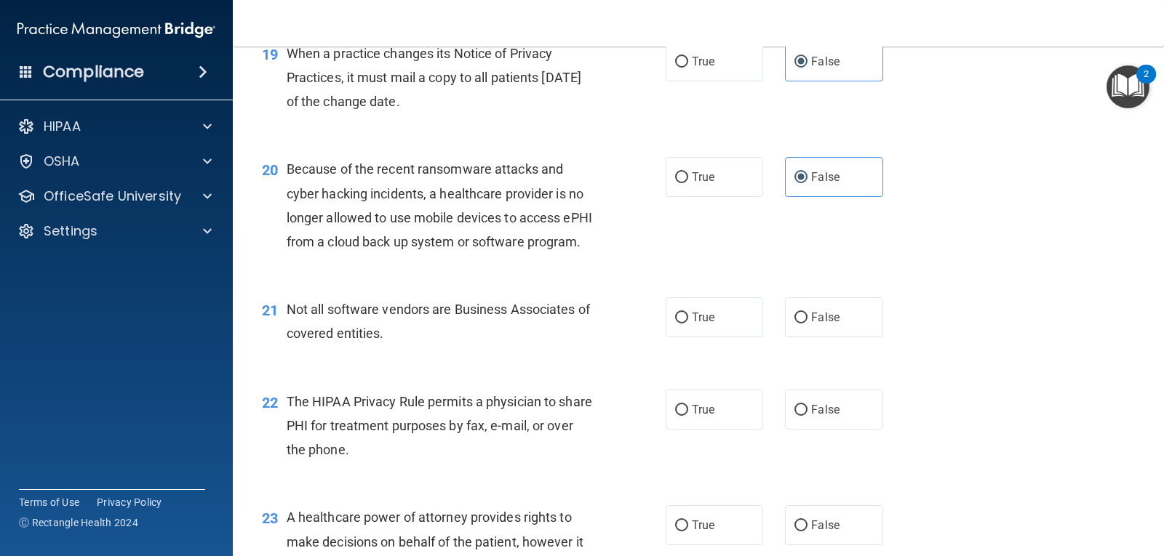
scroll to position [2327, 0]
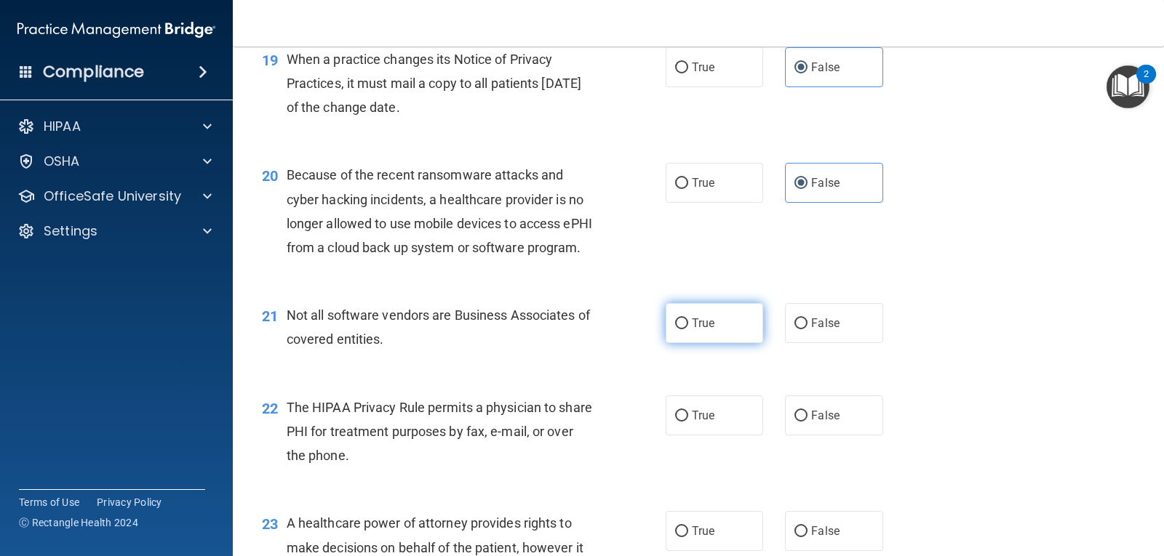
click at [713, 343] on label "True" at bounding box center [713, 323] width 97 height 40
click at [688, 329] on input "True" at bounding box center [681, 324] width 13 height 11
radio input "true"
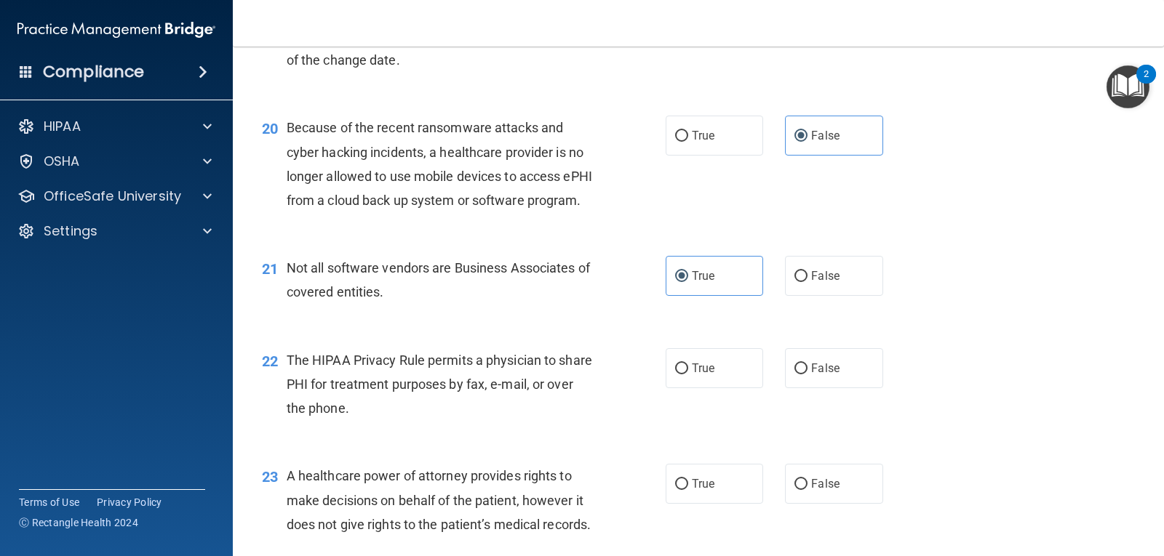
scroll to position [2400, 0]
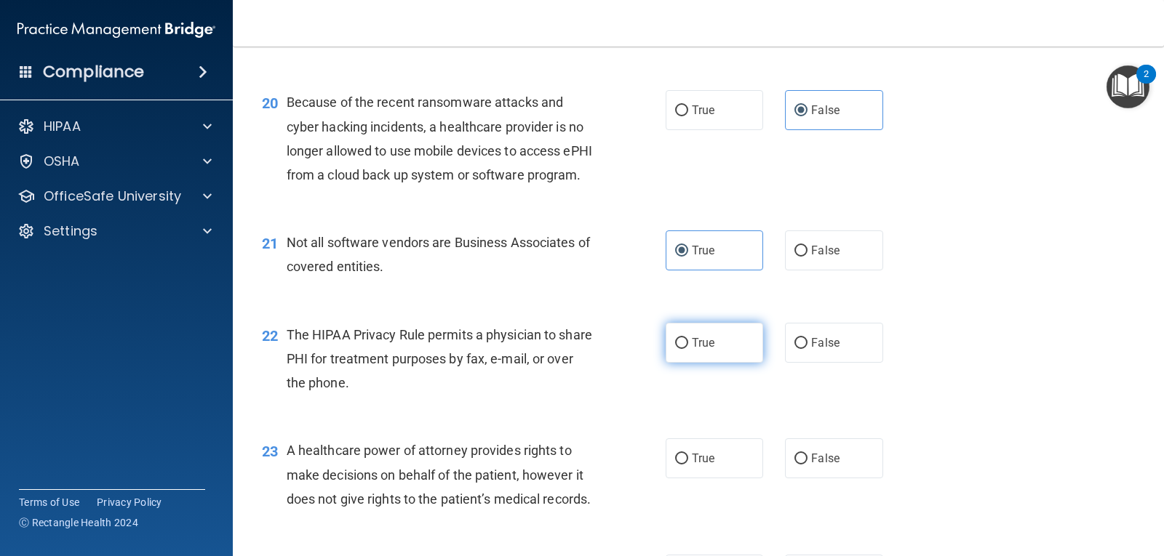
click at [676, 349] on input "True" at bounding box center [681, 343] width 13 height 11
radio input "true"
click at [828, 350] on span "False" at bounding box center [825, 343] width 28 height 14
click at [807, 349] on input "False" at bounding box center [800, 343] width 13 height 11
radio input "true"
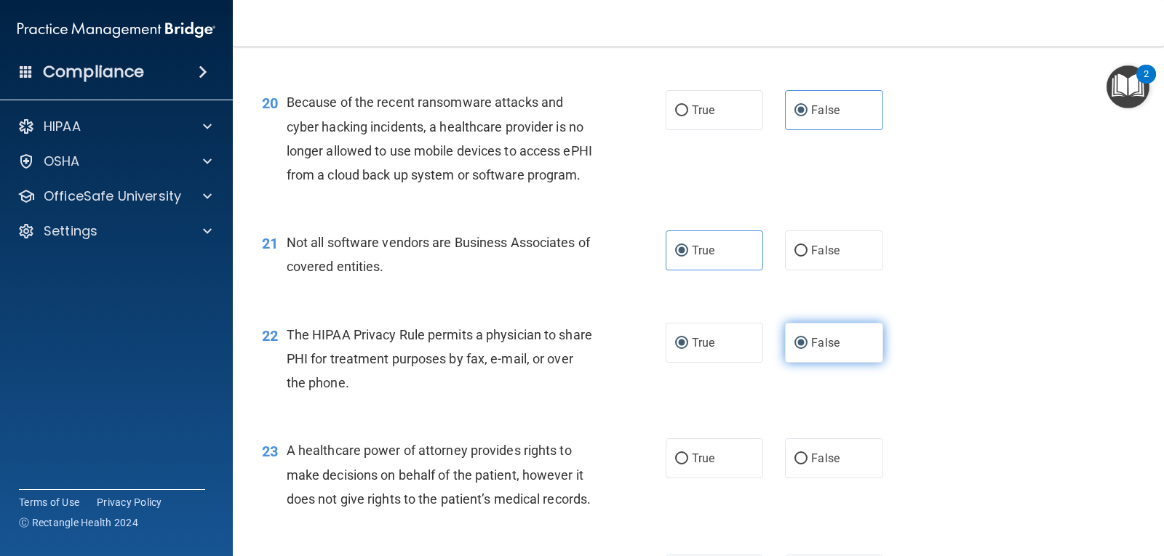
radio input "false"
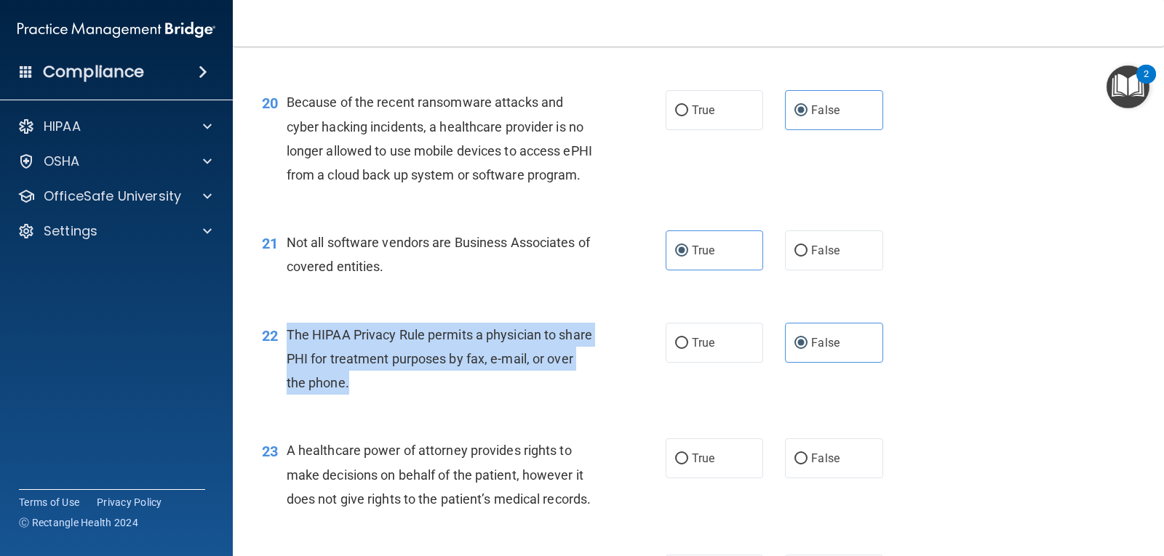
drag, startPoint x: 289, startPoint y: 379, endPoint x: 377, endPoint y: 432, distance: 103.4
click at [377, 396] on div "The HIPAA Privacy Rule permits a physician to share PHI for treatment purposes …" at bounding box center [446, 359] width 319 height 73
click at [605, 403] on div "22 The HIPAA Privacy Rule permits a physician to share PHI for treatment purpos…" at bounding box center [463, 363] width 447 height 80
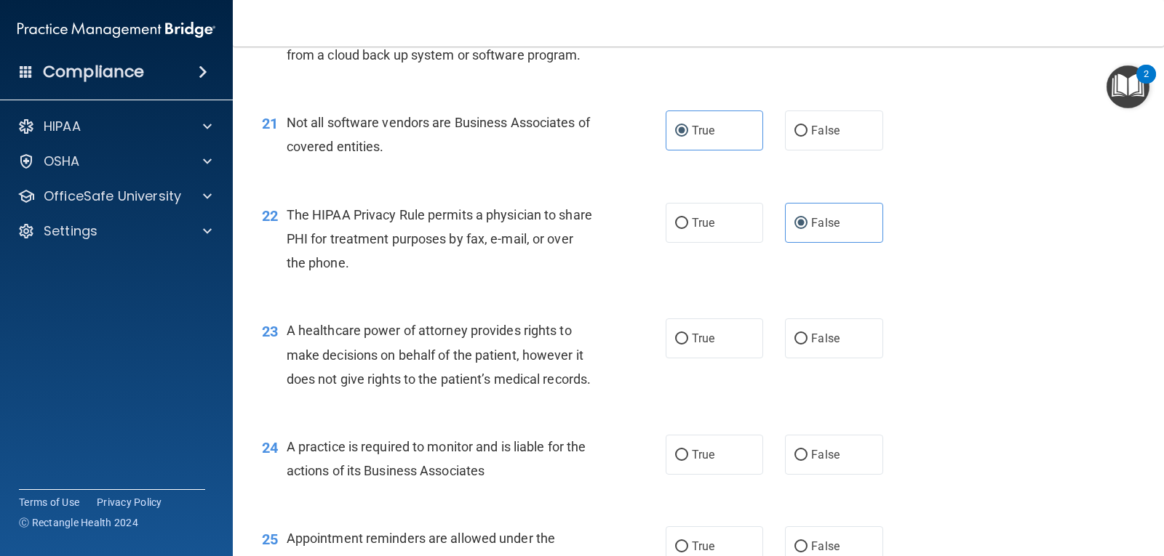
scroll to position [2545, 0]
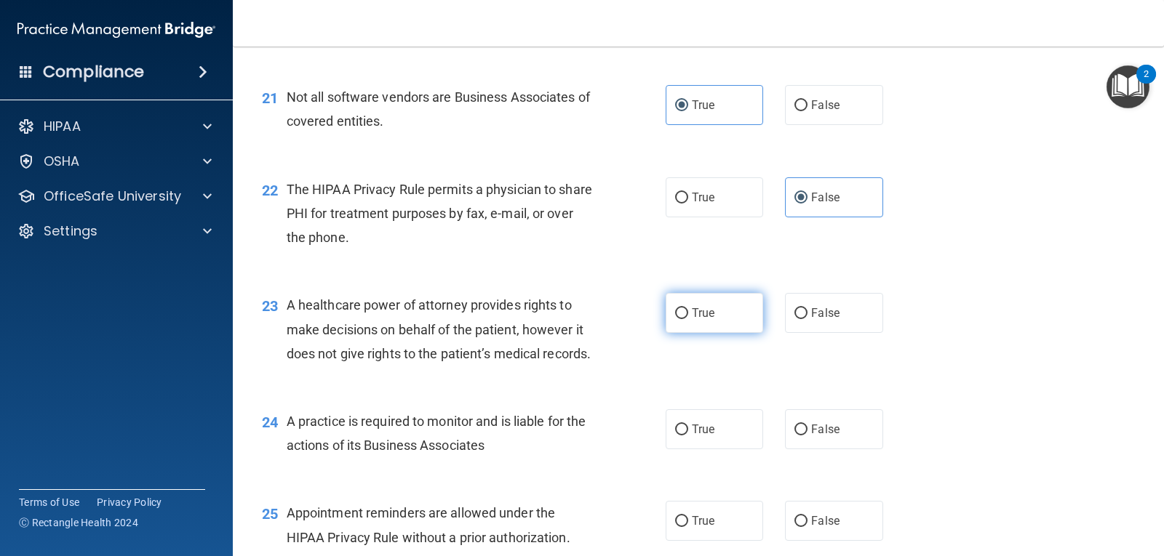
click at [731, 333] on label "True" at bounding box center [713, 313] width 97 height 40
click at [688, 319] on input "True" at bounding box center [681, 313] width 13 height 11
radio input "true"
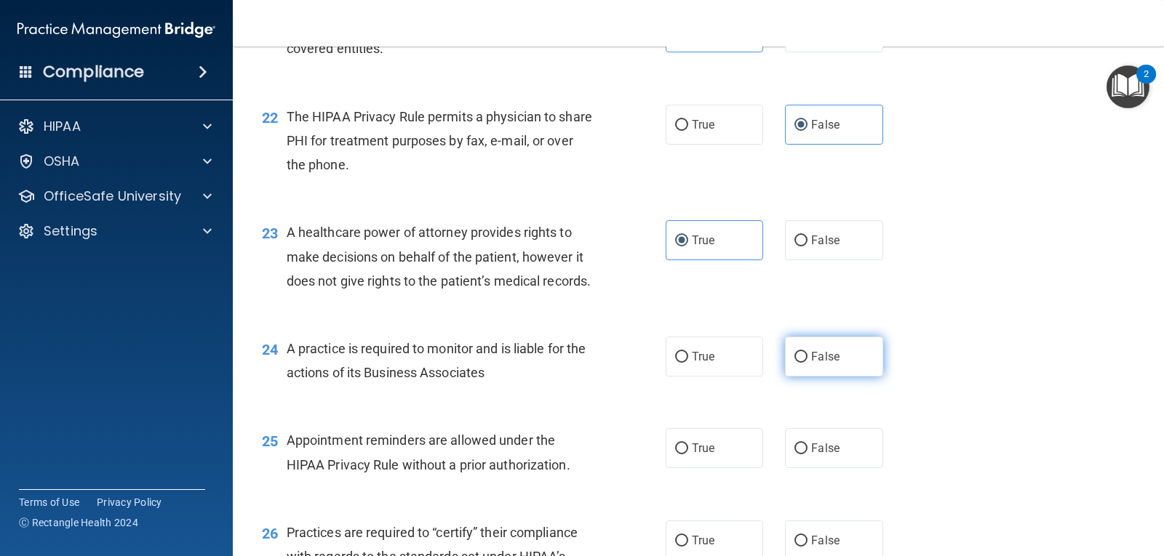
click at [811, 364] on span "False" at bounding box center [825, 357] width 28 height 14
click at [807, 363] on input "False" at bounding box center [800, 357] width 13 height 11
radio input "true"
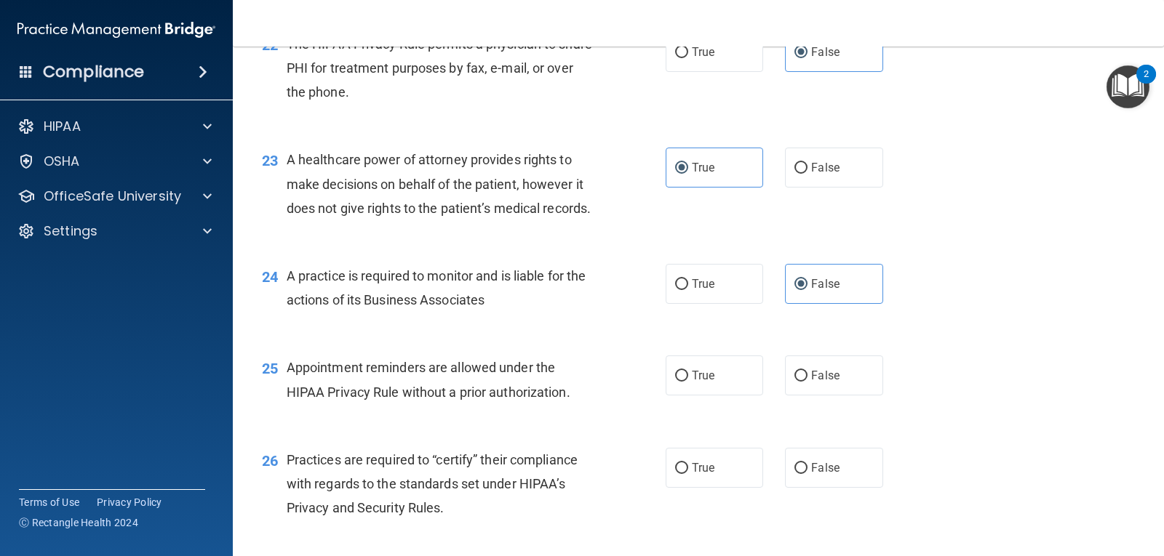
scroll to position [2764, 0]
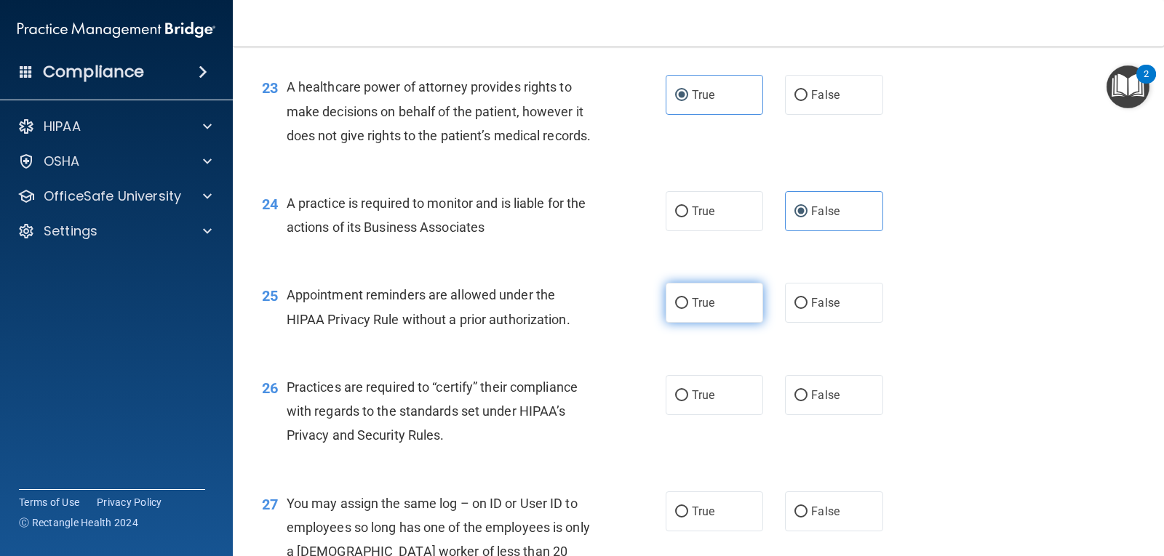
click at [680, 309] on input "True" at bounding box center [681, 303] width 13 height 11
radio input "true"
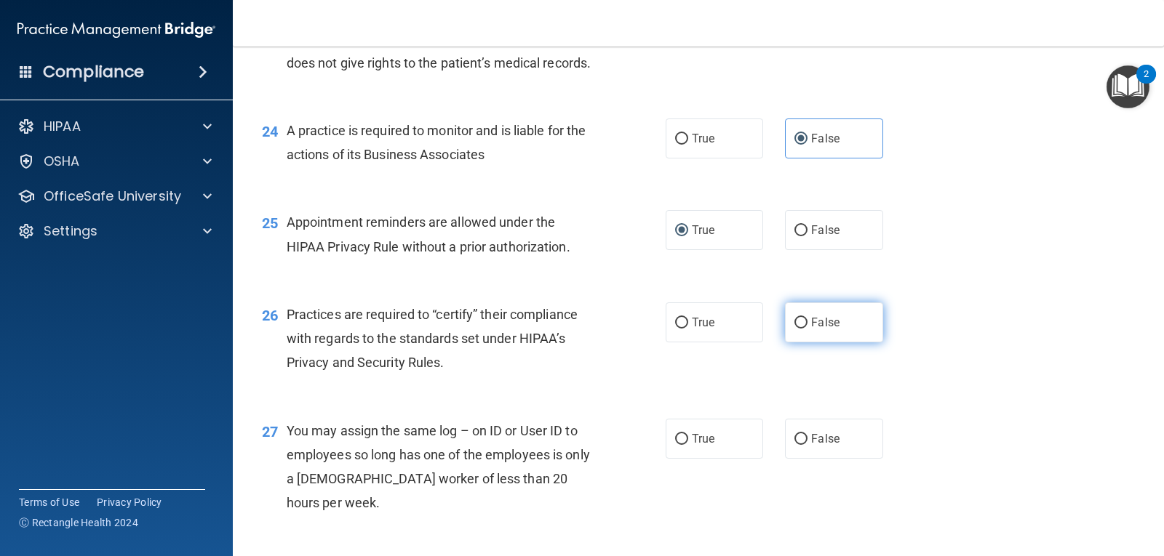
click at [794, 329] on input "False" at bounding box center [800, 323] width 13 height 11
radio input "true"
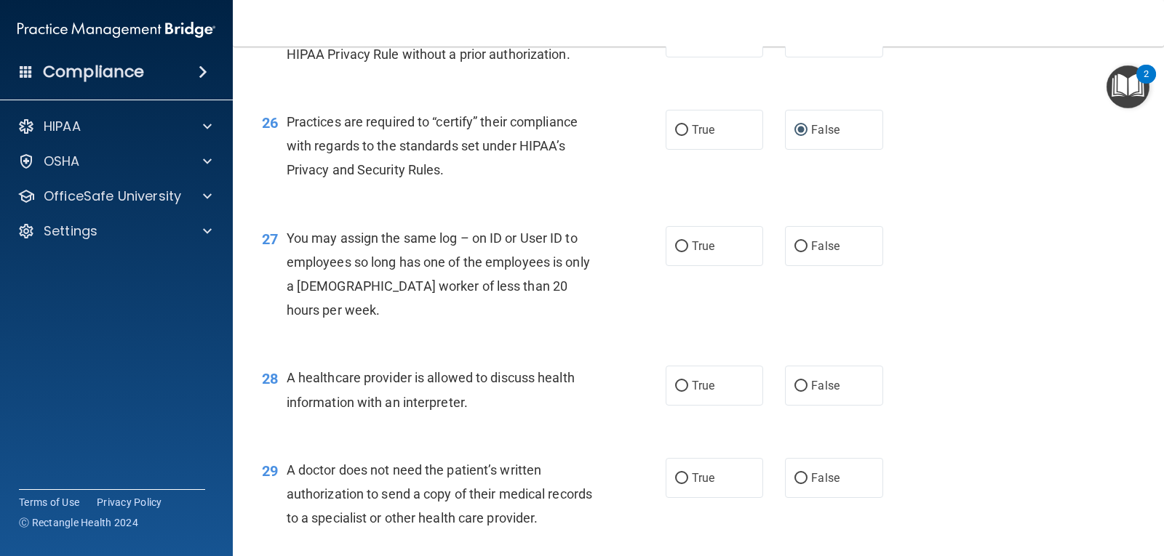
scroll to position [3054, 0]
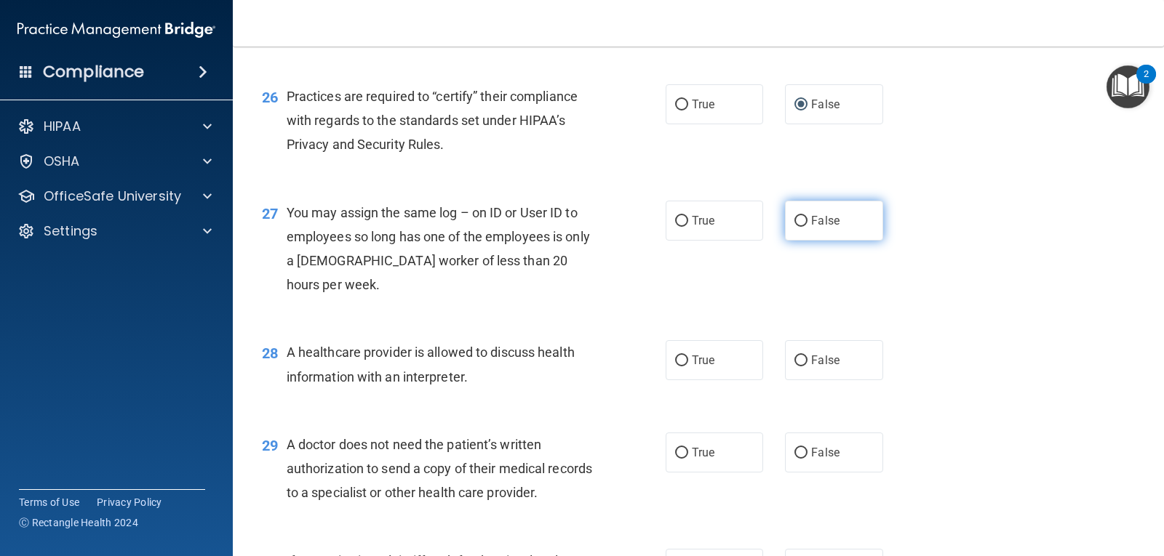
drag, startPoint x: 825, startPoint y: 298, endPoint x: 563, endPoint y: 329, distance: 263.7
click at [824, 228] on span "False" at bounding box center [825, 221] width 28 height 14
click at [807, 227] on input "False" at bounding box center [800, 221] width 13 height 11
radio input "true"
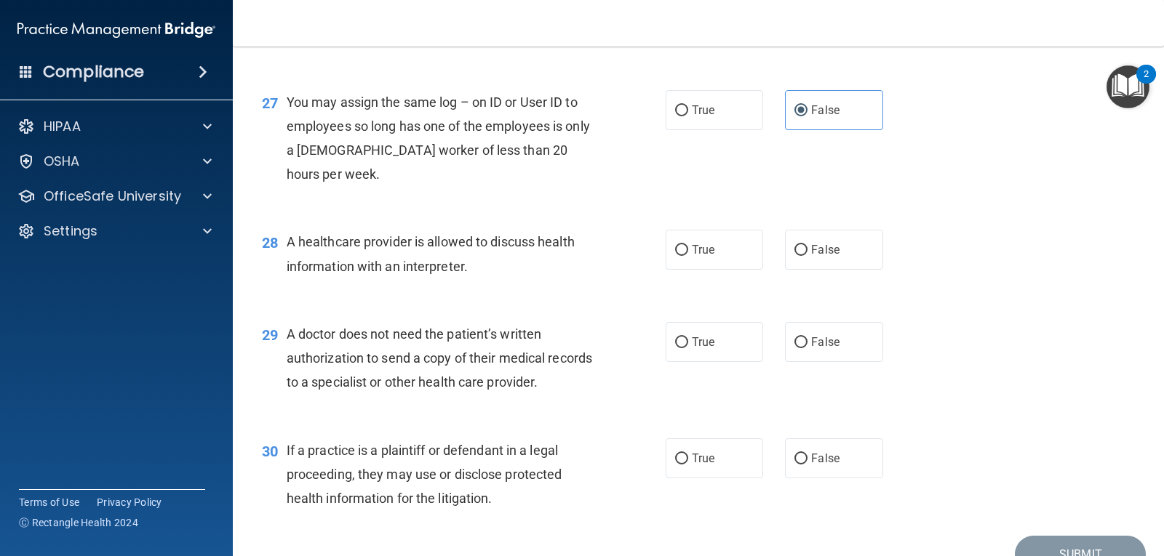
scroll to position [3200, 0]
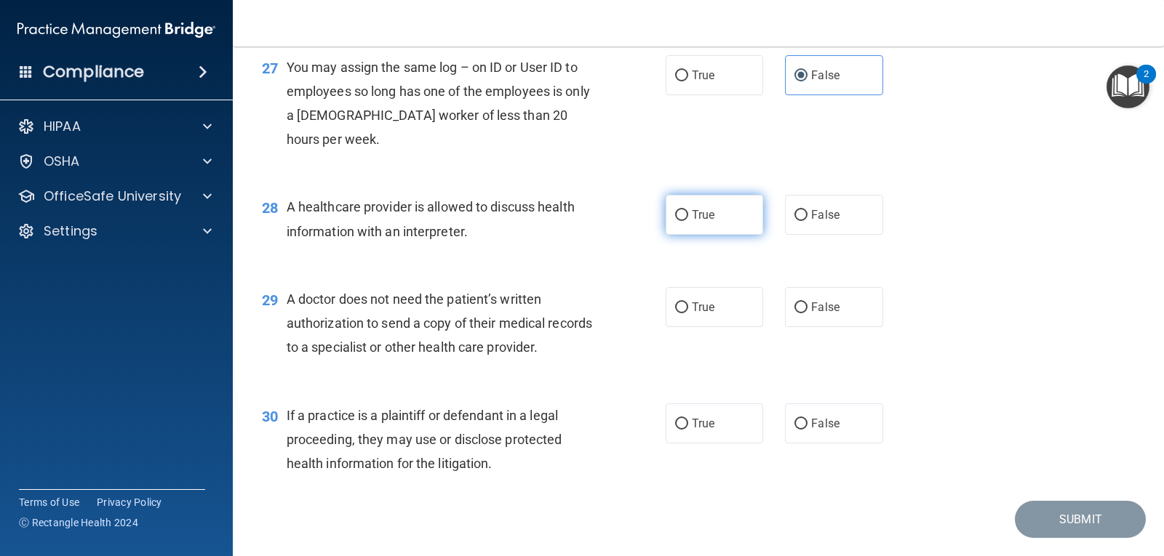
click at [681, 221] on input "True" at bounding box center [681, 215] width 13 height 11
radio input "true"
click at [675, 313] on input "True" at bounding box center [681, 308] width 13 height 11
radio input "true"
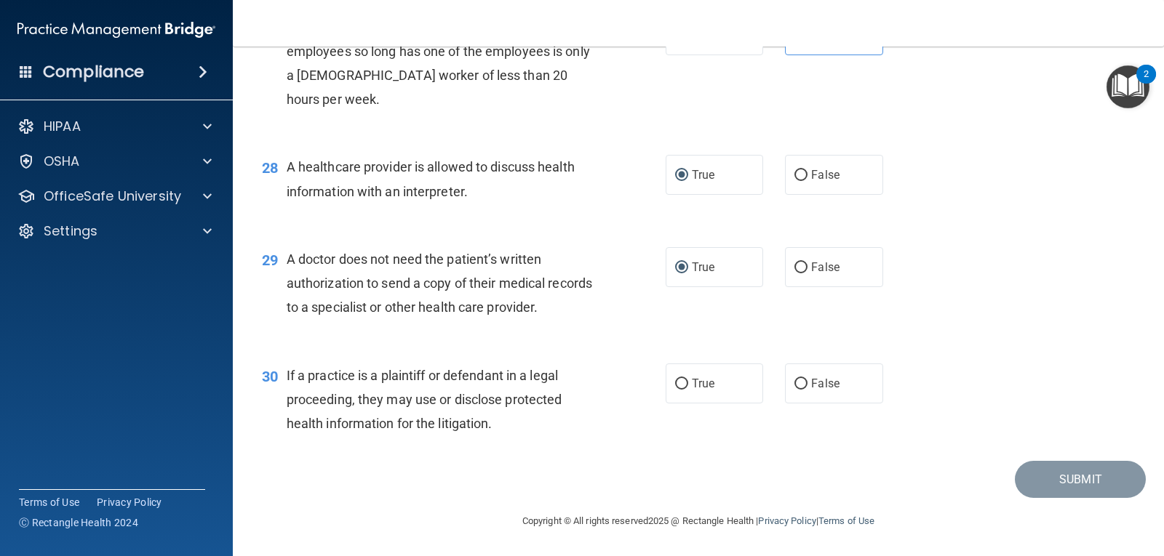
scroll to position [3312, 0]
click at [695, 384] on span "True" at bounding box center [703, 384] width 23 height 14
click at [688, 384] on input "True" at bounding box center [681, 384] width 13 height 11
radio input "true"
click at [1069, 484] on button "Submit" at bounding box center [1080, 479] width 131 height 37
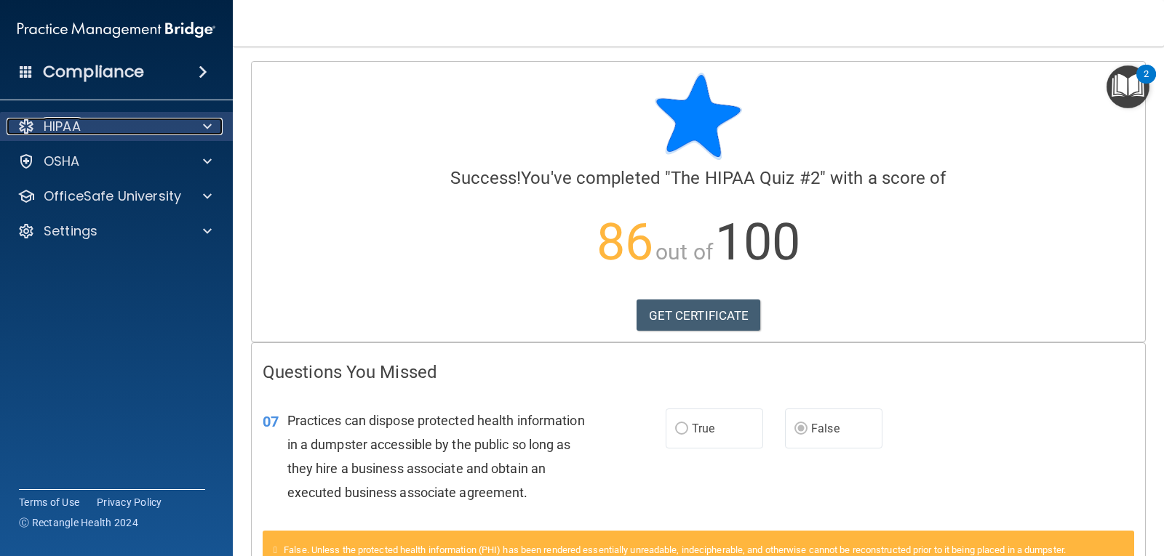
click at [197, 121] on div at bounding box center [205, 126] width 36 height 17
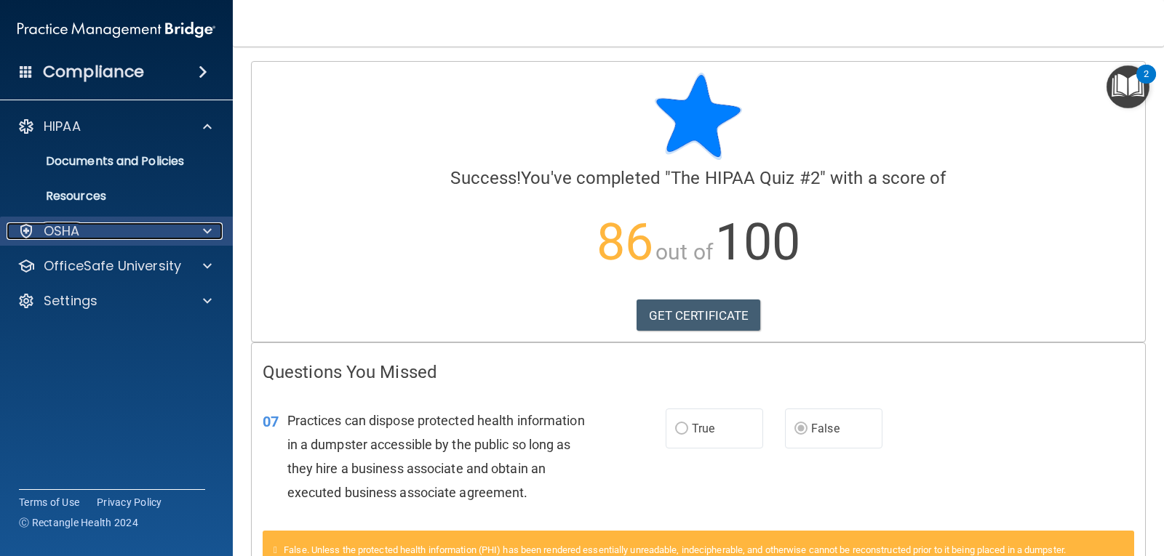
click at [199, 226] on div at bounding box center [205, 231] width 36 height 17
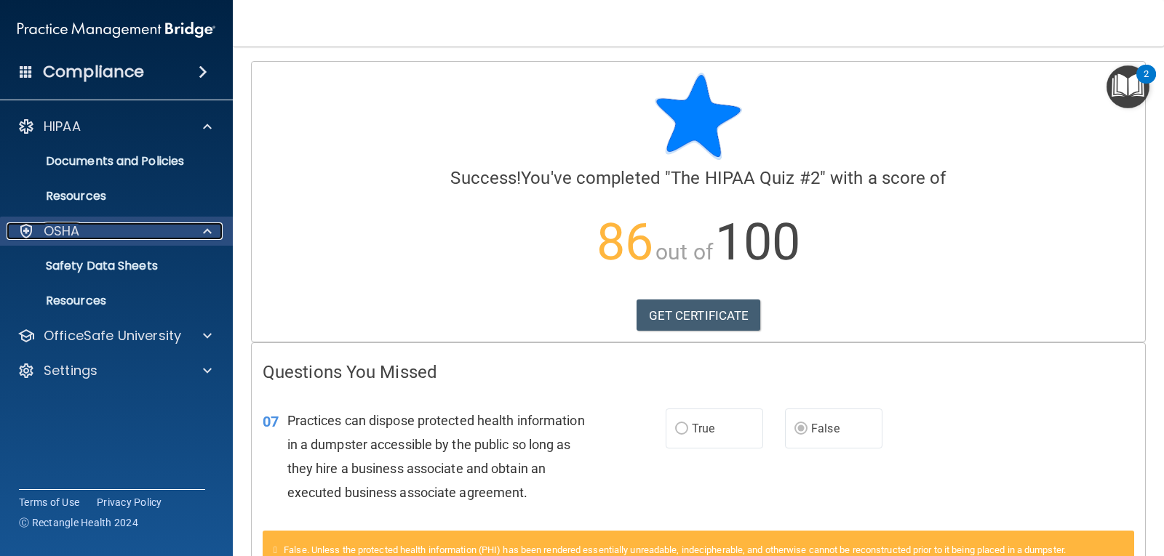
click at [205, 227] on span at bounding box center [207, 231] width 9 height 17
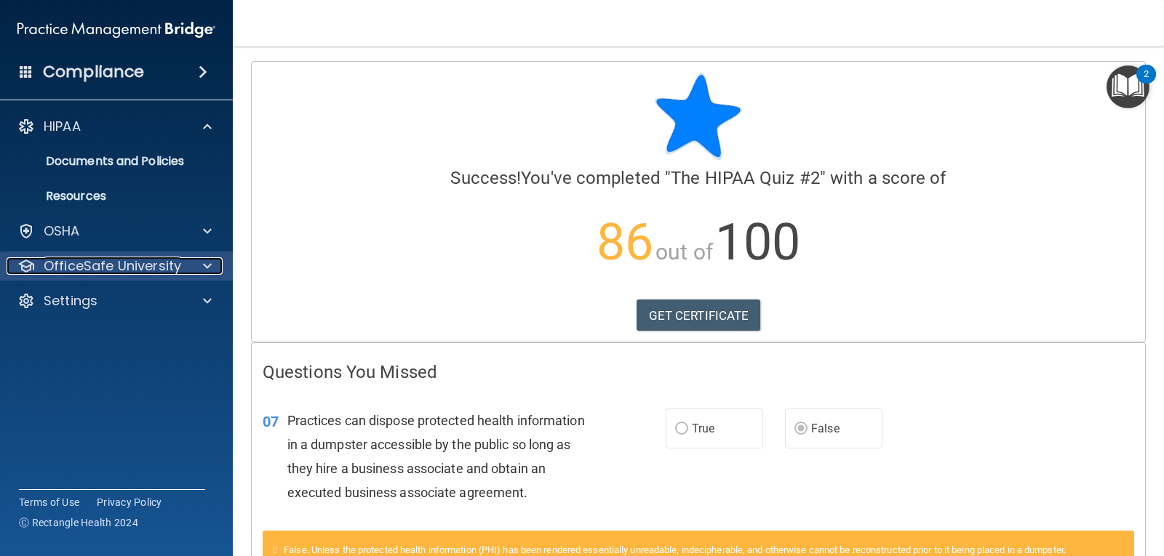
click at [204, 263] on span at bounding box center [207, 265] width 9 height 17
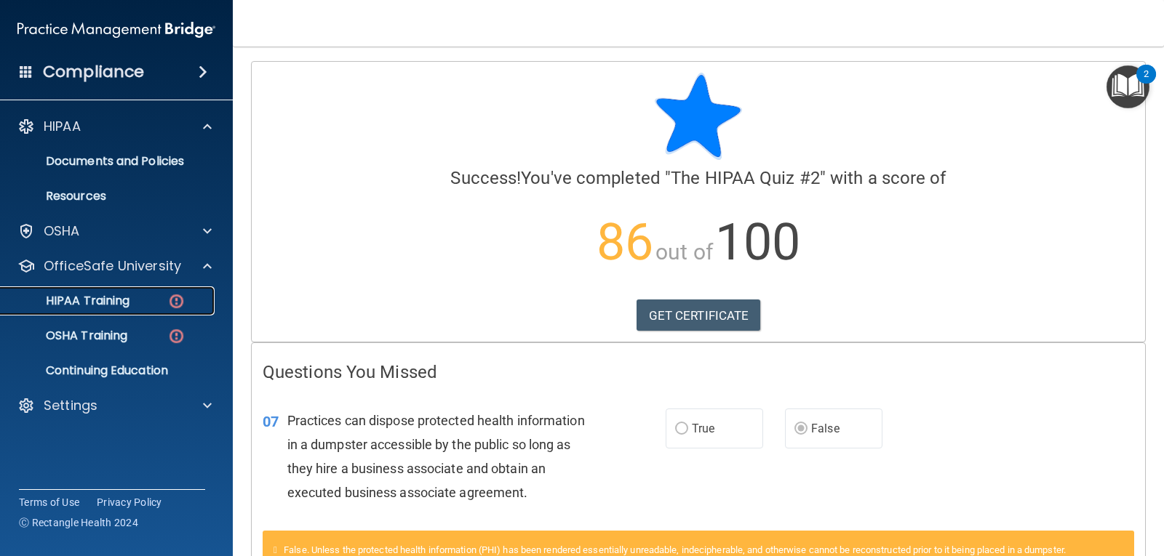
click at [81, 302] on p "HIPAA Training" at bounding box center [69, 301] width 120 height 15
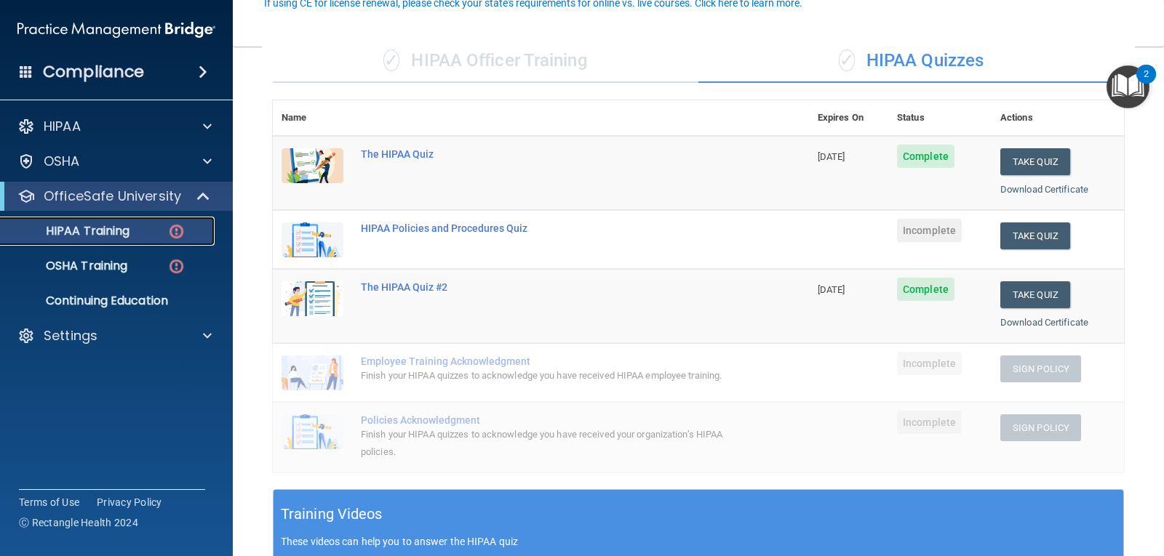
scroll to position [145, 0]
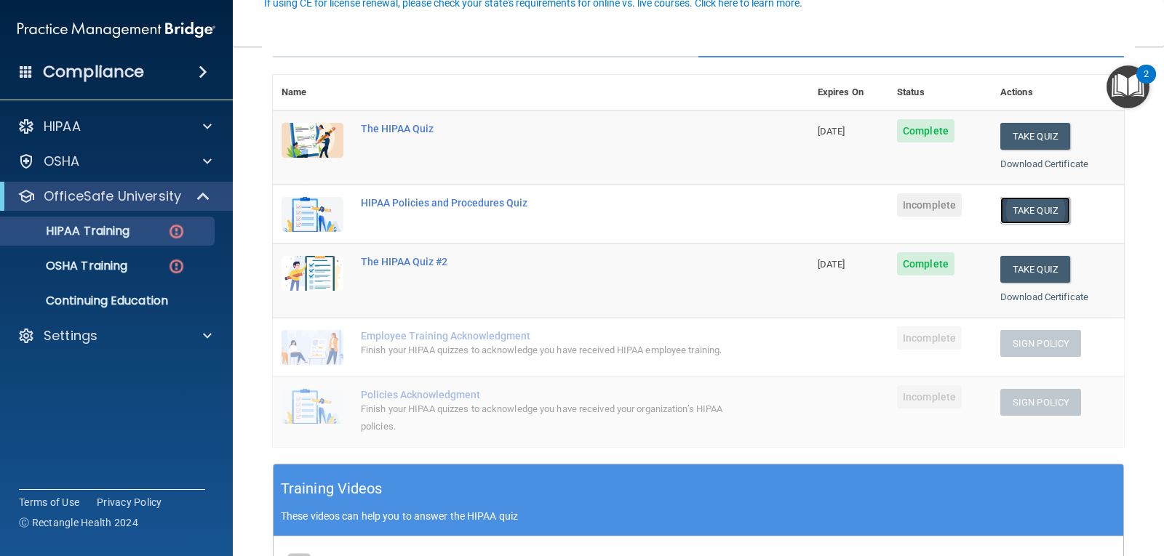
click at [1027, 212] on button "Take Quiz" at bounding box center [1035, 210] width 70 height 27
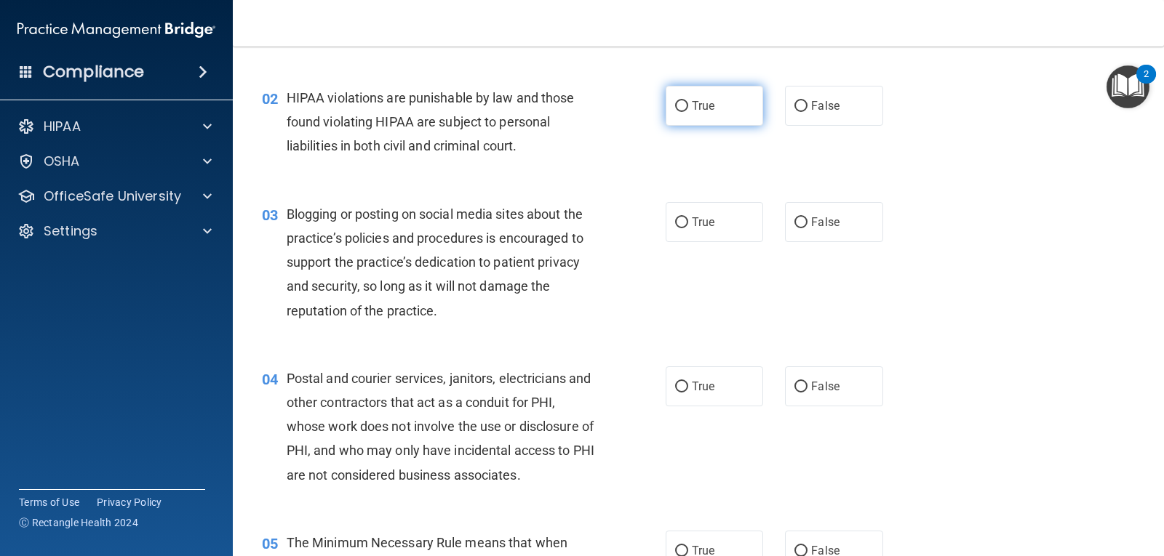
click at [707, 118] on label "True" at bounding box center [713, 106] width 97 height 40
click at [688, 112] on input "True" at bounding box center [681, 106] width 13 height 11
radio input "true"
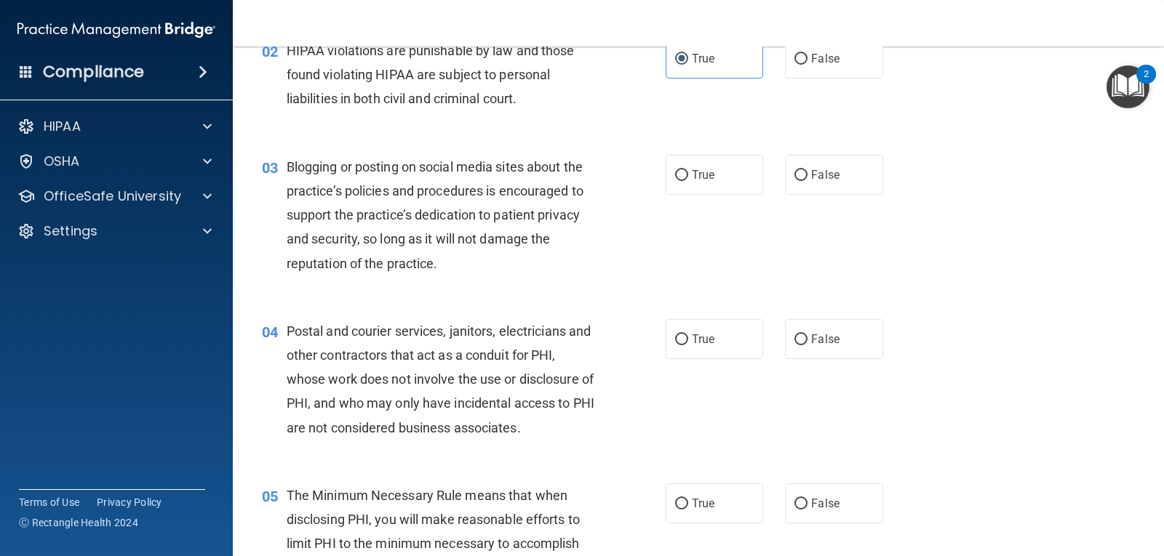
scroll to position [218, 0]
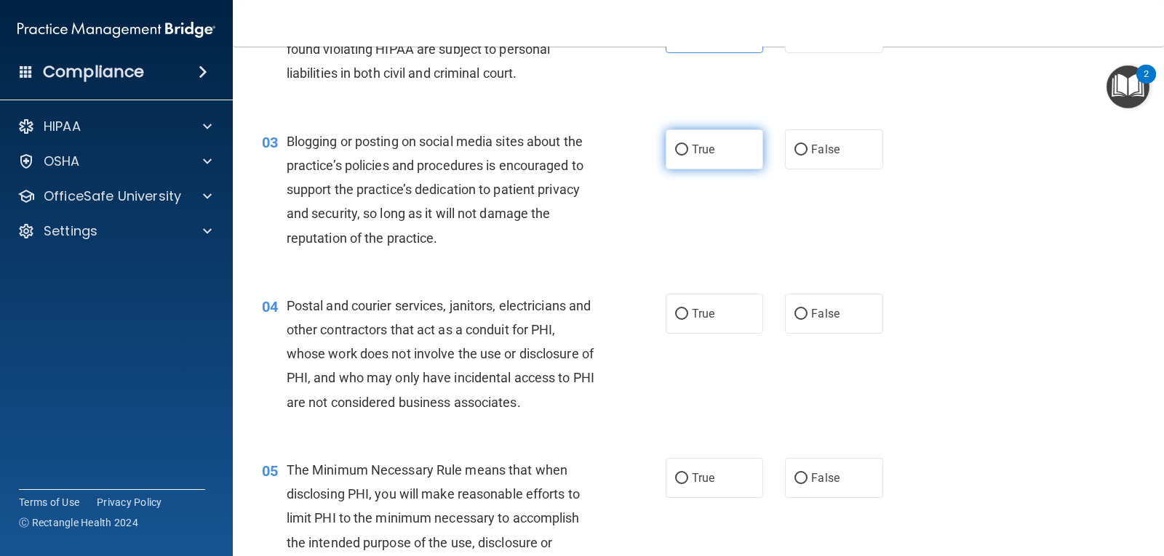
click at [668, 162] on label "True" at bounding box center [713, 149] width 97 height 40
click at [675, 156] on input "True" at bounding box center [681, 150] width 13 height 11
radio input "true"
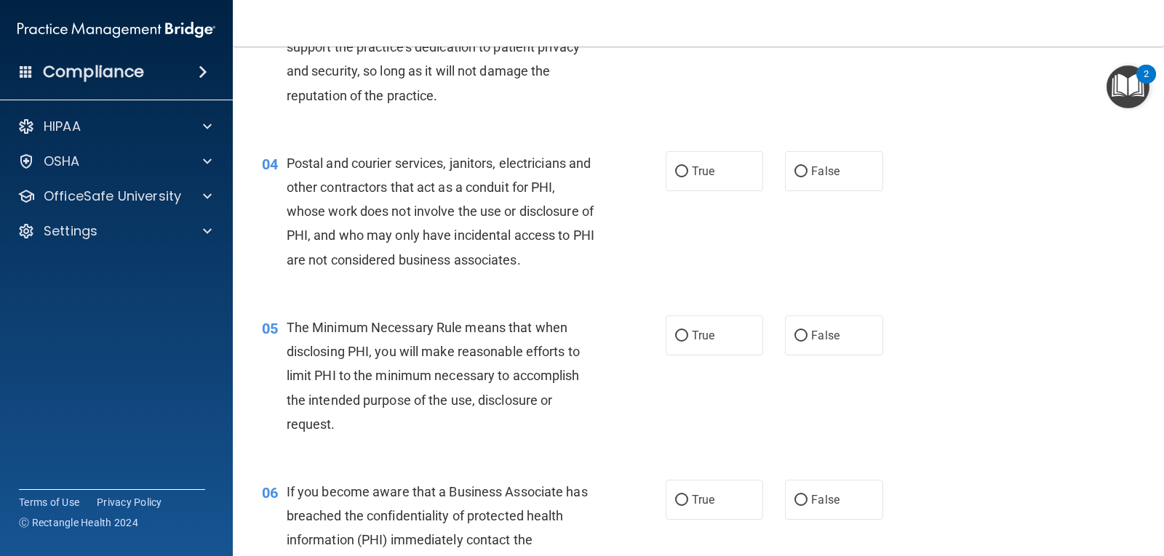
scroll to position [364, 0]
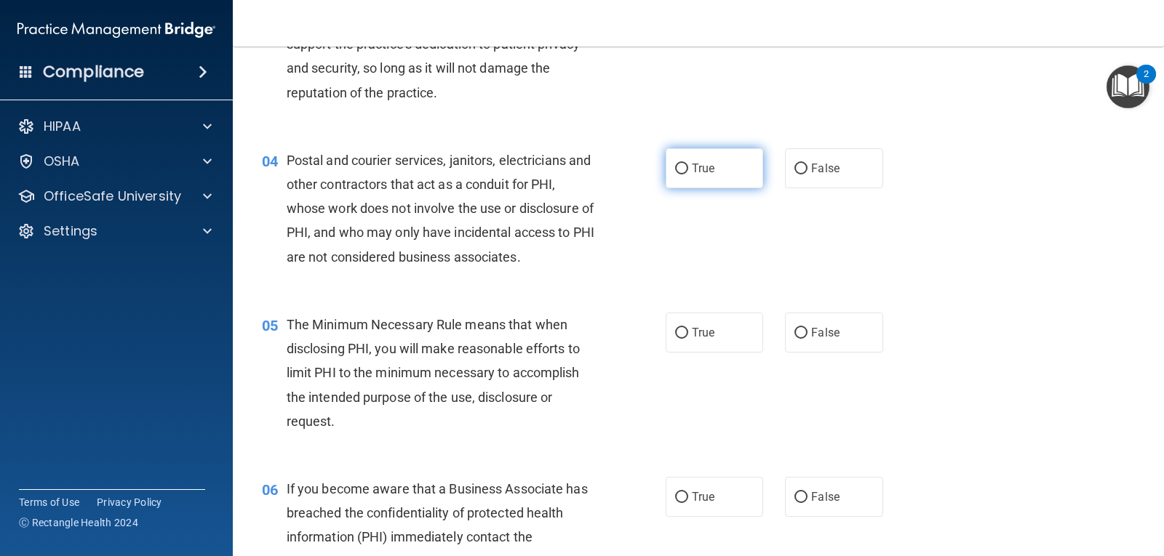
click at [727, 172] on label "True" at bounding box center [713, 168] width 97 height 40
click at [688, 172] on input "True" at bounding box center [681, 169] width 13 height 11
radio input "true"
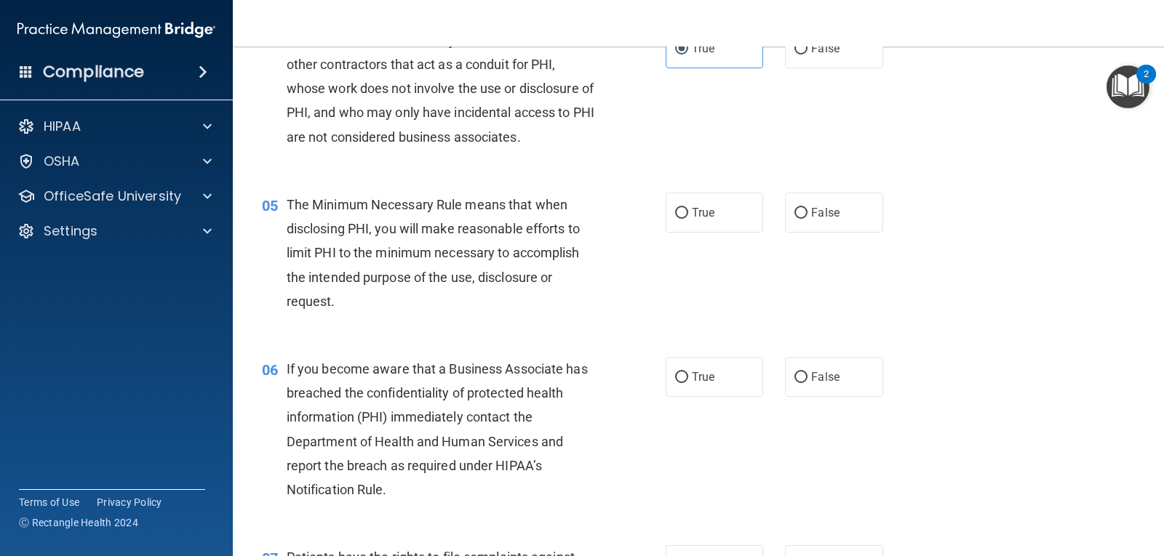
scroll to position [509, 0]
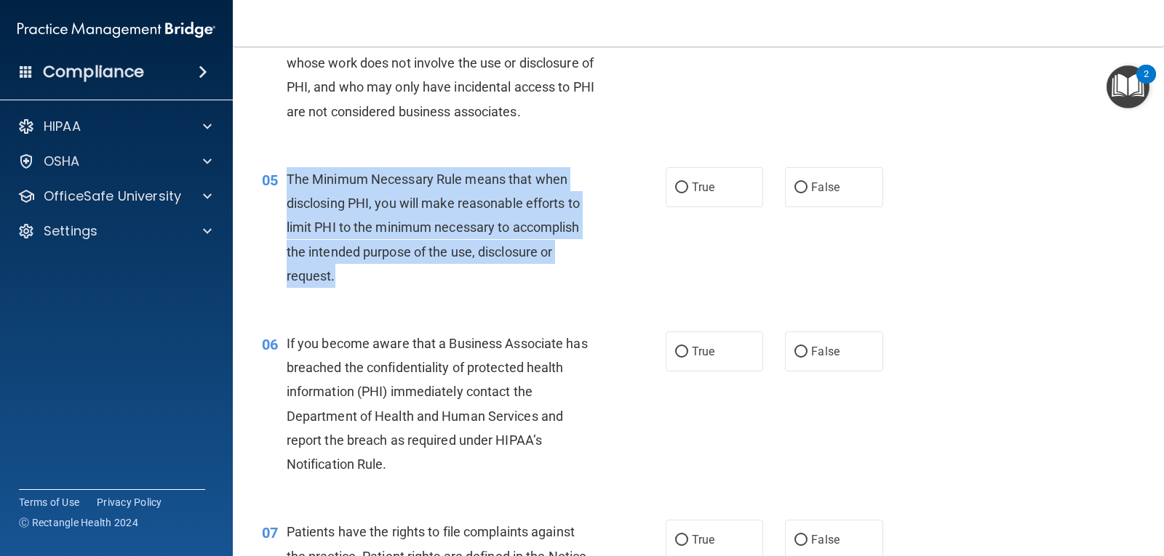
drag, startPoint x: 287, startPoint y: 173, endPoint x: 335, endPoint y: 272, distance: 109.9
click at [335, 272] on div "The Minimum Necessary Rule means that when disclosing PHI, you will make reason…" at bounding box center [446, 227] width 319 height 121
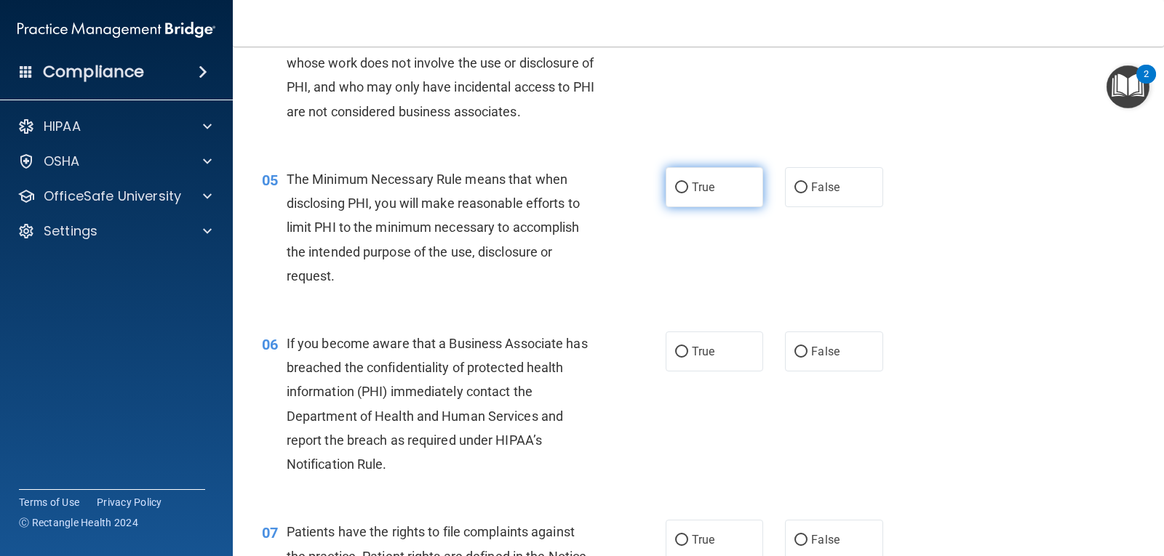
click at [700, 207] on label "True" at bounding box center [713, 187] width 97 height 40
click at [688, 193] on input "True" at bounding box center [681, 188] width 13 height 11
radio input "true"
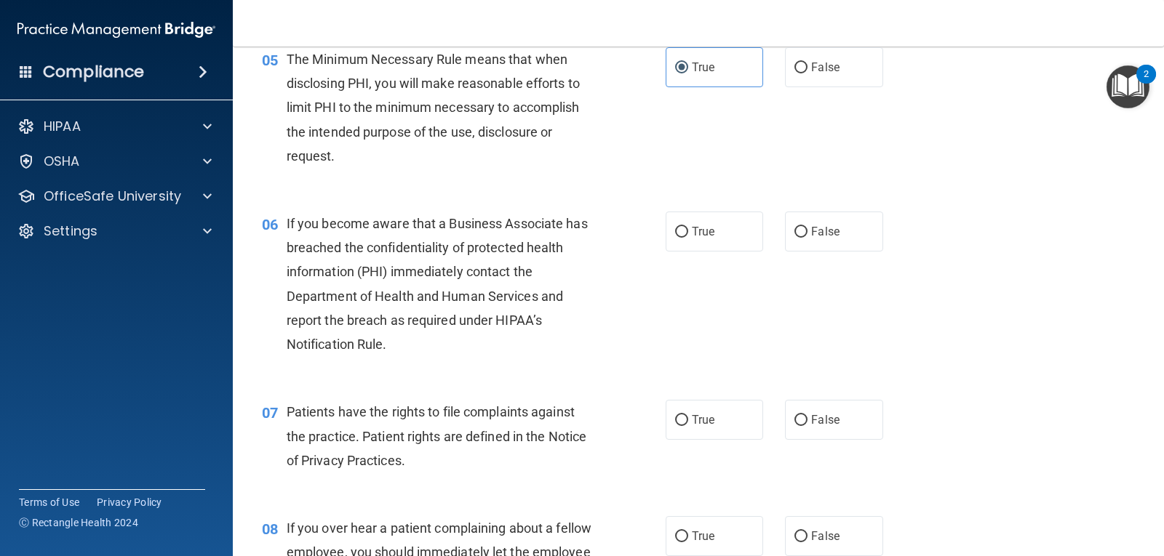
scroll to position [655, 0]
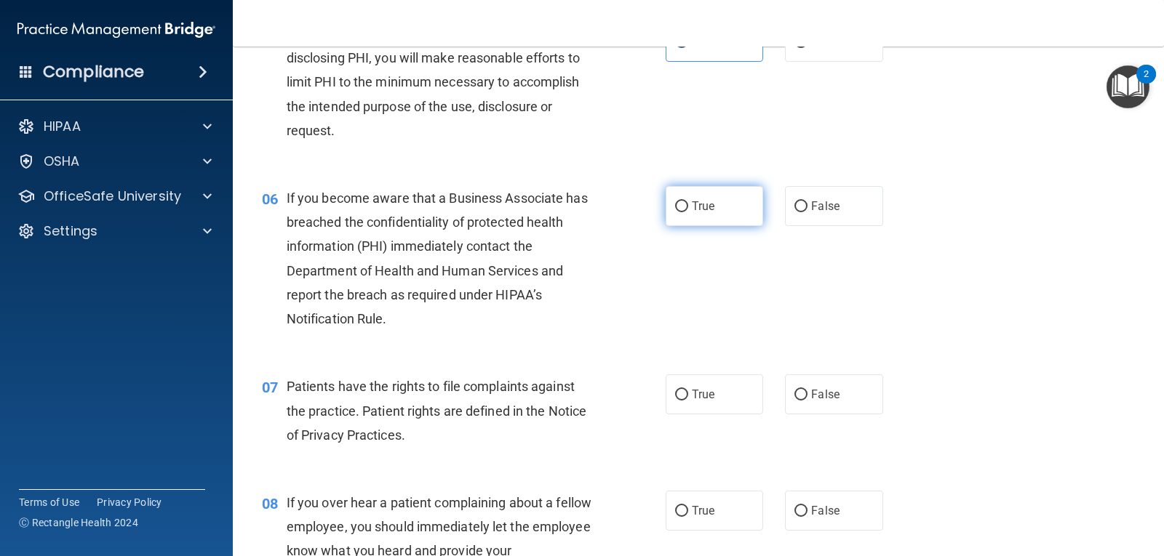
click at [680, 211] on input "True" at bounding box center [681, 206] width 13 height 11
radio input "true"
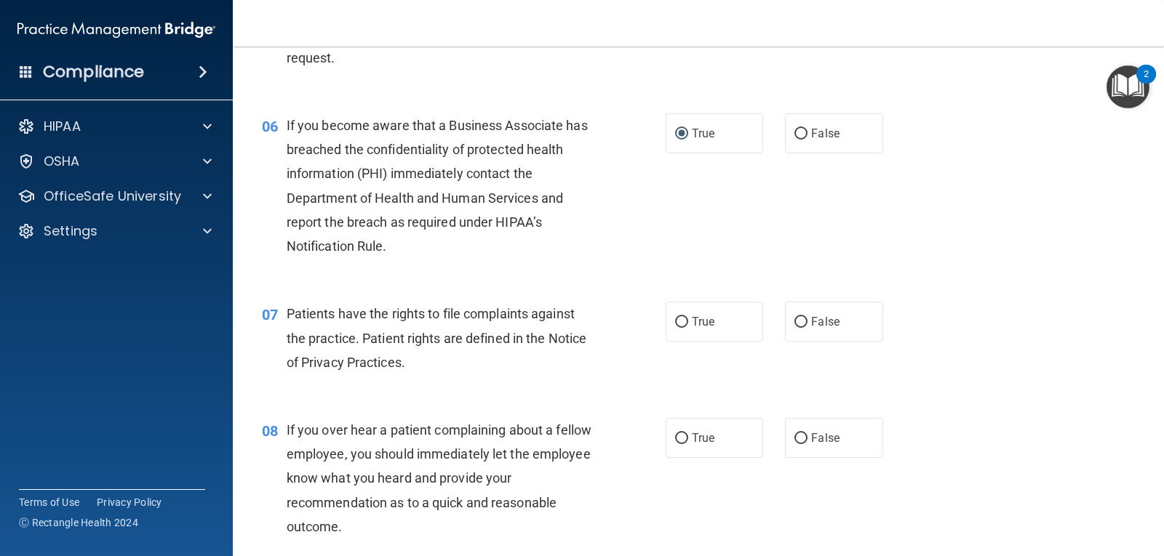
scroll to position [800, 0]
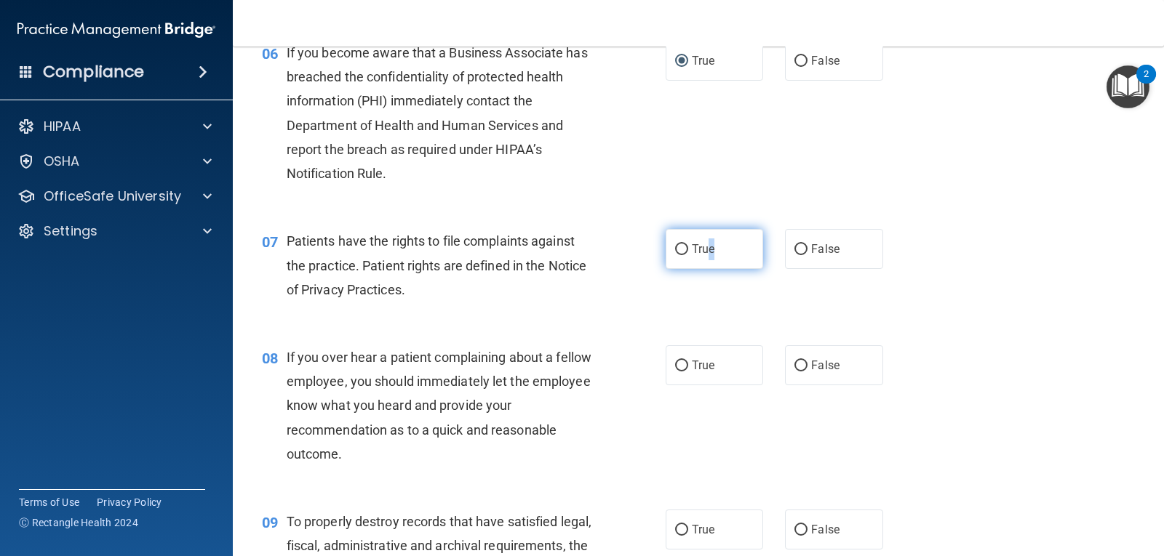
click at [705, 249] on span "True" at bounding box center [703, 249] width 23 height 14
click at [676, 255] on input "True" at bounding box center [681, 249] width 13 height 11
radio input "true"
click at [284, 238] on div "07" at bounding box center [269, 242] width 36 height 27
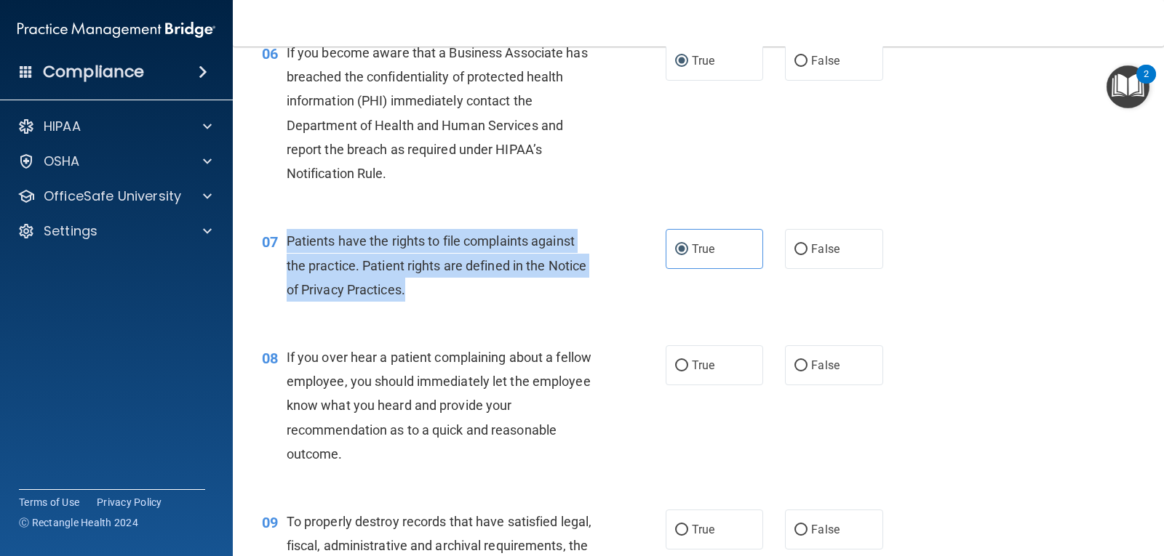
drag, startPoint x: 286, startPoint y: 238, endPoint x: 408, endPoint y: 294, distance: 134.4
click at [408, 294] on div "Patients have the rights to file complaints against the practice. Patient right…" at bounding box center [446, 265] width 319 height 73
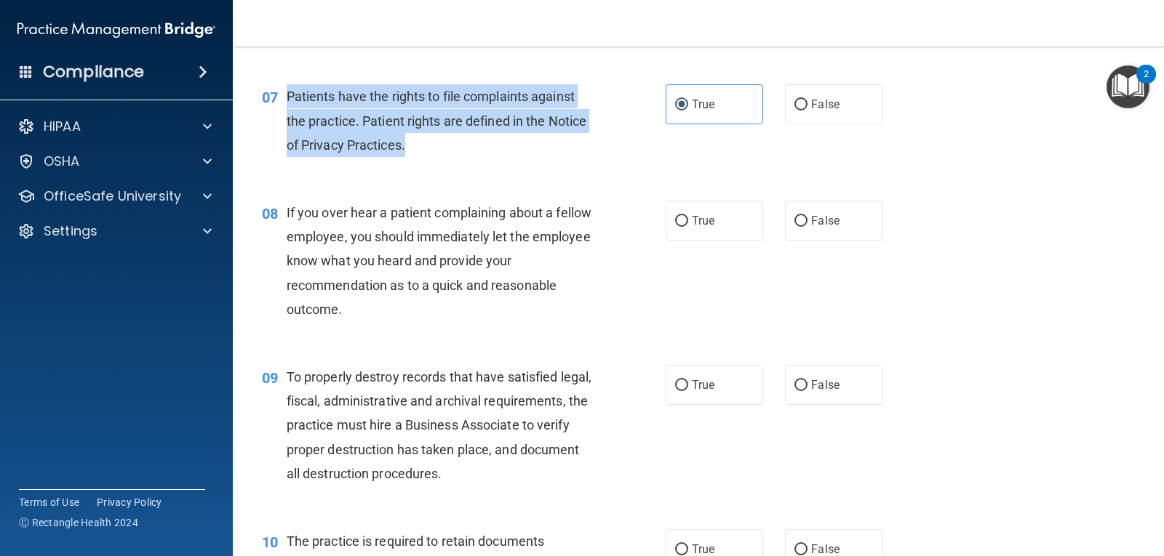
scroll to position [945, 0]
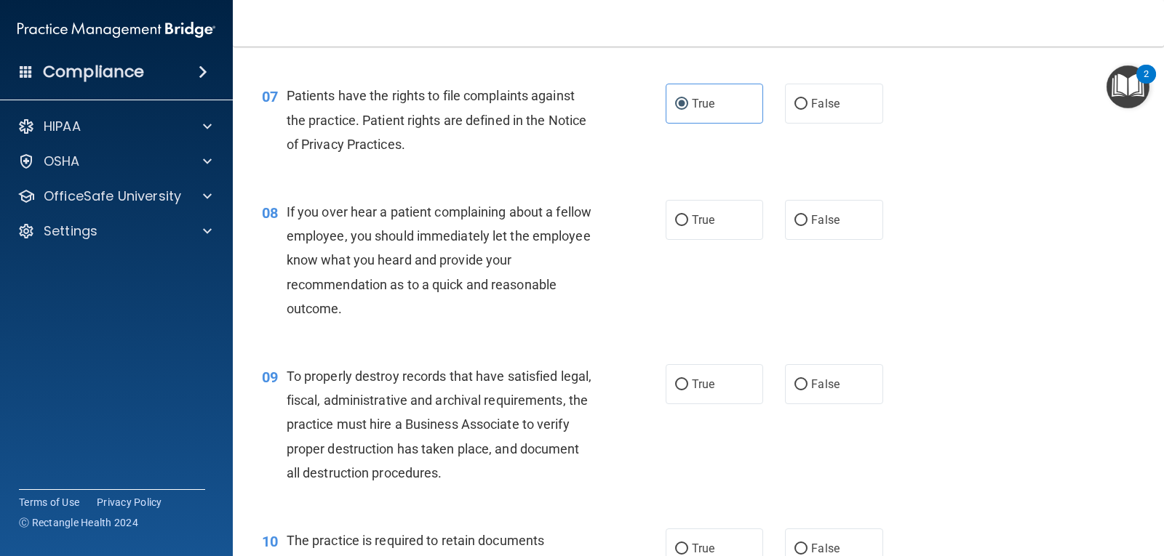
click at [323, 269] on div "If you over hear a patient complaining about a fellow employee, you should imme…" at bounding box center [446, 260] width 319 height 121
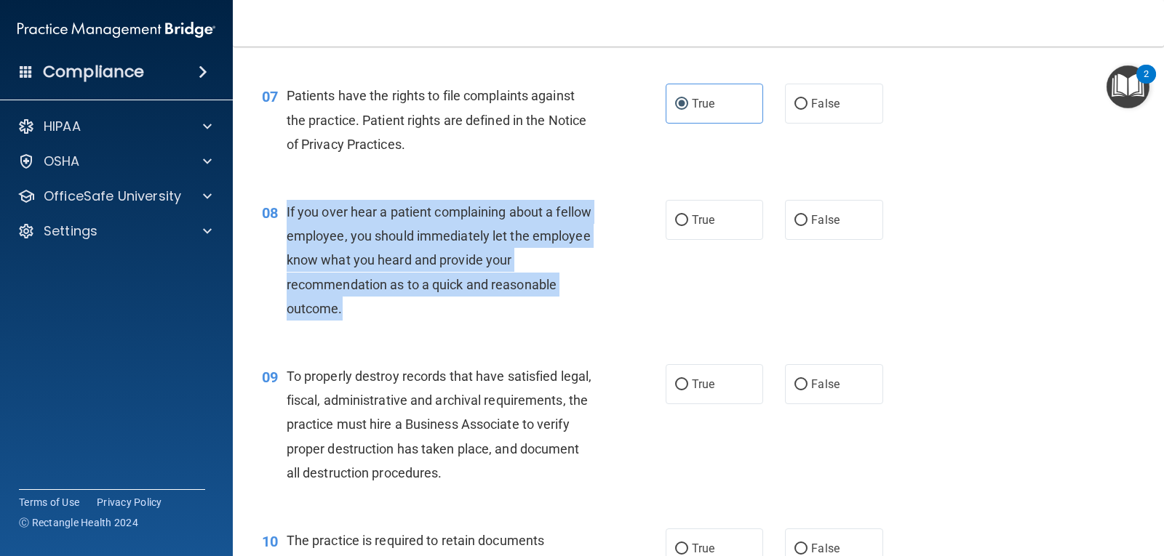
drag, startPoint x: 285, startPoint y: 209, endPoint x: 341, endPoint y: 305, distance: 111.1
click at [341, 305] on div "08 If you over hear a patient complaining about a fellow employee, you should i…" at bounding box center [463, 264] width 447 height 128
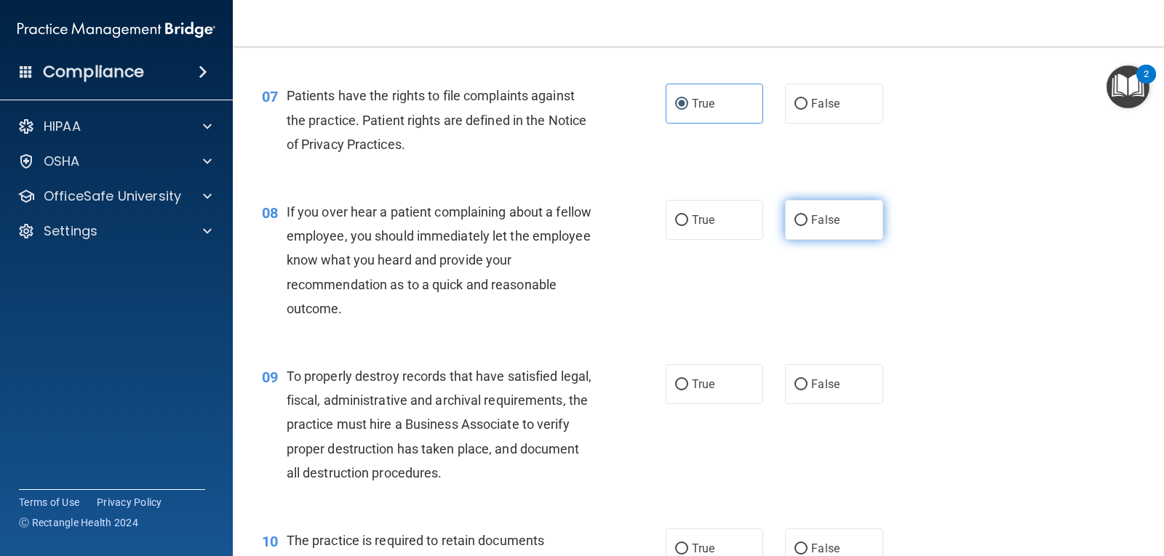
click at [839, 213] on label "False" at bounding box center [833, 220] width 97 height 40
click at [807, 215] on input "False" at bounding box center [800, 220] width 13 height 11
radio input "true"
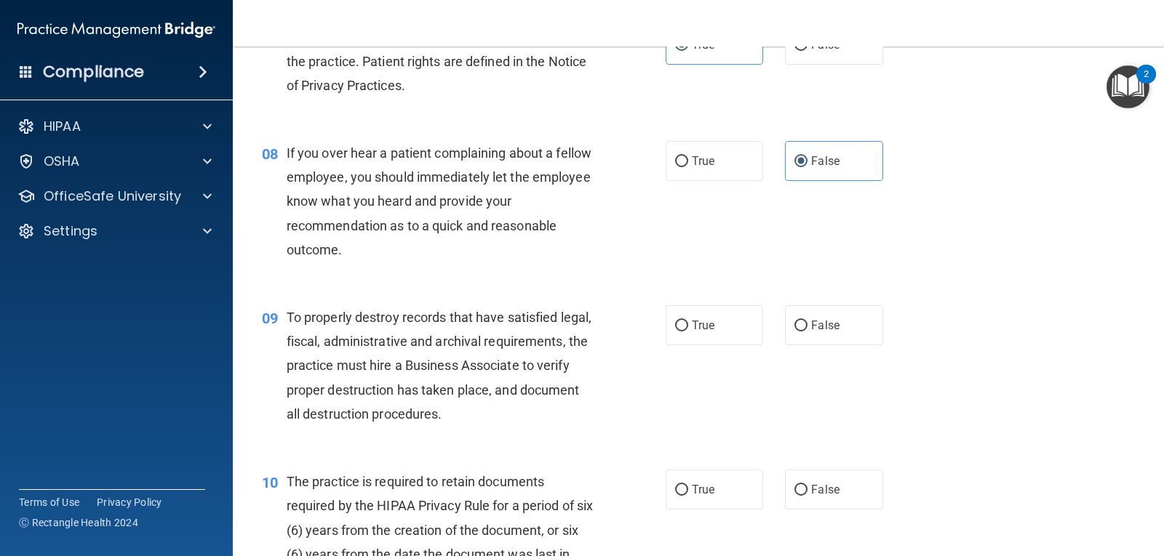
scroll to position [1091, 0]
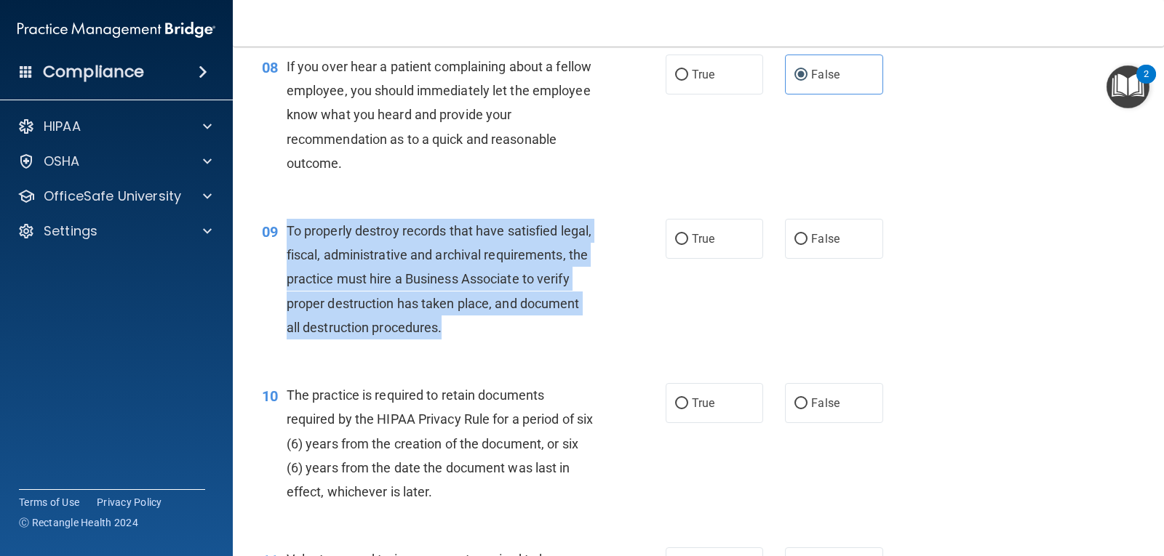
drag, startPoint x: 284, startPoint y: 230, endPoint x: 482, endPoint y: 296, distance: 208.6
click at [584, 320] on div "09 To properly destroy records that have satisfied legal, fiscal, administrativ…" at bounding box center [463, 283] width 447 height 128
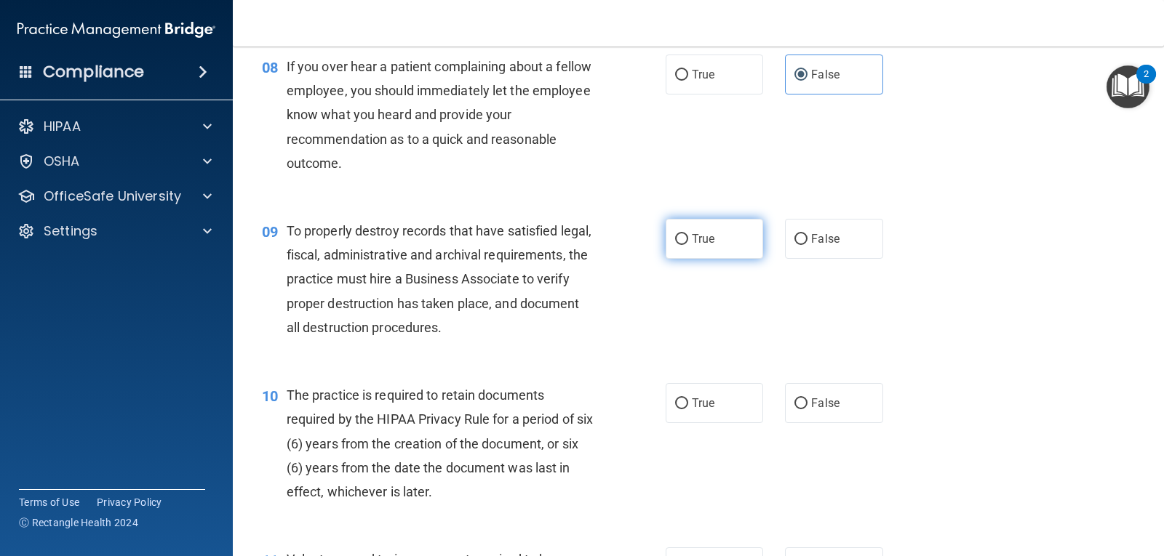
click at [700, 251] on label "True" at bounding box center [713, 239] width 97 height 40
click at [688, 245] on input "True" at bounding box center [681, 239] width 13 height 11
radio input "true"
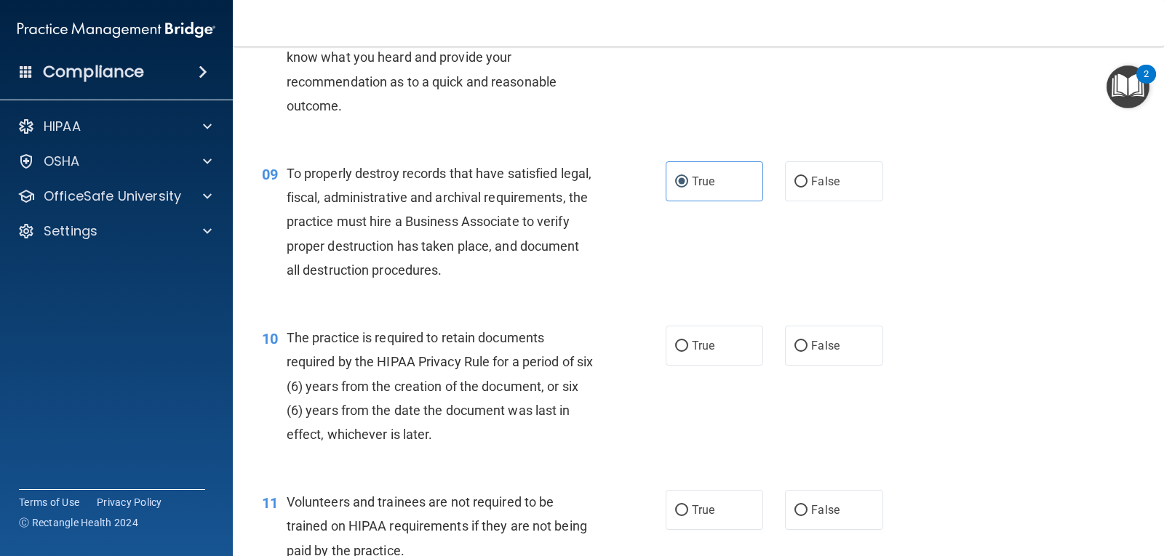
scroll to position [1236, 0]
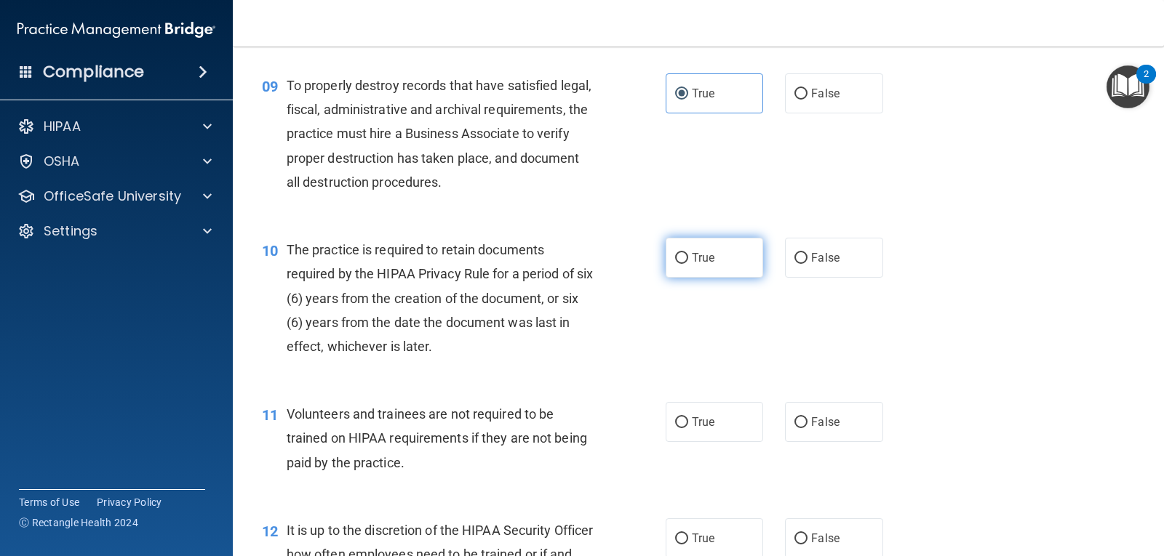
click at [703, 264] on span "True" at bounding box center [703, 258] width 23 height 14
click at [688, 264] on input "True" at bounding box center [681, 258] width 13 height 11
radio input "true"
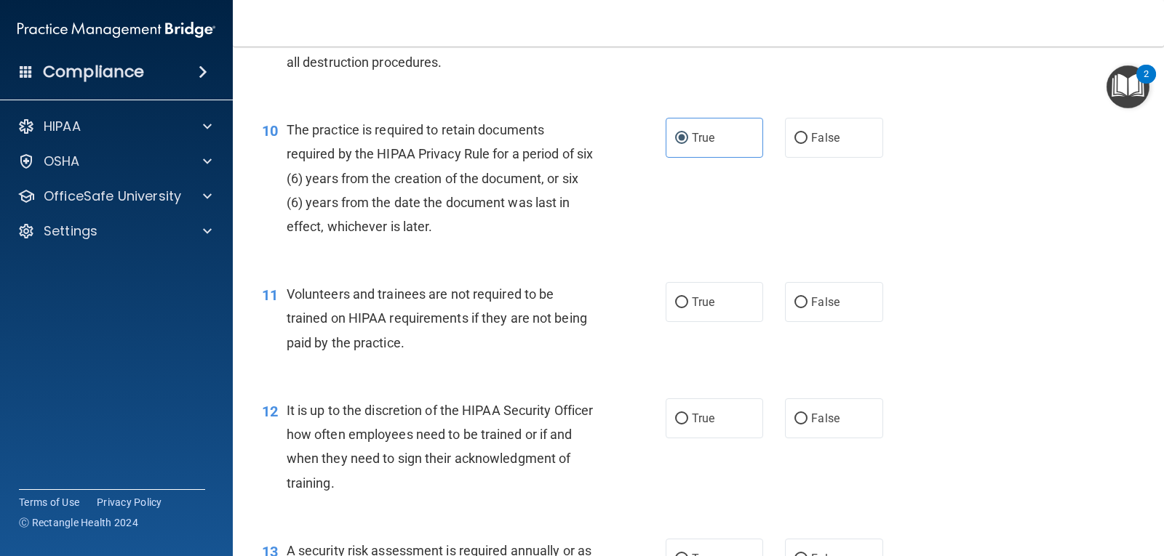
scroll to position [1382, 0]
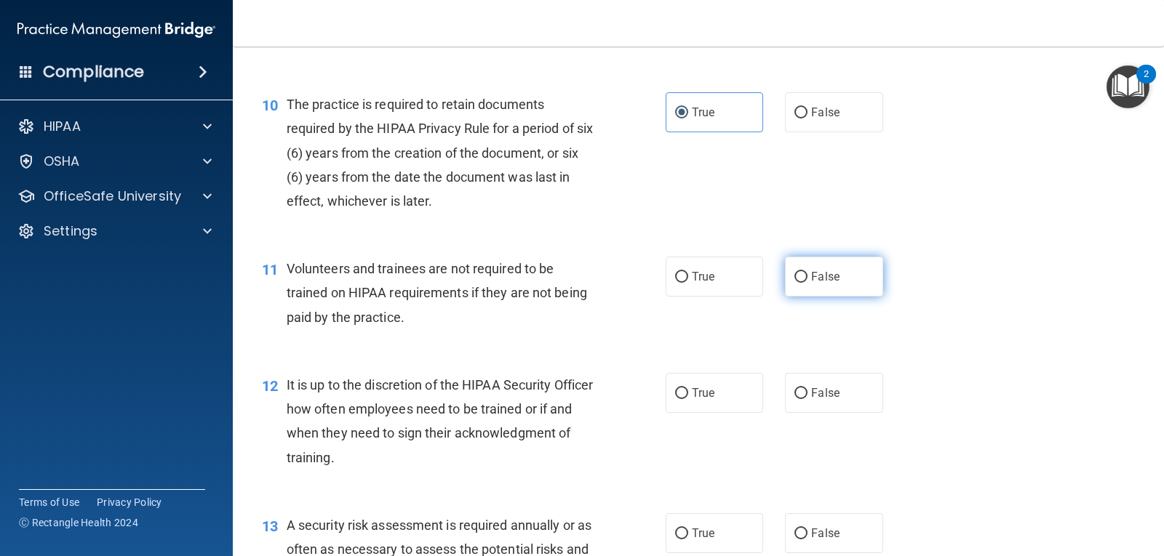
click at [808, 286] on label "False" at bounding box center [833, 277] width 97 height 40
click at [807, 283] on input "False" at bounding box center [800, 277] width 13 height 11
radio input "true"
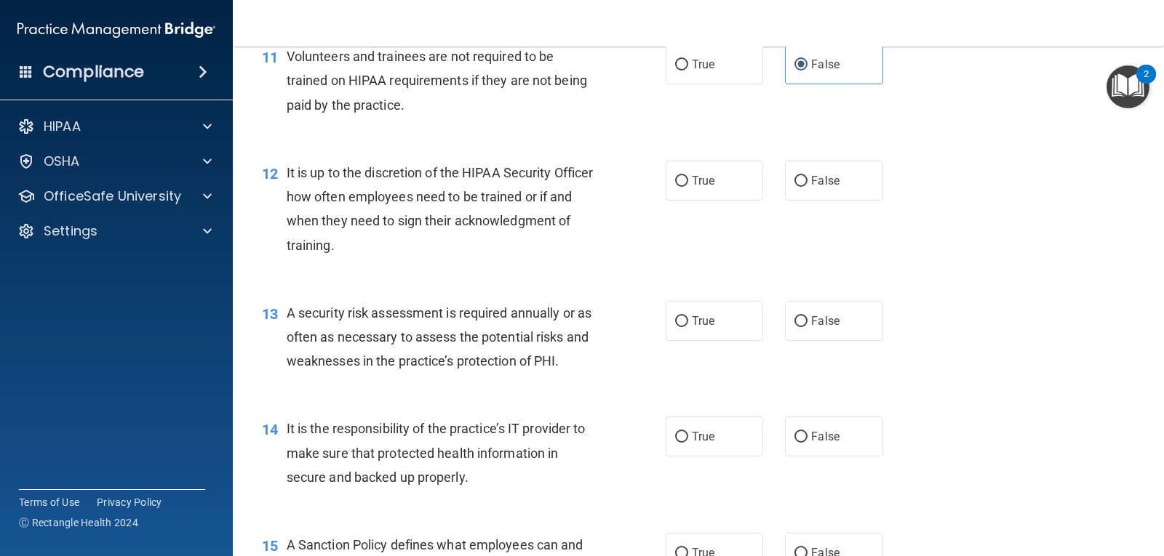
scroll to position [1600, 0]
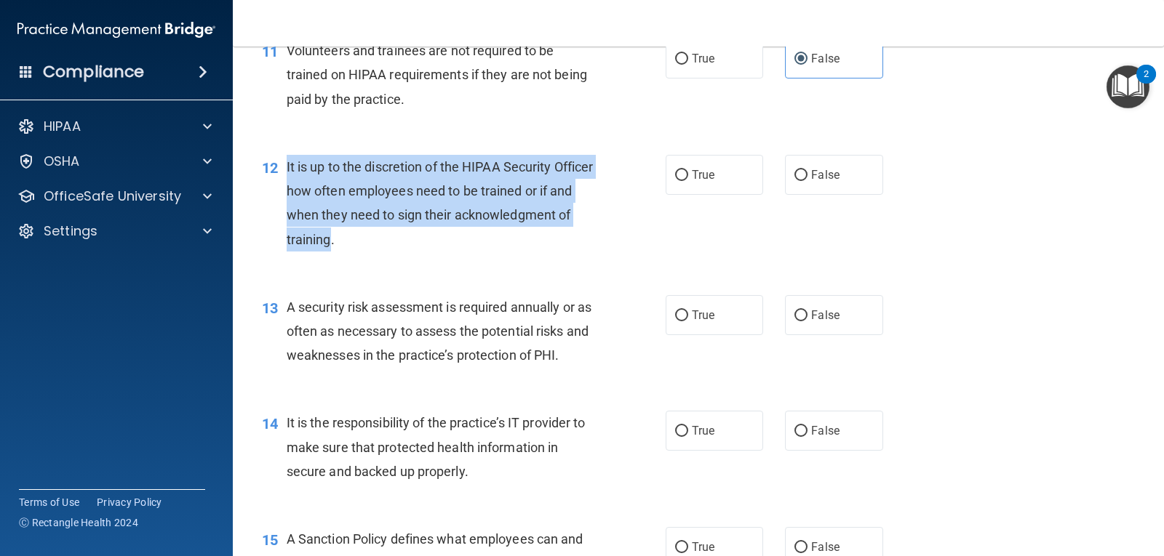
drag, startPoint x: 283, startPoint y: 164, endPoint x: 449, endPoint y: 248, distance: 186.7
click at [449, 248] on div "12 It is up to the discretion of the HIPAA Security Officer how often employees…" at bounding box center [463, 207] width 447 height 104
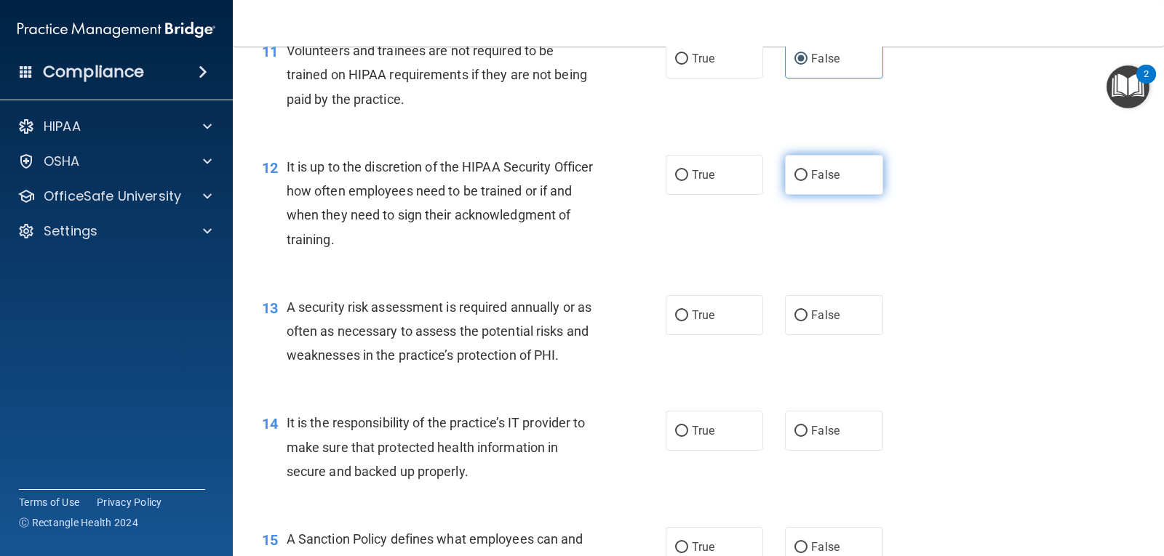
click at [802, 170] on label "False" at bounding box center [833, 175] width 97 height 40
click at [802, 170] on input "False" at bounding box center [800, 175] width 13 height 11
radio input "true"
click at [624, 223] on div "12 It is up to the discretion of the HIPAA Security Officer how often employees…" at bounding box center [463, 207] width 447 height 104
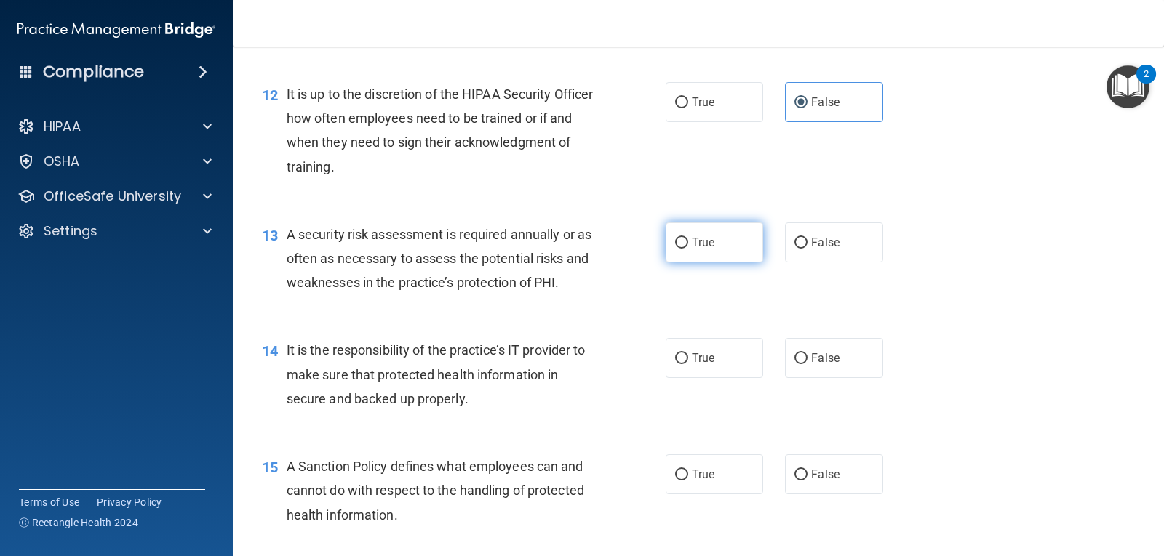
click at [693, 250] on label "True" at bounding box center [713, 243] width 97 height 40
click at [688, 249] on input "True" at bounding box center [681, 243] width 13 height 11
radio input "true"
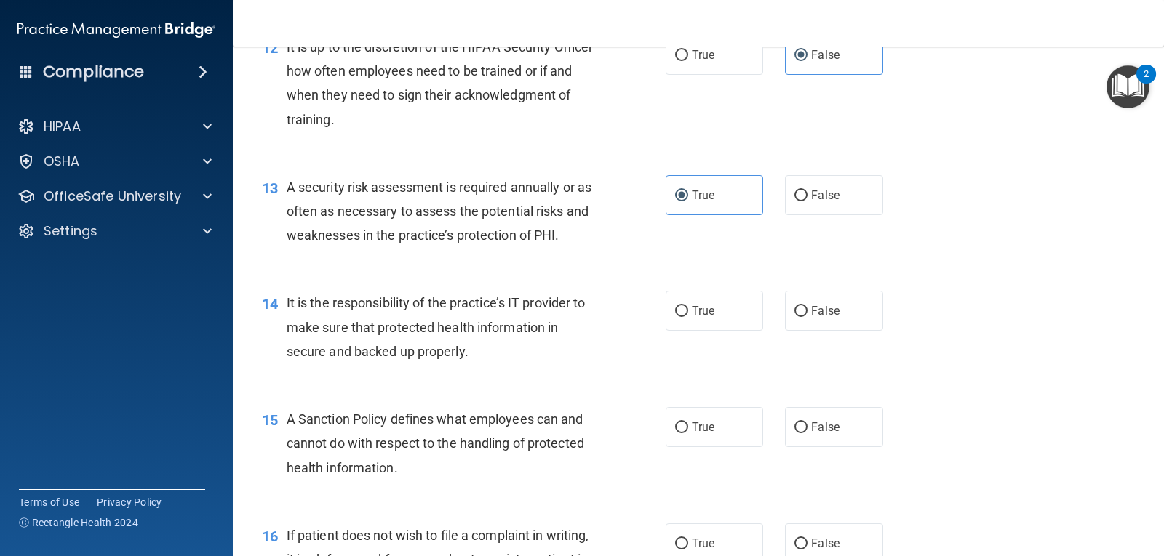
scroll to position [1745, 0]
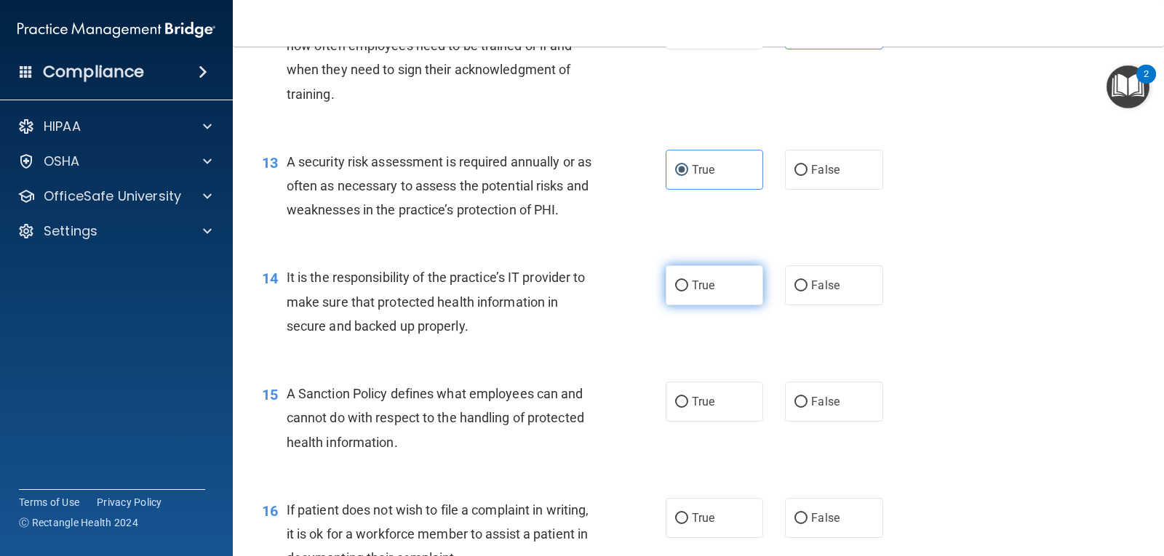
click at [698, 290] on span "True" at bounding box center [703, 286] width 23 height 14
click at [688, 290] on input "True" at bounding box center [681, 286] width 13 height 11
radio input "true"
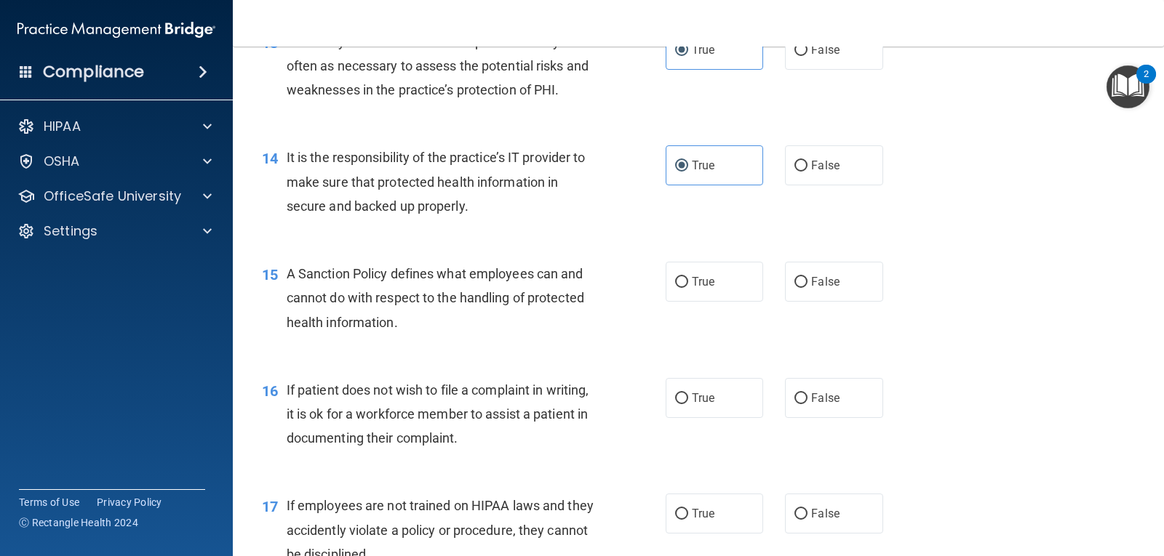
scroll to position [1891, 0]
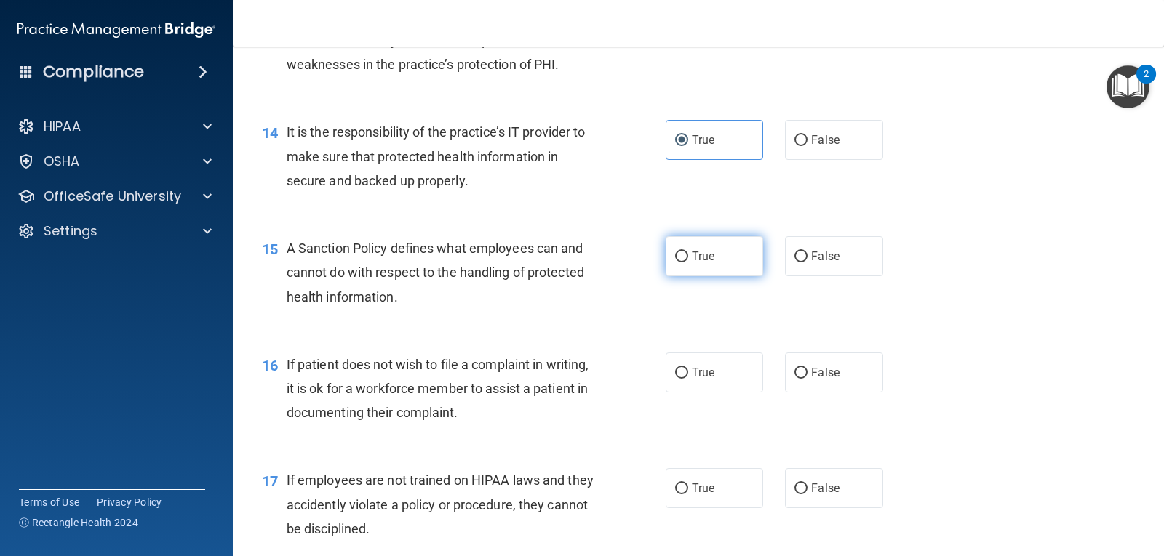
click at [704, 251] on span "True" at bounding box center [703, 256] width 23 height 14
click at [688, 252] on input "True" at bounding box center [681, 257] width 13 height 11
radio input "true"
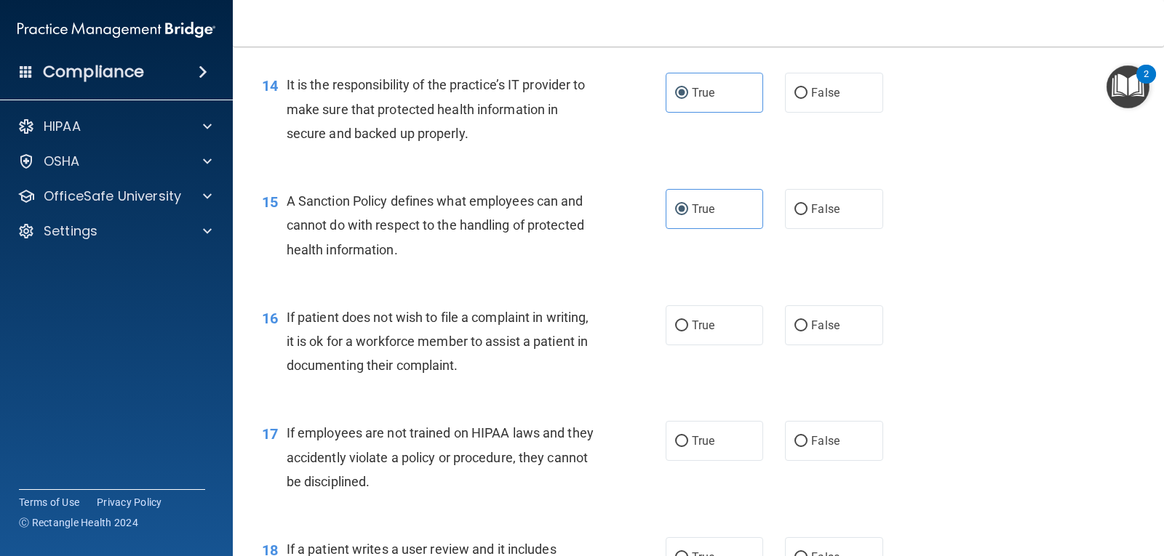
scroll to position [1964, 0]
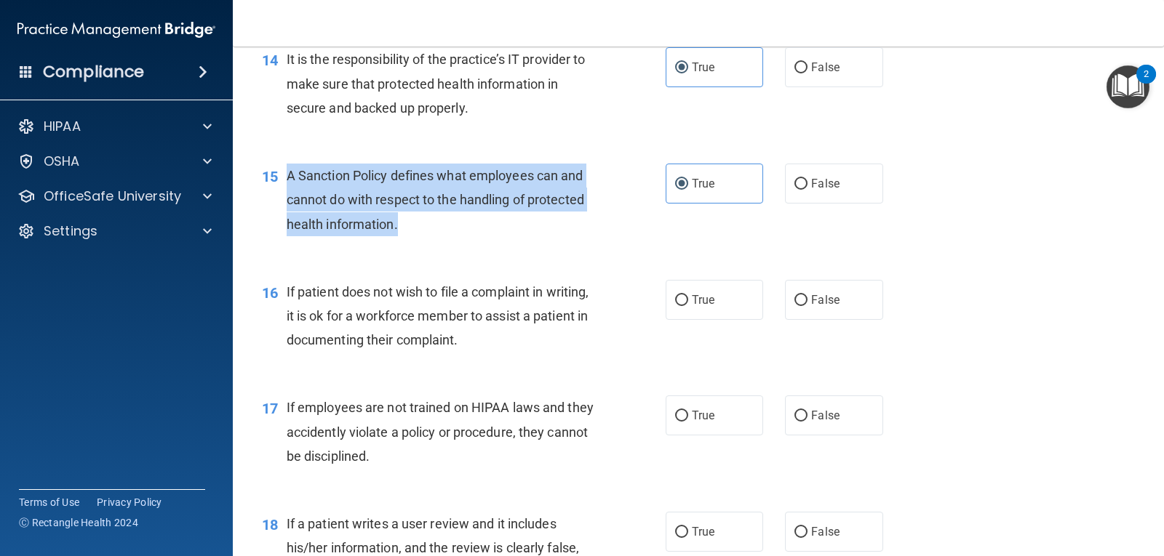
drag, startPoint x: 403, startPoint y: 227, endPoint x: 287, endPoint y: 174, distance: 127.9
click at [287, 174] on div "A Sanction Policy defines what employees can and cannot do with respect to the …" at bounding box center [446, 200] width 319 height 73
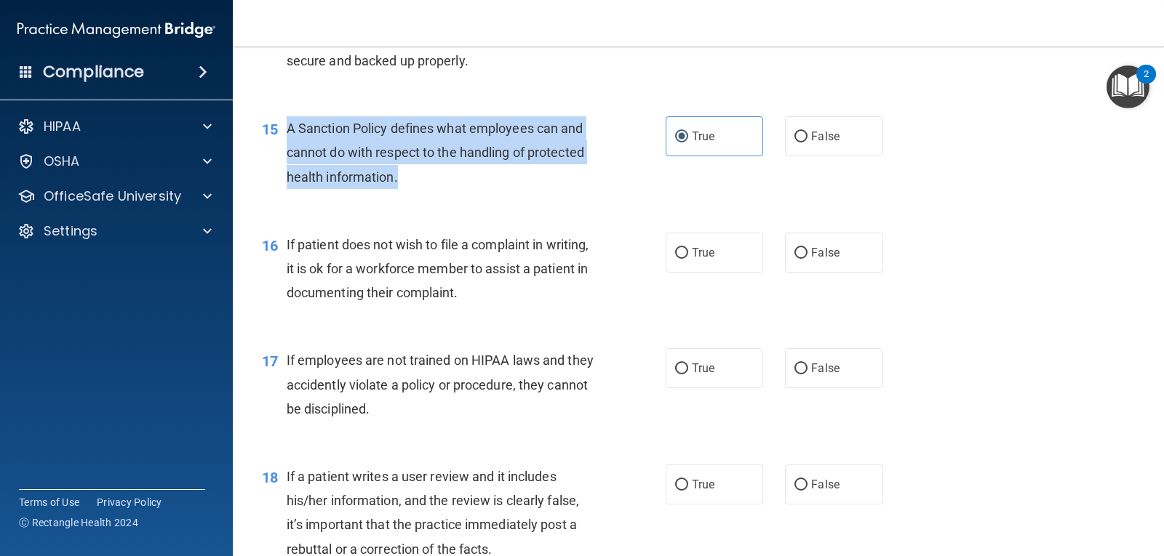
scroll to position [2036, 0]
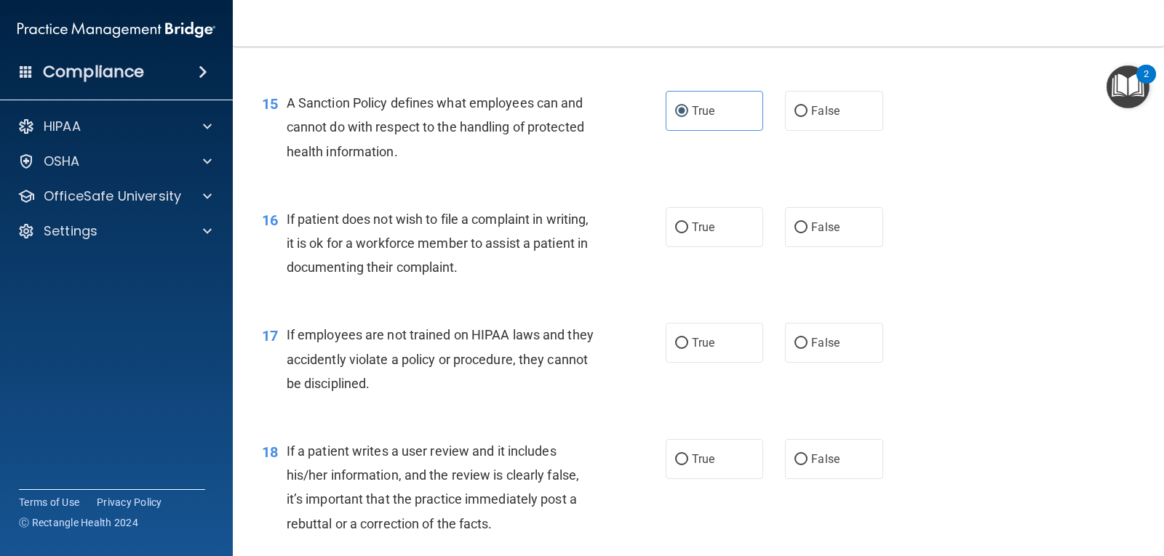
click at [297, 293] on div "16 If patient does not wish to file a complaint in writing, it is ok for a work…" at bounding box center [698, 247] width 895 height 116
click at [692, 231] on span "True" at bounding box center [703, 227] width 23 height 14
click at [688, 231] on input "True" at bounding box center [681, 228] width 13 height 11
radio input "true"
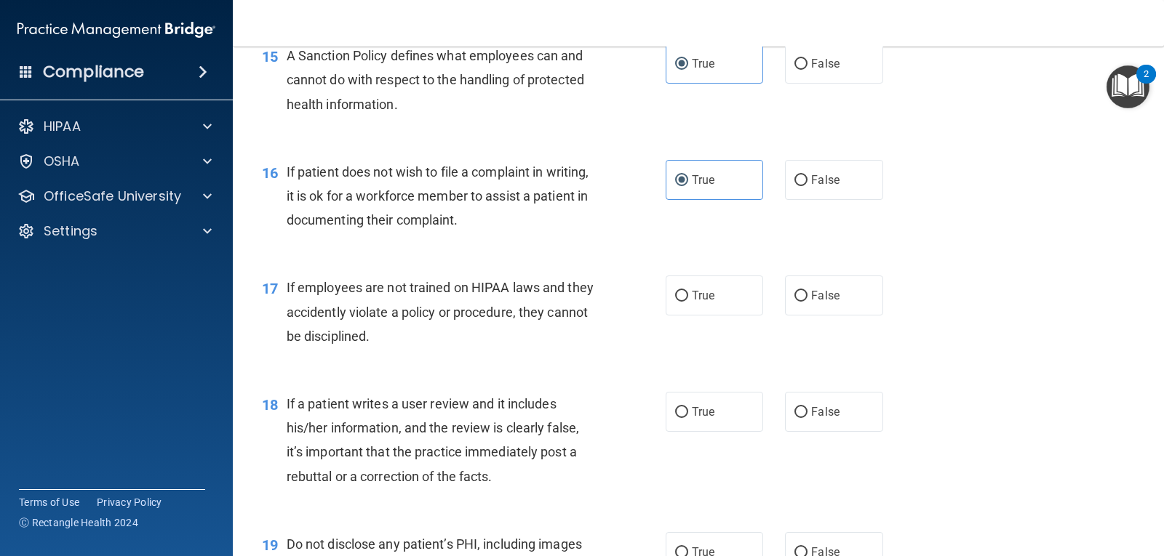
scroll to position [2109, 0]
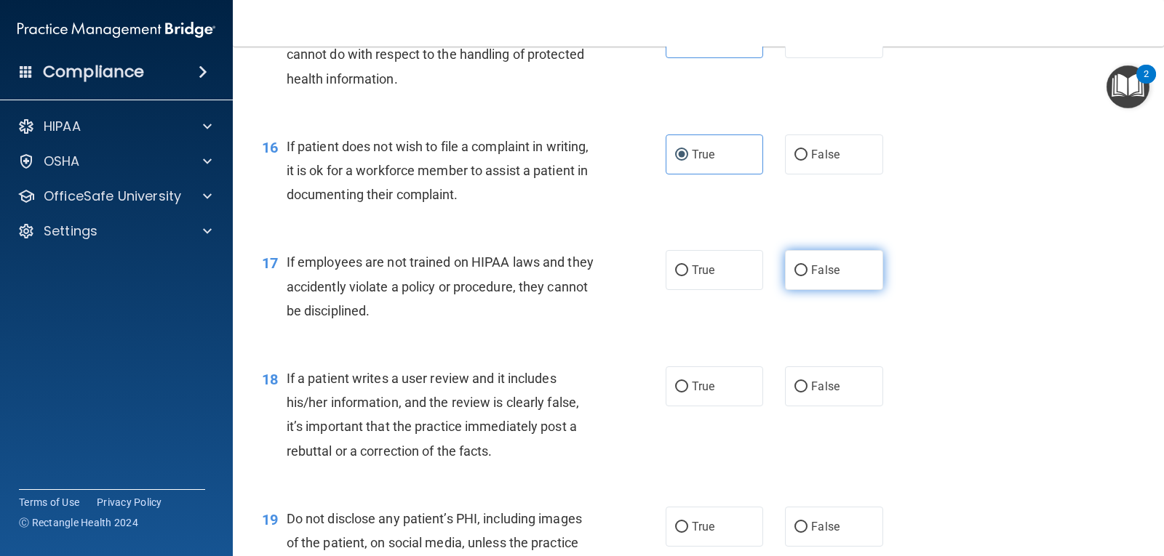
click at [819, 265] on span "False" at bounding box center [825, 270] width 28 height 14
click at [807, 265] on input "False" at bounding box center [800, 270] width 13 height 11
radio input "true"
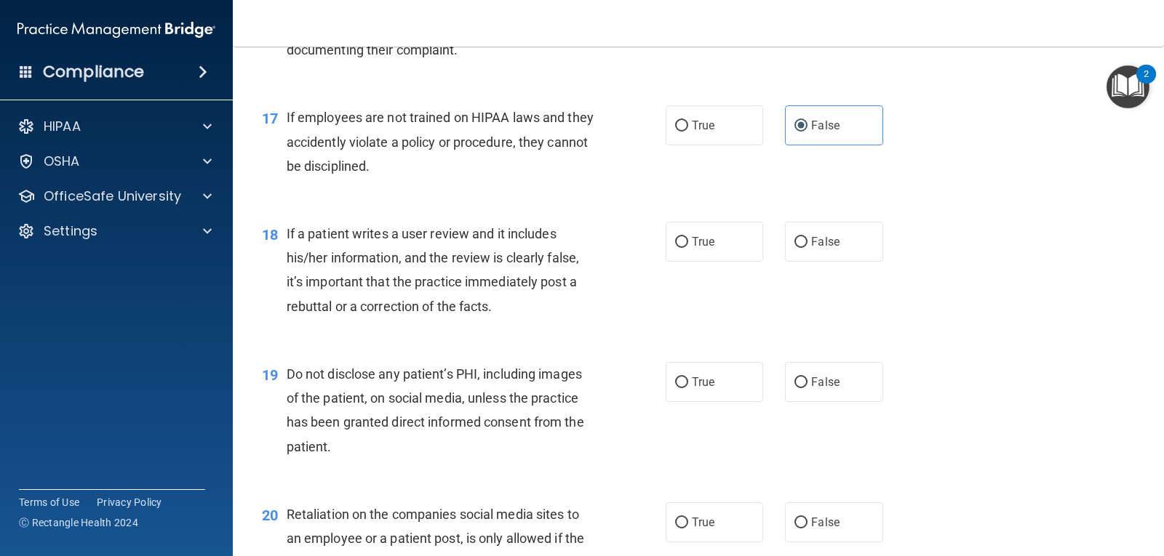
scroll to position [2254, 0]
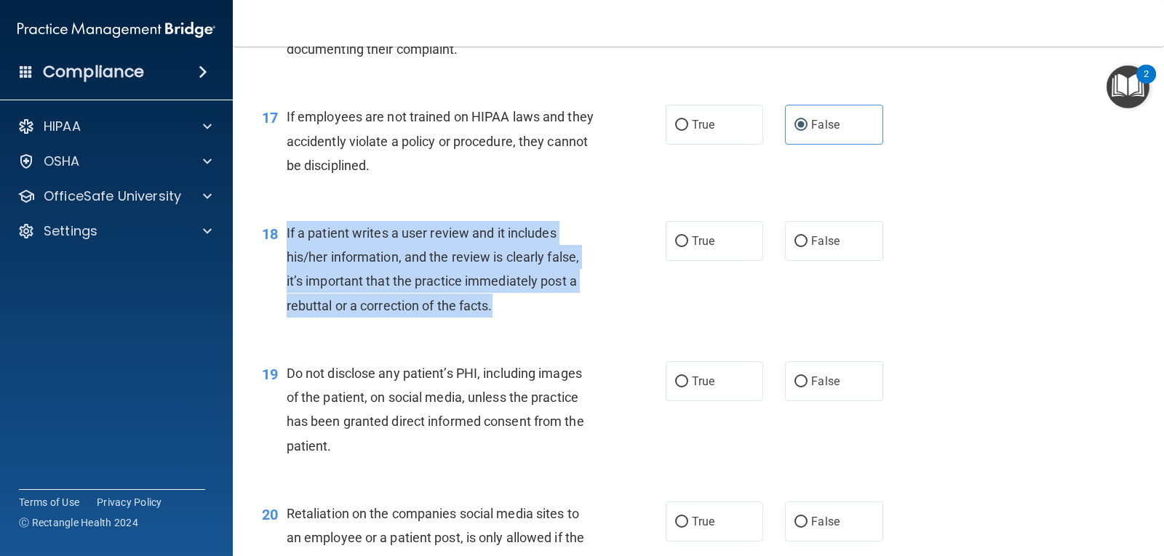
drag, startPoint x: 289, startPoint y: 234, endPoint x: 496, endPoint y: 312, distance: 221.4
click at [496, 312] on div "If a patient writes a user review and it includes his/her information, and the …" at bounding box center [446, 269] width 319 height 97
click at [567, 260] on span "If a patient writes a user review and it includes his/her information, and the …" at bounding box center [433, 269] width 292 height 88
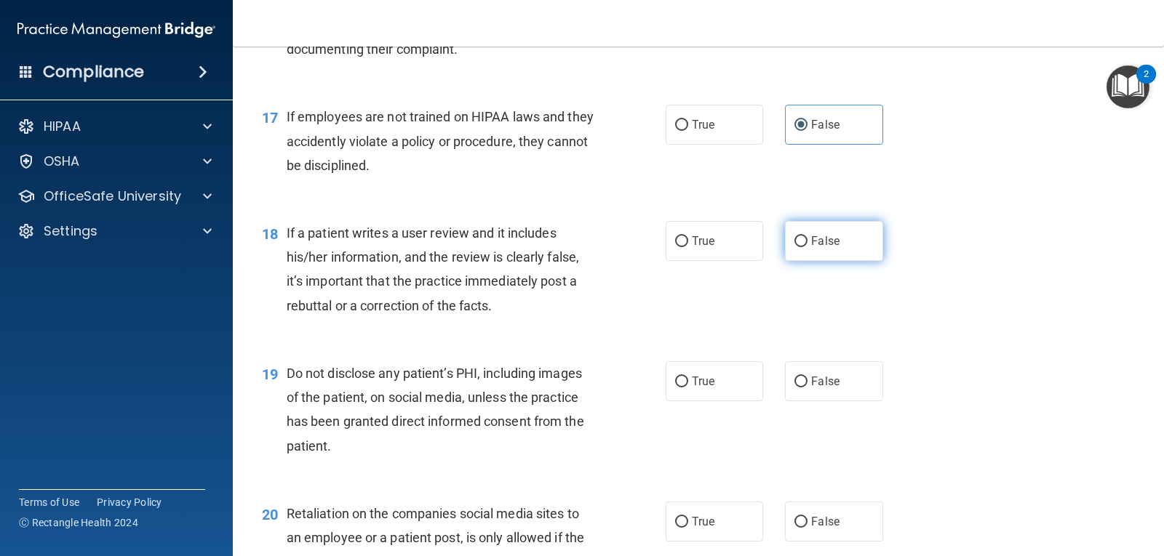
click at [804, 232] on label "False" at bounding box center [833, 241] width 97 height 40
click at [804, 236] on input "False" at bounding box center [800, 241] width 13 height 11
radio input "true"
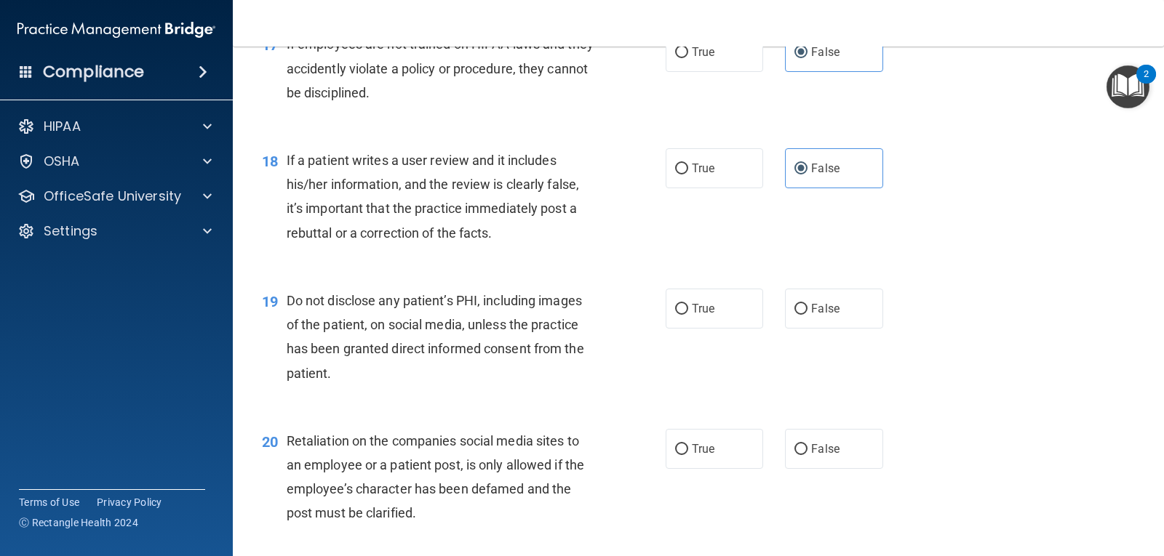
scroll to position [2400, 0]
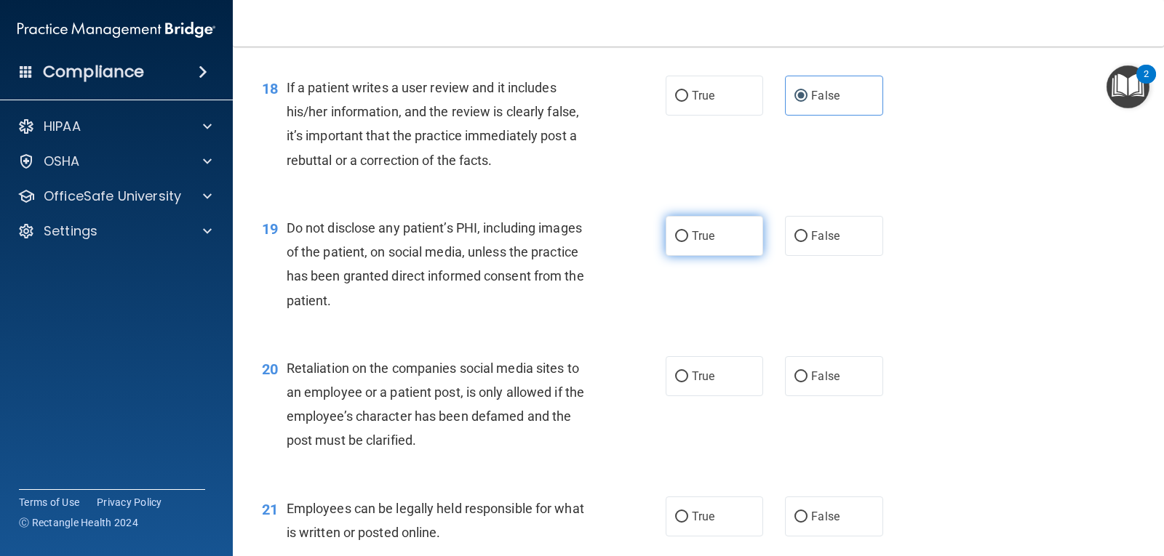
click at [715, 244] on label "True" at bounding box center [713, 236] width 97 height 40
click at [688, 242] on input "True" at bounding box center [681, 236] width 13 height 11
radio input "true"
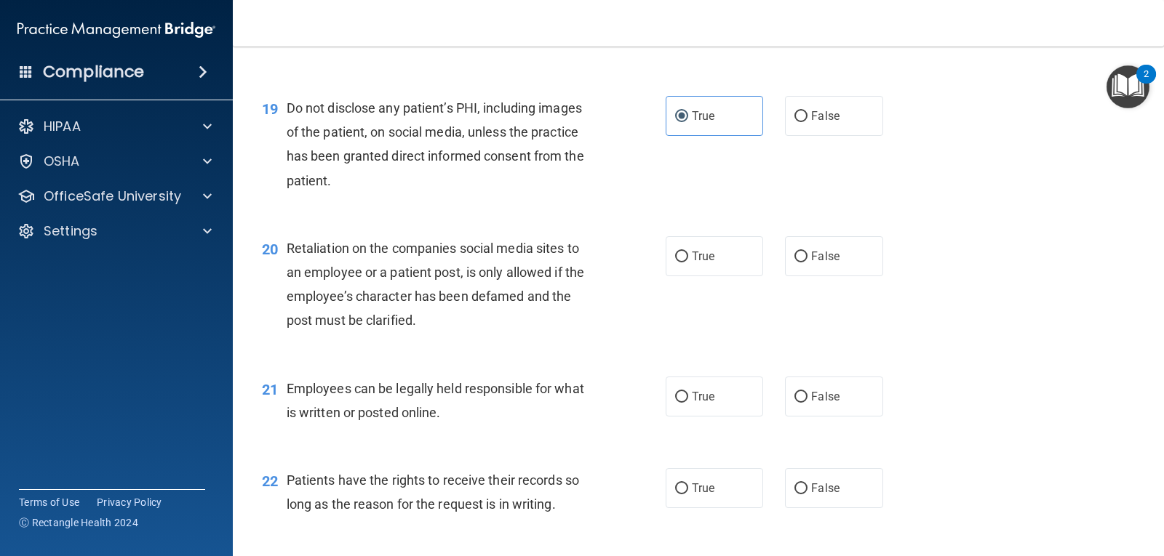
scroll to position [2545, 0]
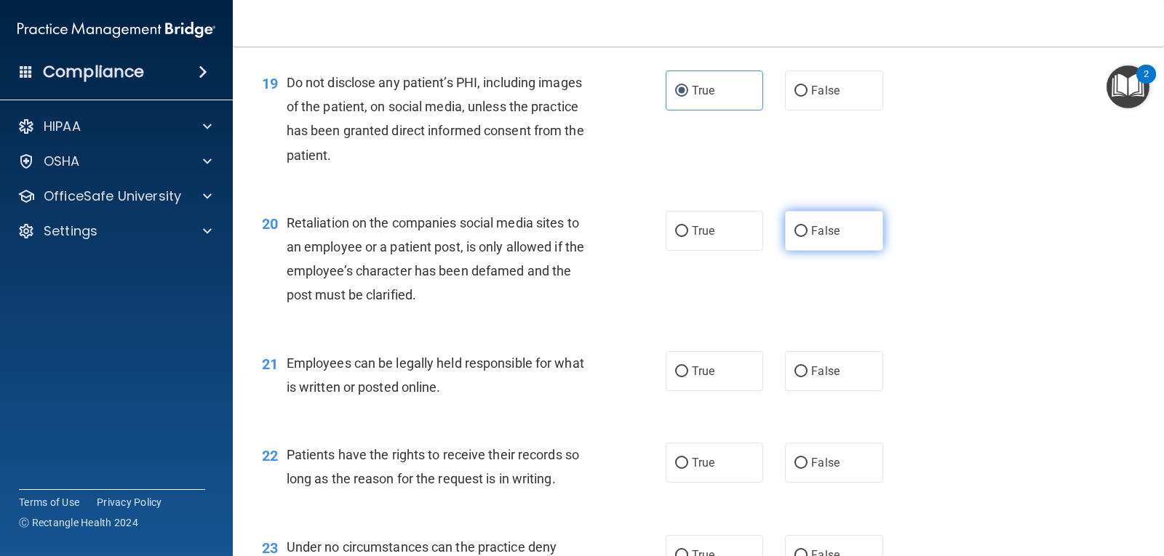
click at [833, 223] on label "False" at bounding box center [833, 231] width 97 height 40
click at [807, 226] on input "False" at bounding box center [800, 231] width 13 height 11
radio input "true"
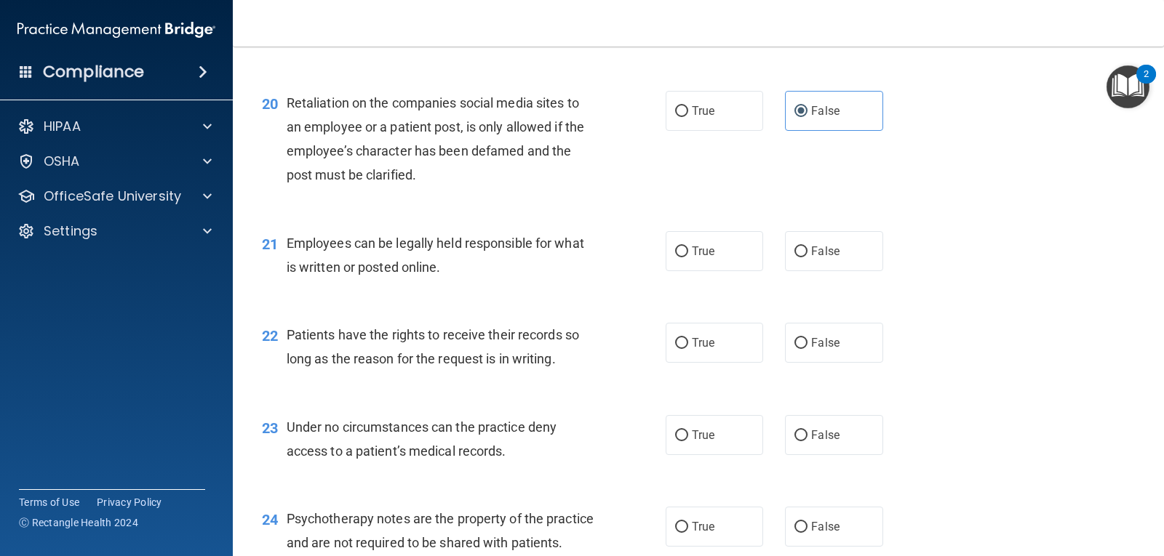
scroll to position [2691, 0]
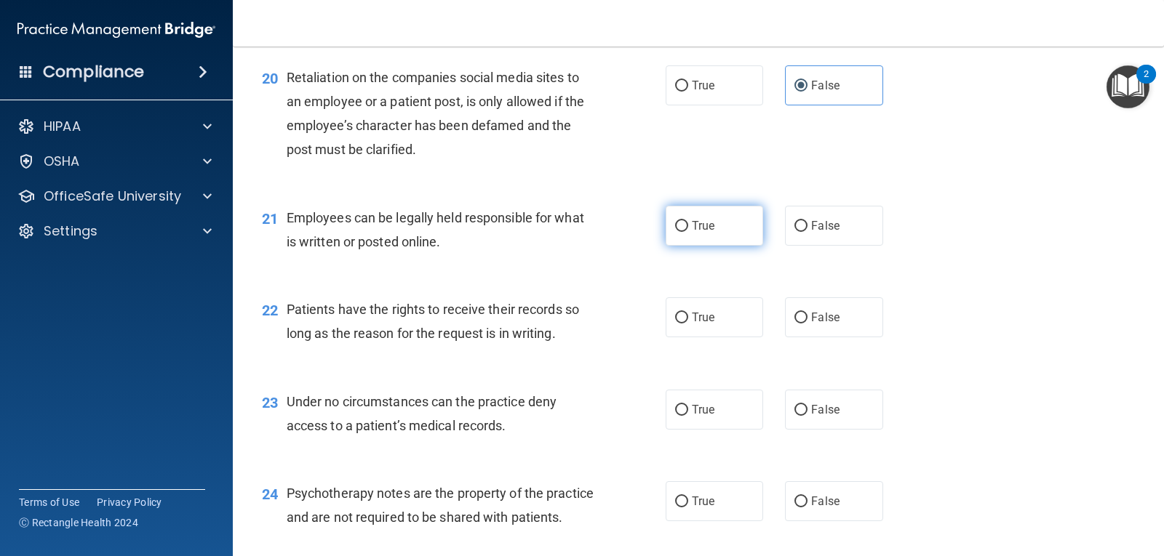
click at [712, 214] on label "True" at bounding box center [713, 226] width 97 height 40
click at [688, 221] on input "True" at bounding box center [681, 226] width 13 height 11
radio input "true"
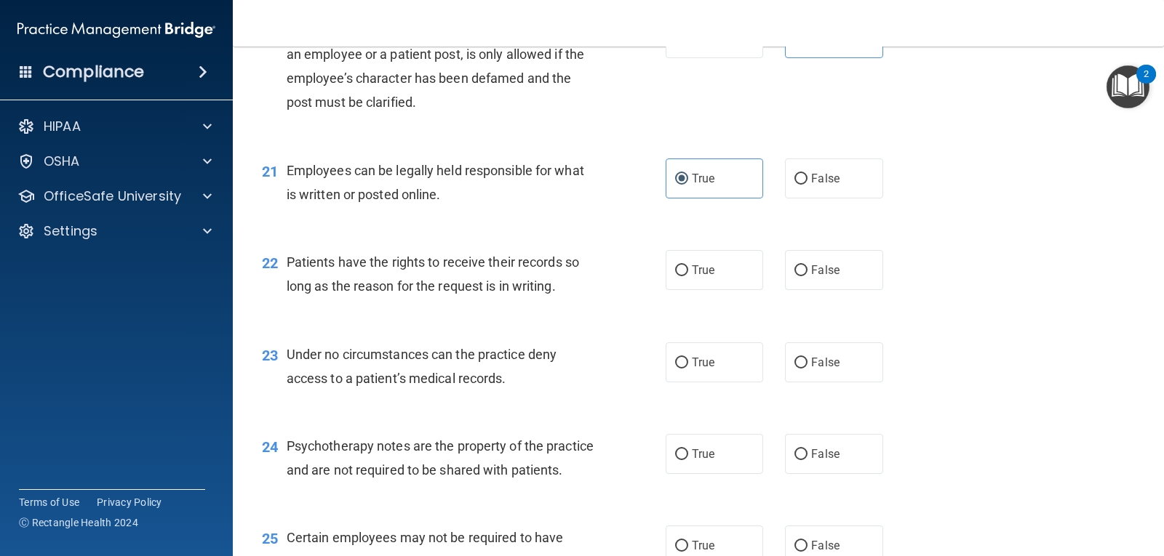
scroll to position [2764, 0]
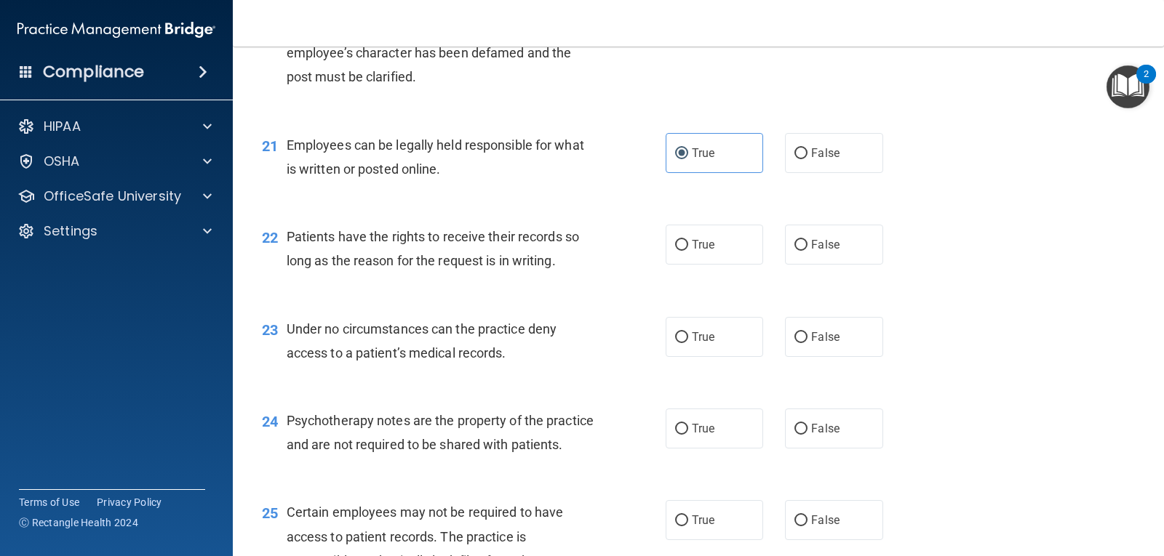
click at [429, 168] on span "Employees can be legally held responsible for what is written or posted online." at bounding box center [435, 156] width 297 height 39
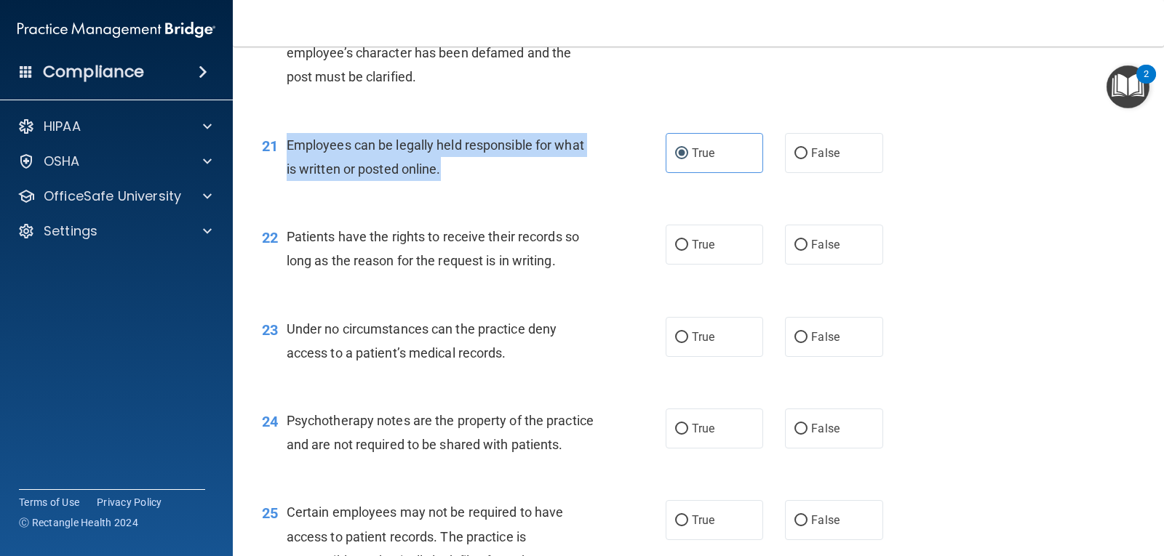
drag, startPoint x: 452, startPoint y: 169, endPoint x: 288, endPoint y: 147, distance: 165.1
click at [288, 147] on div "Employees can be legally held responsible for what is written or posted online." at bounding box center [446, 157] width 319 height 48
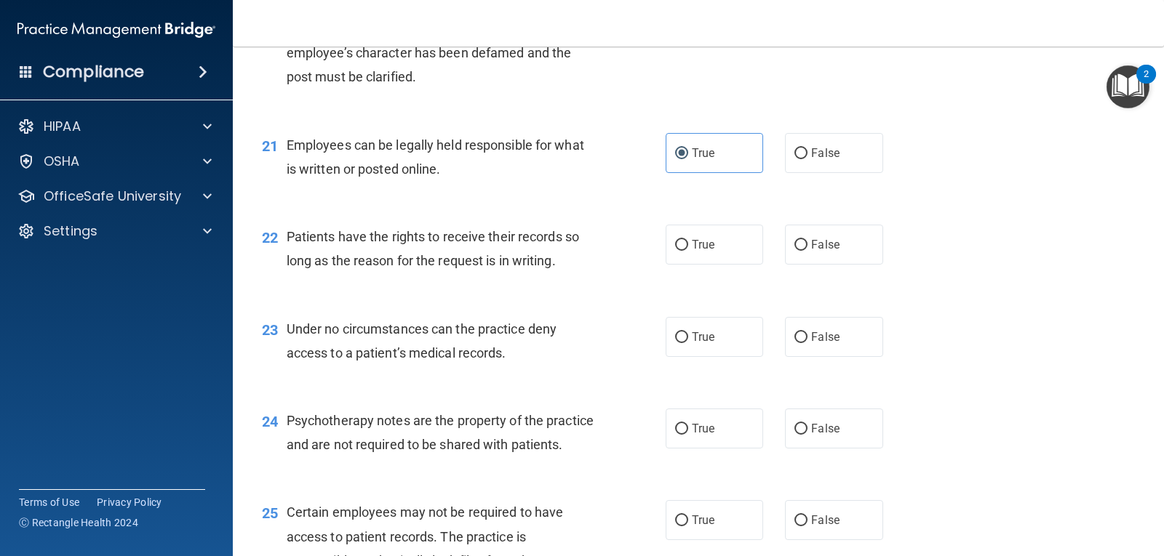
click at [496, 257] on span "Patients have the rights to receive their records so long as the reason for the…" at bounding box center [433, 248] width 292 height 39
click at [685, 245] on label "True" at bounding box center [713, 245] width 97 height 40
click at [685, 245] on input "True" at bounding box center [681, 245] width 13 height 11
radio input "true"
click at [547, 259] on span "Patients have the rights to receive their records so long as the reason for the…" at bounding box center [433, 248] width 292 height 39
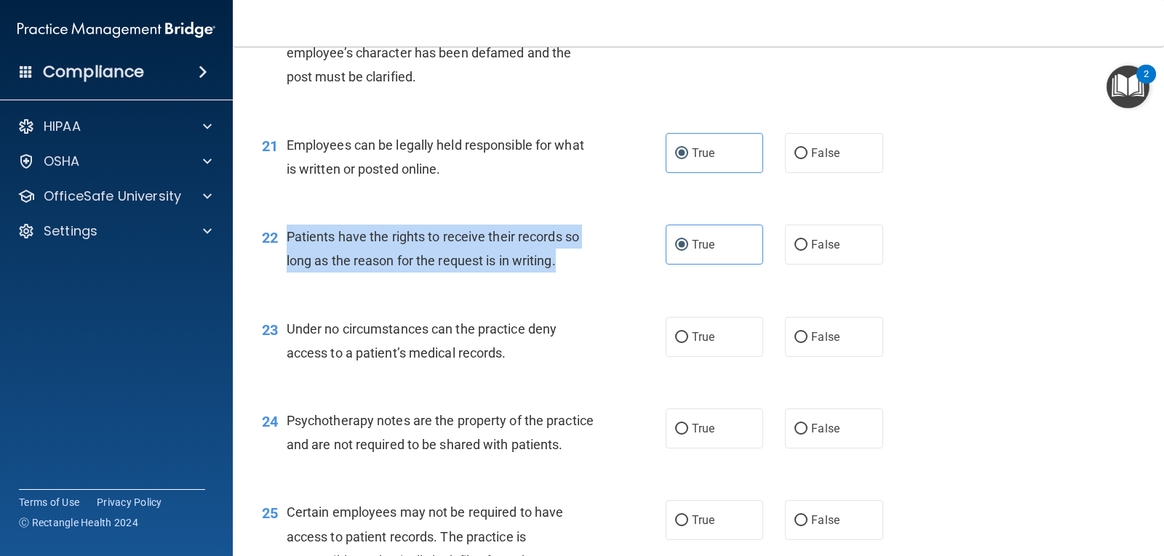
drag, startPoint x: 564, startPoint y: 260, endPoint x: 287, endPoint y: 244, distance: 278.3
click at [285, 244] on div "22 Patients have the rights to receive their records so long as the reason for …" at bounding box center [463, 252] width 447 height 55
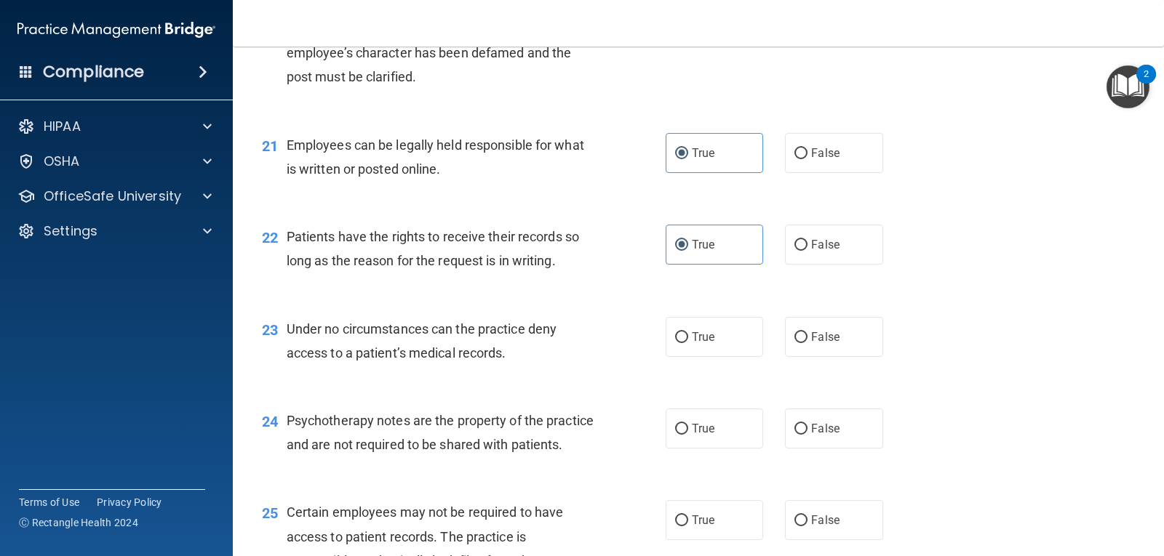
click at [600, 303] on div "23 Under no circumstances can the practice deny access to a patient’s medical r…" at bounding box center [698, 345] width 895 height 92
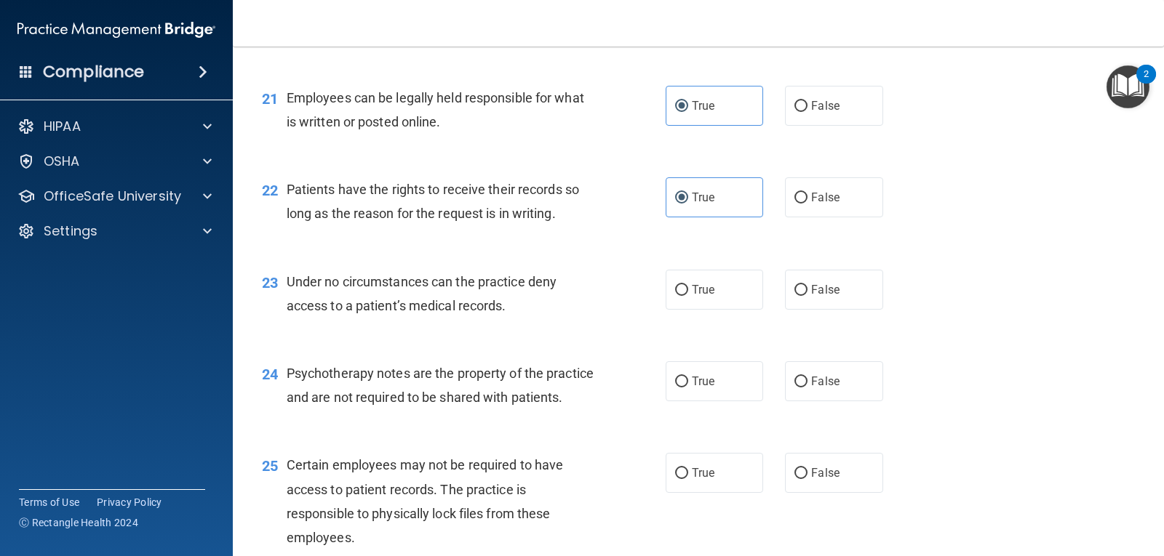
scroll to position [2836, 0]
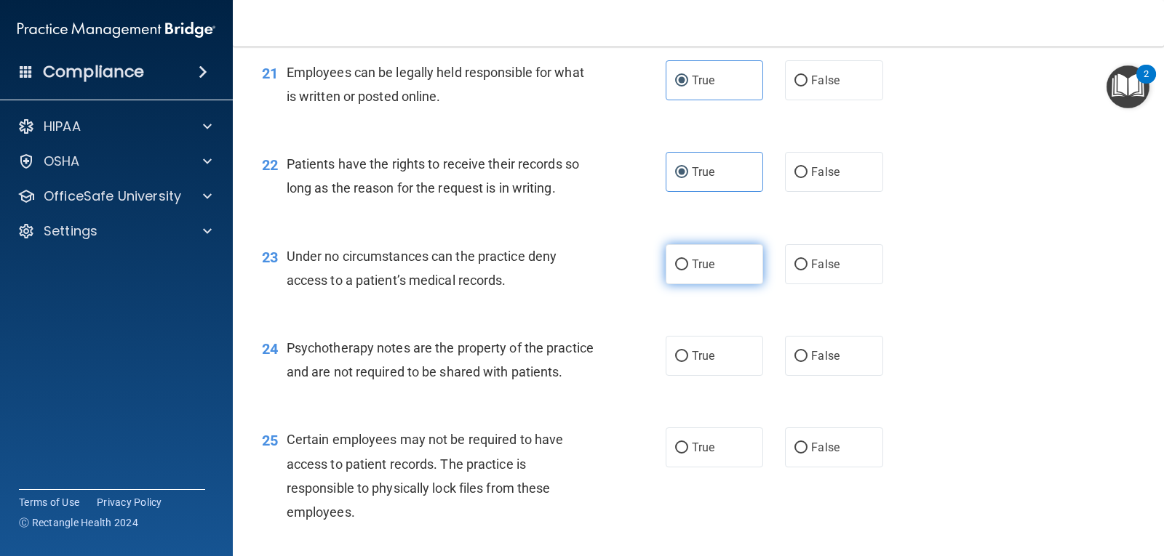
click at [691, 272] on label "True" at bounding box center [713, 264] width 97 height 40
click at [688, 271] on input "True" at bounding box center [681, 265] width 13 height 11
radio input "true"
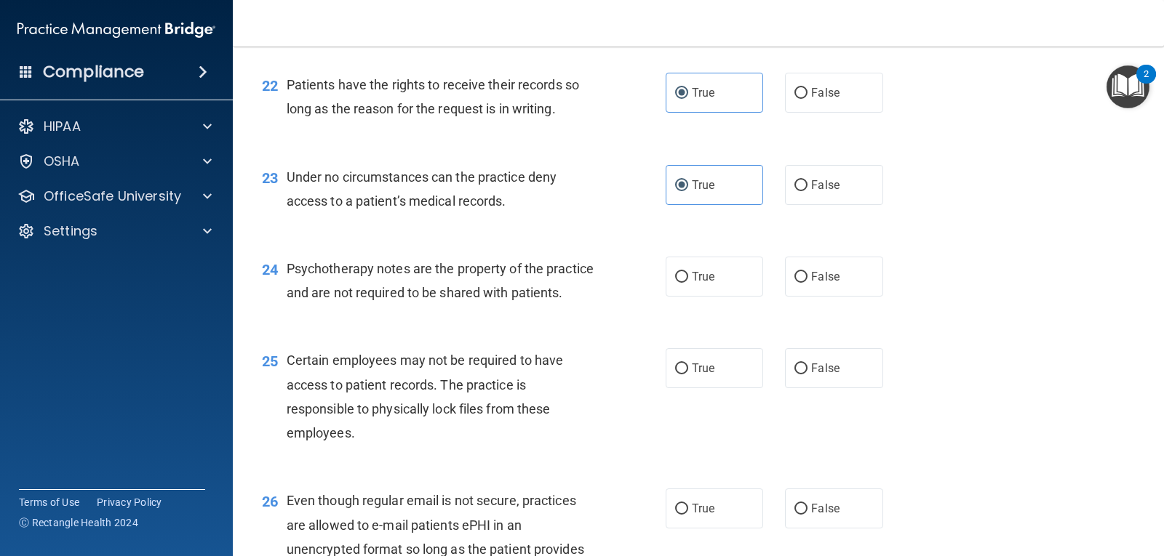
scroll to position [2909, 0]
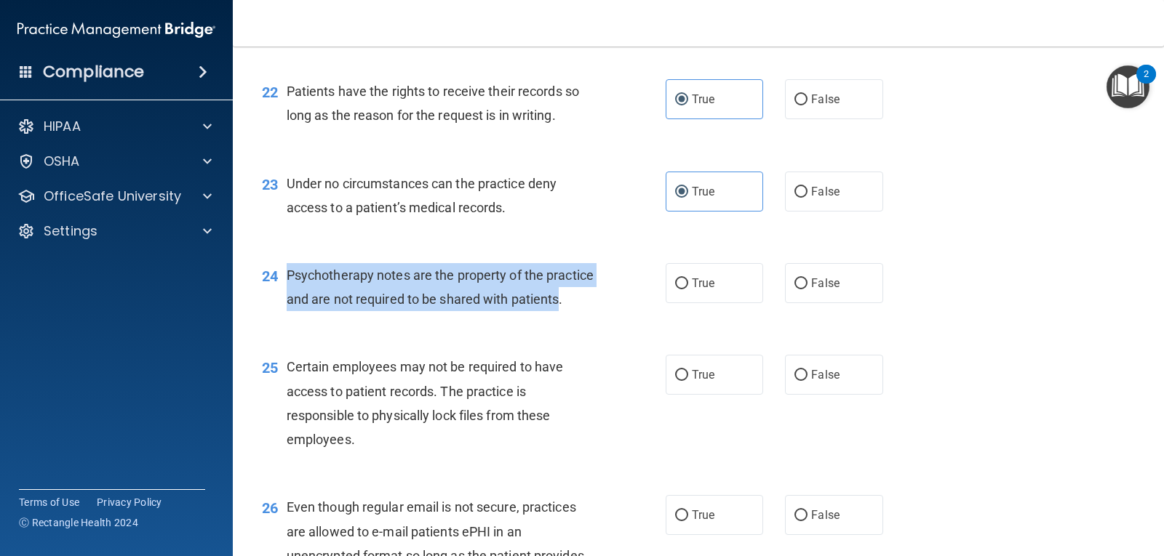
drag, startPoint x: 334, startPoint y: 321, endPoint x: 288, endPoint y: 268, distance: 69.6
click at [288, 268] on span "Psychotherapy notes are the property of the practice and are not required to be…" at bounding box center [440, 287] width 307 height 39
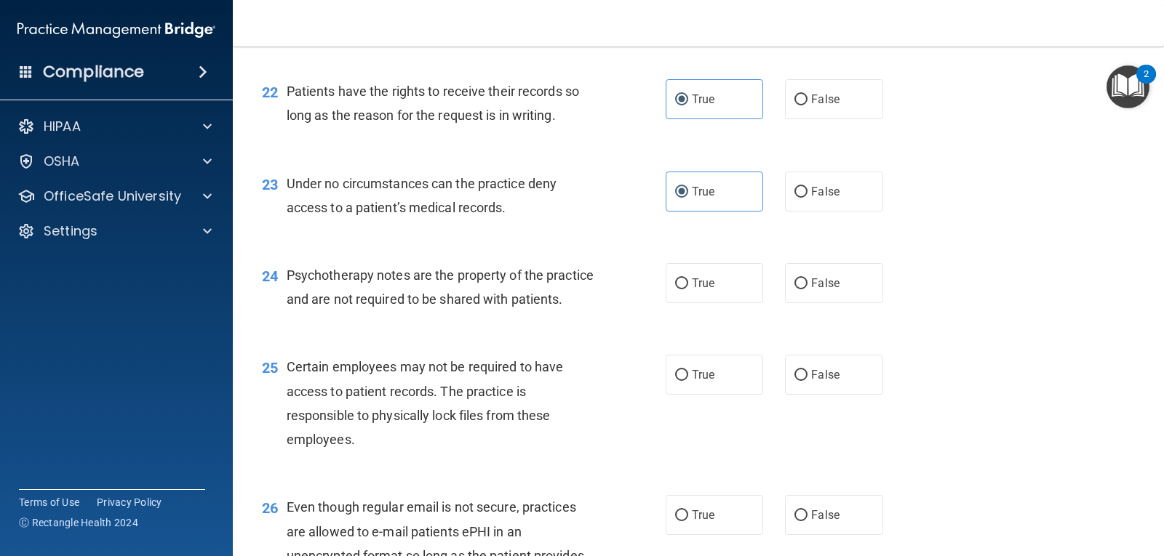
click at [770, 297] on div "True False" at bounding box center [782, 283] width 235 height 40
click at [799, 293] on label "False" at bounding box center [833, 283] width 97 height 40
click at [799, 289] on input "False" at bounding box center [800, 284] width 13 height 11
radio input "true"
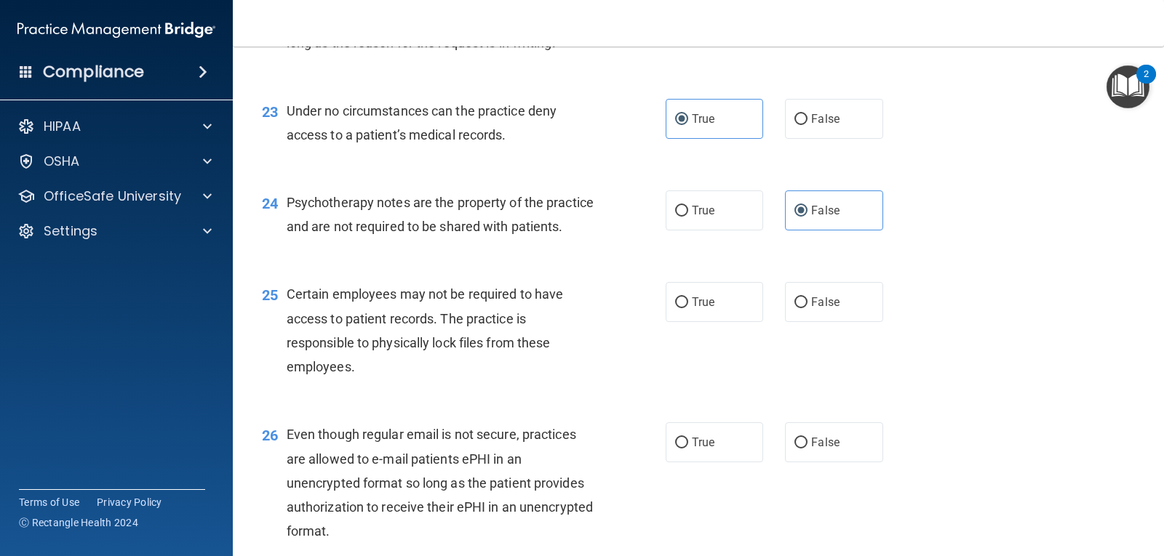
scroll to position [3054, 0]
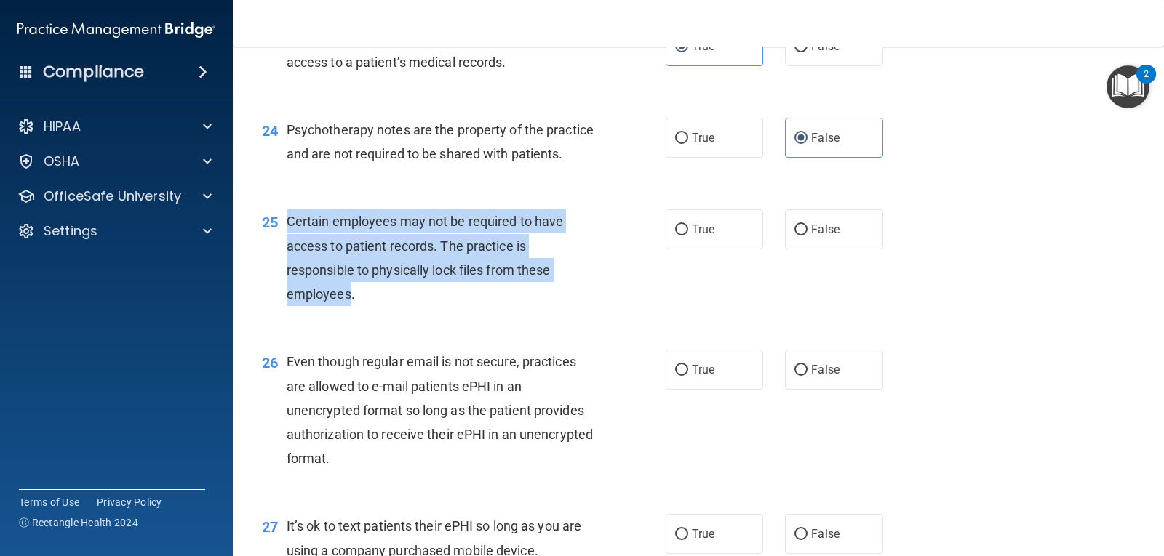
drag, startPoint x: 287, startPoint y: 243, endPoint x: 351, endPoint y: 316, distance: 97.9
click at [351, 302] on span "Certain employees may not be required to have access to patient records. The pr…" at bounding box center [425, 258] width 277 height 88
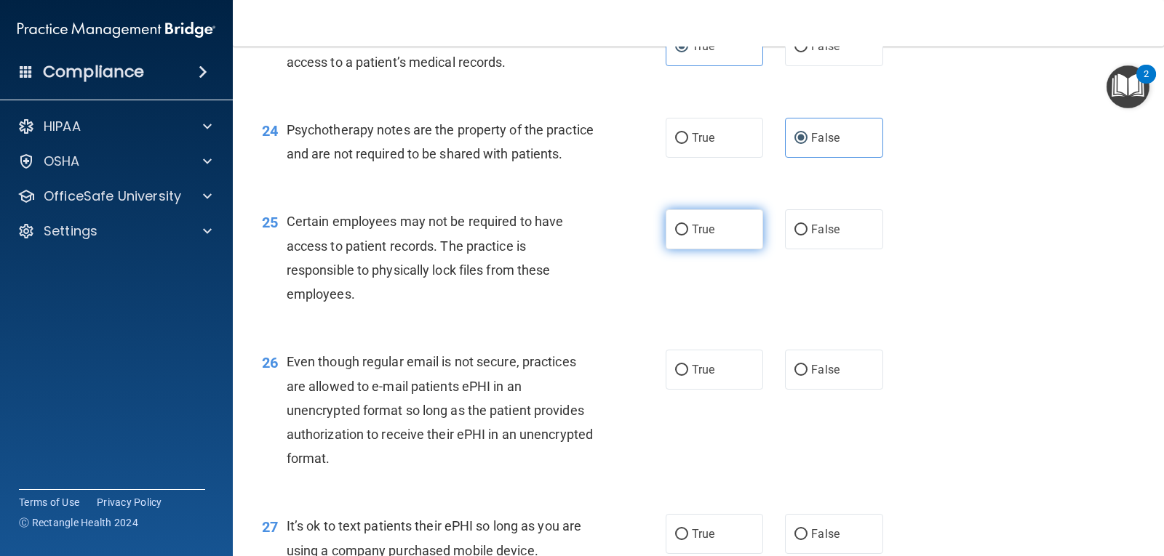
click at [720, 249] on label "True" at bounding box center [713, 229] width 97 height 40
click at [688, 236] on input "True" at bounding box center [681, 230] width 13 height 11
radio input "true"
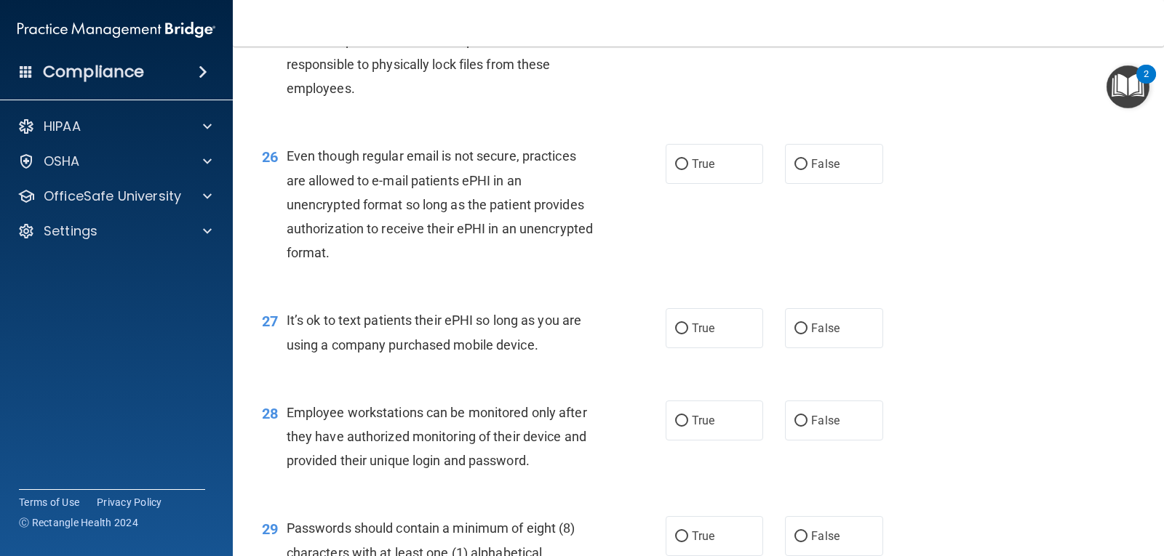
scroll to position [3273, 0]
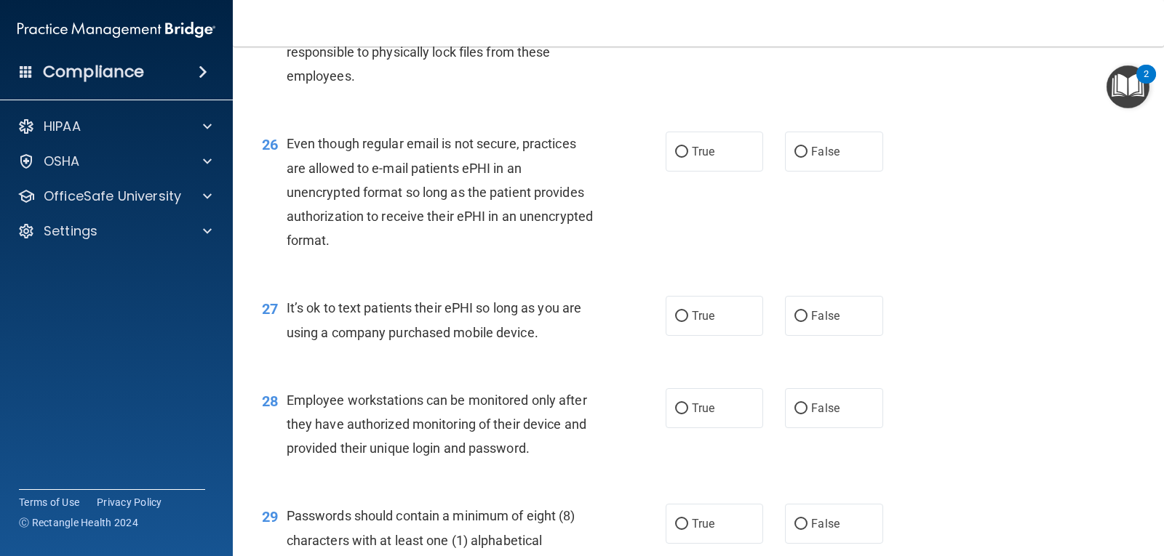
click at [415, 252] on div "Even though regular email is not secure, practices are allowed to e-mail patien…" at bounding box center [446, 192] width 319 height 121
click at [713, 172] on label "True" at bounding box center [713, 152] width 97 height 40
click at [688, 158] on input "True" at bounding box center [681, 152] width 13 height 11
radio input "true"
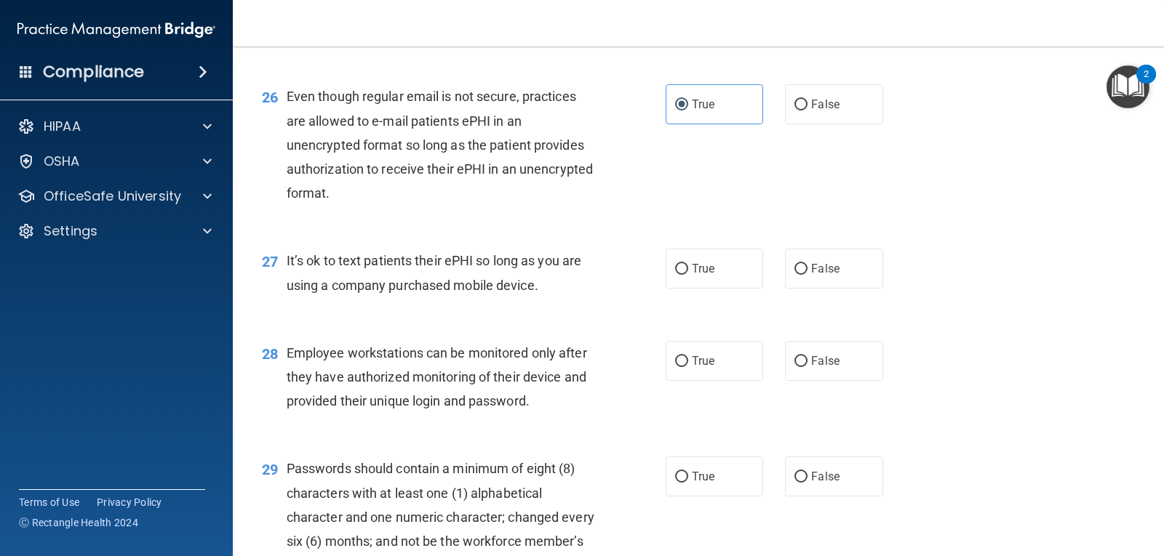
scroll to position [3345, 0]
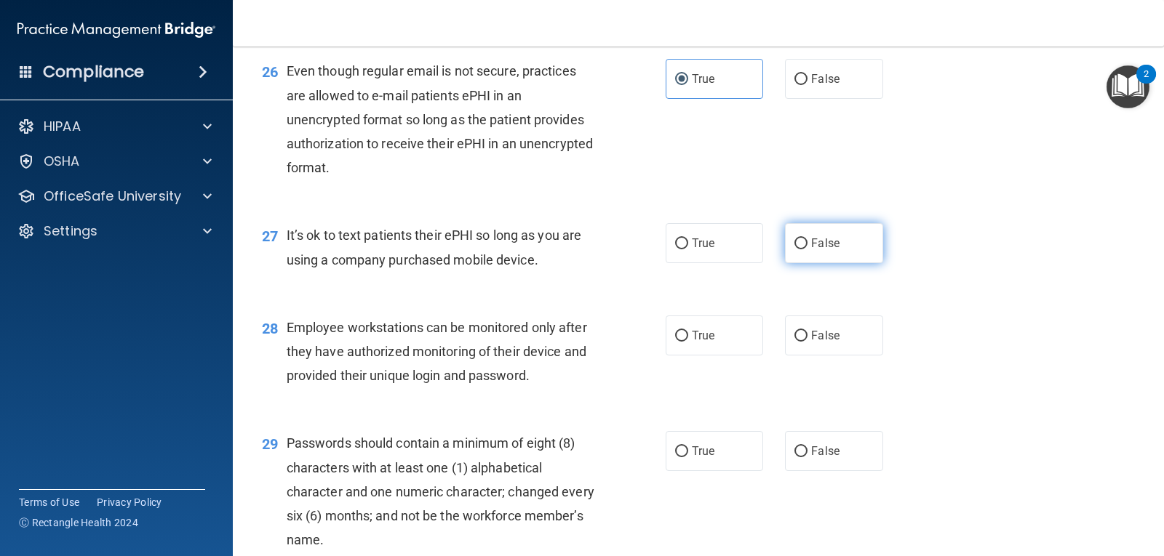
click at [821, 250] on span "False" at bounding box center [825, 243] width 28 height 14
click at [807, 249] on input "False" at bounding box center [800, 244] width 13 height 11
radio input "true"
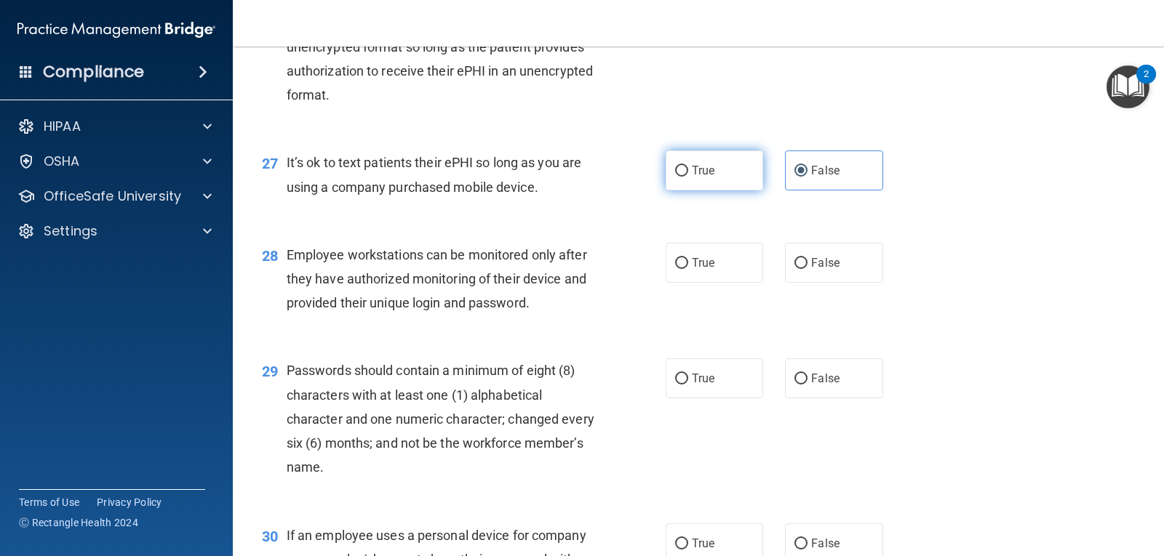
click at [696, 191] on label "True" at bounding box center [713, 171] width 97 height 40
click at [688, 177] on input "True" at bounding box center [681, 171] width 13 height 11
radio input "true"
radio input "false"
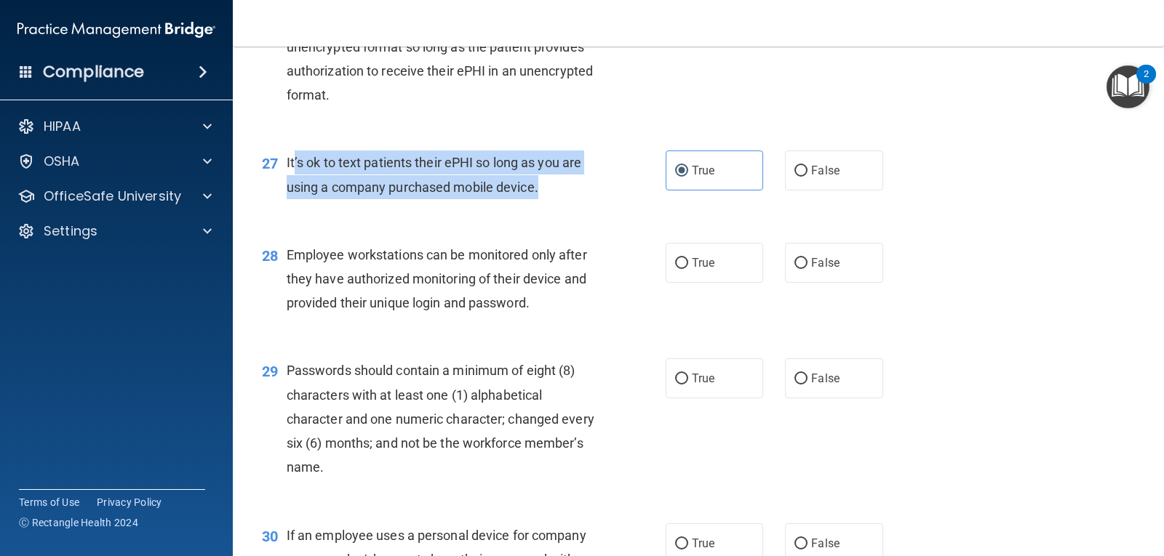
drag, startPoint x: 523, startPoint y: 211, endPoint x: 288, endPoint y: 191, distance: 235.8
click at [288, 191] on span "It’s ok to text patients their ePHI so long as you are using a company purchase…" at bounding box center [434, 174] width 295 height 39
drag, startPoint x: 417, startPoint y: 228, endPoint x: 449, endPoint y: 279, distance: 59.5
click at [417, 206] on div "27 It’s ok to text patients their ePHI so long as you are using a company purch…" at bounding box center [463, 178] width 447 height 55
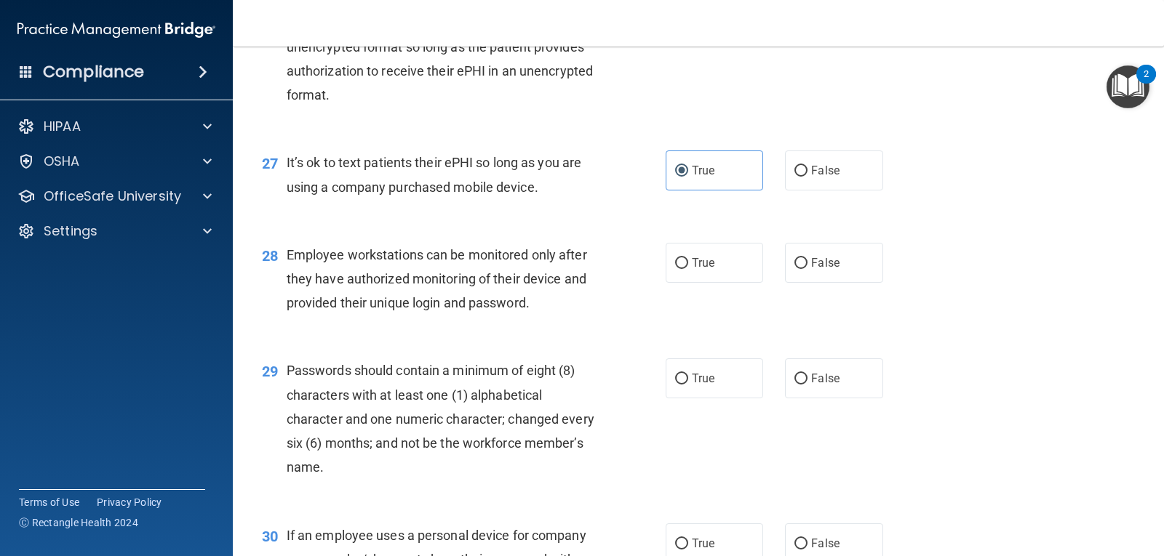
click at [479, 311] on span "Employee workstations can be monitored only after they have authorized monitori…" at bounding box center [437, 278] width 300 height 63
click at [676, 269] on input "True" at bounding box center [681, 263] width 13 height 11
radio input "true"
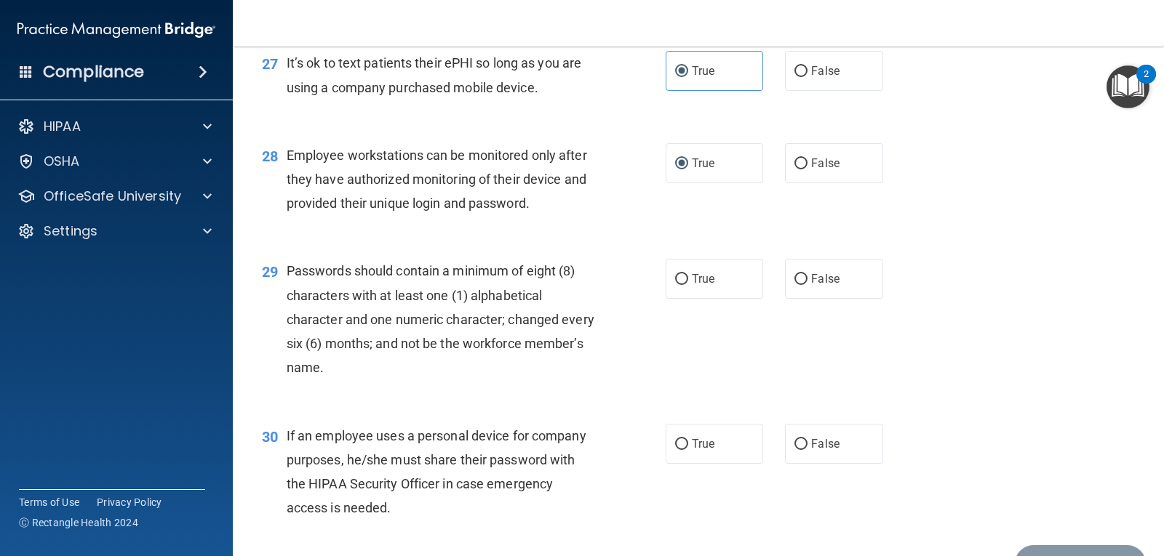
scroll to position [3564, 0]
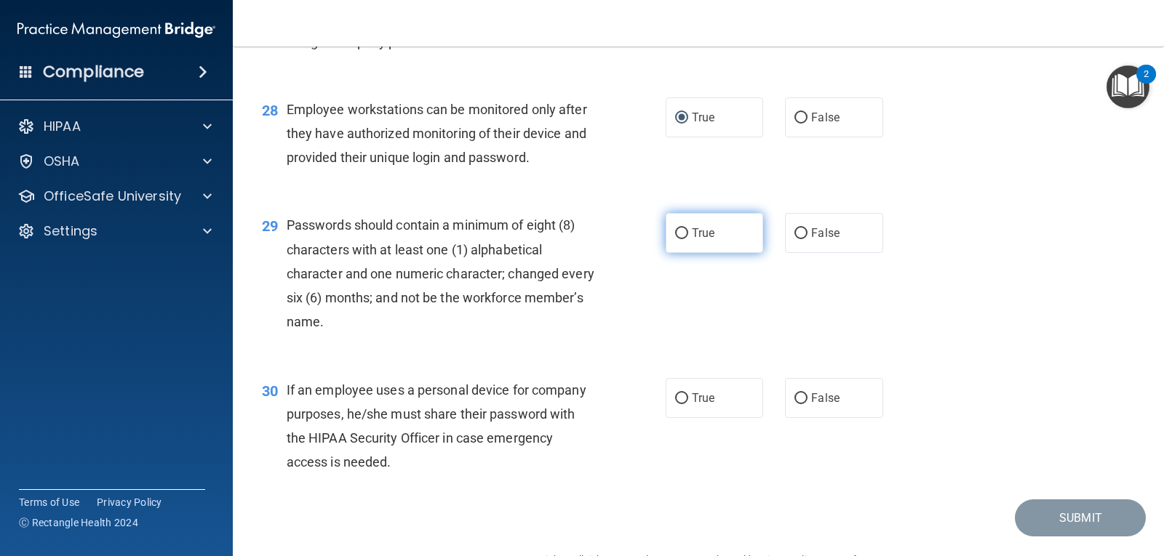
click at [705, 253] on label "True" at bounding box center [713, 233] width 97 height 40
click at [688, 239] on input "True" at bounding box center [681, 233] width 13 height 11
radio input "true"
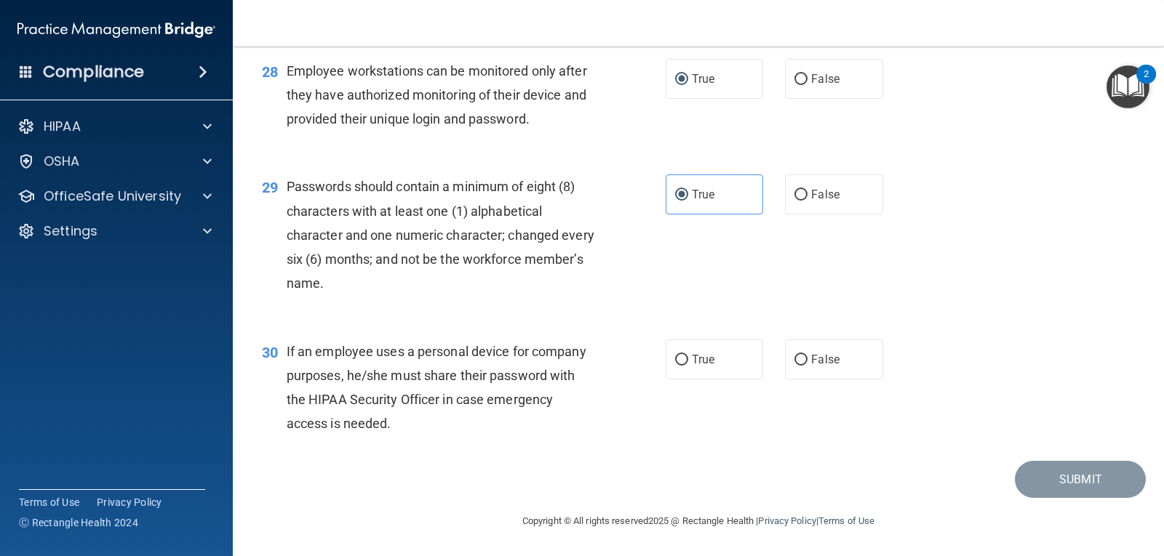
scroll to position [3626, 0]
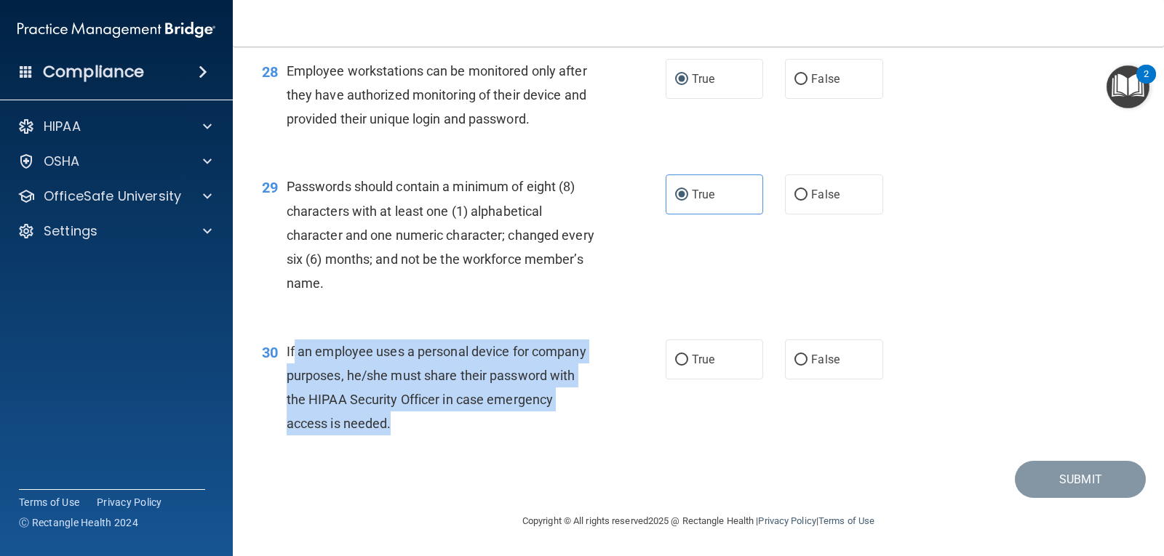
drag, startPoint x: 394, startPoint y: 417, endPoint x: 292, endPoint y: 356, distance: 118.7
click at [292, 356] on div "If an employee uses a personal device for company purposes, he/she must share t…" at bounding box center [446, 388] width 319 height 97
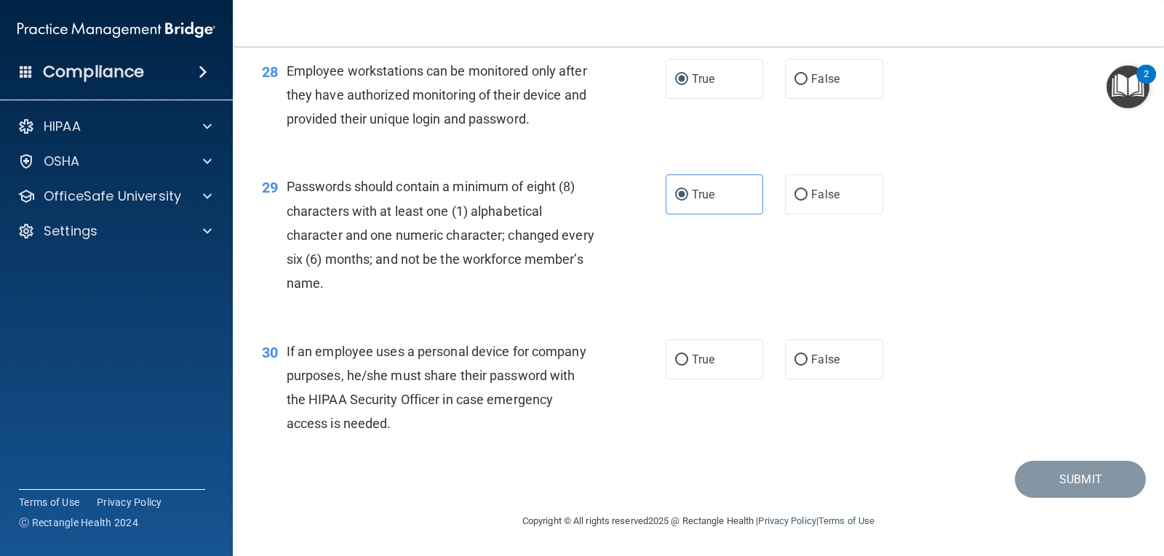
click at [285, 350] on div "30" at bounding box center [269, 353] width 36 height 27
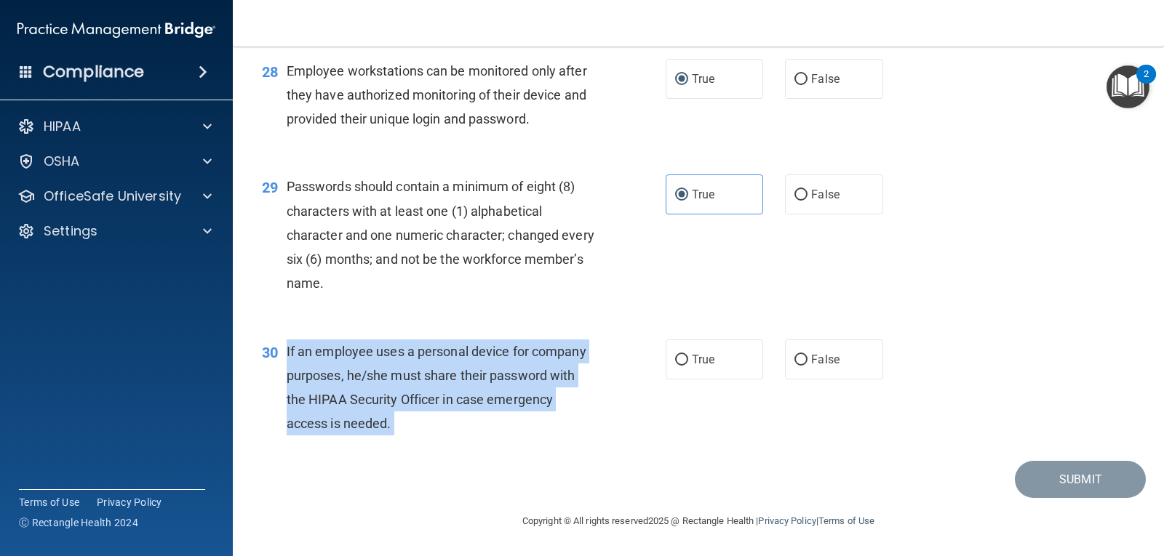
drag, startPoint x: 287, startPoint y: 350, endPoint x: 420, endPoint y: 425, distance: 152.1
click at [420, 425] on div "If an employee uses a personal device for company purposes, he/she must share t…" at bounding box center [446, 388] width 319 height 97
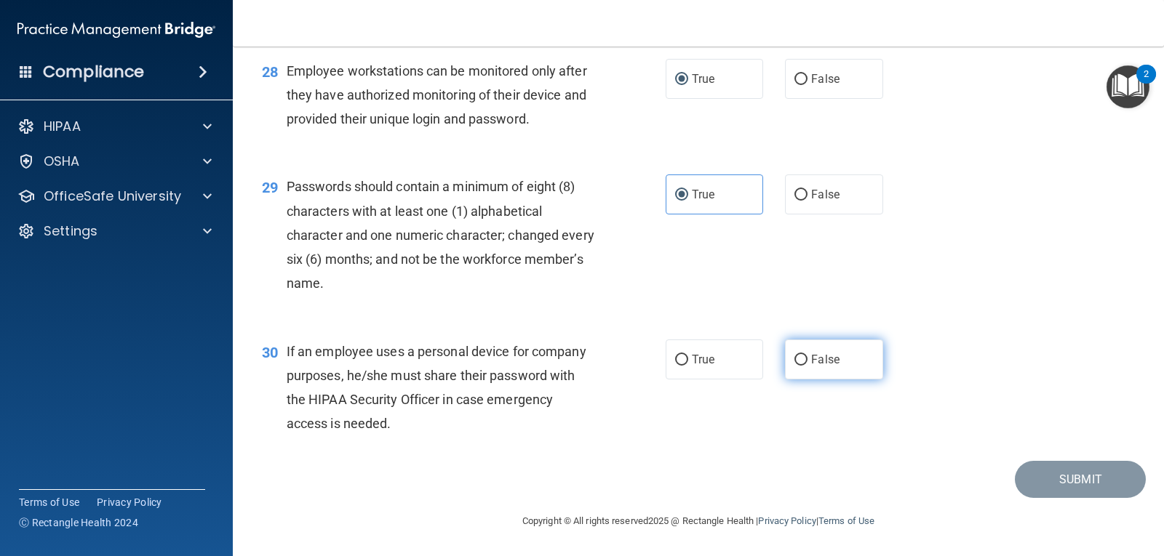
click at [826, 364] on span "False" at bounding box center [825, 360] width 28 height 14
click at [807, 364] on input "False" at bounding box center [800, 360] width 13 height 11
radio input "true"
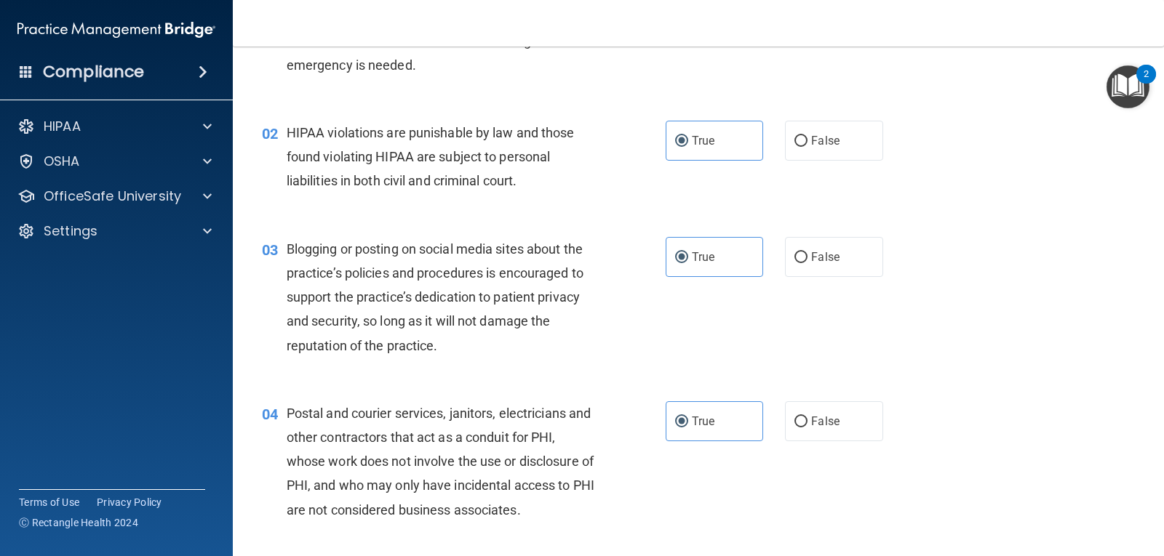
scroll to position [0, 0]
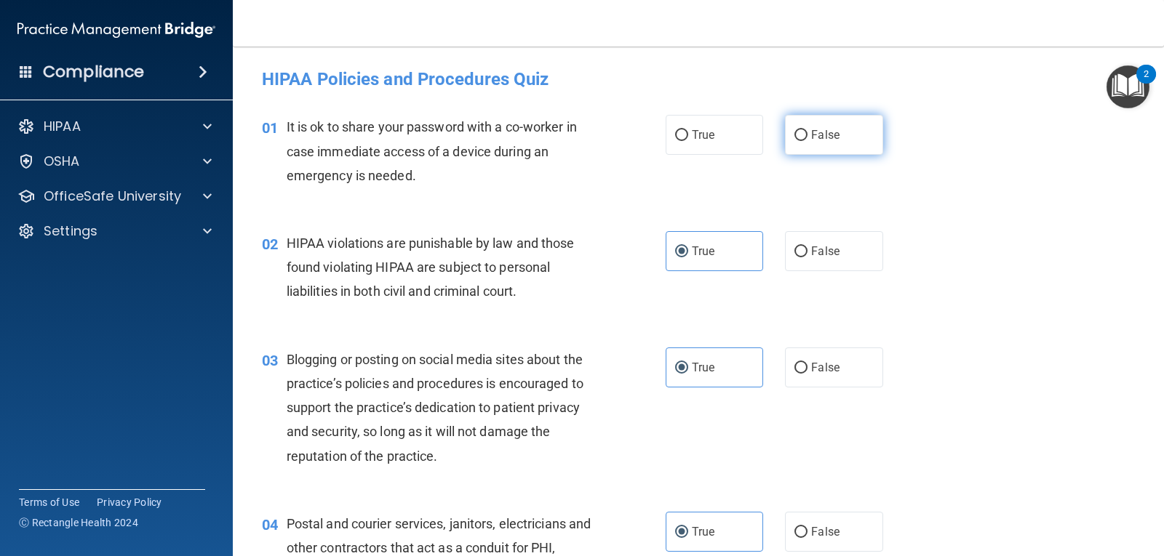
click at [828, 131] on span "False" at bounding box center [825, 135] width 28 height 14
click at [807, 131] on input "False" at bounding box center [800, 135] width 13 height 11
radio input "true"
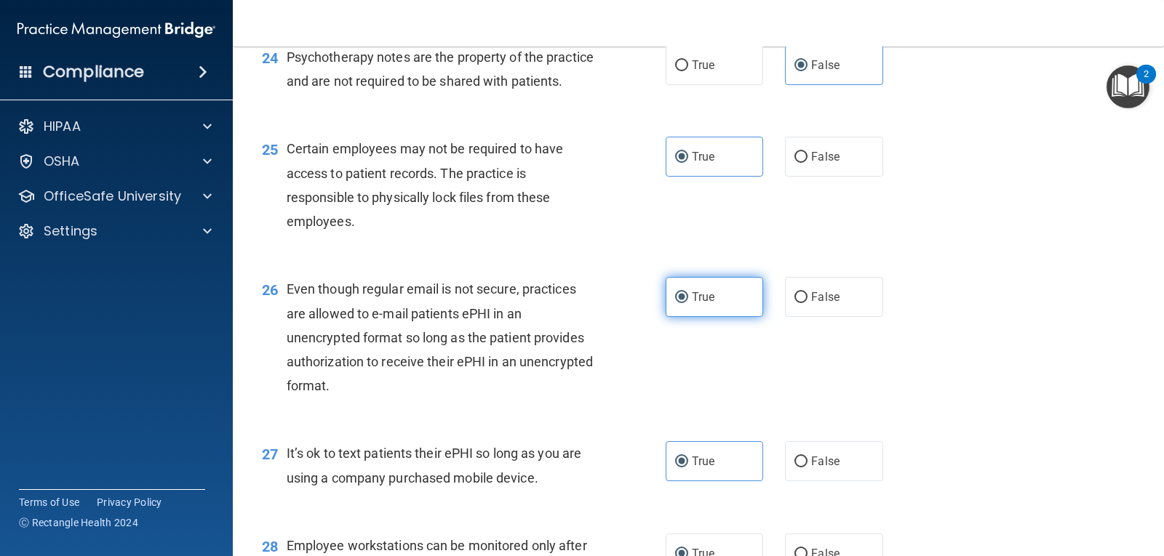
scroll to position [3626, 0]
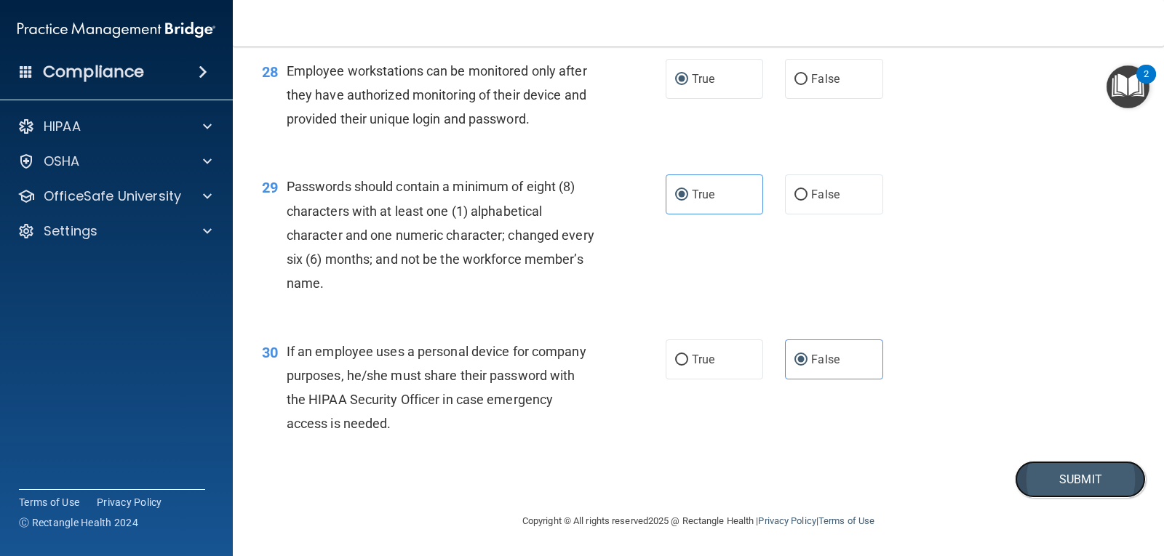
click at [1028, 472] on button "Submit" at bounding box center [1080, 479] width 131 height 37
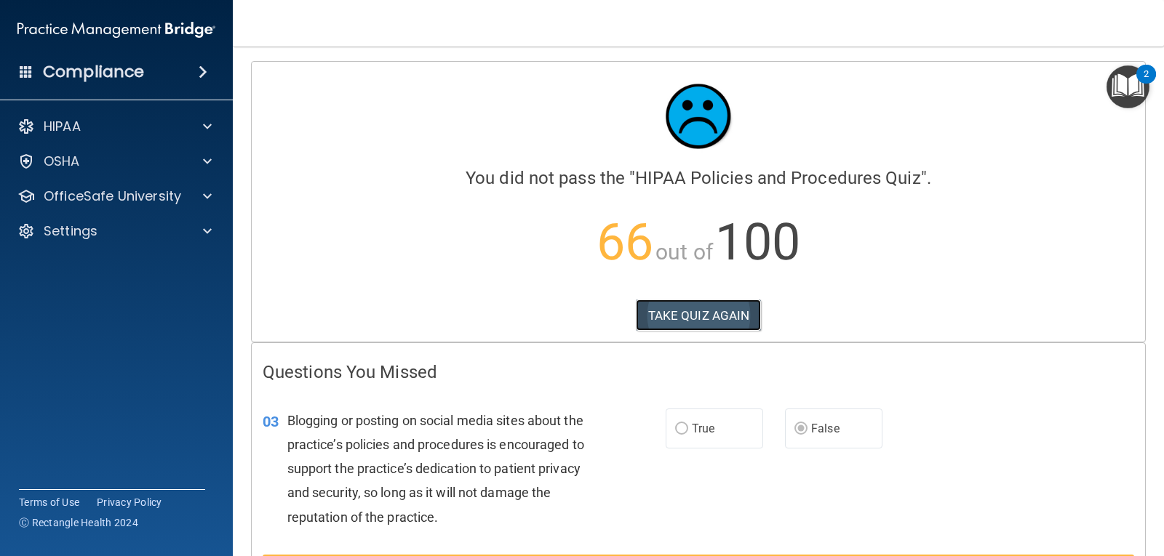
click at [690, 304] on button "TAKE QUIZ AGAIN" at bounding box center [699, 316] width 126 height 32
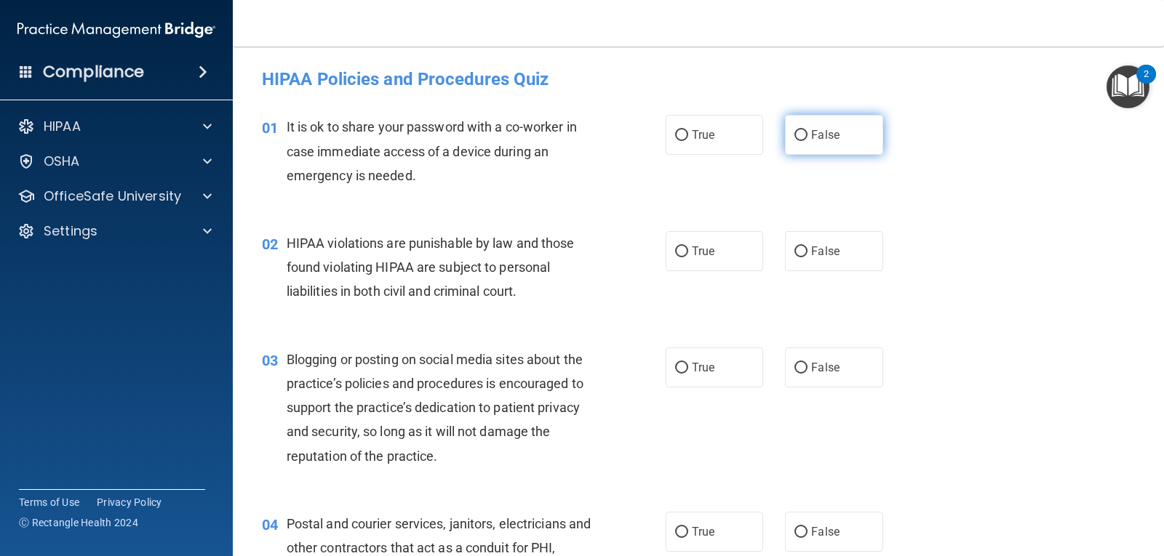
click at [786, 123] on label "False" at bounding box center [833, 135] width 97 height 40
click at [794, 130] on input "False" at bounding box center [800, 135] width 13 height 11
radio input "true"
click at [705, 244] on label "True" at bounding box center [713, 251] width 97 height 40
click at [688, 247] on input "True" at bounding box center [681, 252] width 13 height 11
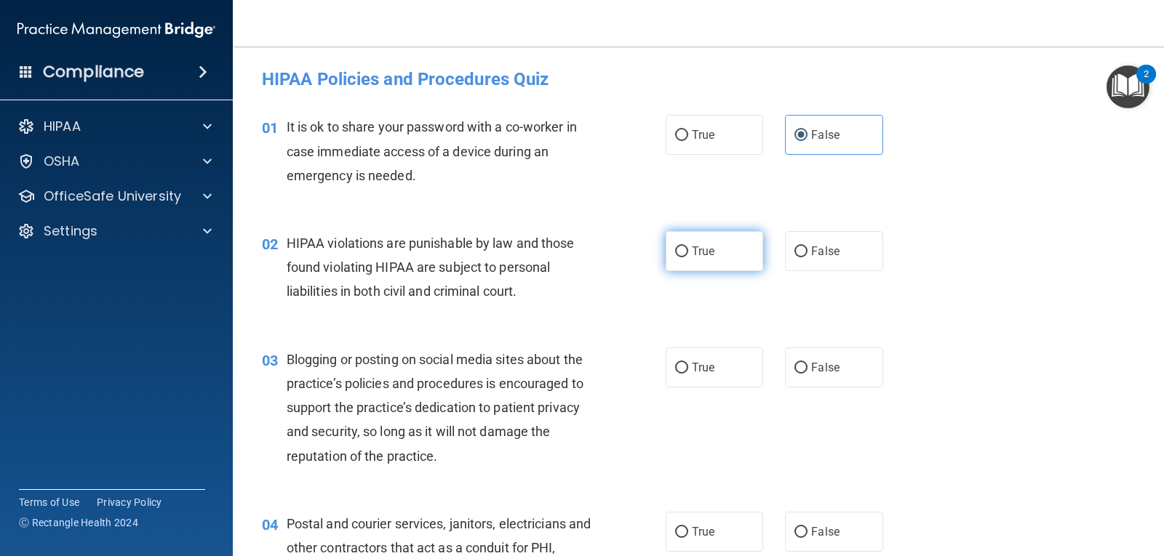
radio input "true"
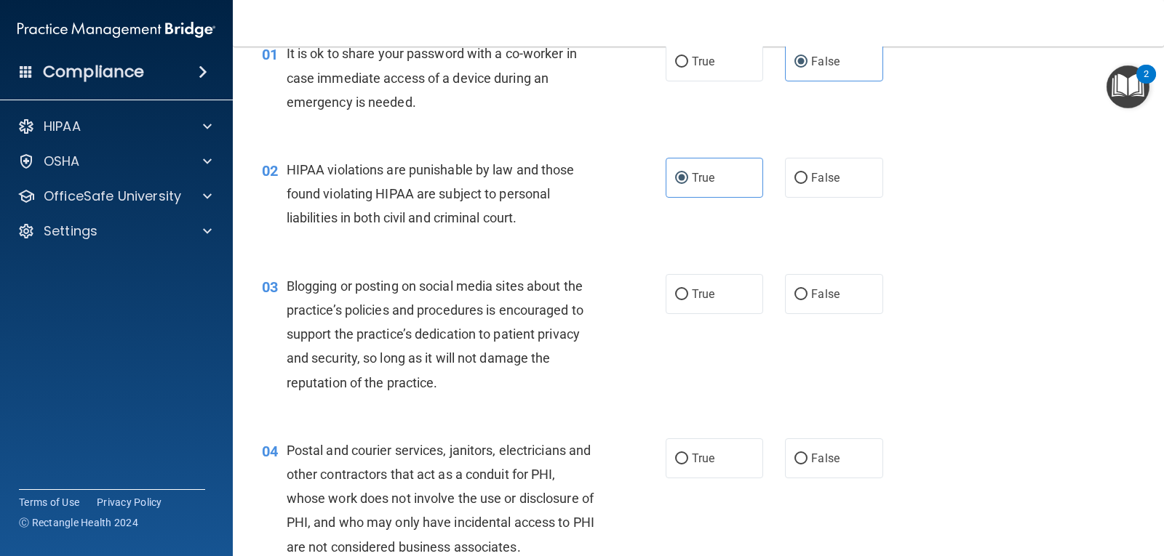
scroll to position [145, 0]
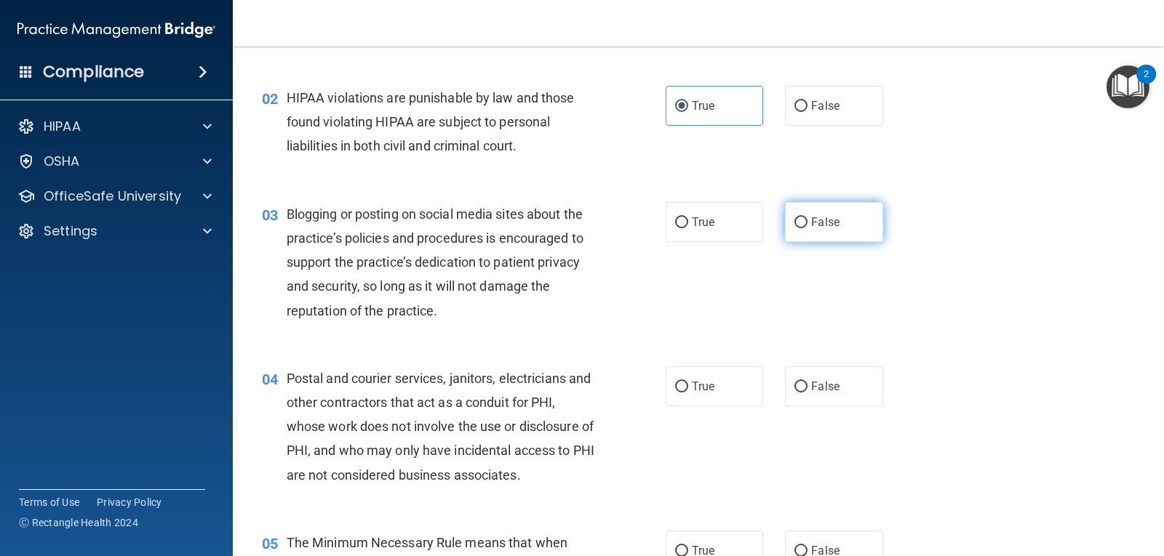
click at [802, 233] on label "False" at bounding box center [833, 222] width 97 height 40
click at [802, 228] on input "False" at bounding box center [800, 222] width 13 height 11
radio input "true"
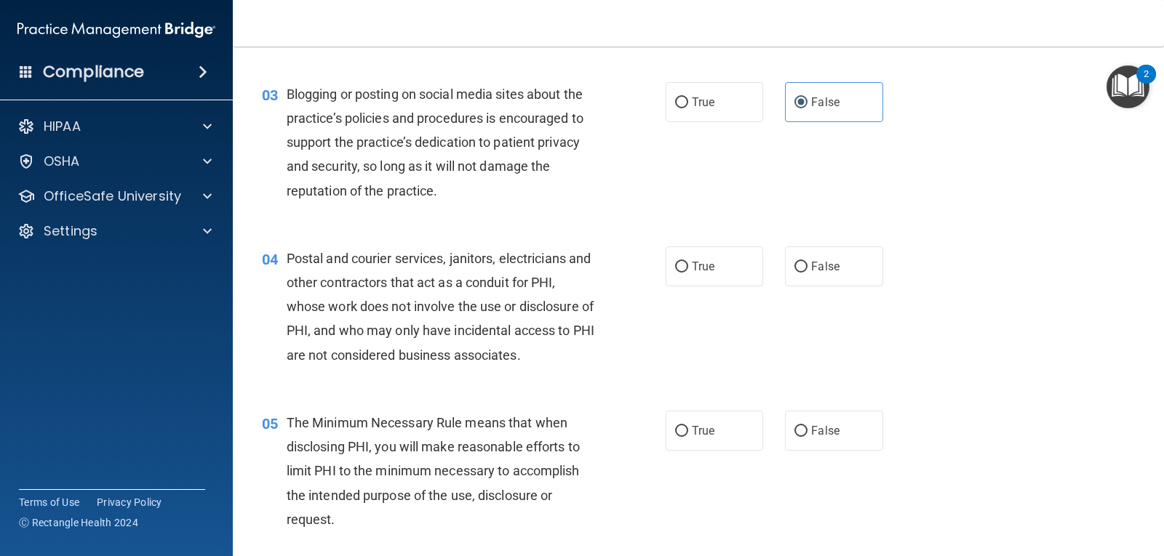
scroll to position [291, 0]
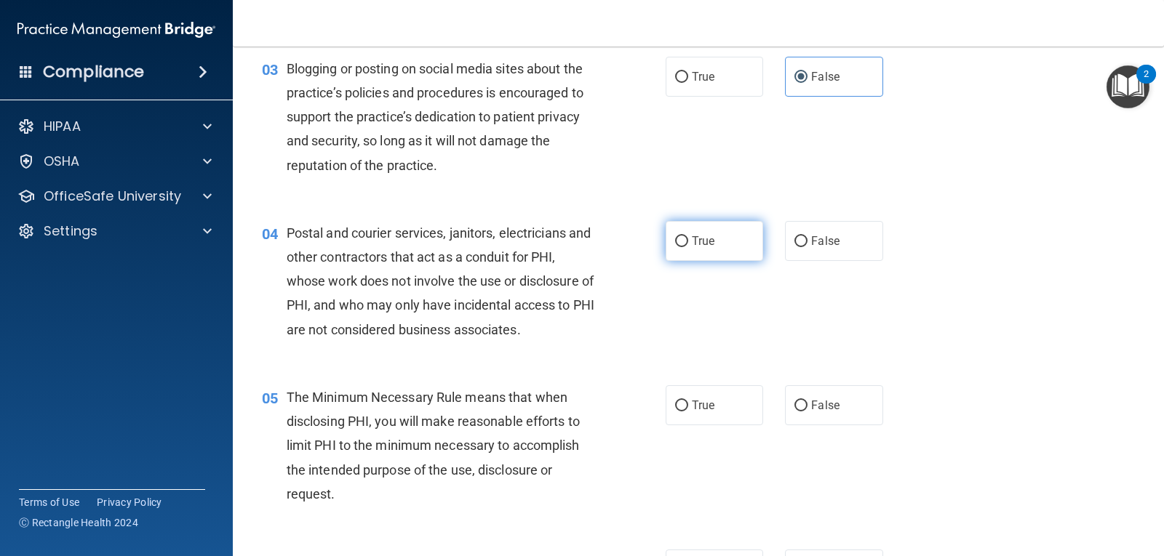
click at [697, 239] on span "True" at bounding box center [703, 241] width 23 height 14
click at [688, 239] on input "True" at bounding box center [681, 241] width 13 height 11
radio input "true"
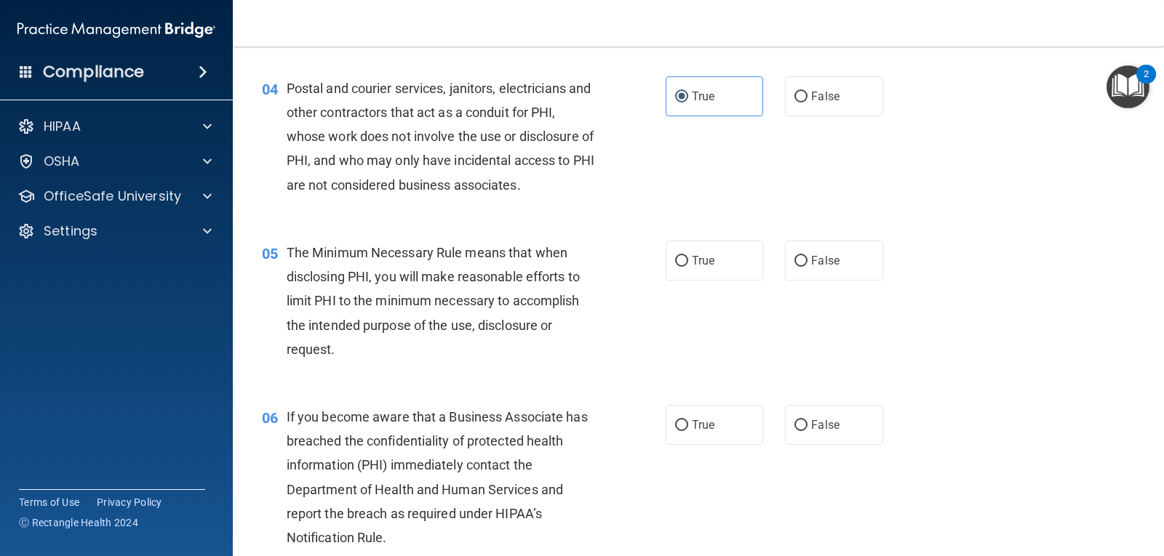
scroll to position [436, 0]
click at [676, 262] on input "True" at bounding box center [681, 260] width 13 height 11
radio input "true"
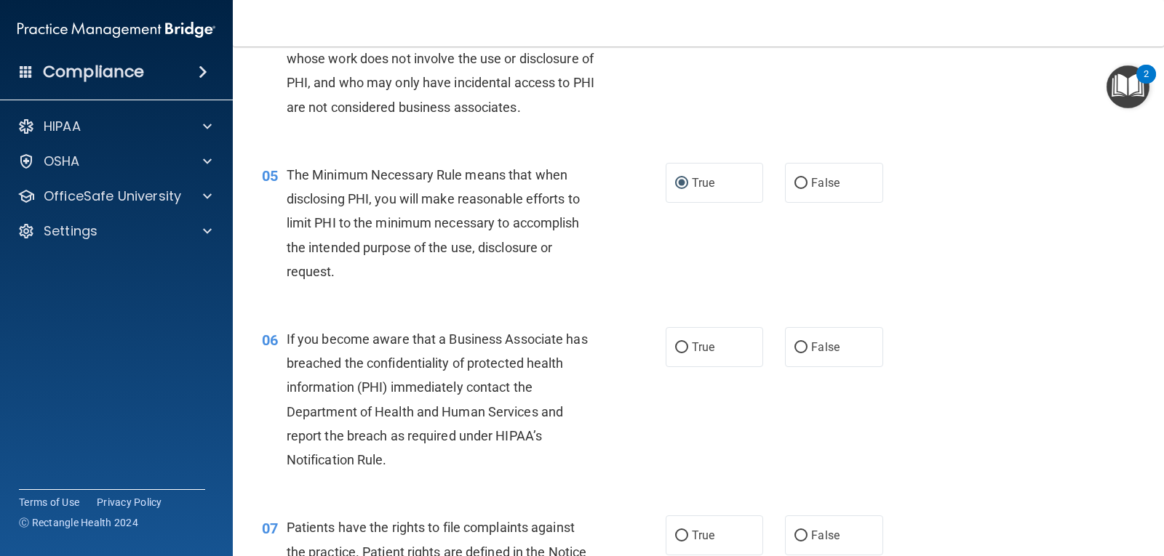
scroll to position [582, 0]
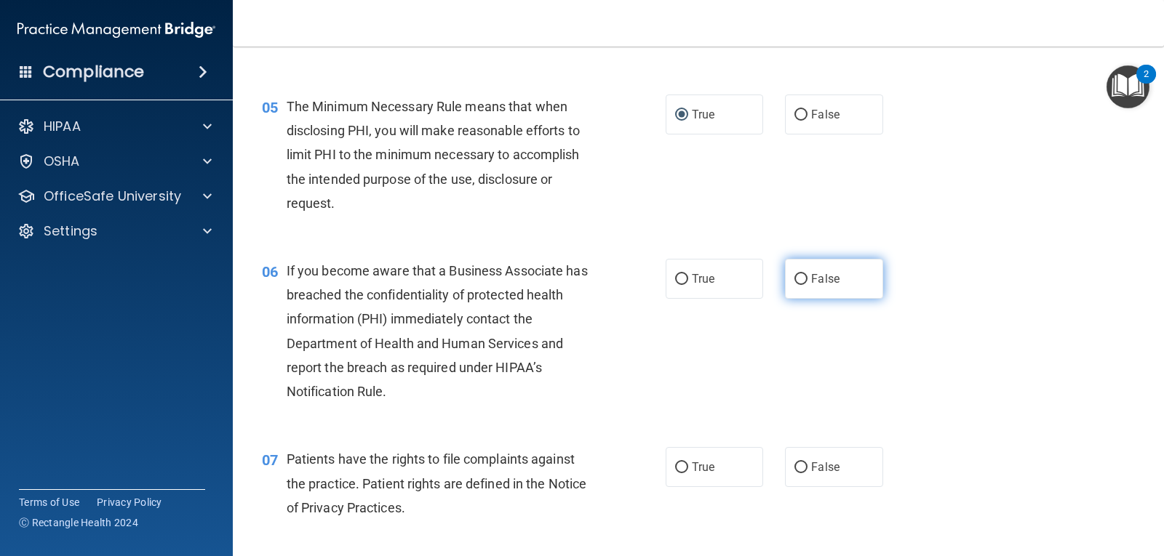
click at [794, 274] on input "False" at bounding box center [800, 279] width 13 height 11
radio input "true"
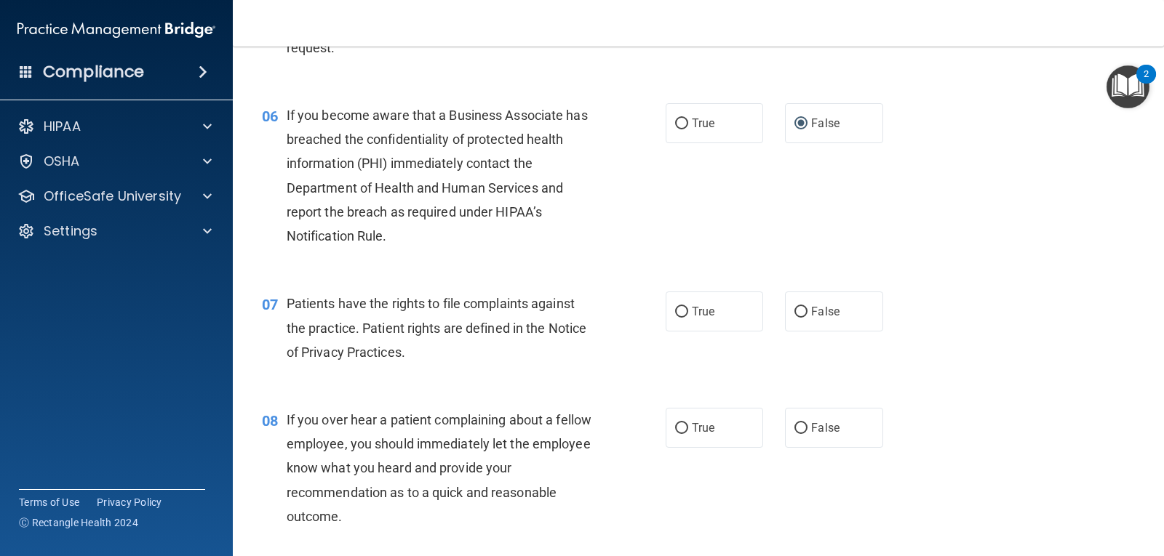
scroll to position [727, 0]
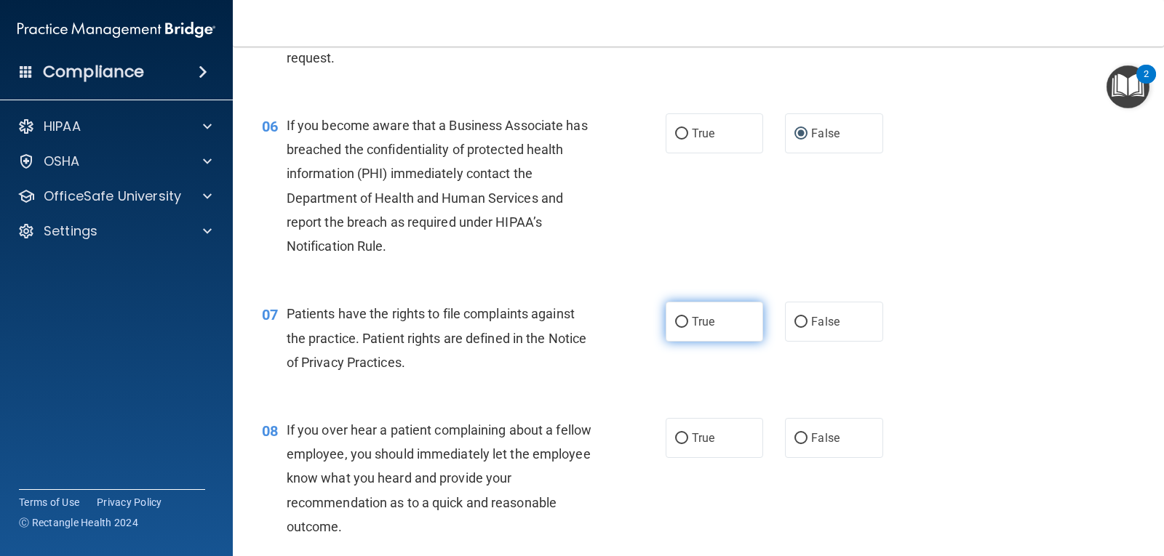
click at [684, 325] on label "True" at bounding box center [713, 322] width 97 height 40
click at [684, 325] on input "True" at bounding box center [681, 322] width 13 height 11
radio input "true"
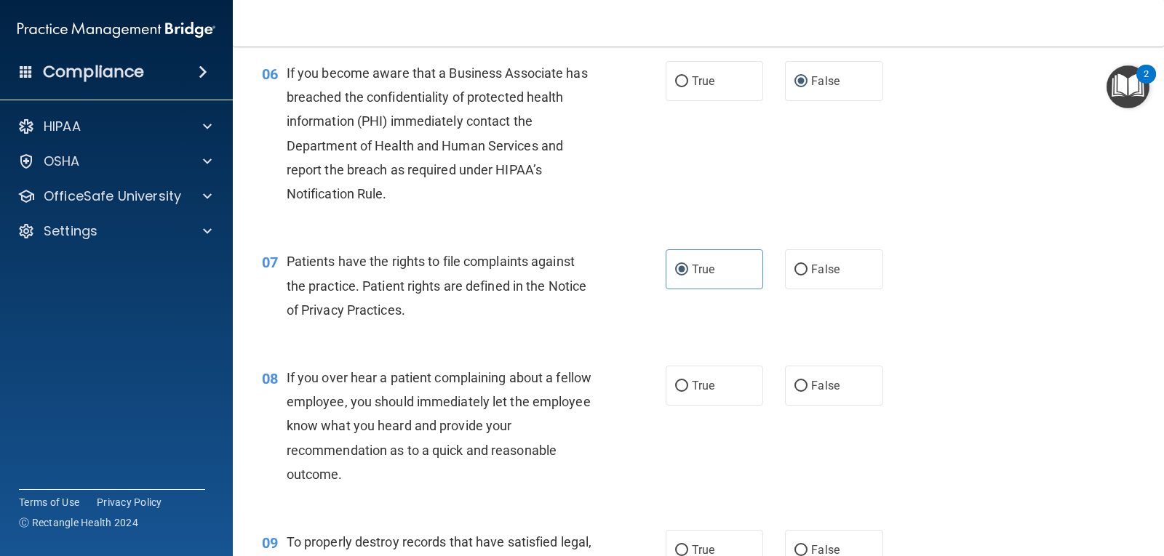
scroll to position [873, 0]
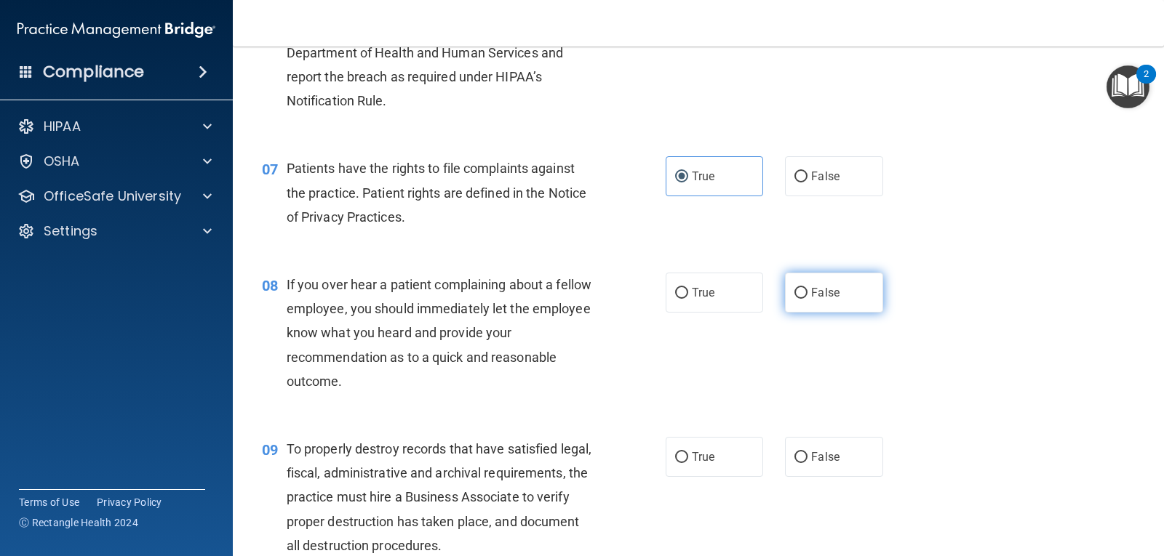
click at [811, 295] on span "False" at bounding box center [825, 293] width 28 height 14
click at [807, 295] on input "False" at bounding box center [800, 293] width 13 height 11
radio input "true"
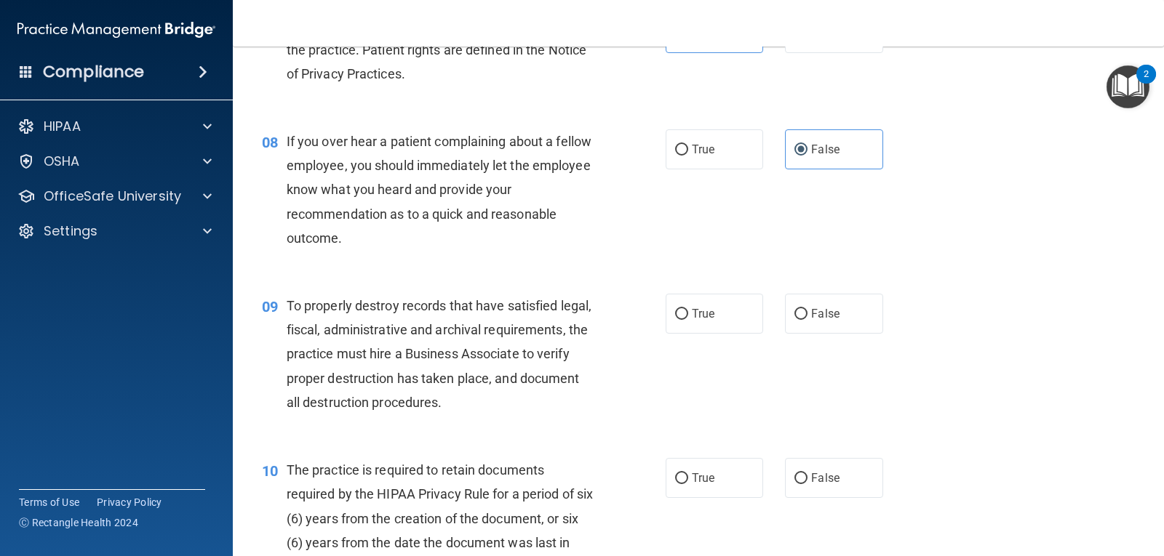
scroll to position [1018, 0]
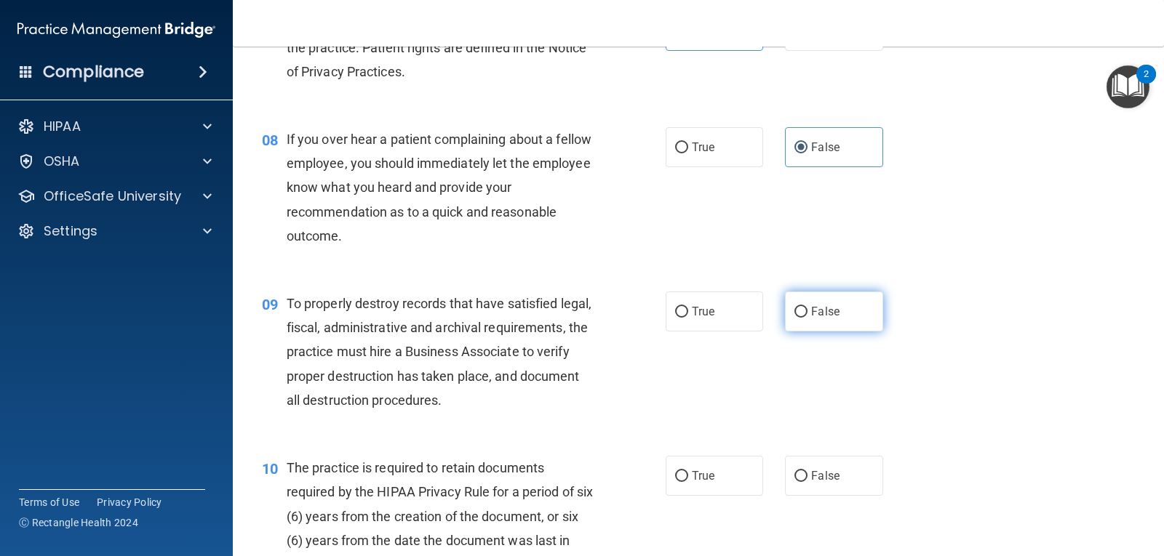
click at [793, 324] on label "False" at bounding box center [833, 312] width 97 height 40
click at [794, 318] on input "False" at bounding box center [800, 312] width 13 height 11
radio input "true"
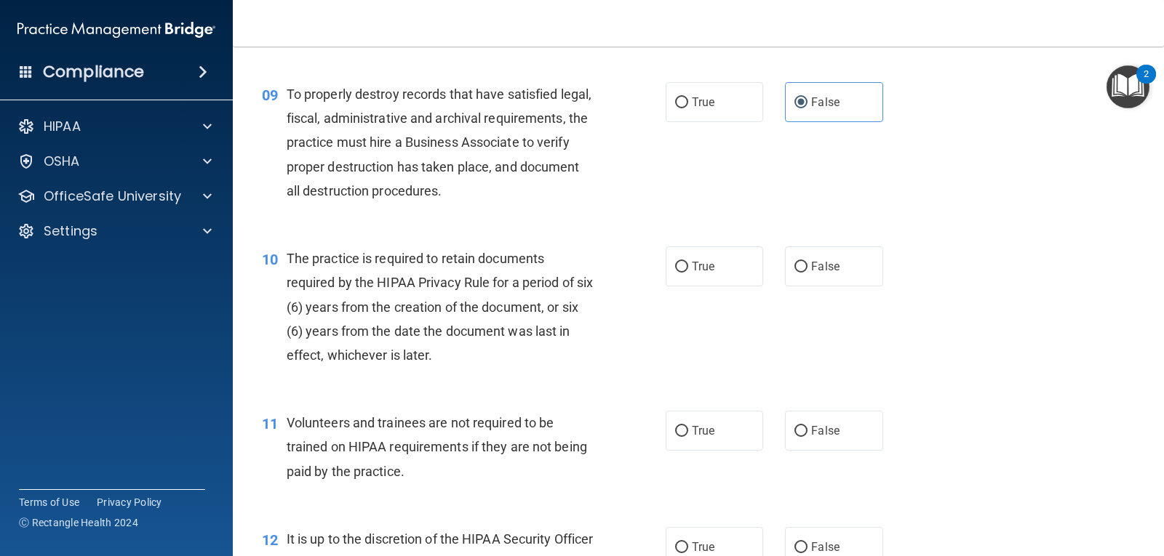
scroll to position [1236, 0]
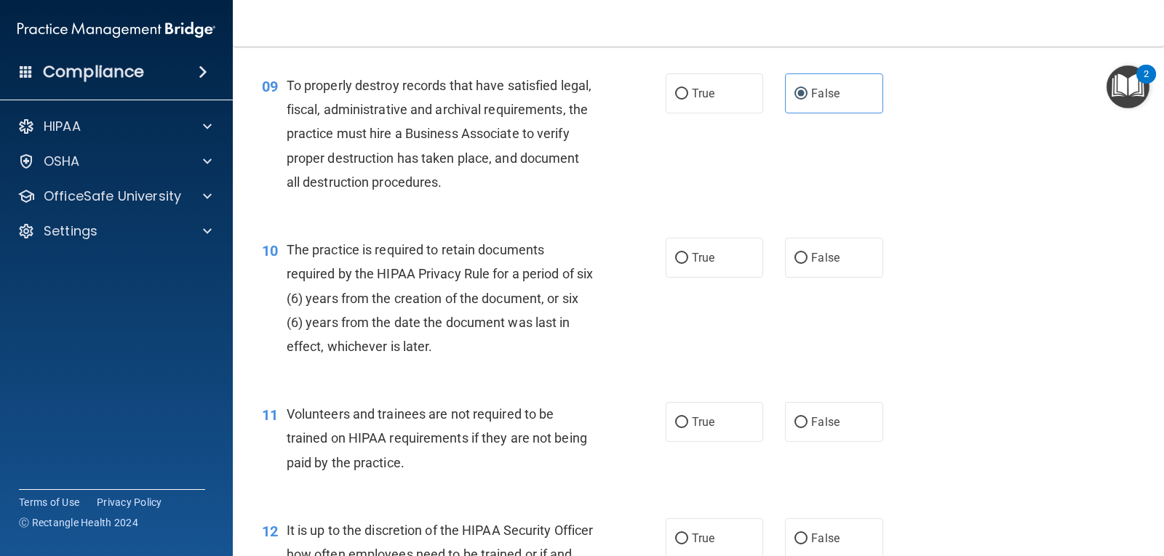
click at [657, 257] on div "10 The practice is required to retain documents required by the HIPAA Privacy R…" at bounding box center [463, 302] width 447 height 128
click at [683, 255] on label "True" at bounding box center [713, 258] width 97 height 40
click at [683, 255] on input "True" at bounding box center [681, 258] width 13 height 11
radio input "true"
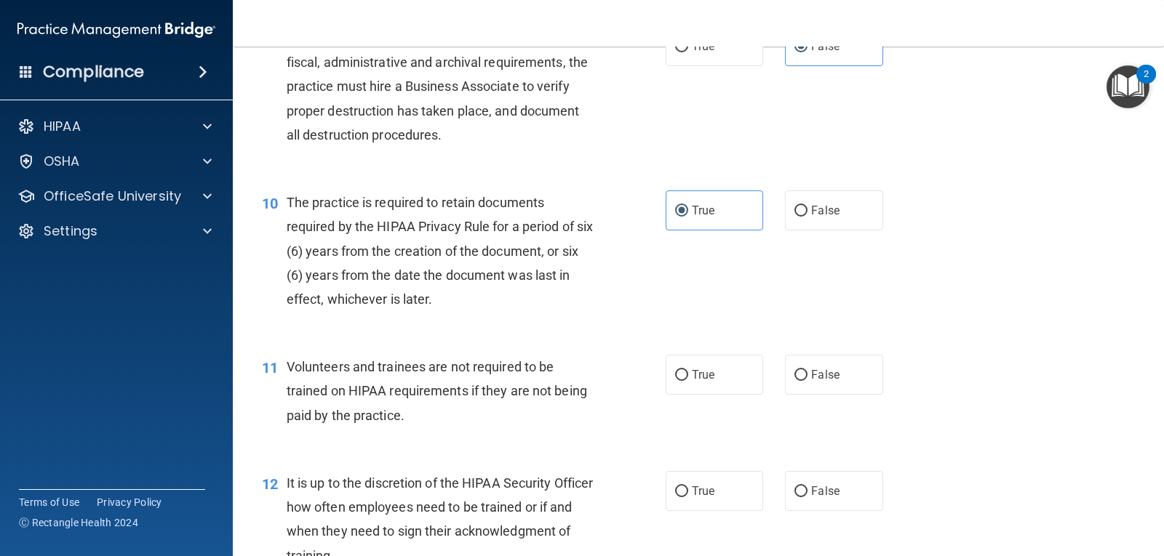
scroll to position [1309, 0]
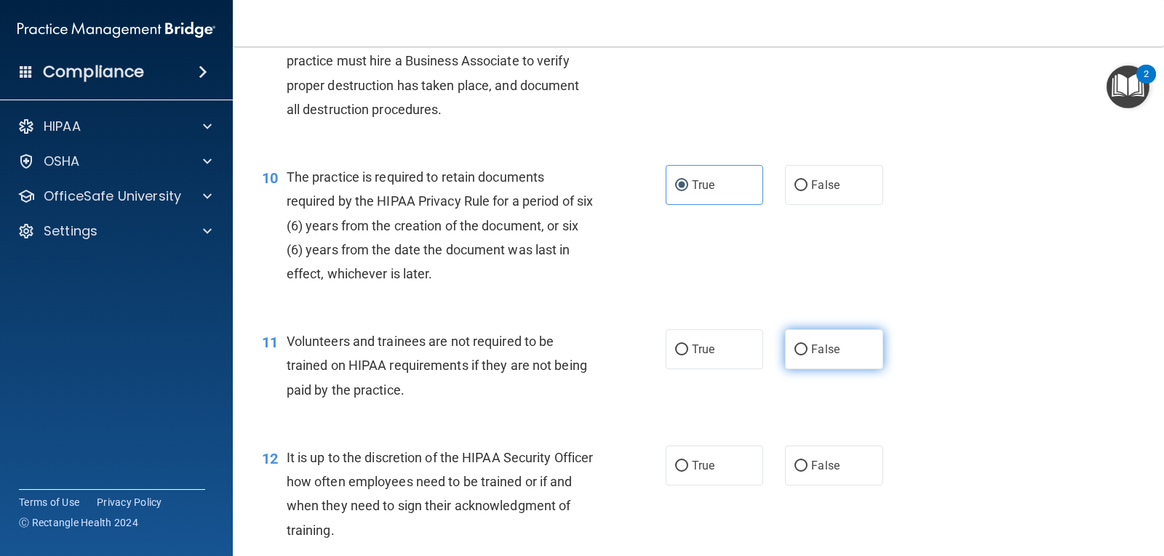
click at [811, 351] on span "False" at bounding box center [825, 350] width 28 height 14
click at [807, 351] on input "False" at bounding box center [800, 350] width 13 height 11
radio input "true"
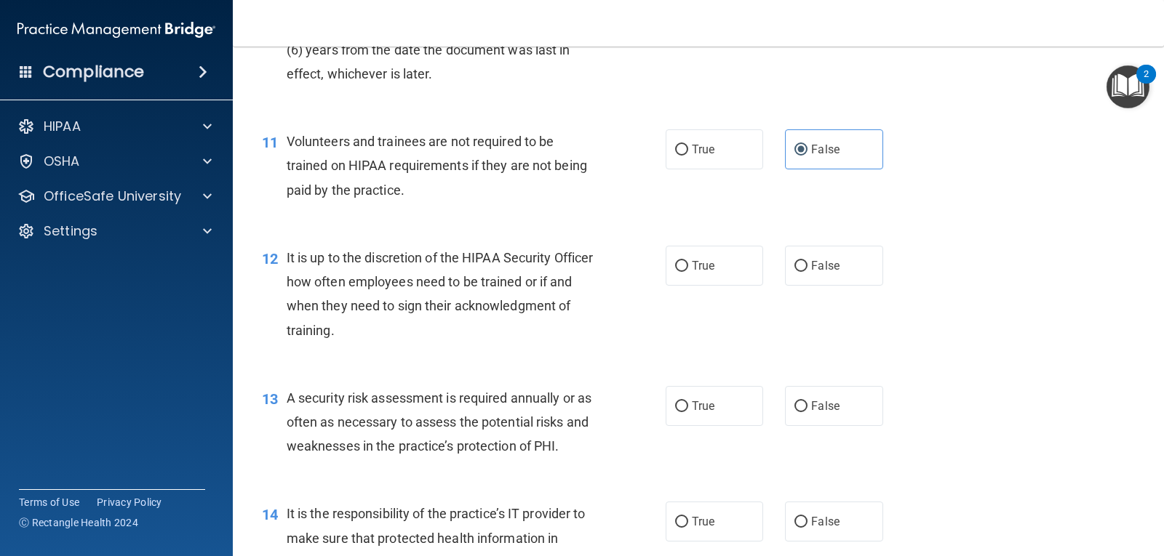
scroll to position [1527, 0]
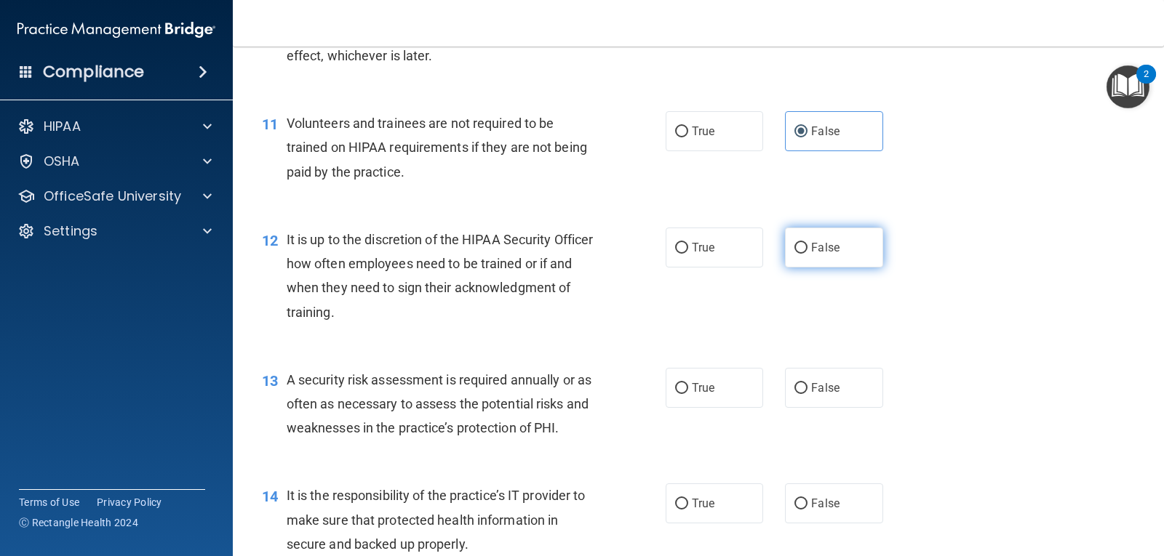
click at [827, 228] on label "False" at bounding box center [833, 248] width 97 height 40
click at [807, 243] on input "False" at bounding box center [800, 248] width 13 height 11
radio input "true"
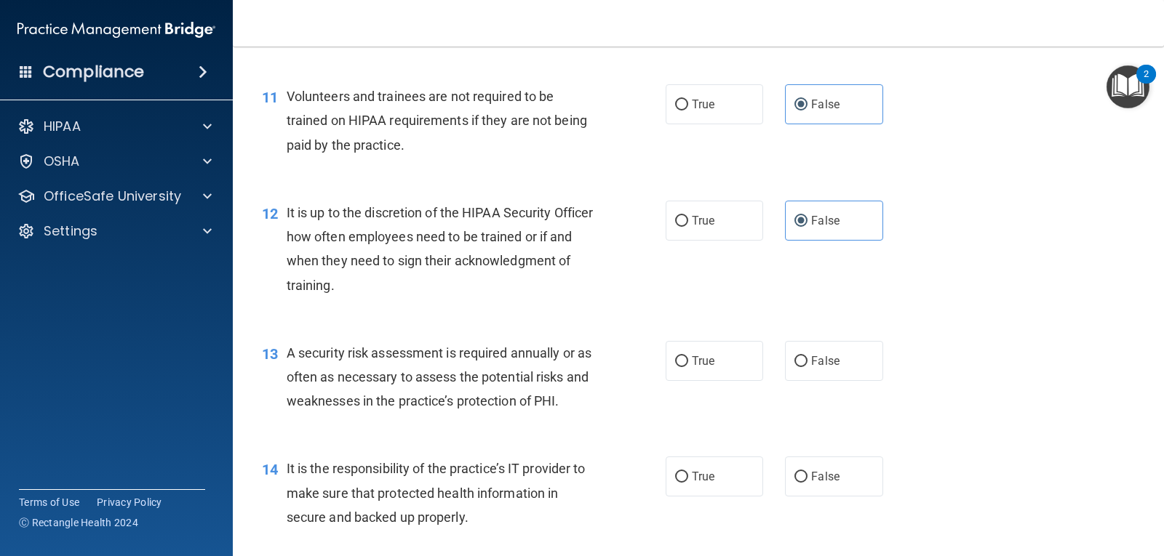
scroll to position [1600, 0]
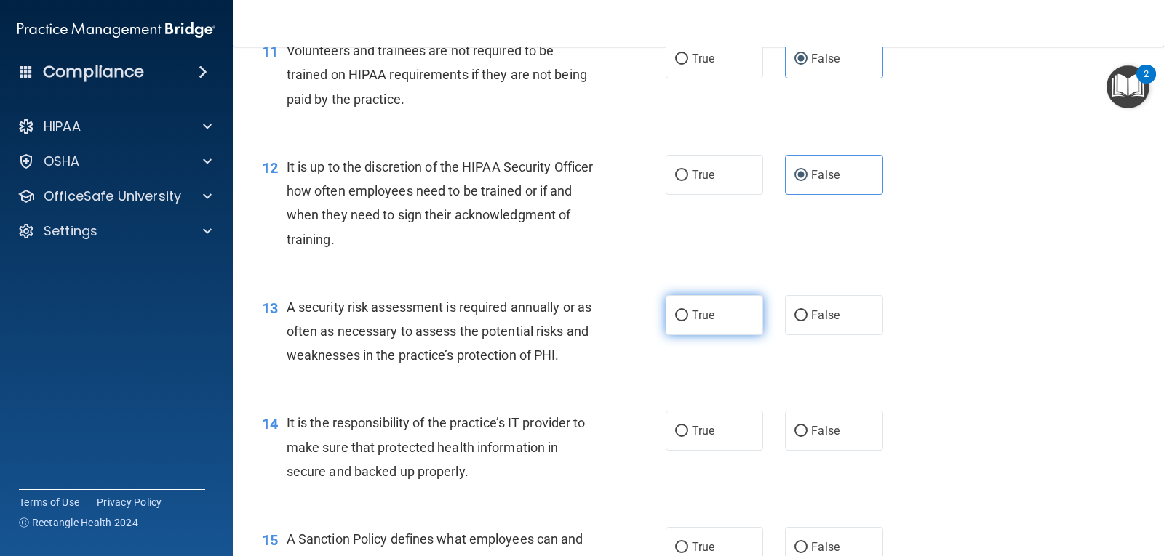
click at [684, 312] on label "True" at bounding box center [713, 315] width 97 height 40
click at [684, 312] on input "True" at bounding box center [681, 316] width 13 height 11
radio input "true"
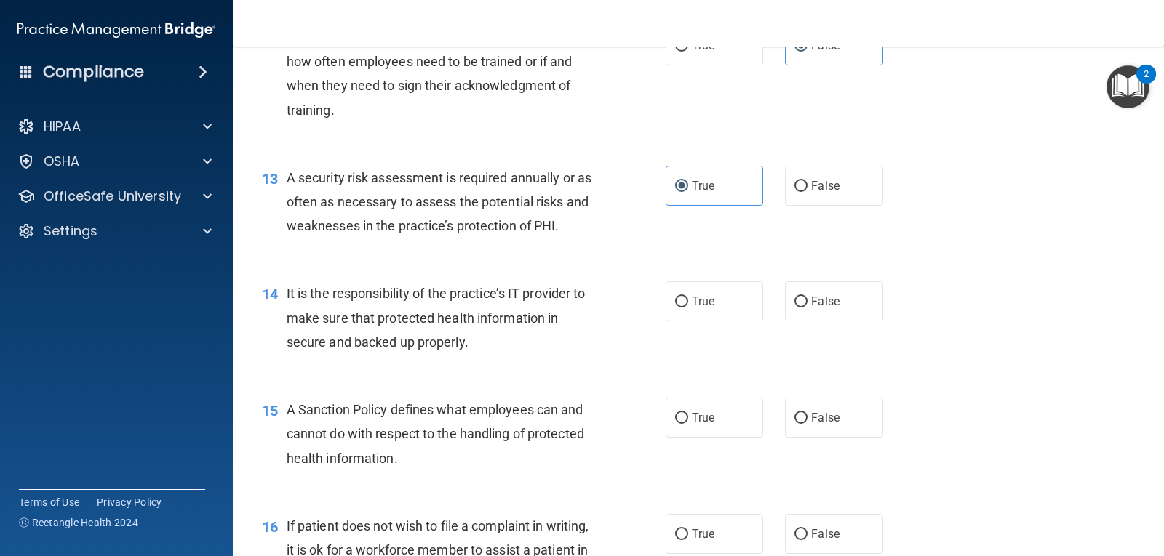
scroll to position [1745, 0]
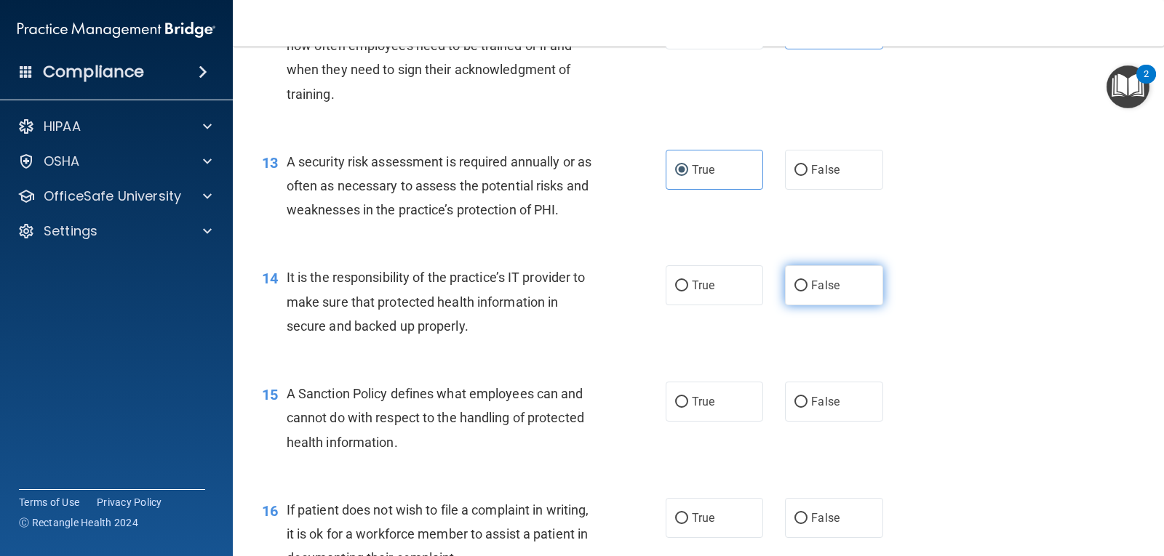
click at [811, 280] on span "False" at bounding box center [825, 286] width 28 height 14
click at [804, 281] on input "False" at bounding box center [800, 286] width 13 height 11
radio input "true"
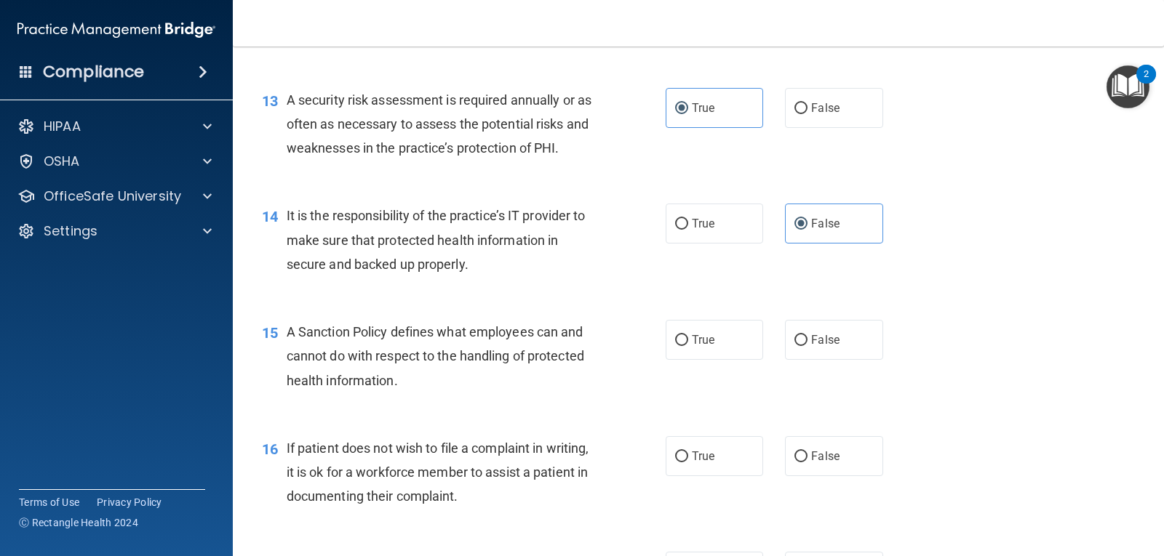
scroll to position [1891, 0]
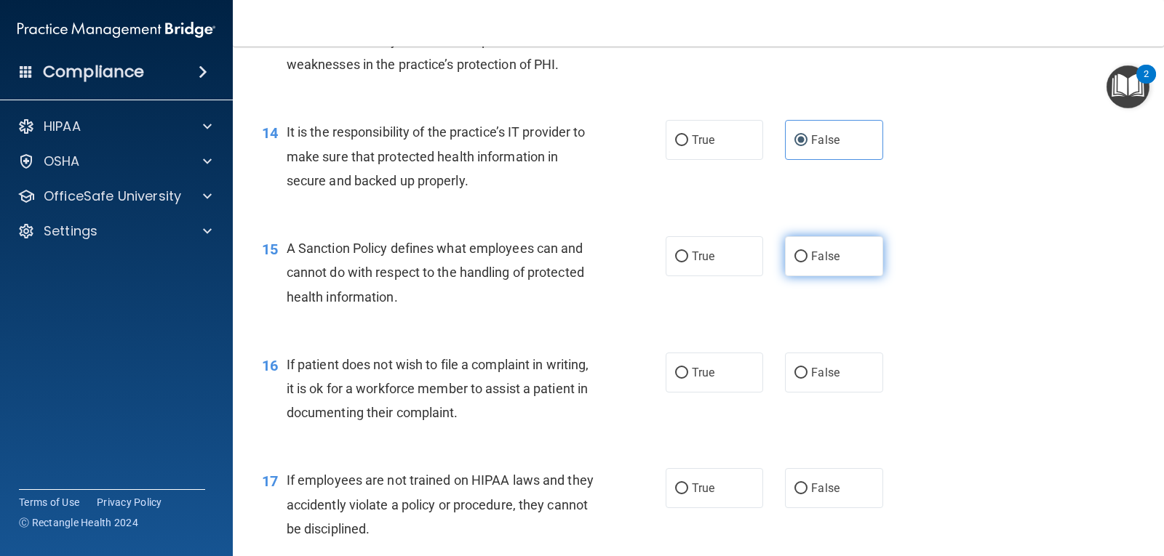
click at [820, 266] on label "False" at bounding box center [833, 256] width 97 height 40
click at [807, 263] on input "False" at bounding box center [800, 257] width 13 height 11
radio input "true"
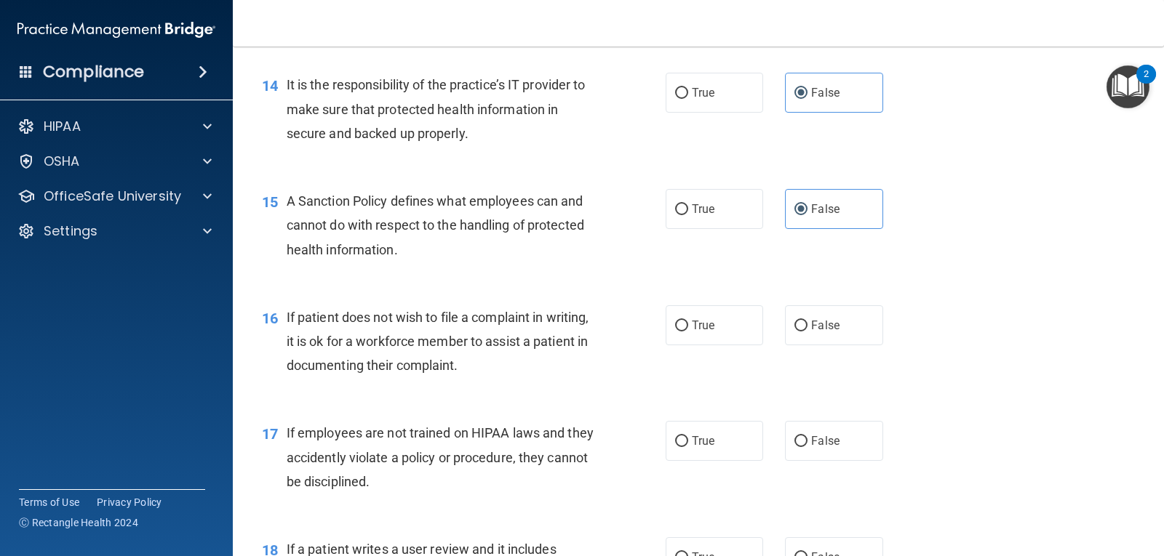
scroll to position [2036, 0]
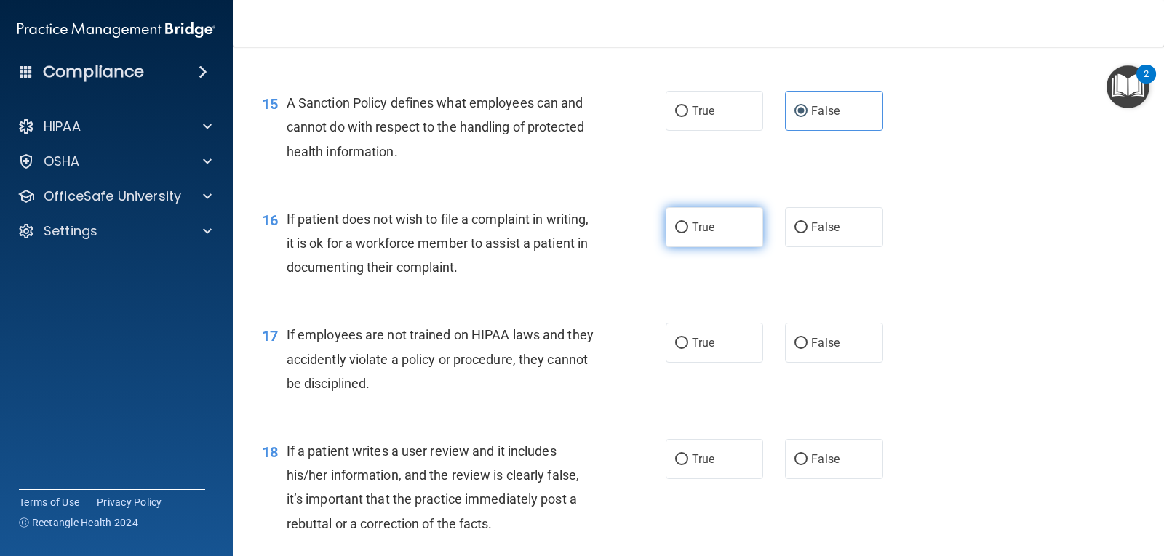
click at [697, 230] on span "True" at bounding box center [703, 227] width 23 height 14
click at [688, 230] on input "True" at bounding box center [681, 228] width 13 height 11
radio input "true"
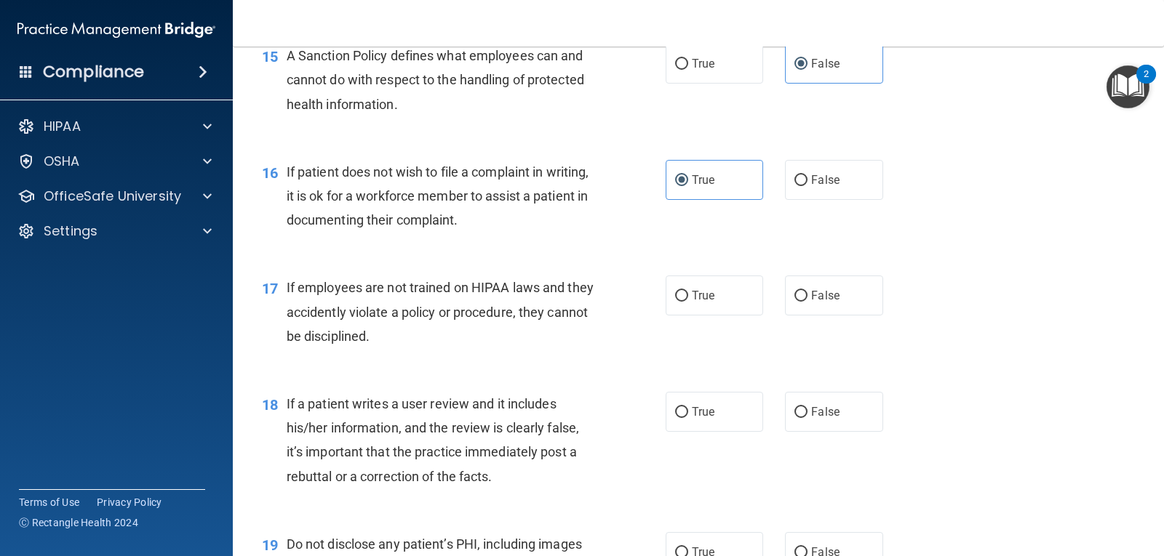
scroll to position [2109, 0]
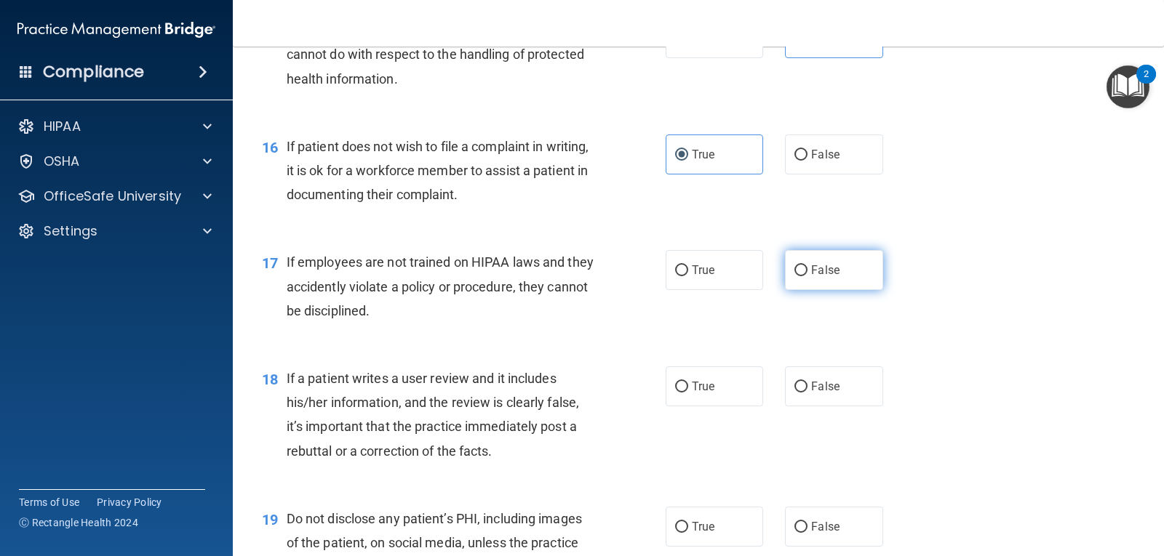
click at [795, 277] on label "False" at bounding box center [833, 270] width 97 height 40
click at [795, 276] on input "False" at bounding box center [800, 270] width 13 height 11
radio input "true"
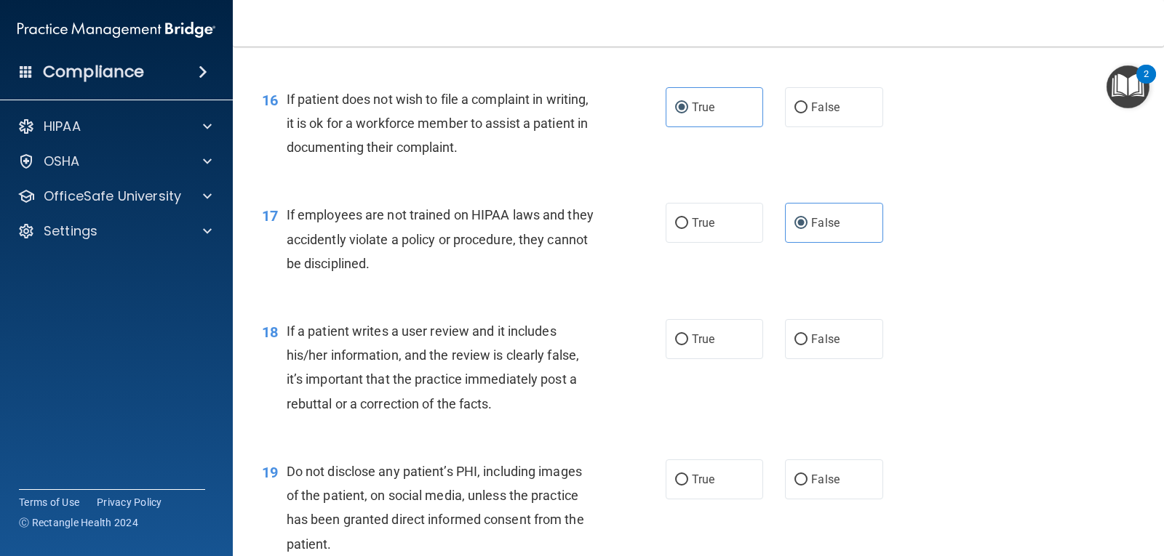
scroll to position [2182, 0]
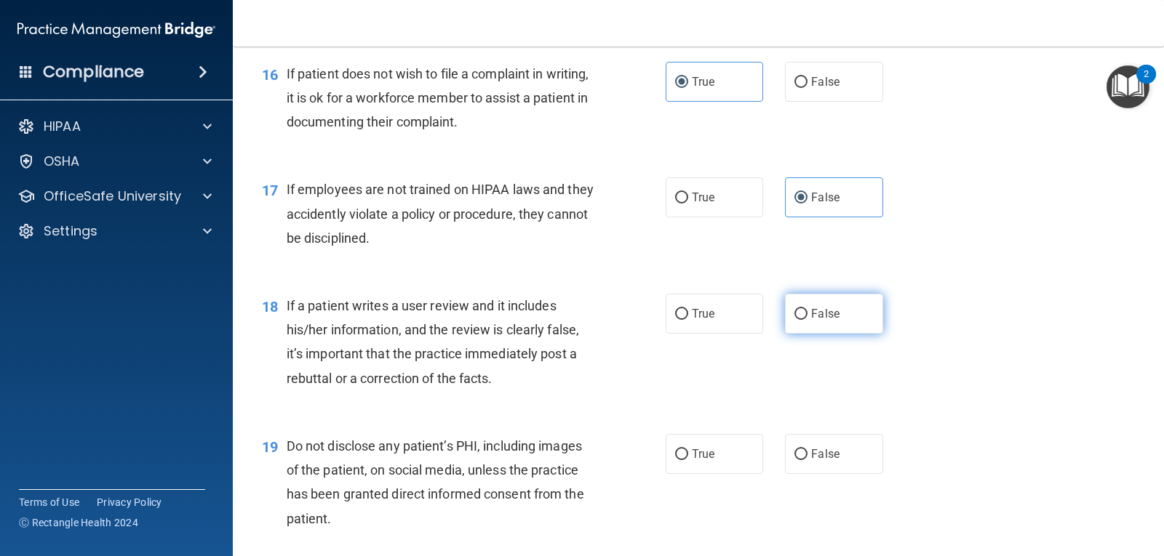
click at [794, 319] on input "False" at bounding box center [800, 314] width 13 height 11
radio input "true"
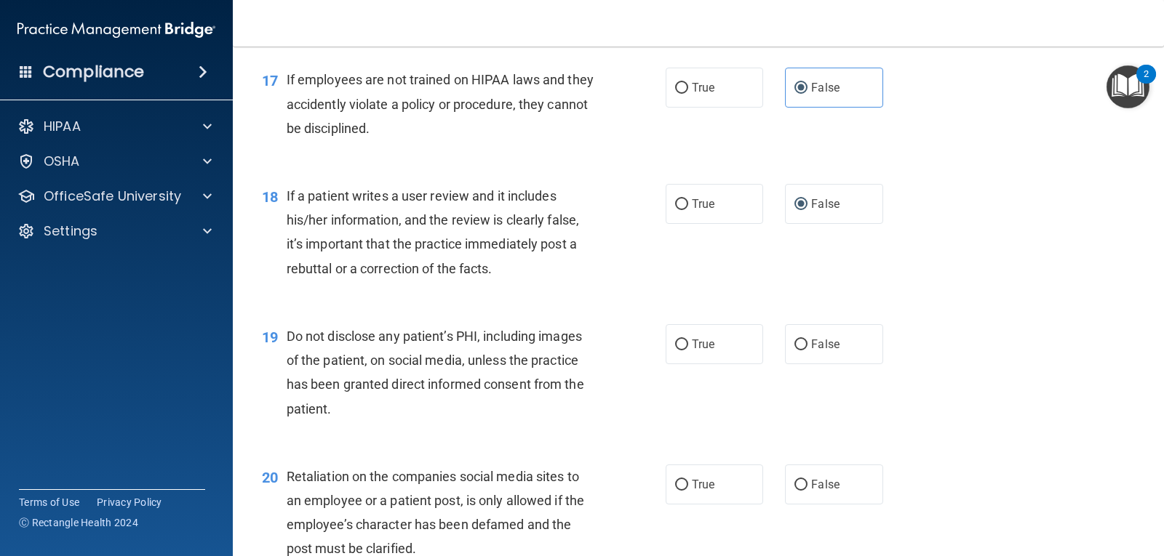
scroll to position [2327, 0]
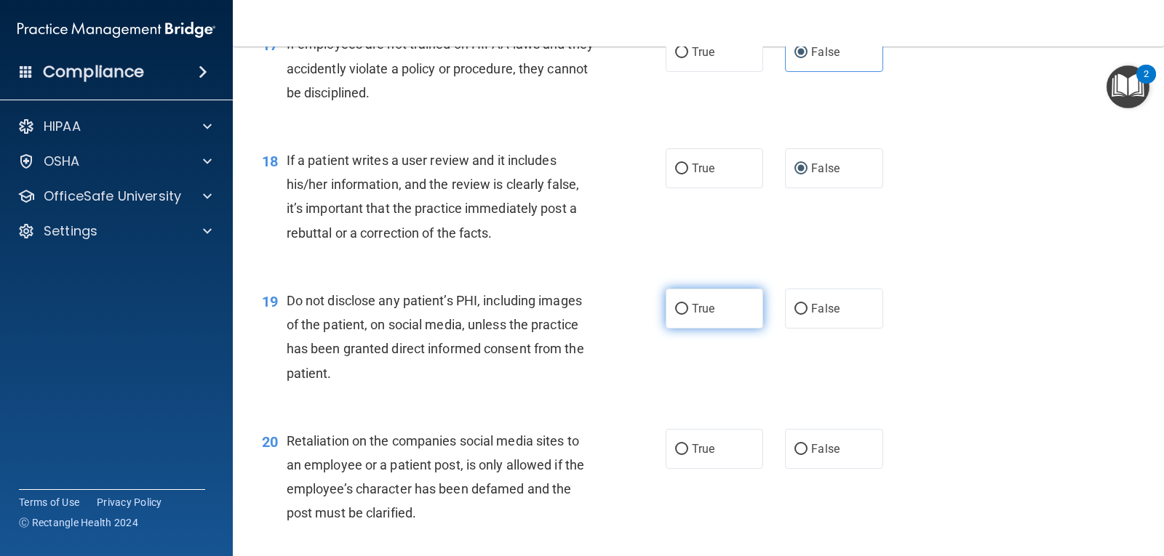
click at [692, 308] on span "True" at bounding box center [703, 309] width 23 height 14
click at [688, 308] on input "True" at bounding box center [681, 309] width 13 height 11
radio input "true"
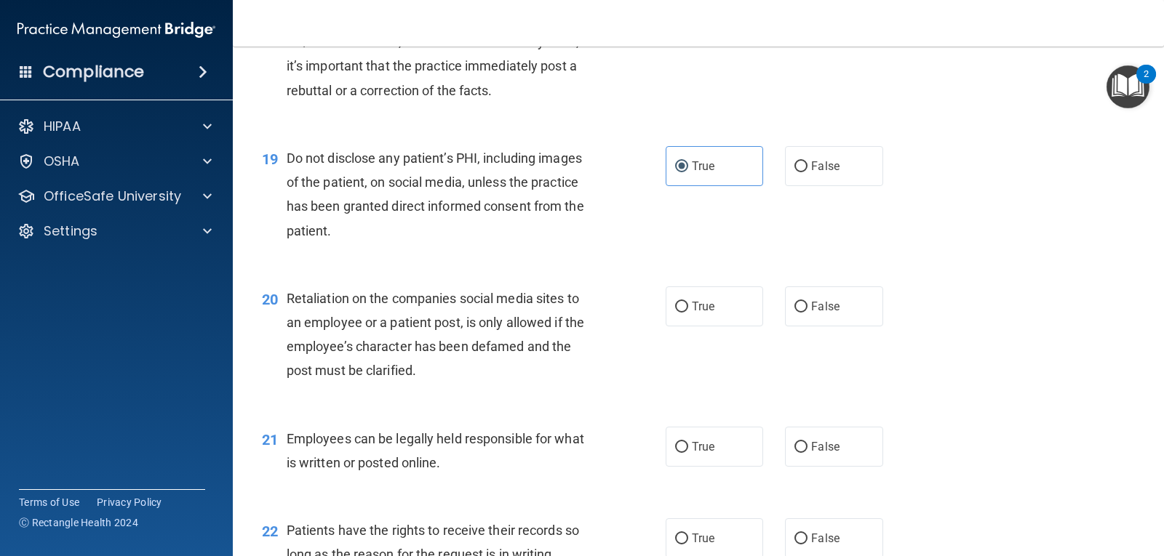
scroll to position [2473, 0]
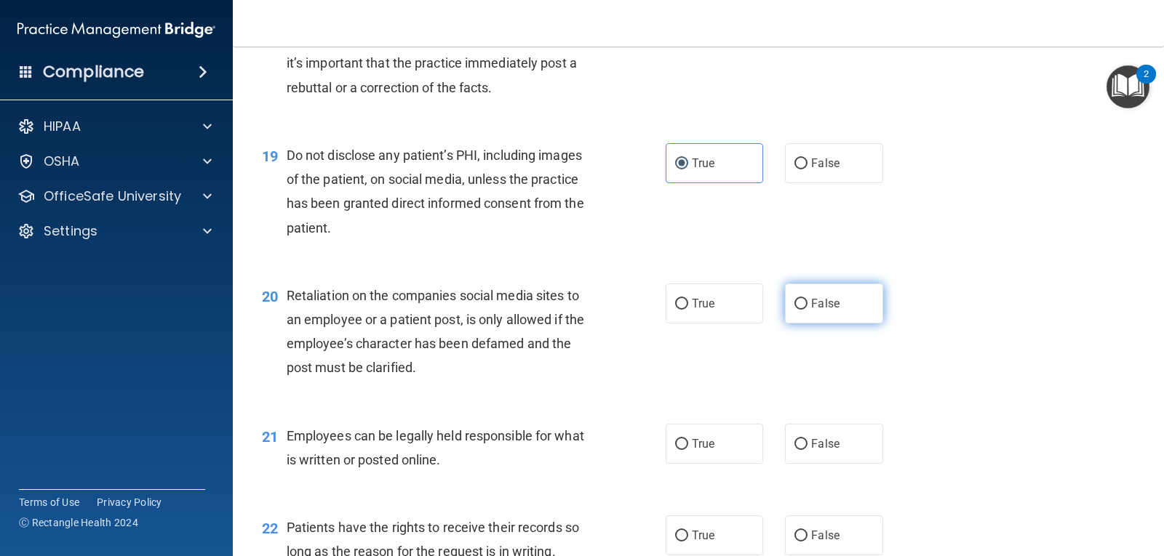
click at [796, 306] on input "False" at bounding box center [800, 304] width 13 height 11
radio input "true"
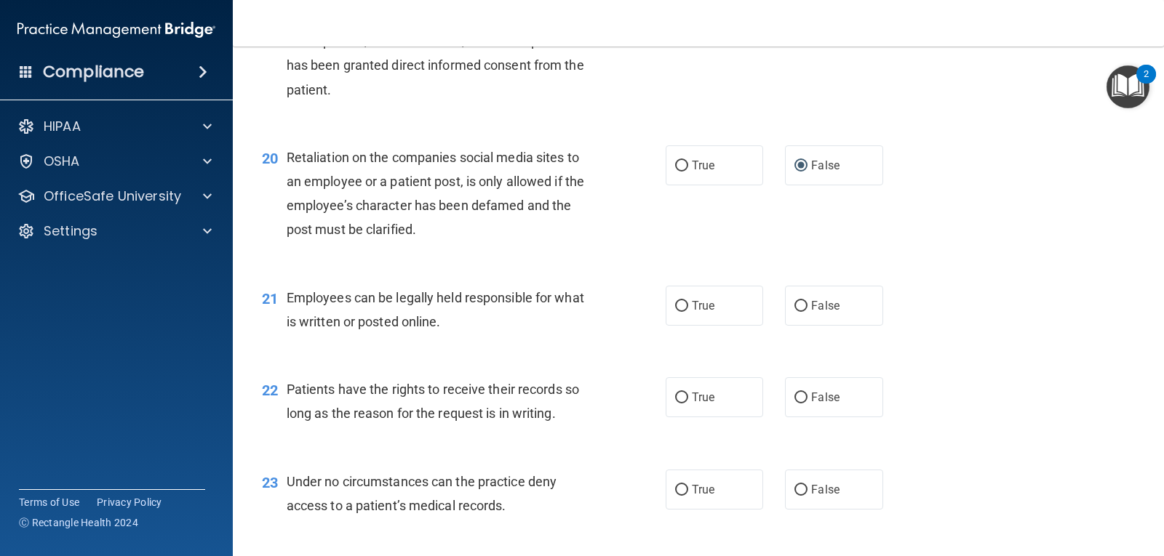
scroll to position [2618, 0]
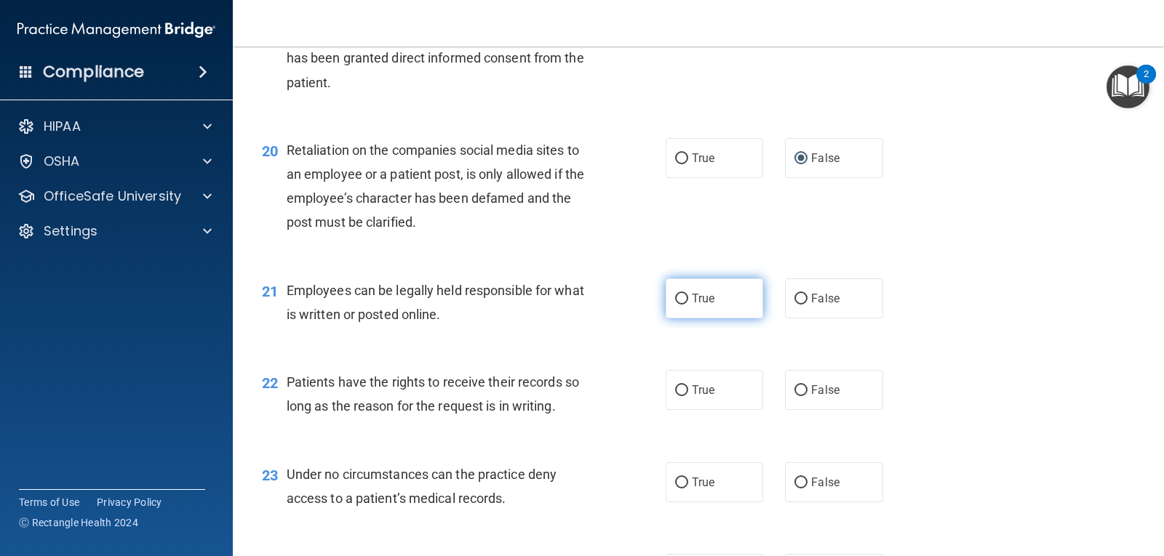
click at [692, 299] on span "True" at bounding box center [703, 299] width 23 height 14
click at [688, 299] on input "True" at bounding box center [681, 299] width 13 height 11
radio input "true"
click at [794, 393] on input "False" at bounding box center [800, 390] width 13 height 11
radio input "true"
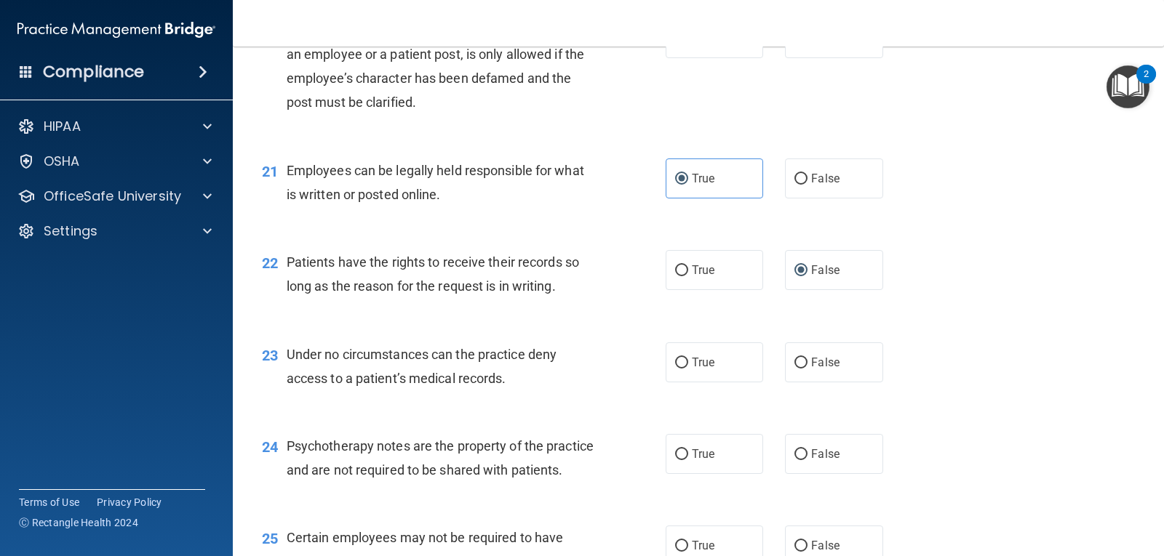
scroll to position [2764, 0]
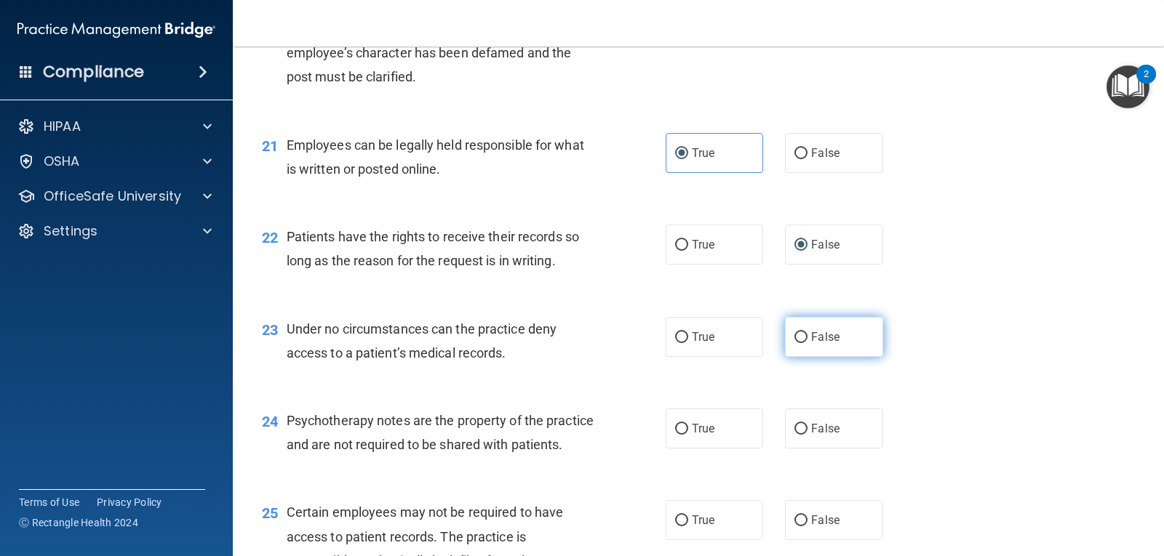
click at [811, 337] on span "False" at bounding box center [825, 337] width 28 height 14
click at [807, 337] on input "False" at bounding box center [800, 337] width 13 height 11
radio input "true"
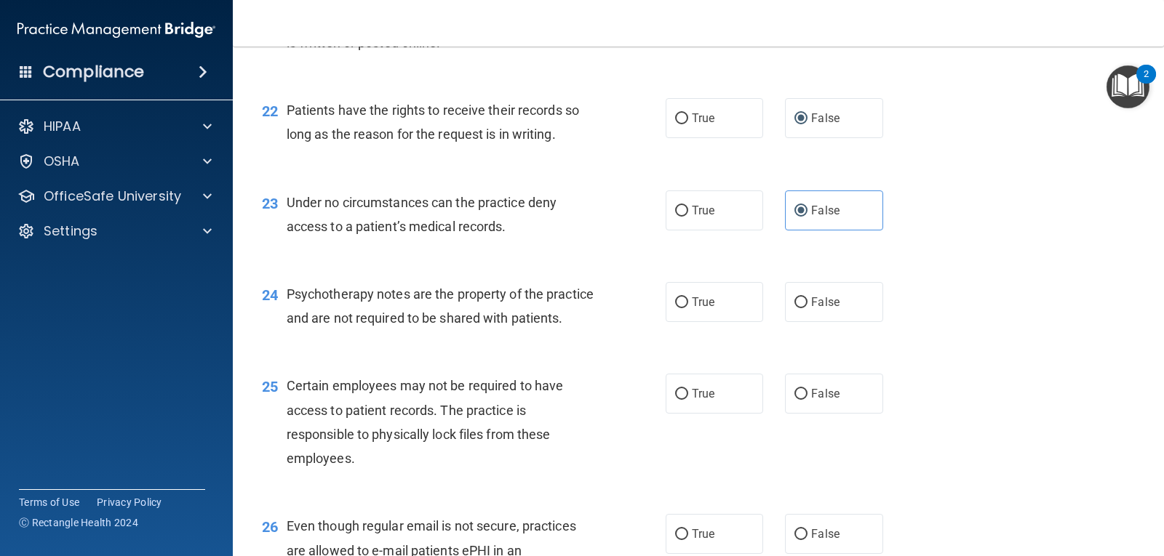
scroll to position [2909, 0]
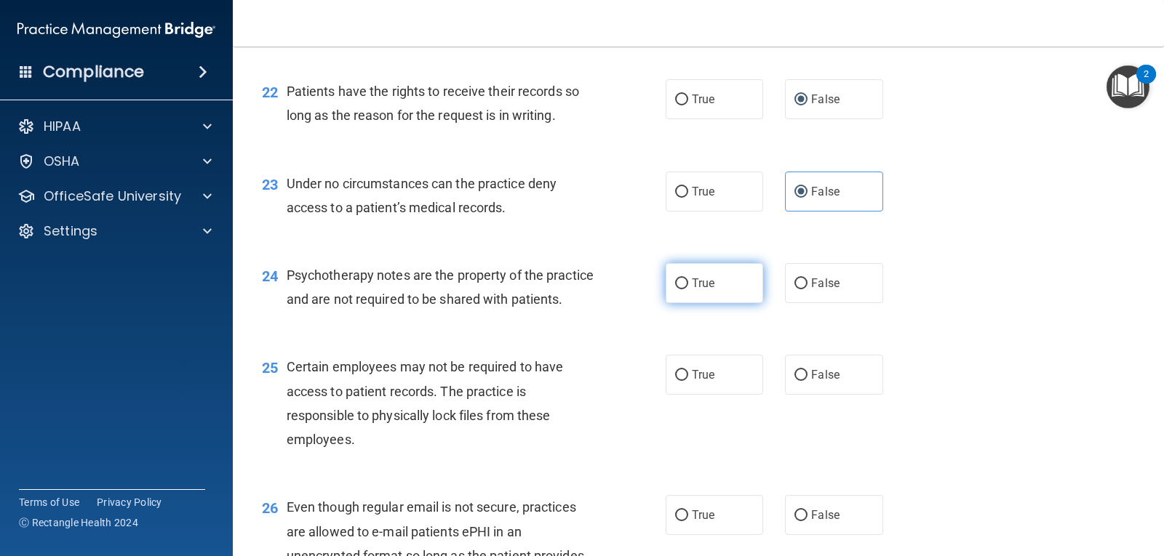
click at [684, 284] on label "True" at bounding box center [713, 283] width 97 height 40
click at [684, 284] on input "True" at bounding box center [681, 284] width 13 height 11
radio input "true"
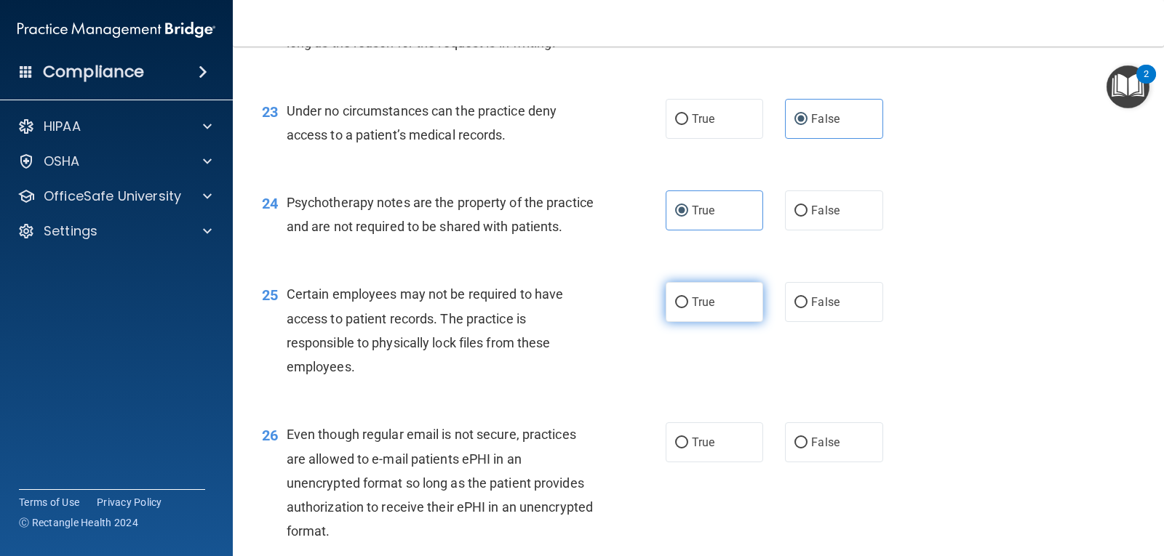
click at [726, 322] on label "True" at bounding box center [713, 302] width 97 height 40
click at [688, 308] on input "True" at bounding box center [681, 302] width 13 height 11
radio input "true"
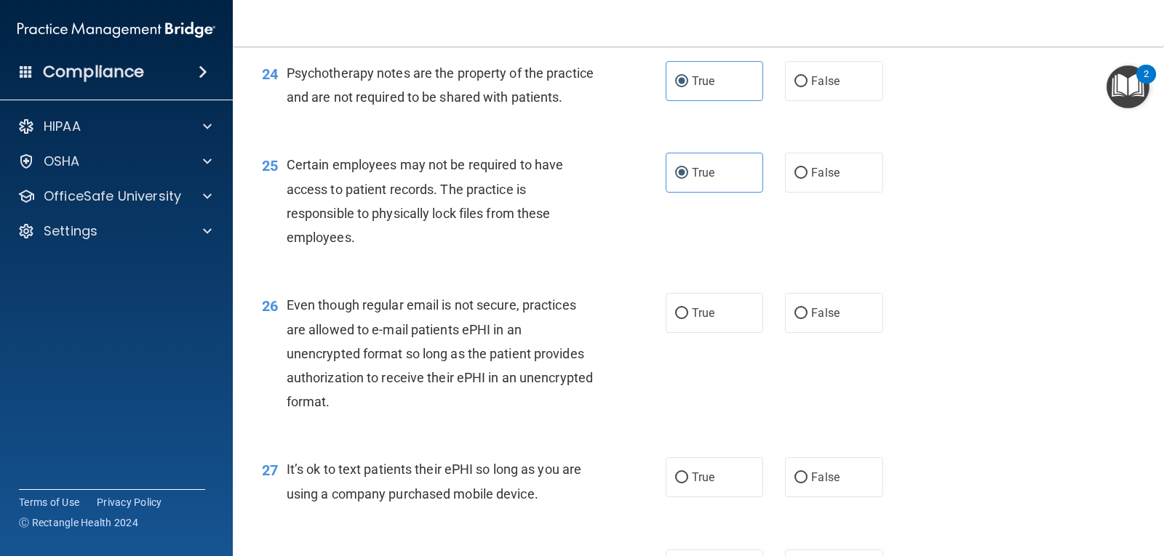
scroll to position [3127, 0]
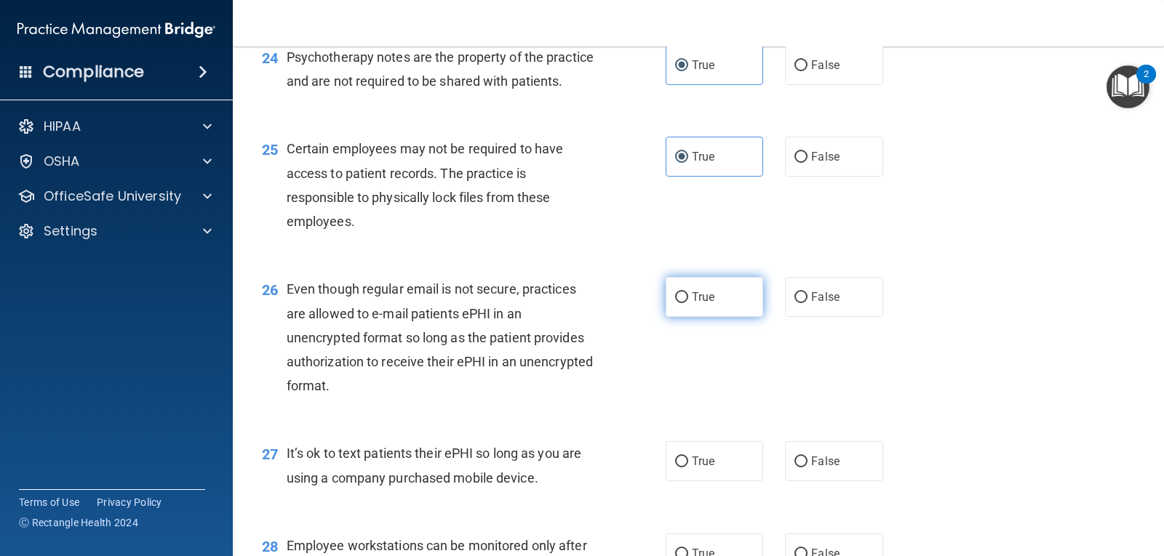
click at [692, 304] on span "True" at bounding box center [703, 297] width 23 height 14
click at [688, 303] on input "True" at bounding box center [681, 297] width 13 height 11
radio input "true"
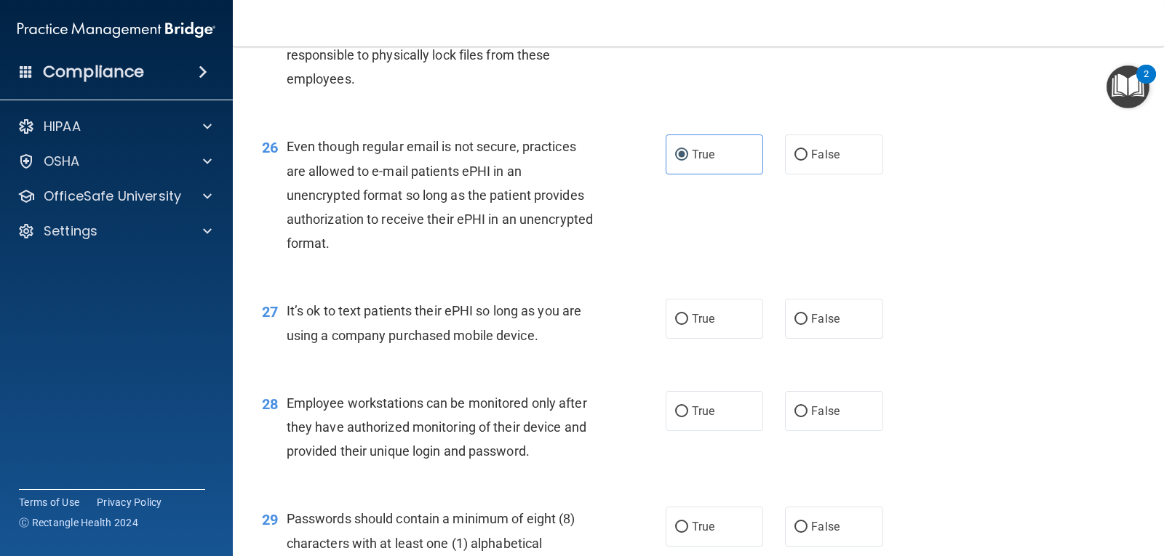
scroll to position [3273, 0]
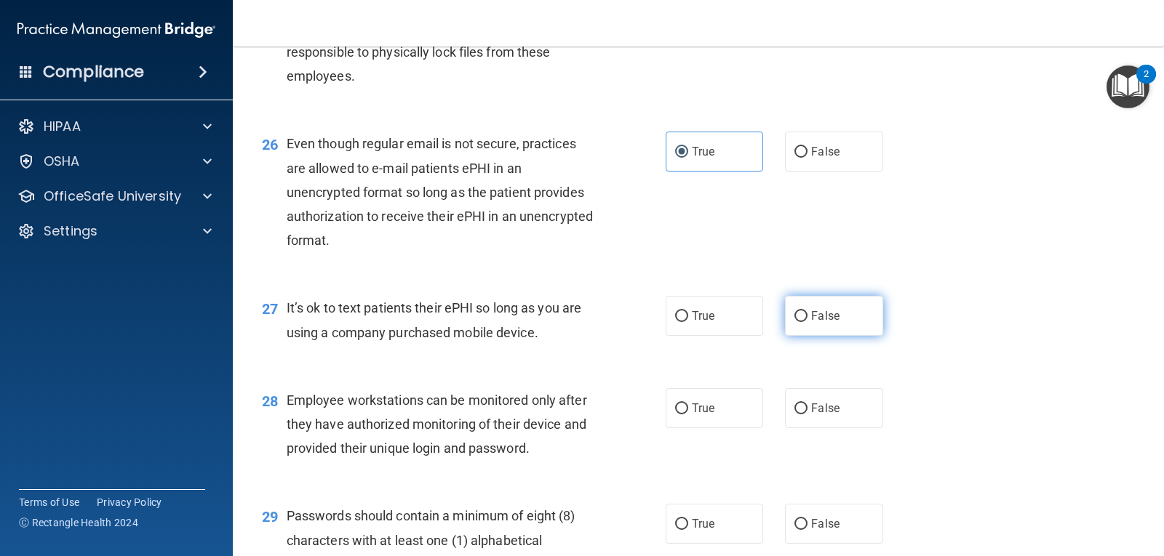
click at [811, 323] on span "False" at bounding box center [825, 316] width 28 height 14
click at [806, 322] on input "False" at bounding box center [800, 316] width 13 height 11
radio input "true"
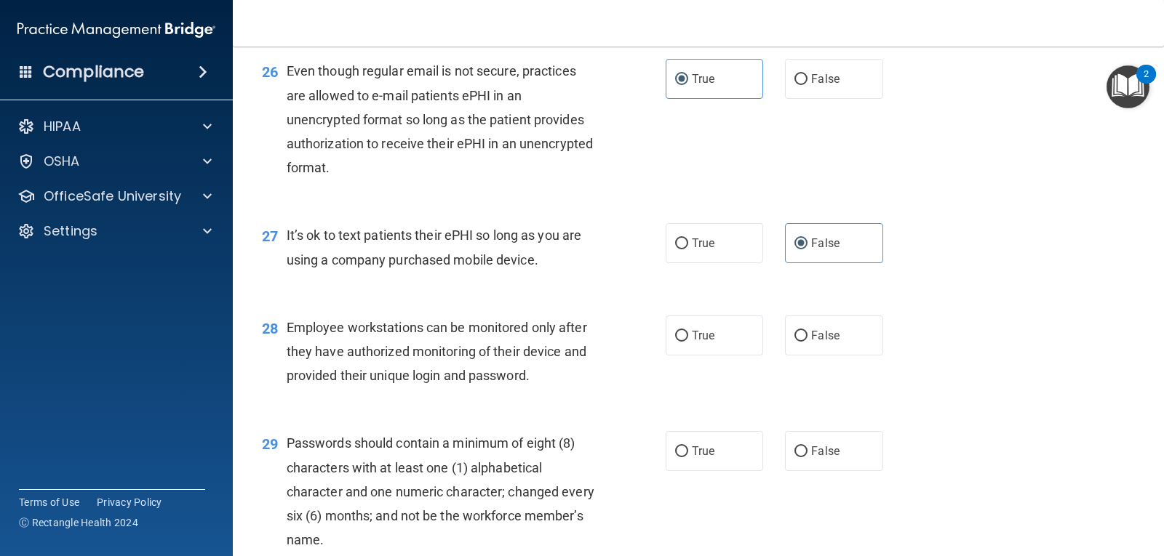
scroll to position [3418, 0]
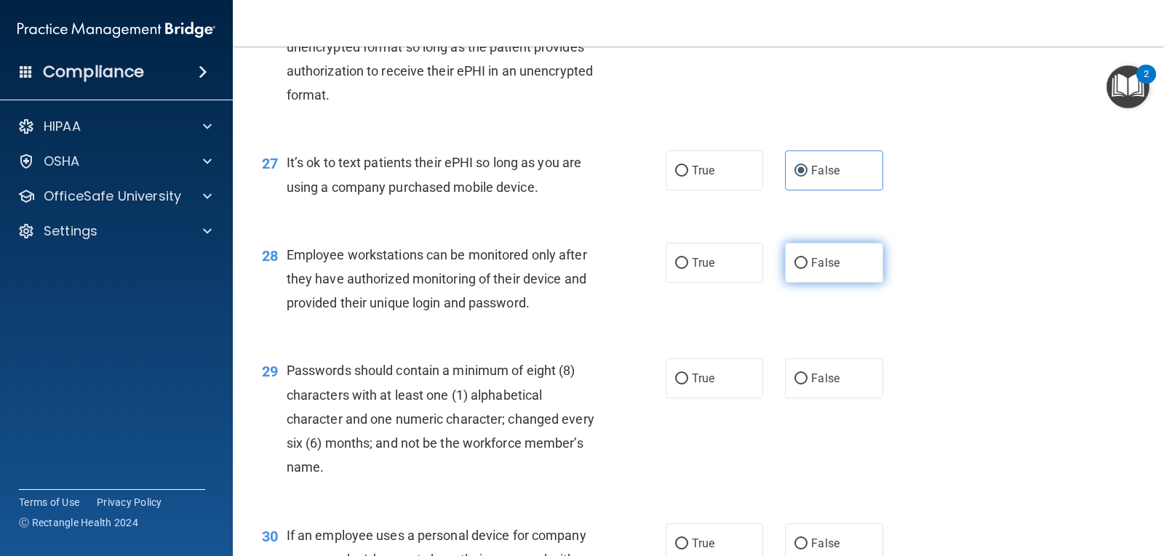
click at [794, 269] on input "False" at bounding box center [800, 263] width 13 height 11
radio input "true"
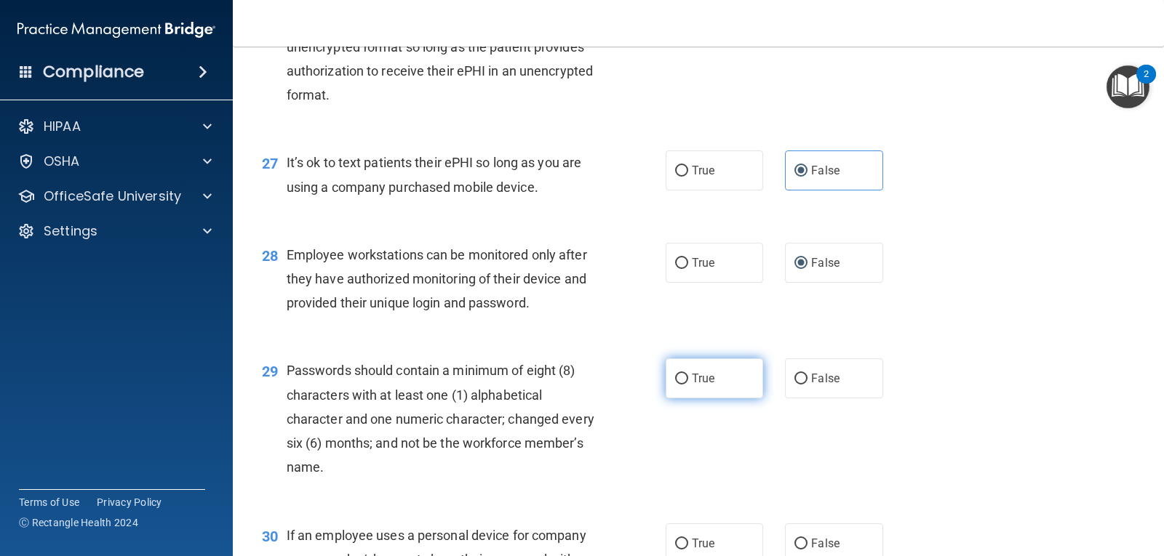
click at [692, 385] on label "True" at bounding box center [713, 379] width 97 height 40
click at [688, 385] on input "True" at bounding box center [681, 379] width 13 height 11
radio input "true"
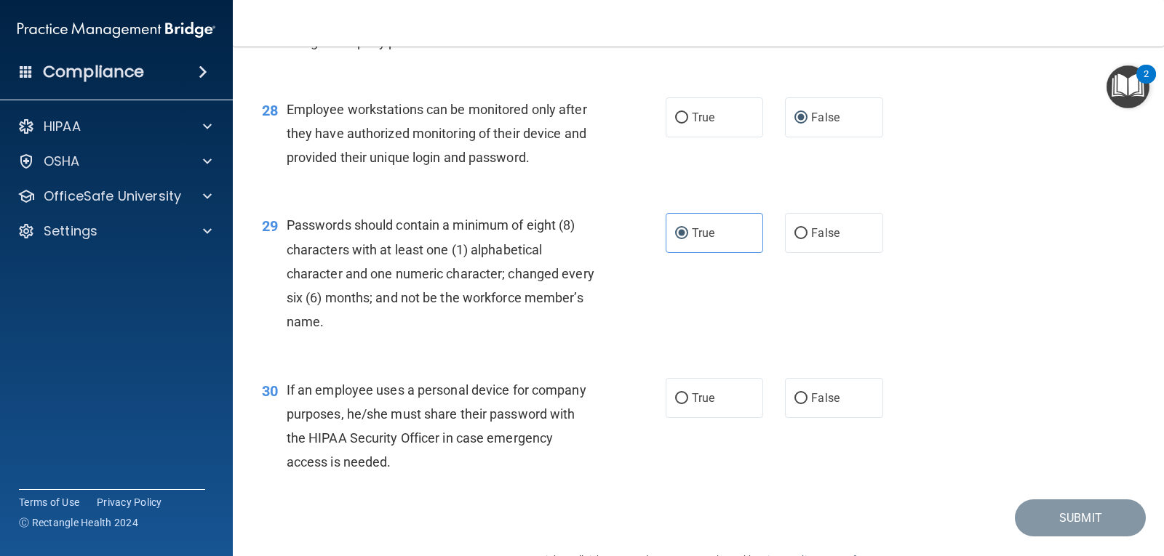
scroll to position [3626, 0]
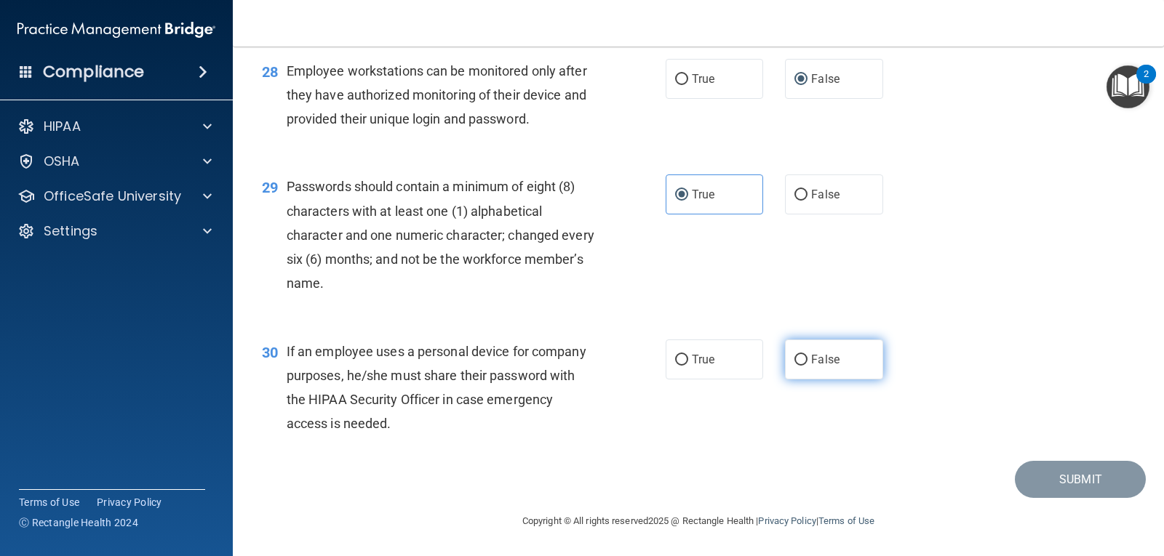
click at [811, 366] on span "False" at bounding box center [825, 360] width 28 height 14
click at [807, 366] on input "False" at bounding box center [800, 360] width 13 height 11
radio input "true"
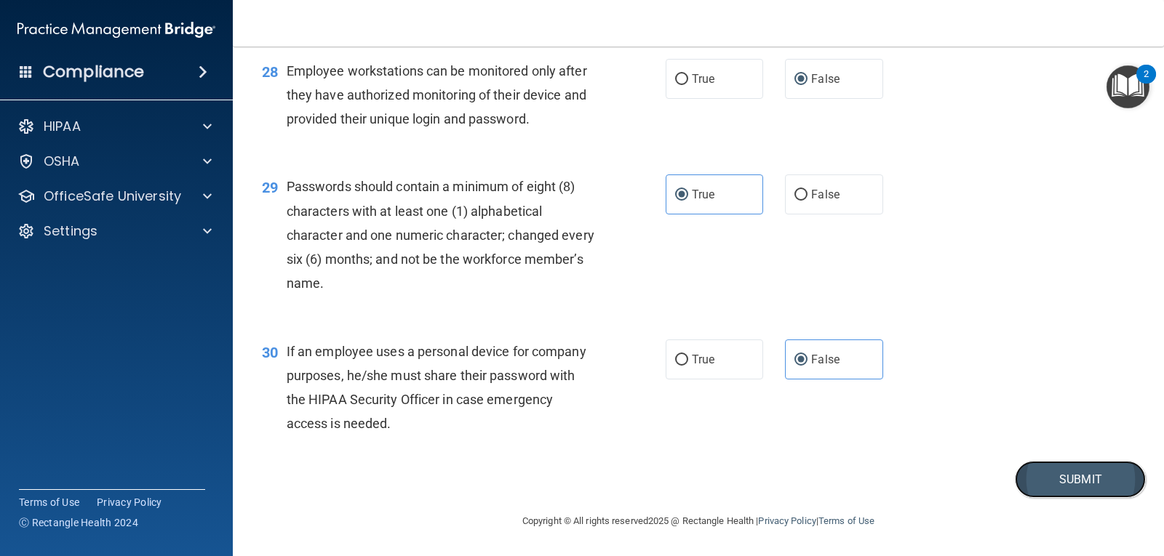
click at [1054, 474] on button "Submit" at bounding box center [1080, 479] width 131 height 37
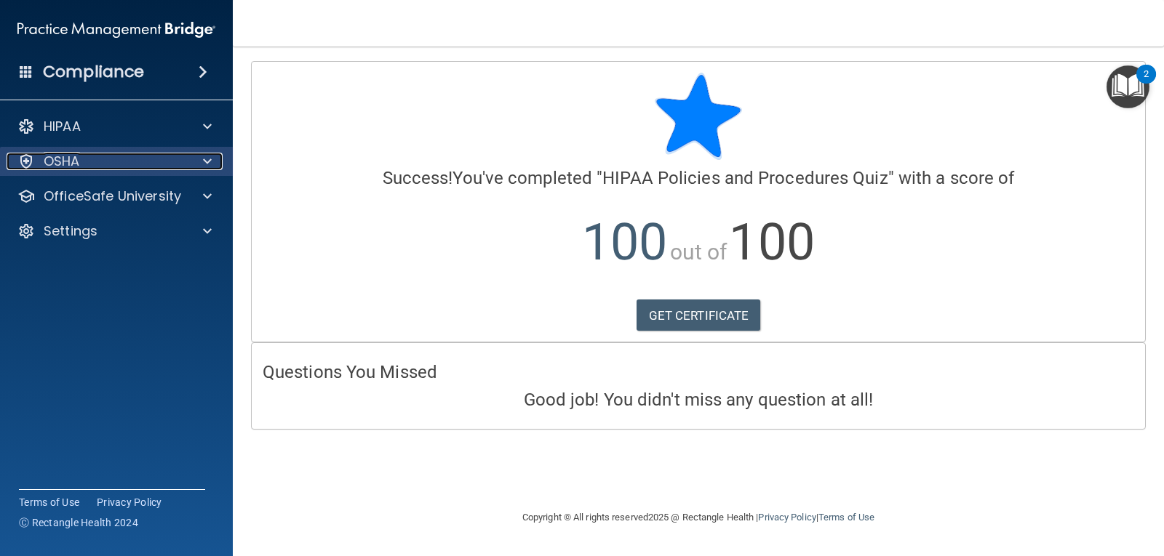
click at [207, 158] on span at bounding box center [207, 161] width 9 height 17
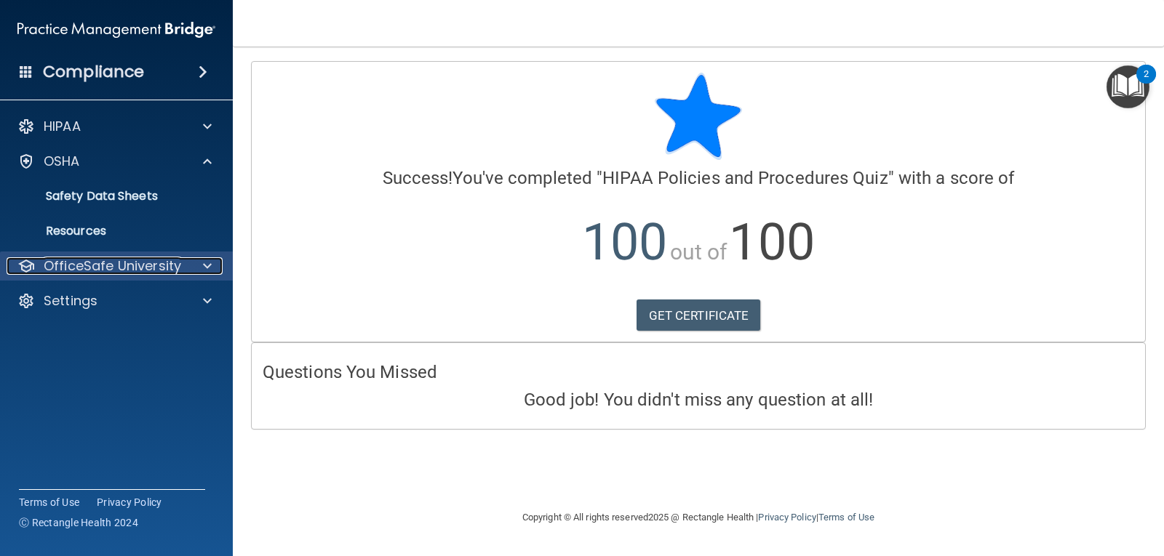
click at [202, 260] on div at bounding box center [205, 265] width 36 height 17
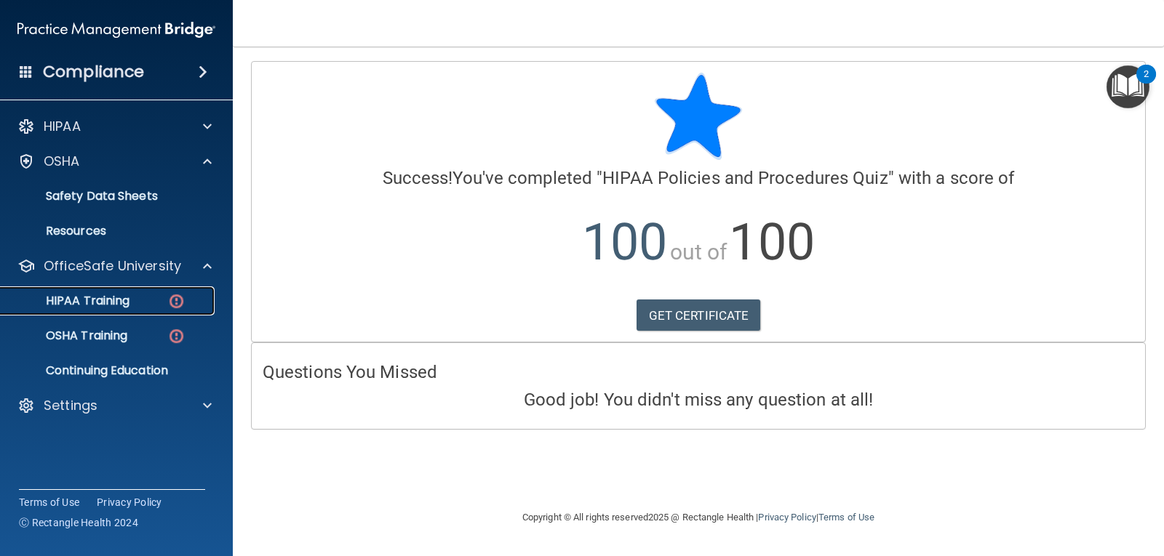
click at [87, 303] on p "HIPAA Training" at bounding box center [69, 301] width 120 height 15
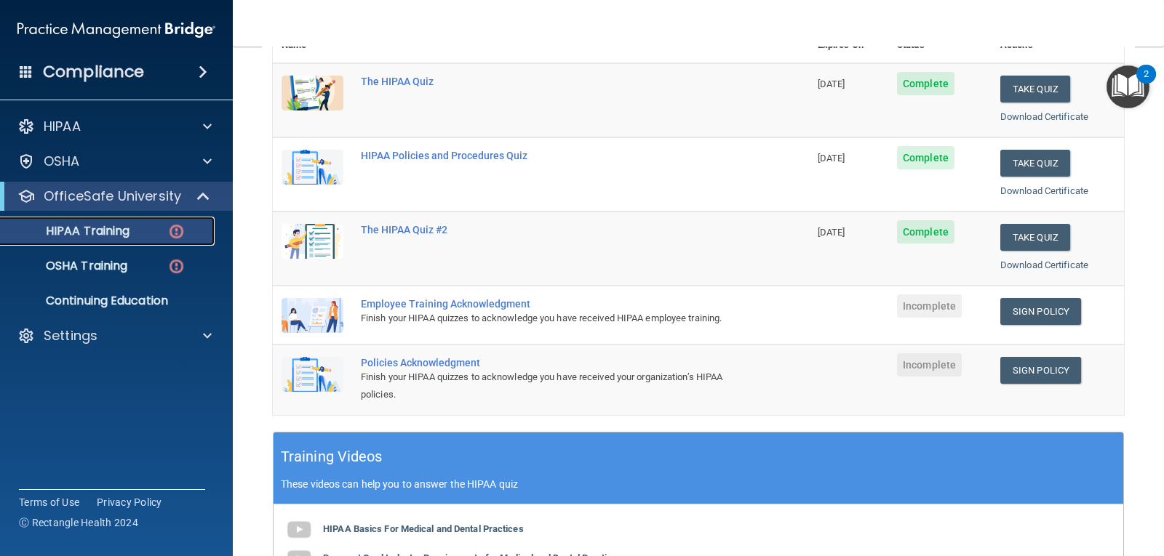
scroll to position [218, 0]
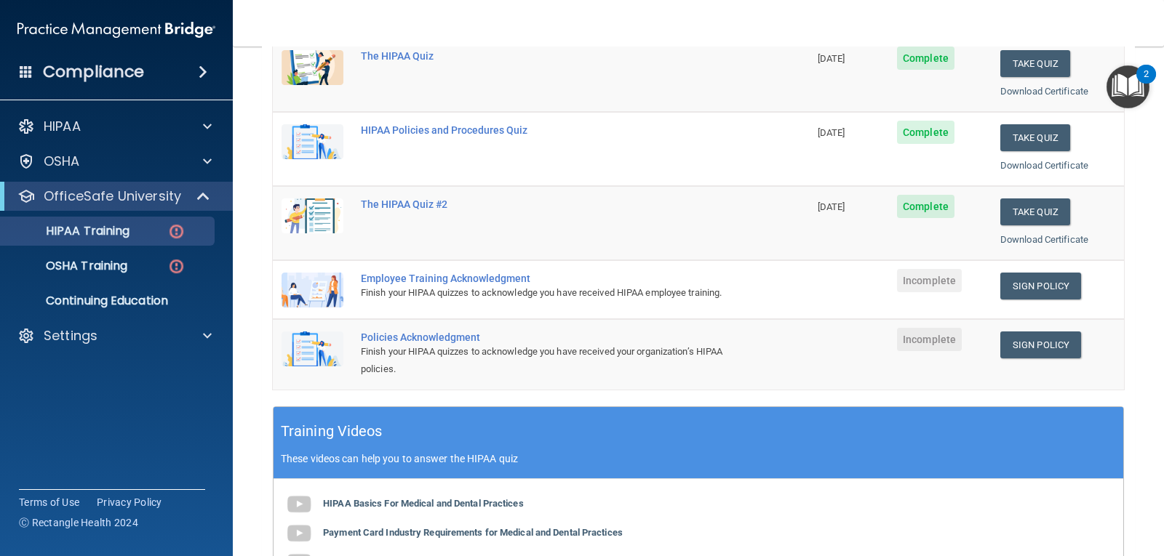
click at [482, 286] on div "Finish your HIPAA quizzes to acknowledge you have received HIPAA employee train…" at bounding box center [548, 292] width 375 height 17
click at [480, 279] on div "Employee Training Acknowledgment" at bounding box center [548, 279] width 375 height 12
click at [472, 279] on div "Employee Training Acknowledgment" at bounding box center [548, 279] width 375 height 12
click at [332, 293] on img at bounding box center [312, 290] width 62 height 35
click at [1017, 287] on link "Sign Policy" at bounding box center [1040, 286] width 81 height 27
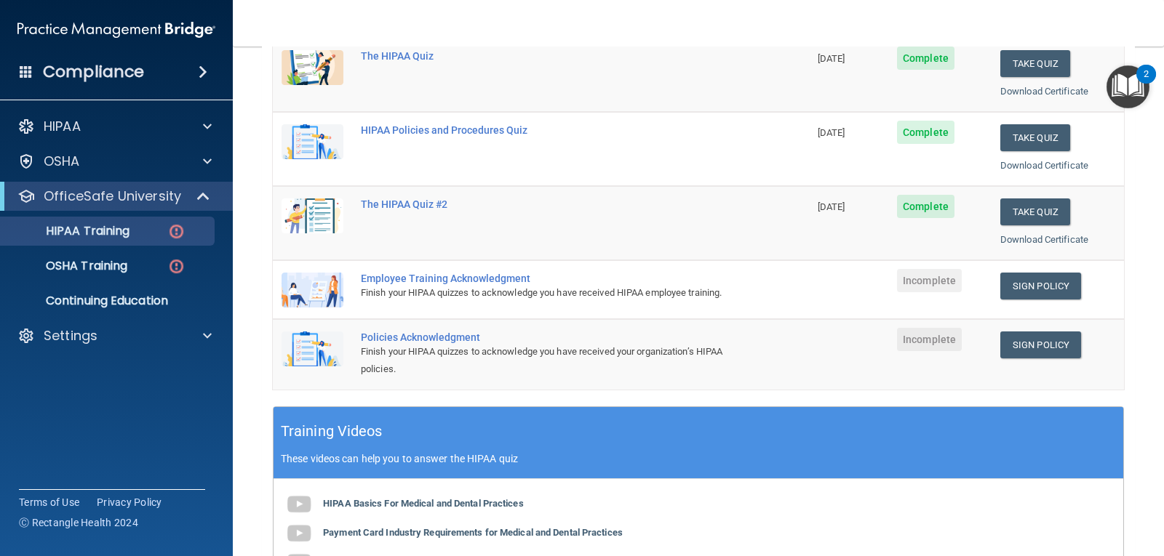
click at [447, 278] on div "Employee Training Acknowledgment" at bounding box center [548, 279] width 375 height 12
click at [285, 292] on img at bounding box center [312, 290] width 62 height 35
click at [309, 287] on img at bounding box center [312, 290] width 62 height 35
click at [125, 302] on p "Continuing Education" at bounding box center [108, 301] width 199 height 15
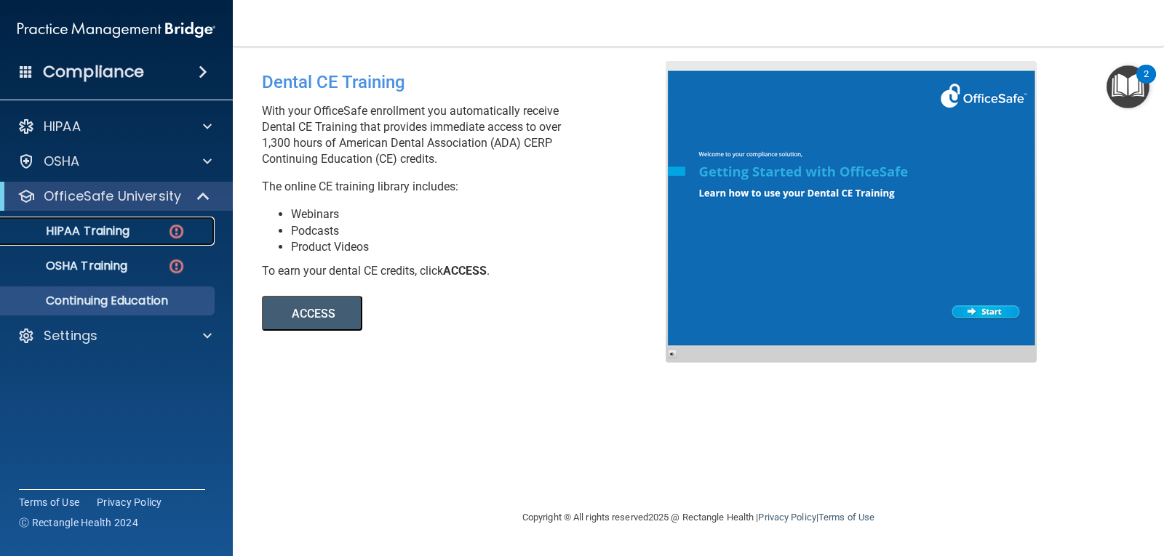
click at [97, 233] on p "HIPAA Training" at bounding box center [69, 231] width 120 height 15
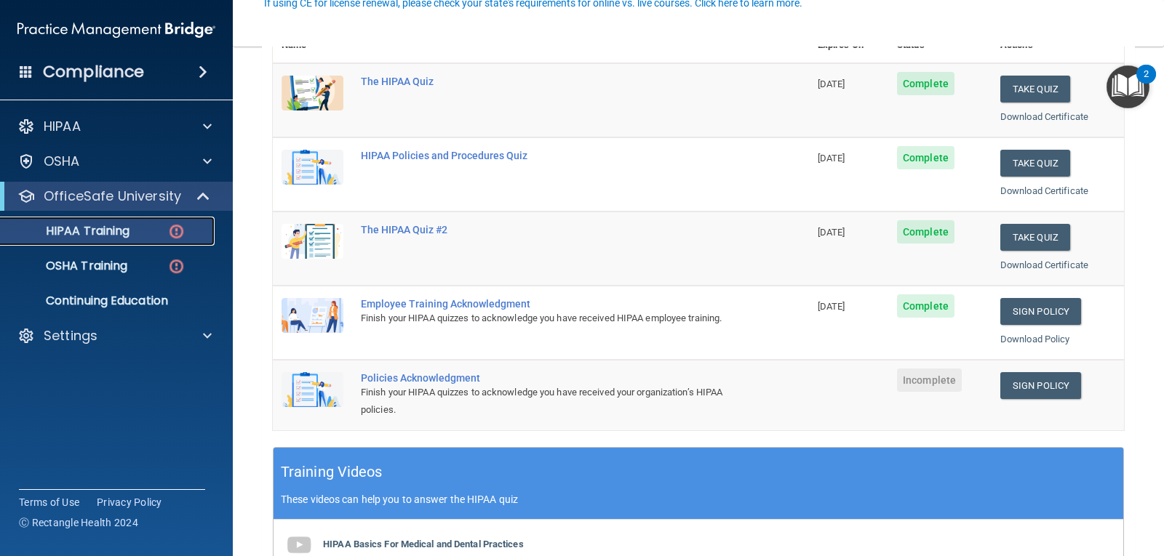
scroll to position [218, 0]
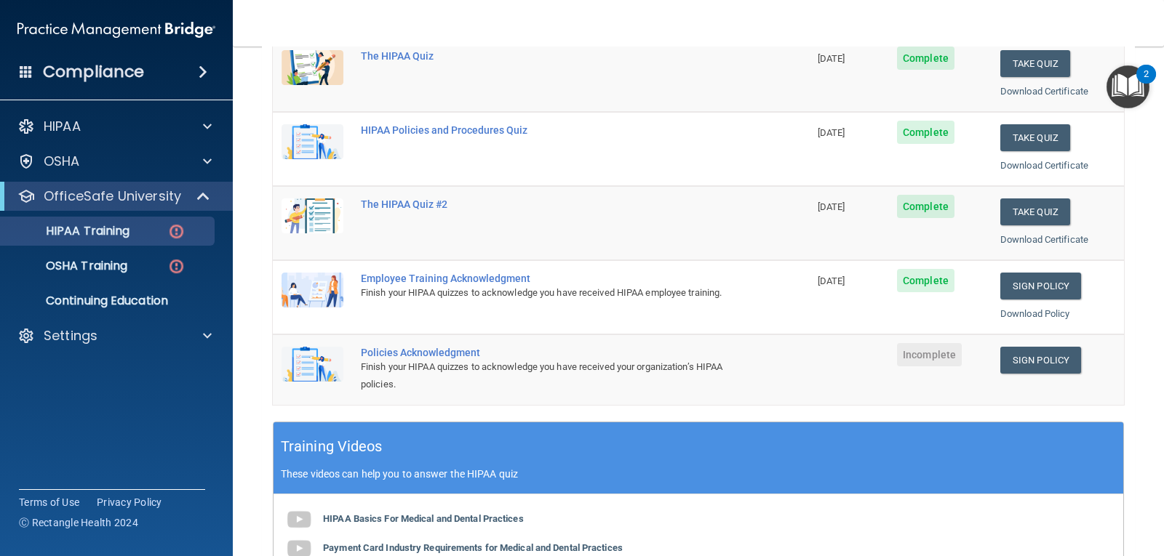
click at [432, 353] on div "Policies Acknowledgment" at bounding box center [548, 353] width 375 height 12
click at [1005, 358] on link "Sign Policy" at bounding box center [1040, 360] width 81 height 27
click at [73, 228] on p "HIPAA Training" at bounding box center [69, 231] width 120 height 15
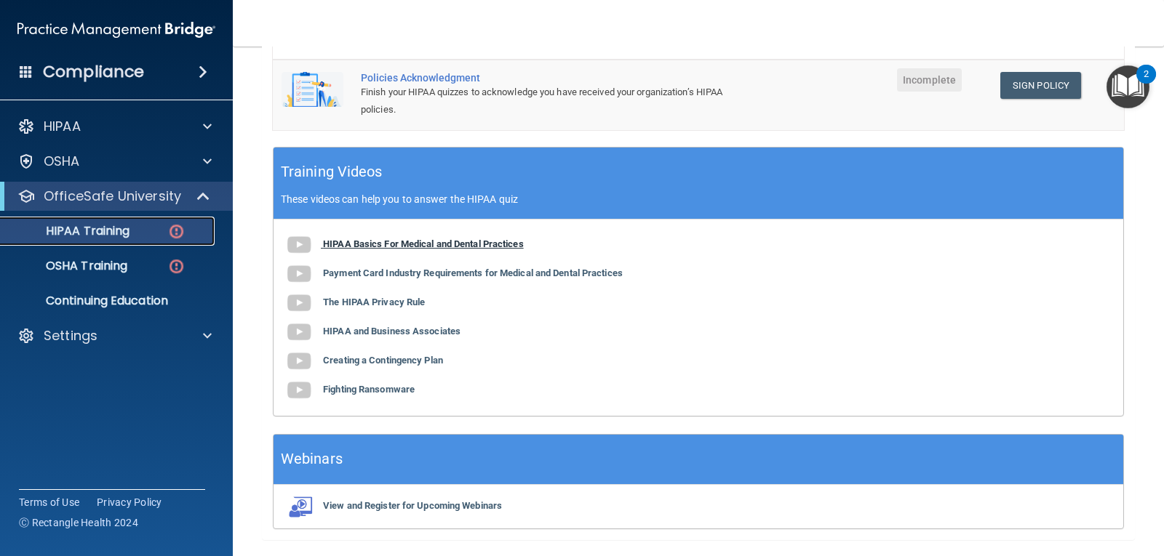
scroll to position [536, 0]
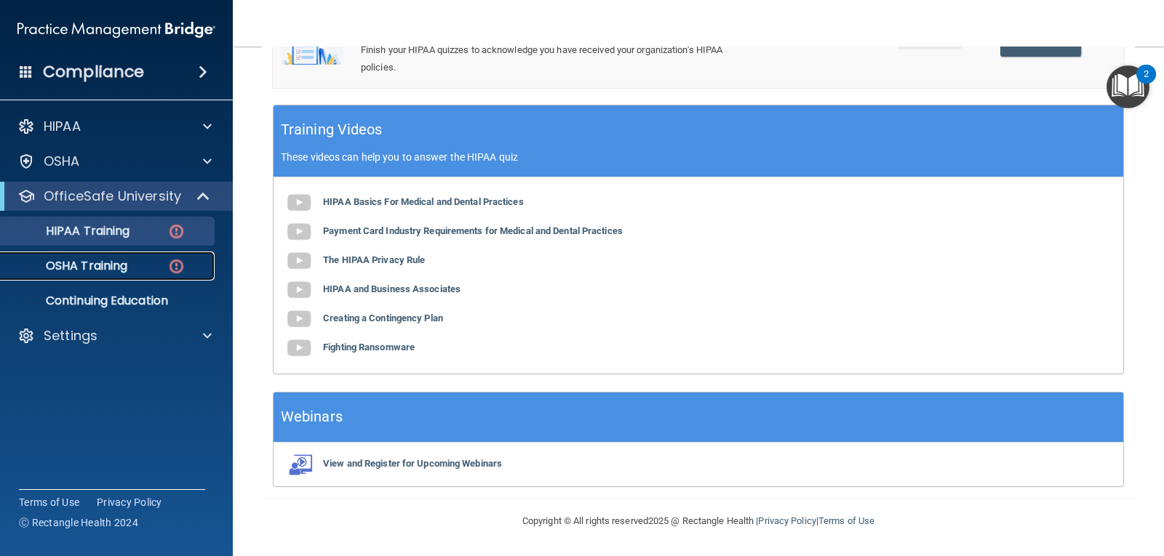
click at [91, 261] on p "OSHA Training" at bounding box center [68, 266] width 118 height 15
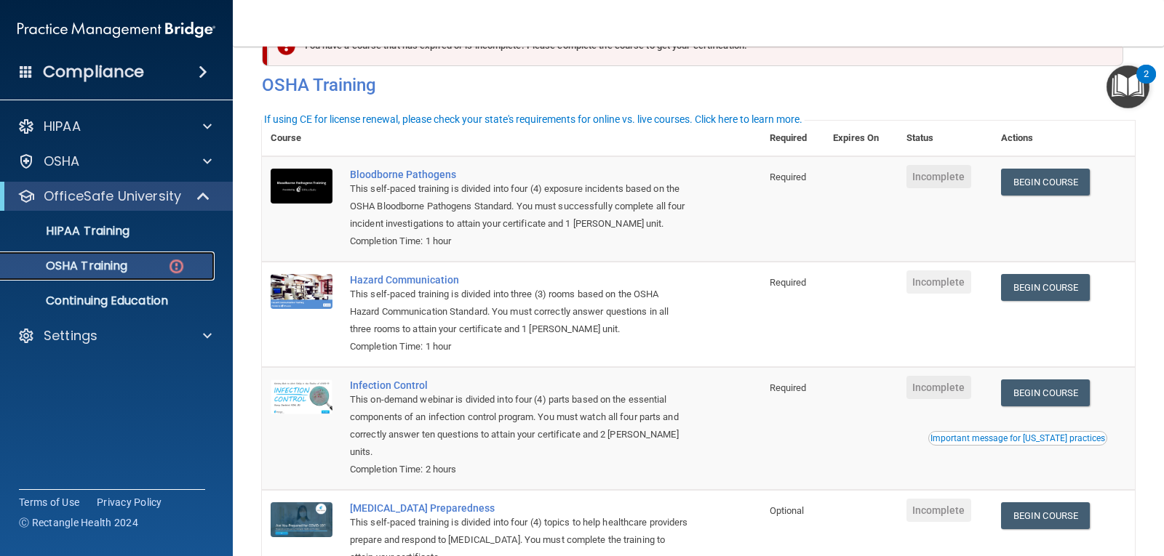
scroll to position [73, 0]
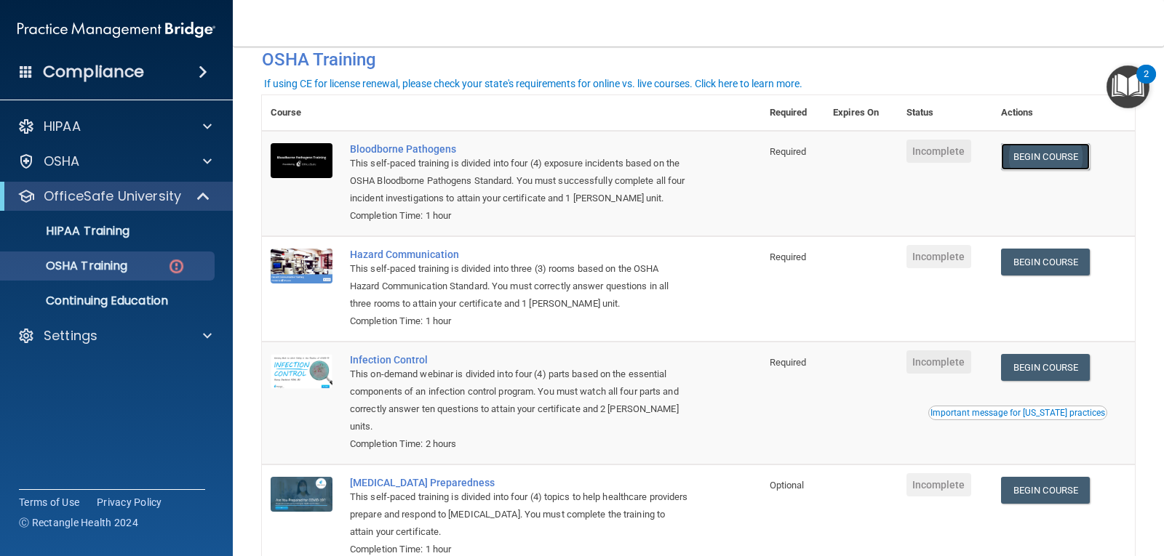
click at [1044, 150] on link "Begin Course" at bounding box center [1045, 156] width 89 height 27
click at [1031, 154] on link "Begin Course" at bounding box center [1045, 156] width 89 height 27
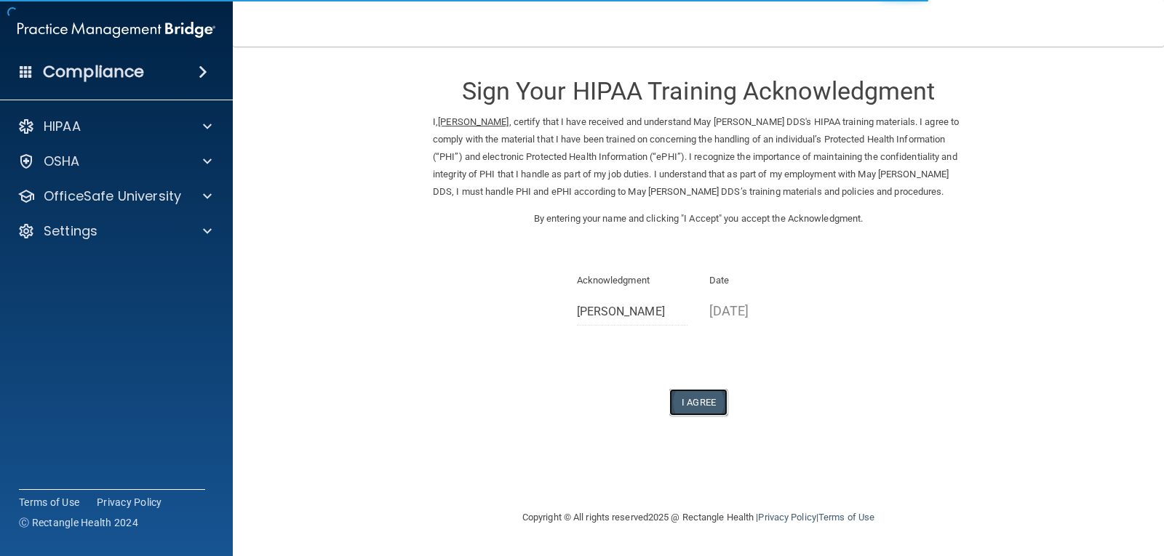
click at [692, 399] on button "I Agree" at bounding box center [698, 402] width 58 height 27
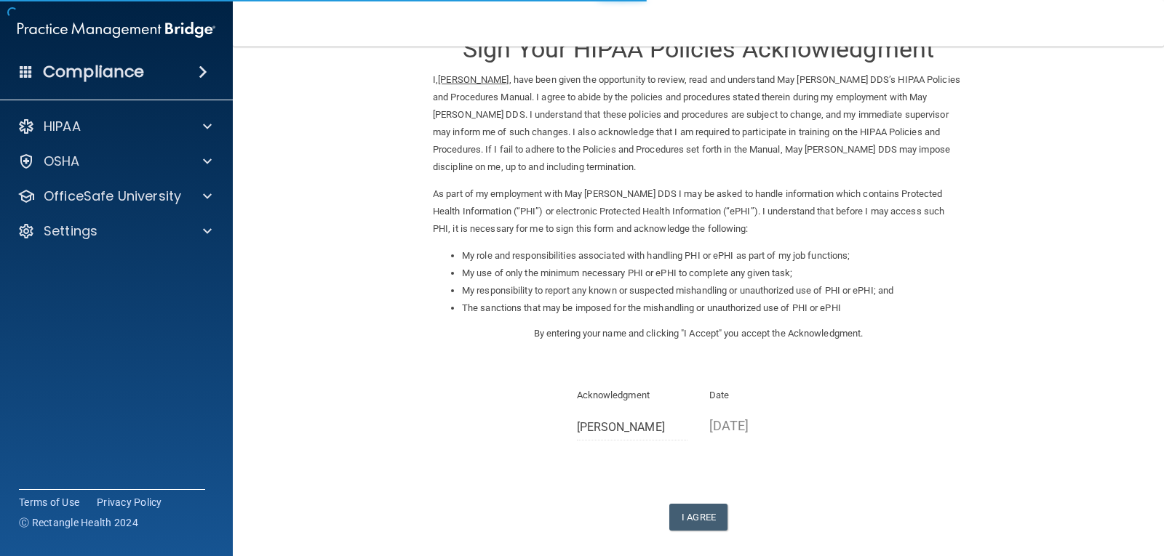
scroll to position [110, 0]
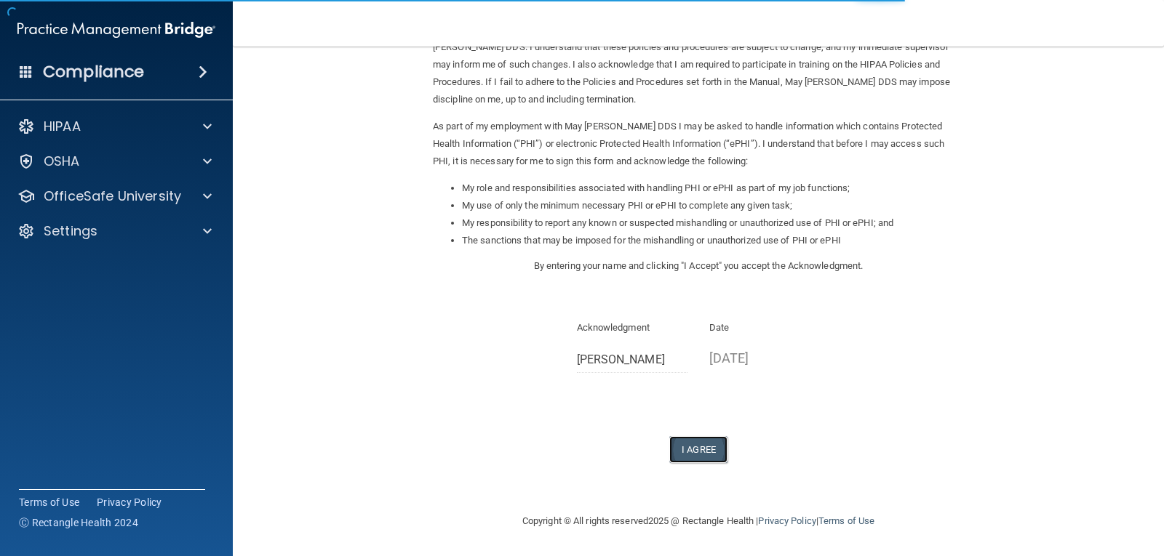
click at [703, 451] on button "I Agree" at bounding box center [698, 449] width 58 height 27
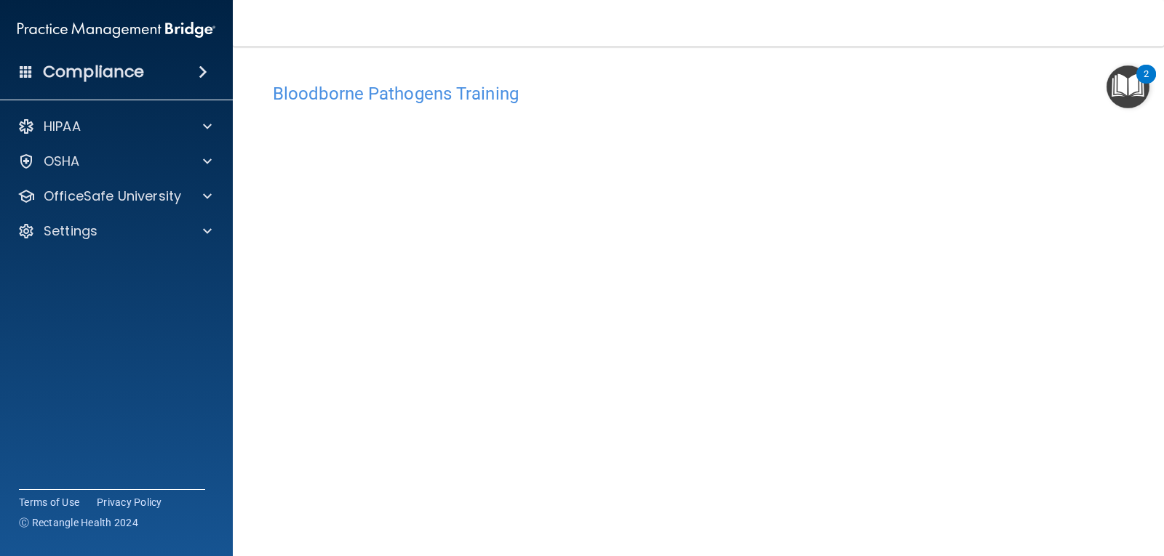
scroll to position [66, 0]
